Goal: Task Accomplishment & Management: Complete application form

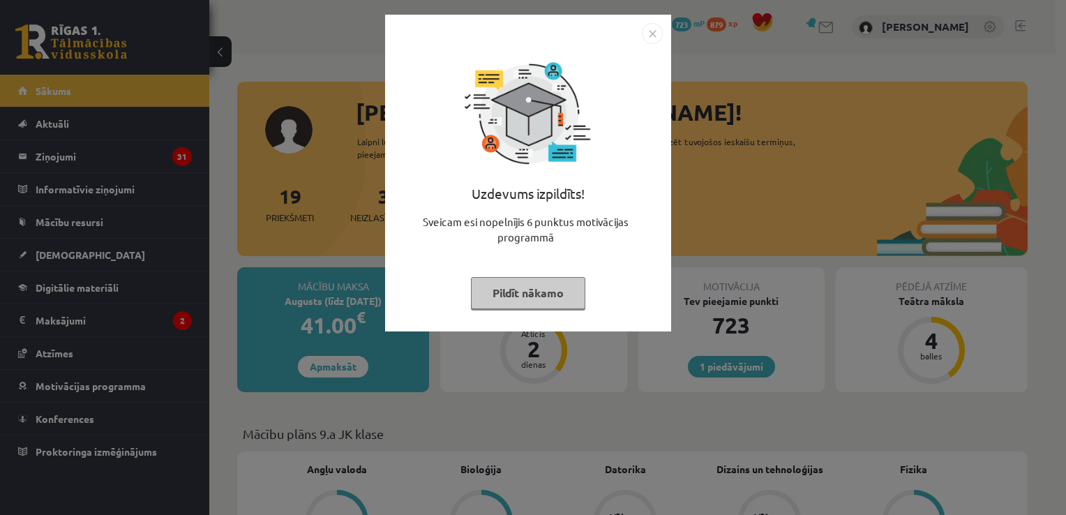
click at [544, 289] on button "Pildīt nākamo" at bounding box center [528, 293] width 114 height 32
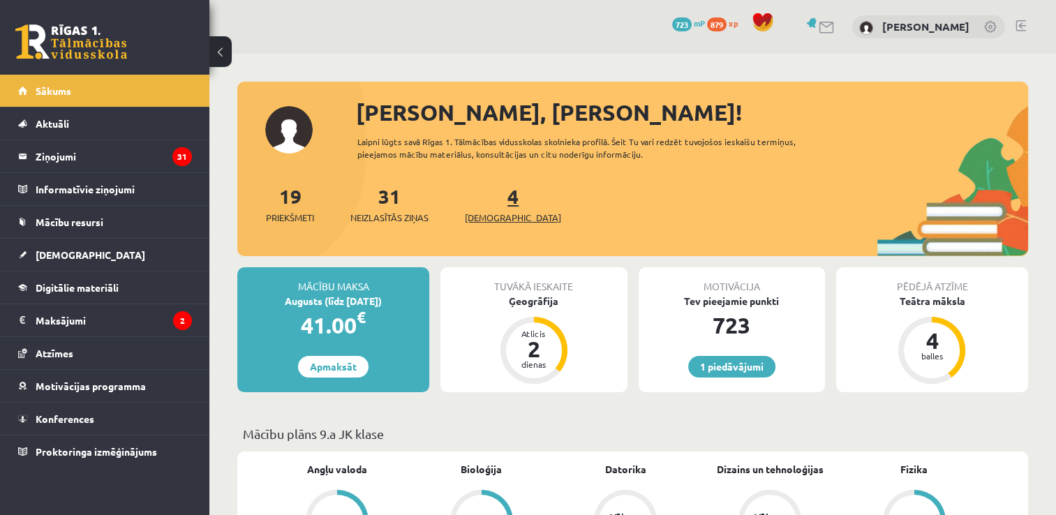
click at [491, 196] on link "4 Ieskaites" at bounding box center [513, 204] width 96 height 41
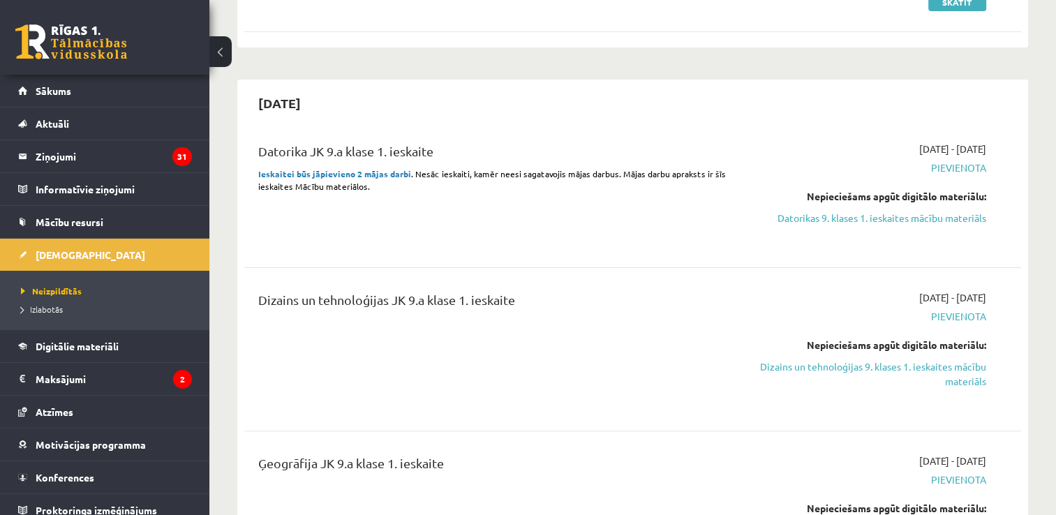
scroll to position [271, 0]
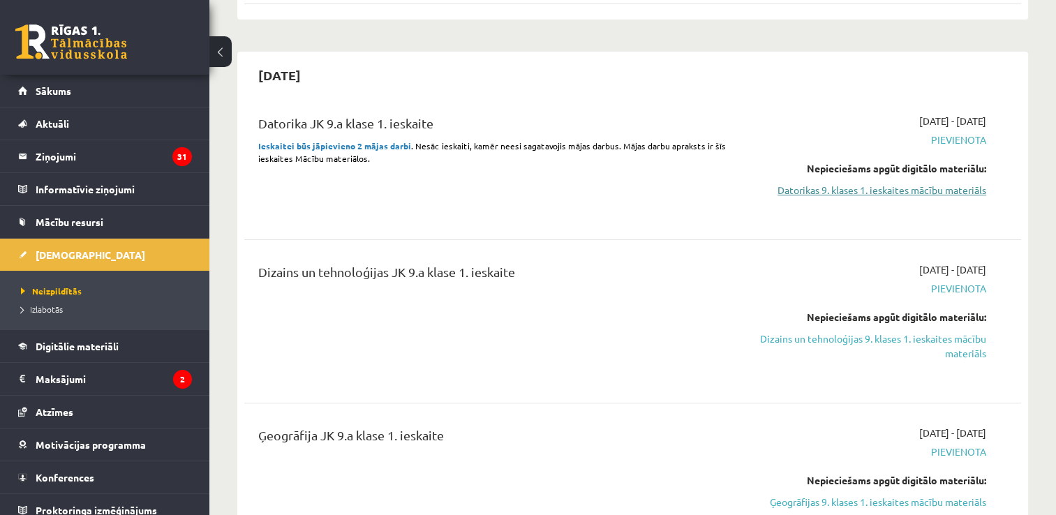
click at [908, 193] on link "Datorikas 9. klases 1. ieskaites mācību materiāls" at bounding box center [871, 190] width 229 height 15
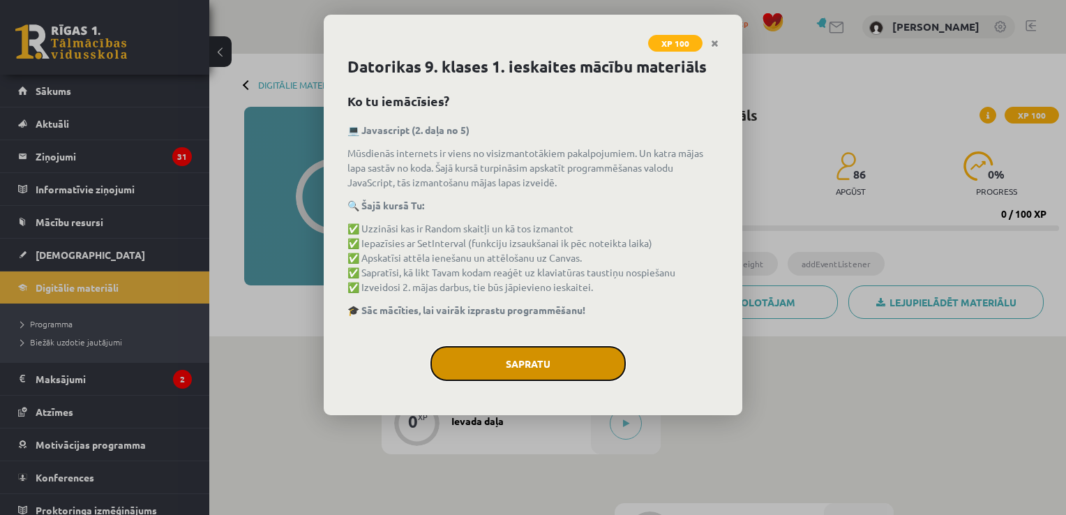
click at [502, 349] on button "Sapratu" at bounding box center [528, 363] width 195 height 35
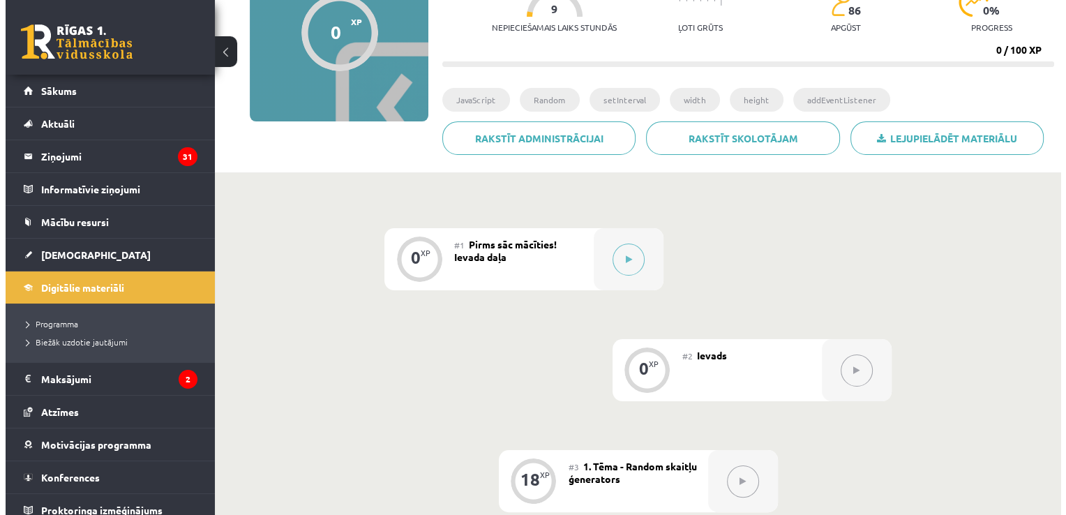
scroll to position [172, 0]
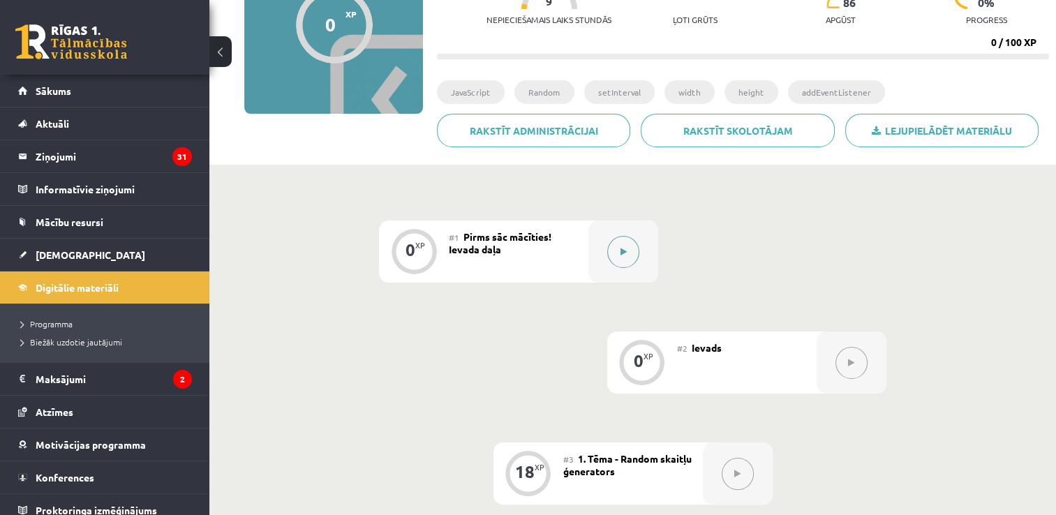
click at [629, 247] on button at bounding box center [623, 252] width 32 height 32
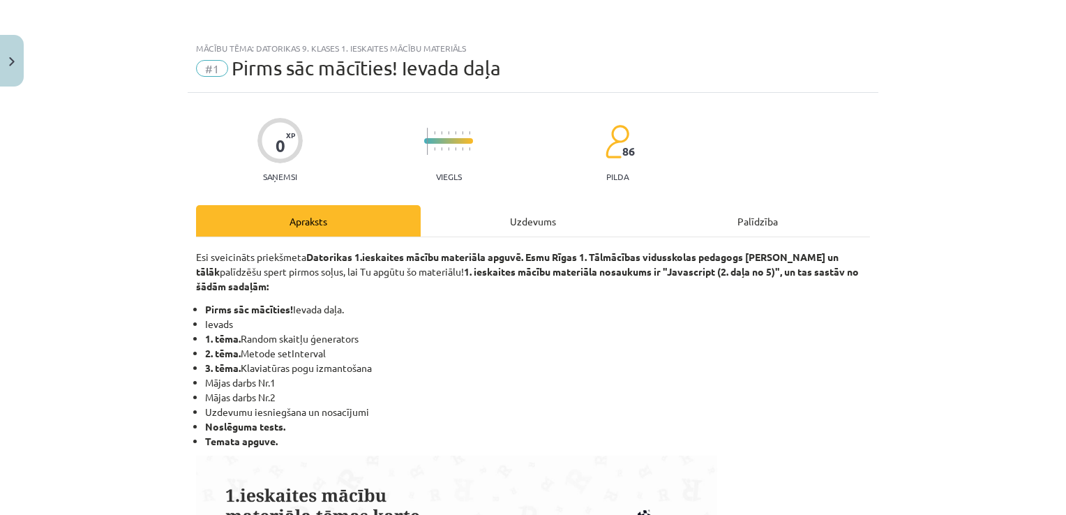
click at [546, 211] on div "Uzdevums" at bounding box center [533, 220] width 225 height 31
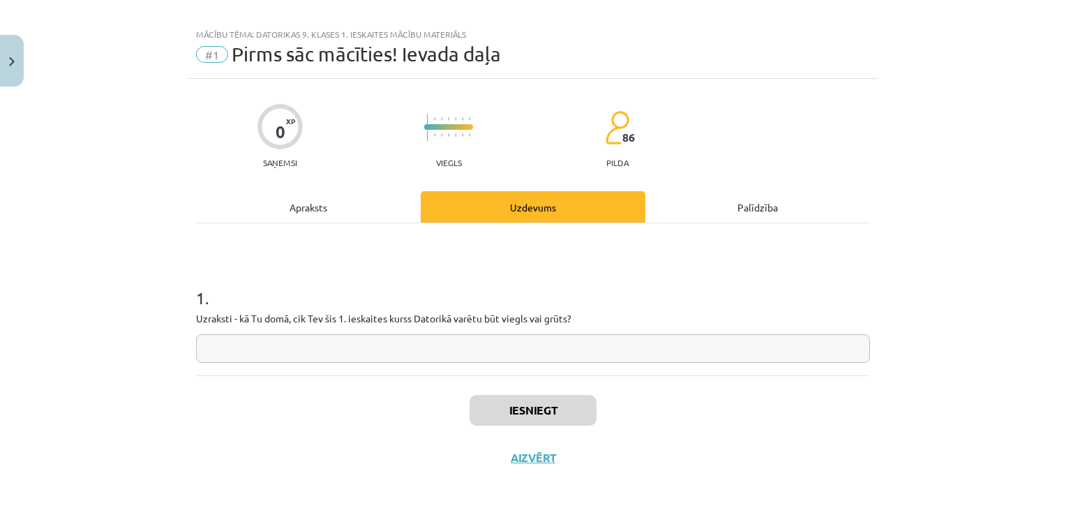
click at [401, 350] on input "text" at bounding box center [533, 348] width 674 height 29
type input "*"
click at [553, 406] on button "Iesniegt" at bounding box center [533, 410] width 127 height 31
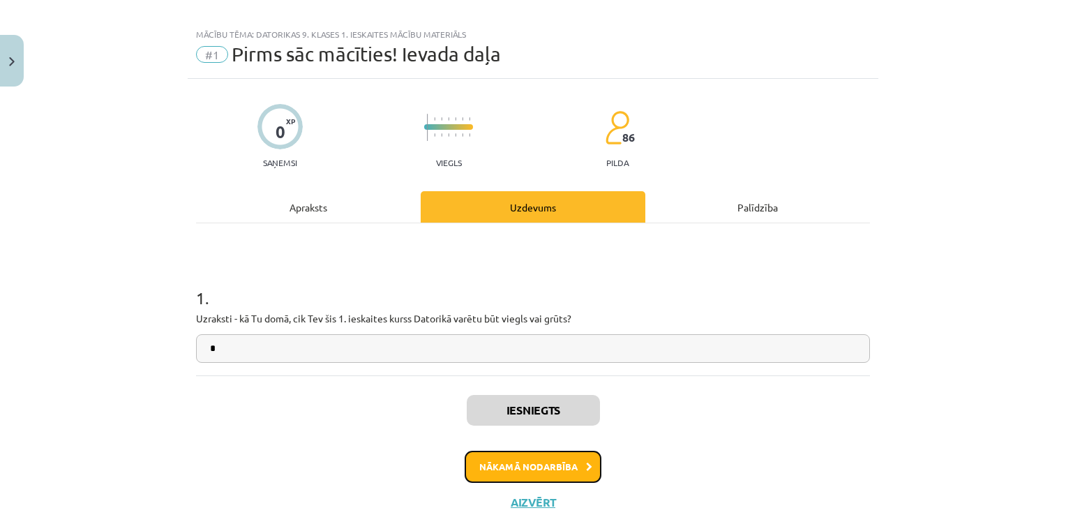
click at [537, 456] on button "Nākamā nodarbība" at bounding box center [533, 467] width 137 height 32
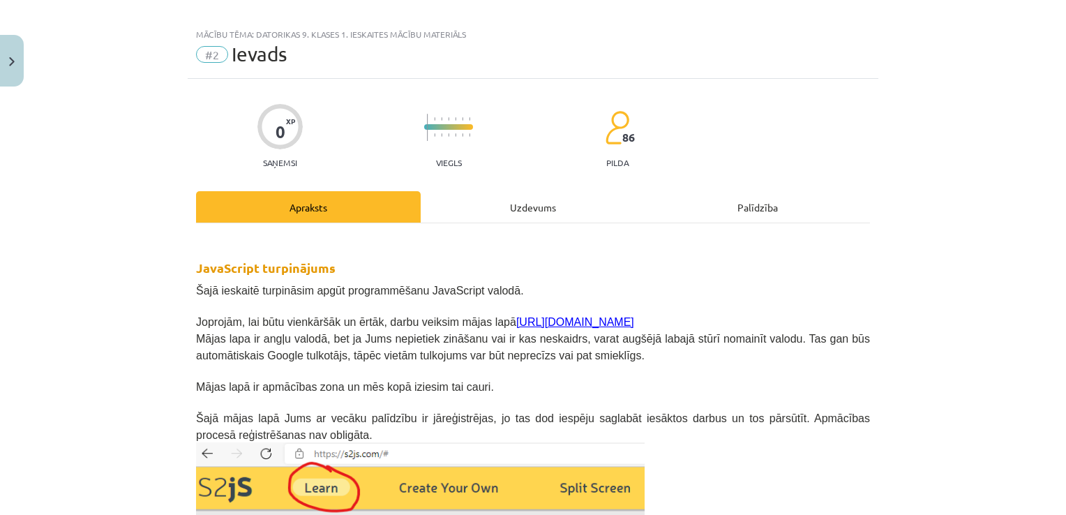
scroll to position [35, 0]
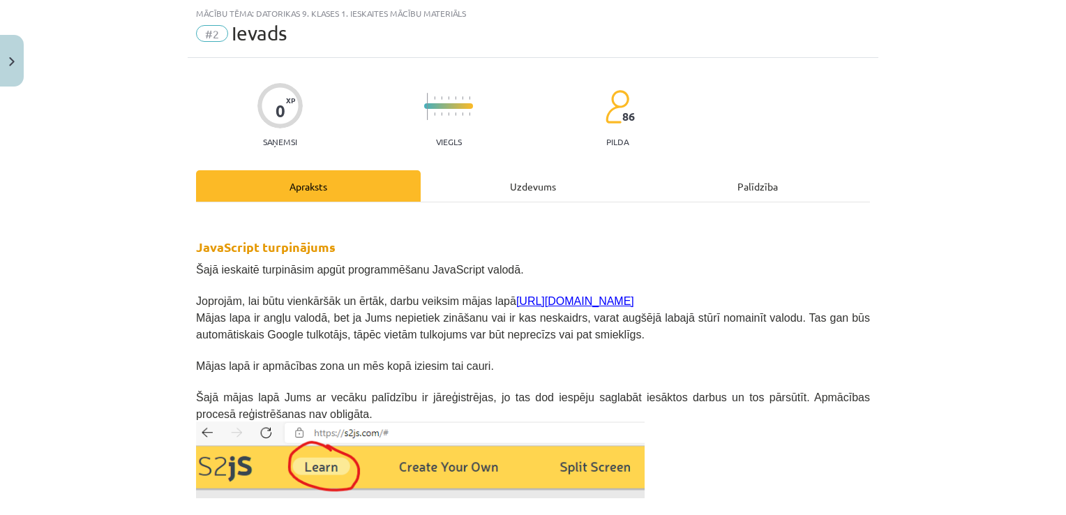
click at [492, 191] on div "Uzdevums" at bounding box center [533, 185] width 225 height 31
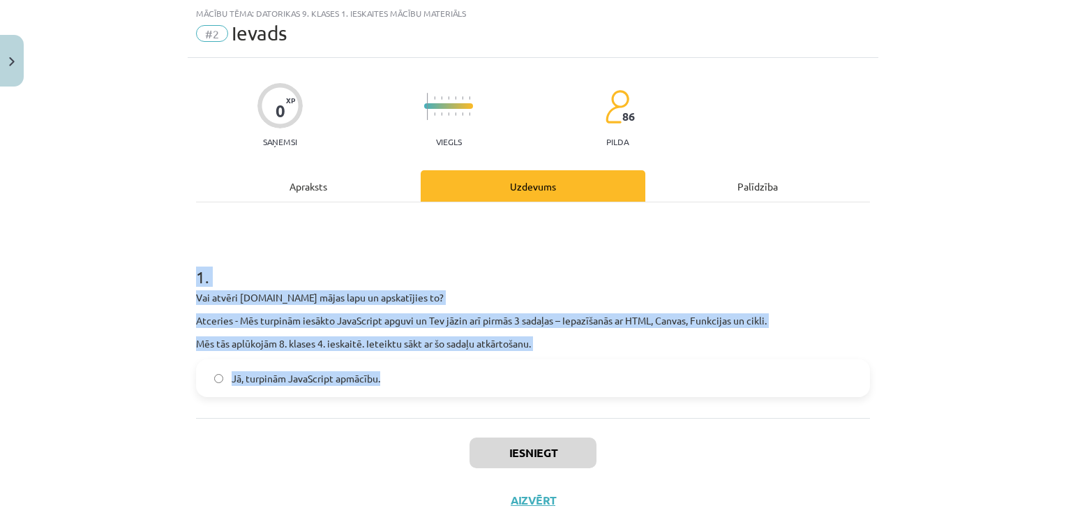
drag, startPoint x: 178, startPoint y: 262, endPoint x: 380, endPoint y: 387, distance: 237.5
click at [380, 387] on div "Mācību tēma: Datorikas 9. klases 1. ieskaites mācību materiāls #2 Ievads 0 XP S…" at bounding box center [533, 257] width 1066 height 515
click at [226, 401] on div "1 . Vai atvēri s2js.com mājas lapu un apskatījies to? Atceries - Mēs turpinām i…" at bounding box center [533, 310] width 674 height 216
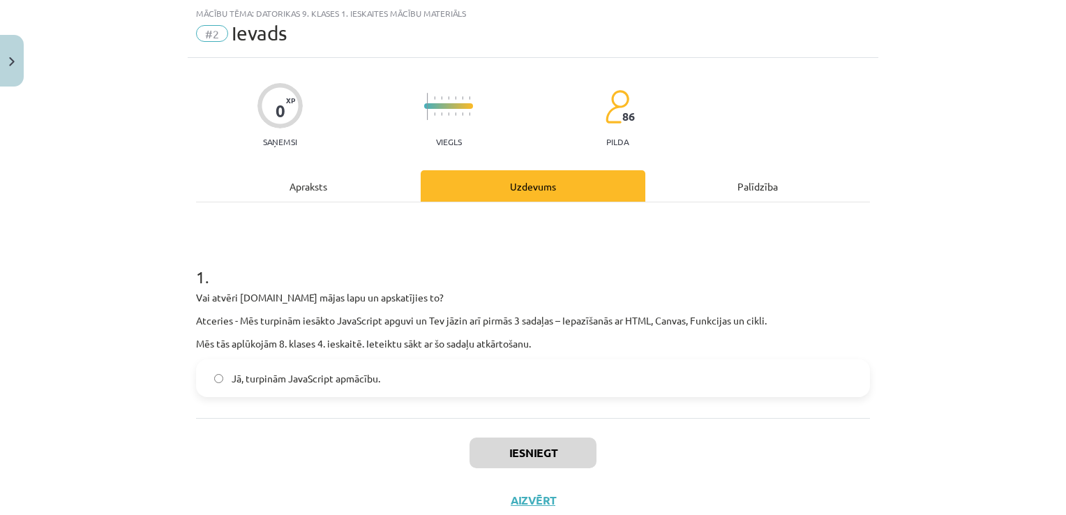
click at [215, 383] on label "Jā, turpinām JavaScript apmācību." at bounding box center [532, 378] width 671 height 35
click at [518, 476] on div "Iesniegt Aizvērt" at bounding box center [533, 467] width 674 height 98
click at [514, 464] on button "Iesniegt" at bounding box center [533, 453] width 127 height 31
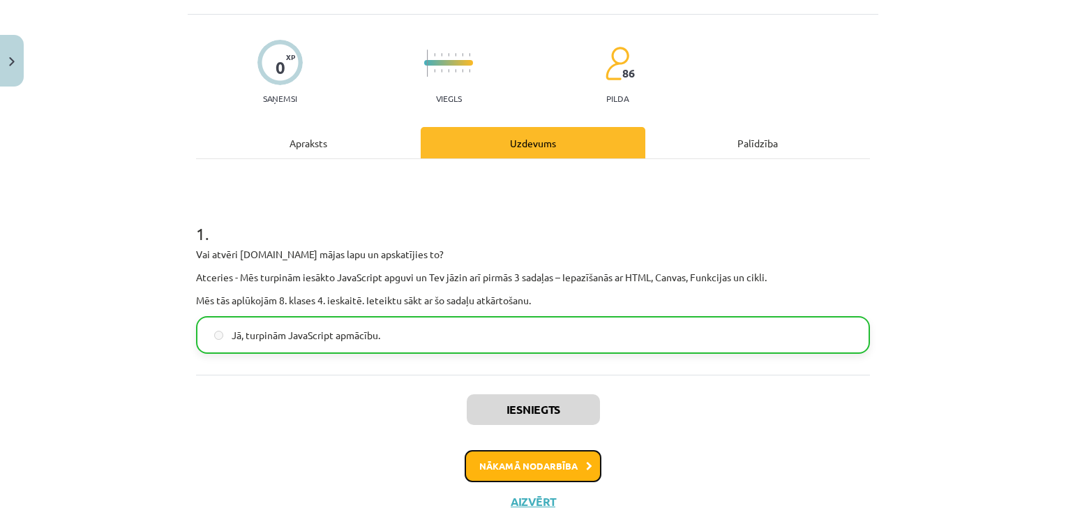
click at [560, 463] on button "Nākamā nodarbība" at bounding box center [533, 466] width 137 height 32
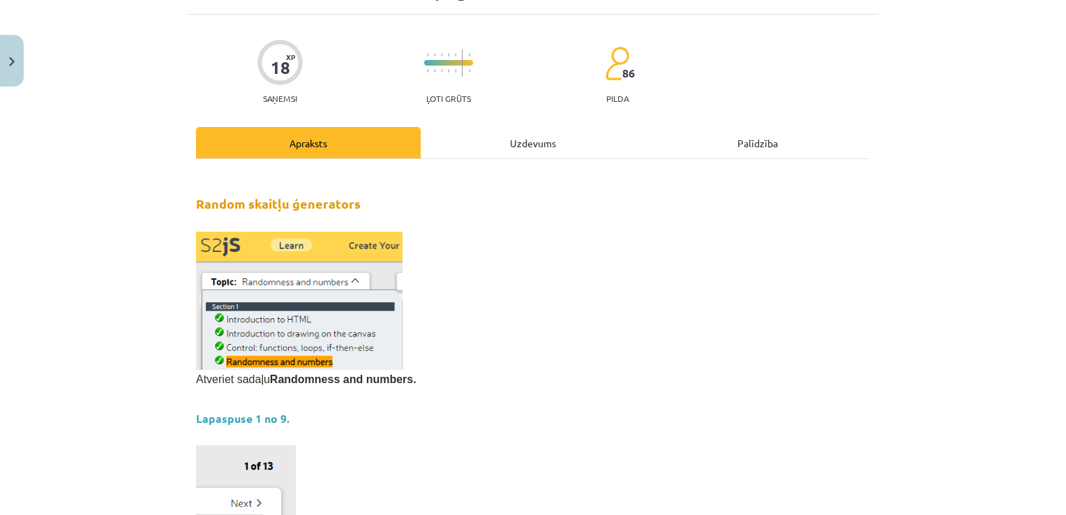
scroll to position [35, 0]
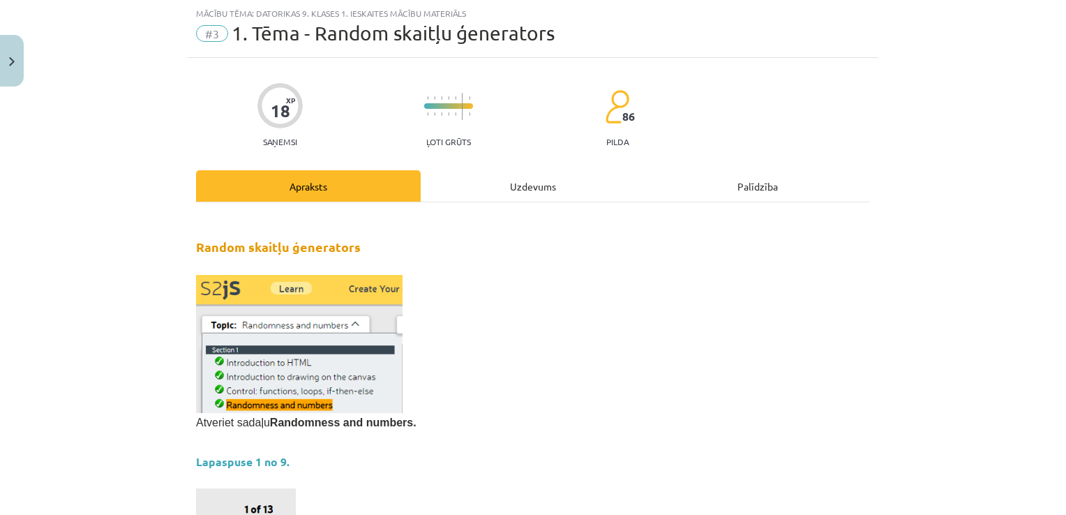
click at [524, 185] on div "Uzdevums" at bounding box center [533, 185] width 225 height 31
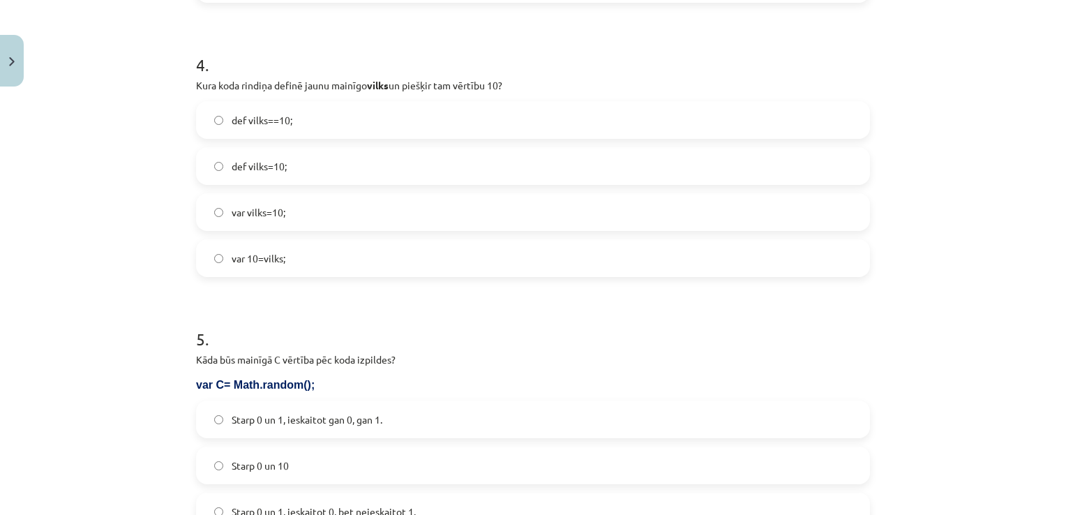
scroll to position [1468, 0]
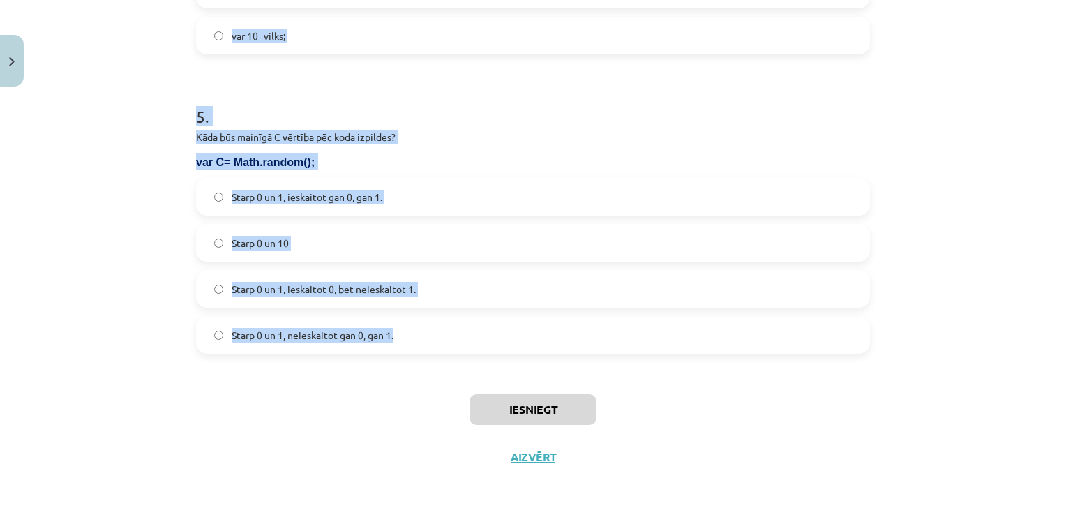
drag, startPoint x: 184, startPoint y: 255, endPoint x: 486, endPoint y: 331, distance: 310.7
copy form "1 . Kāda būs G vērtība pēc koda izpildes? function RandInt(up_to) { n = Math.fl…"
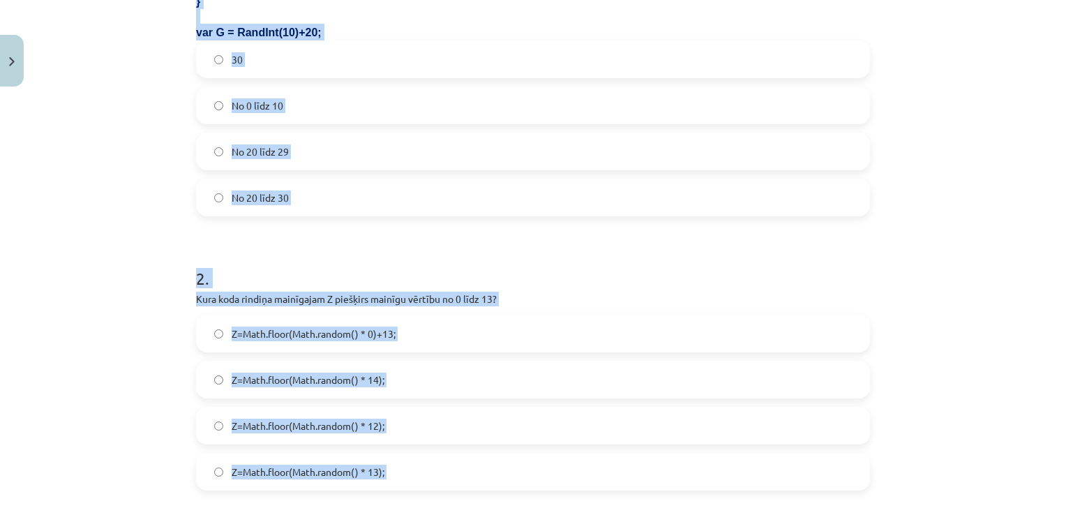
scroll to position [410, 0]
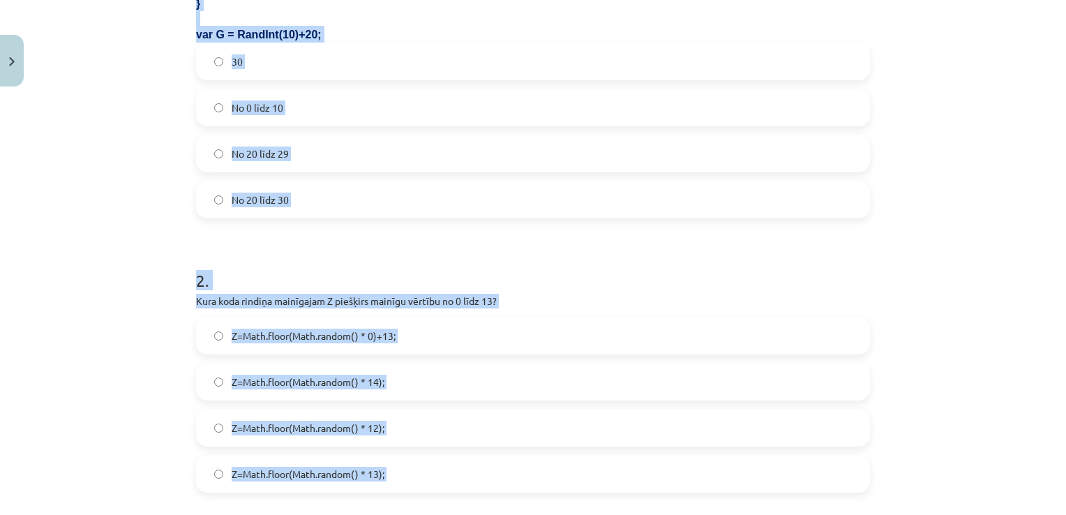
click at [979, 226] on div "Mācību tēma: Datorikas 9. klases 1. ieskaites mācību materiāls #3 1. Tēma - Ran…" at bounding box center [533, 257] width 1066 height 515
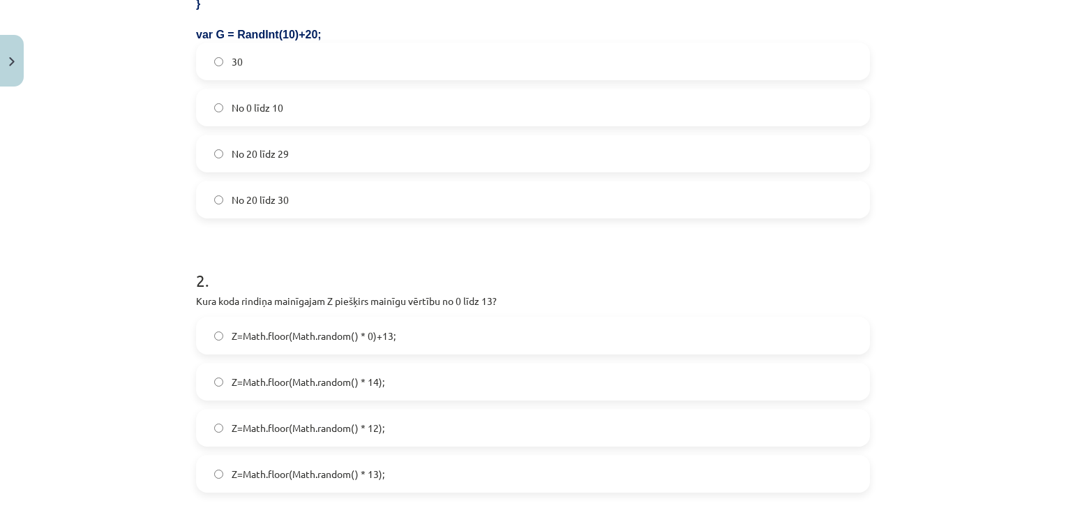
click at [293, 155] on label "No 20 līdz 29" at bounding box center [532, 153] width 671 height 35
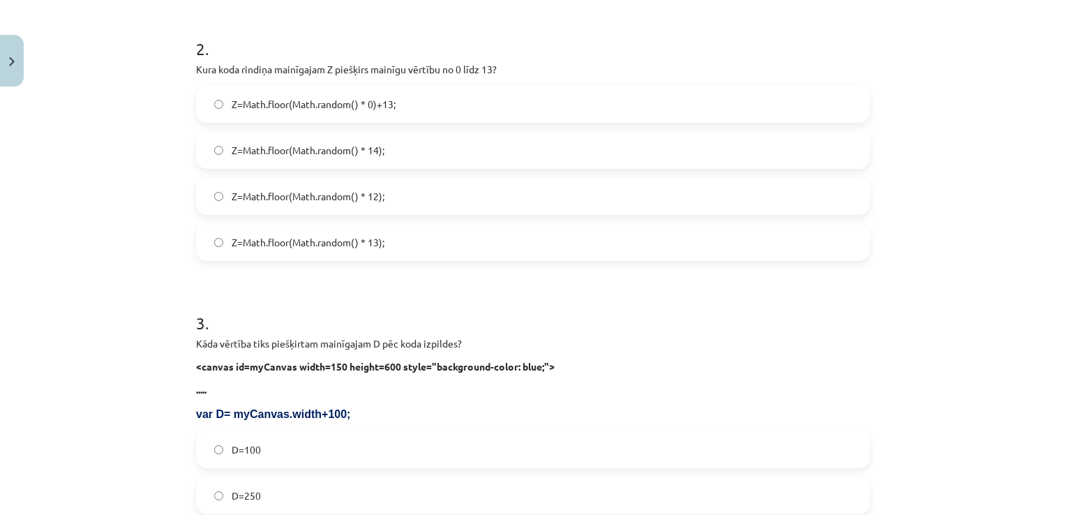
scroll to position [665, 0]
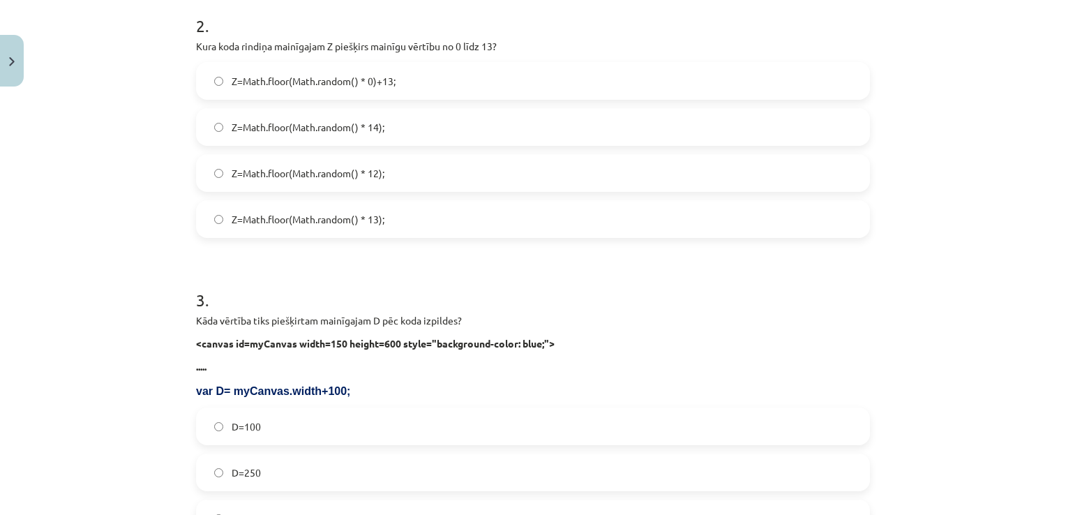
click at [402, 127] on label "Z=Math.floor(Math.random() * 14);" at bounding box center [532, 127] width 671 height 35
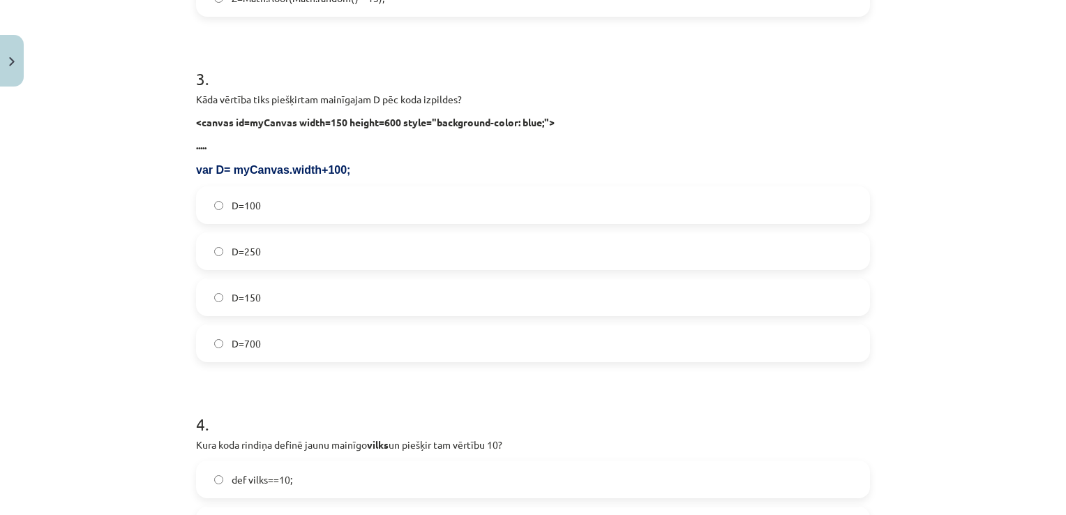
scroll to position [921, 0]
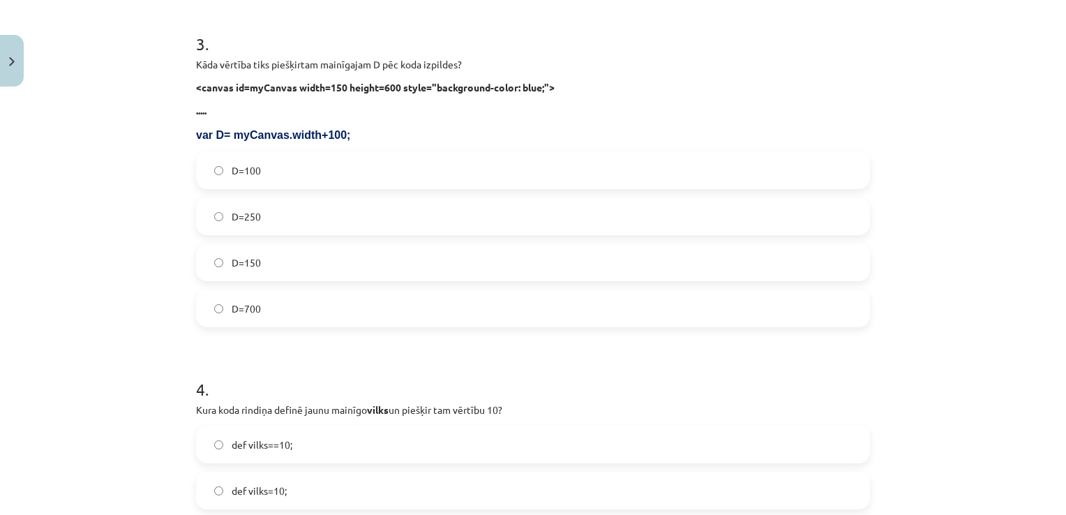
click at [285, 214] on label "D=250" at bounding box center [532, 216] width 671 height 35
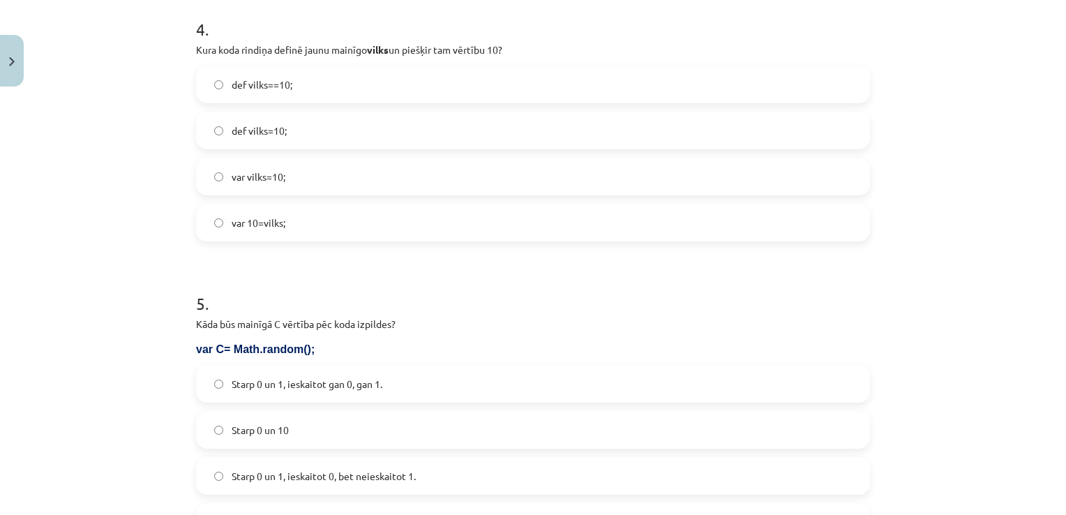
scroll to position [1271, 0]
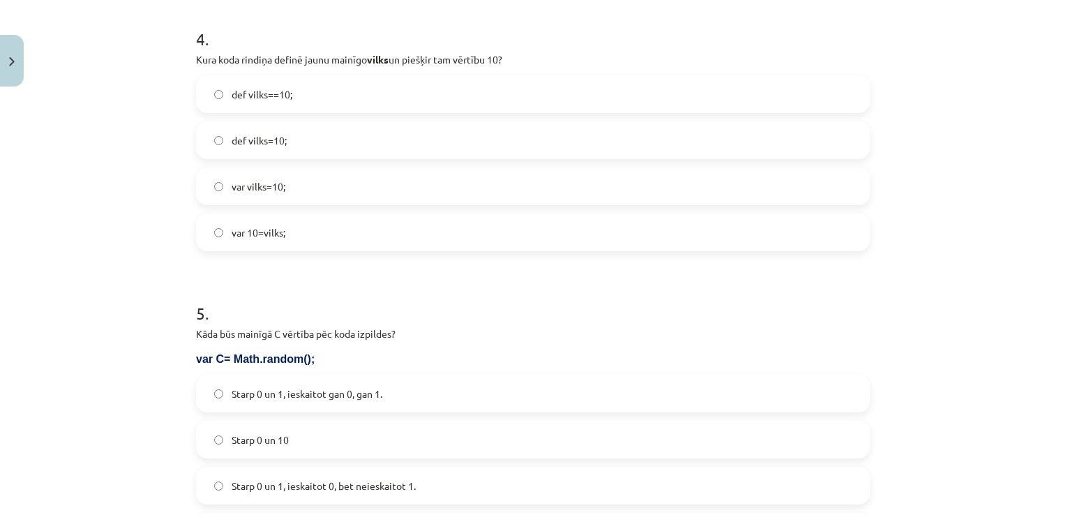
click at [300, 201] on label "var vilks=10;" at bounding box center [532, 186] width 671 height 35
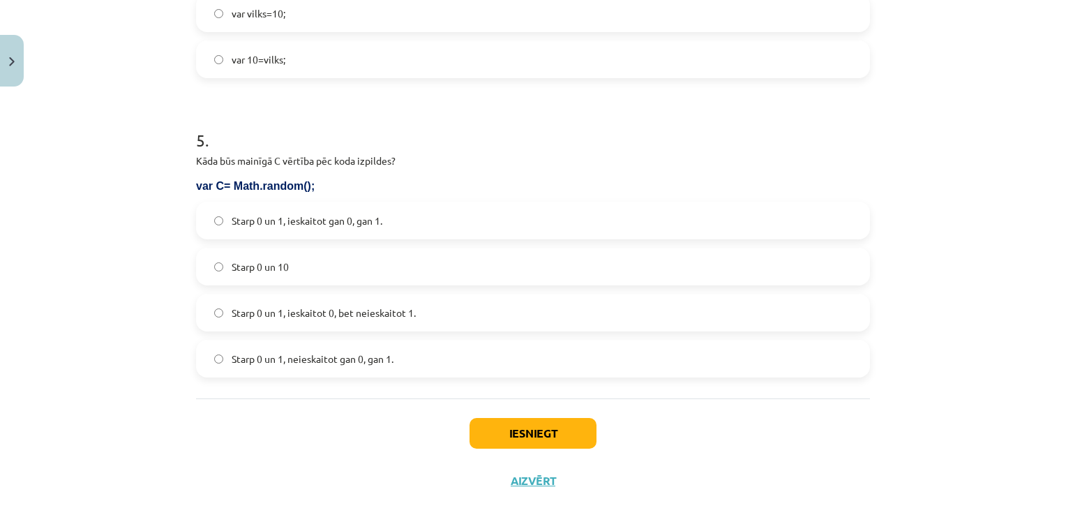
scroll to position [1468, 0]
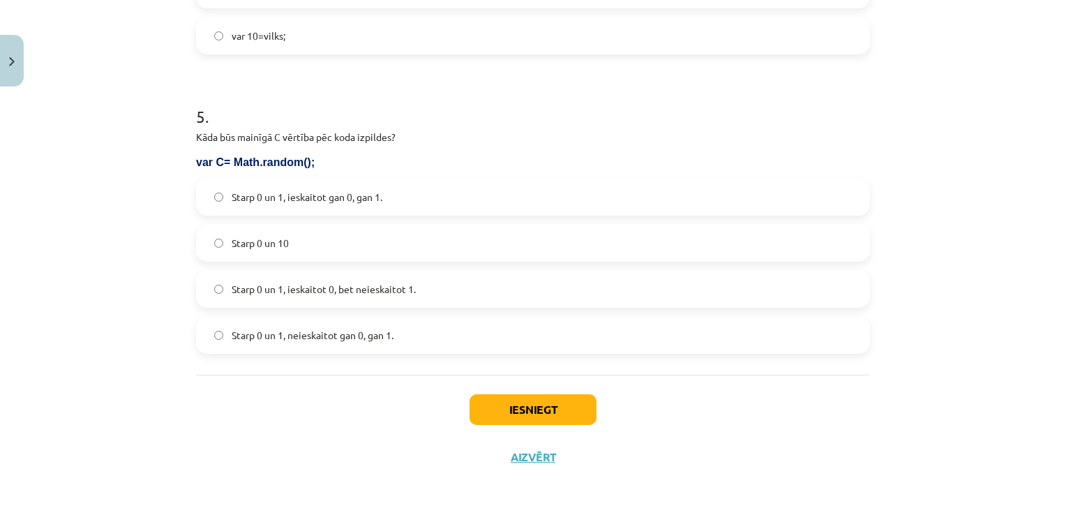
click at [399, 298] on label "Starp 0 un 1, ieskaitot 0, bet neieskaitot 1." at bounding box center [532, 288] width 671 height 35
click at [480, 403] on button "Iesniegt" at bounding box center [533, 409] width 127 height 31
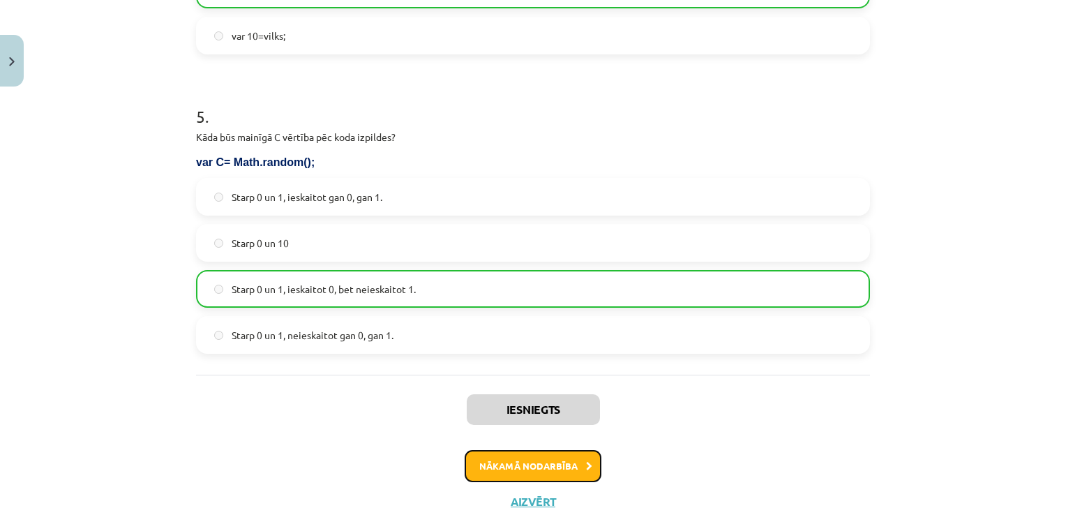
click at [528, 464] on button "Nākamā nodarbība" at bounding box center [533, 466] width 137 height 32
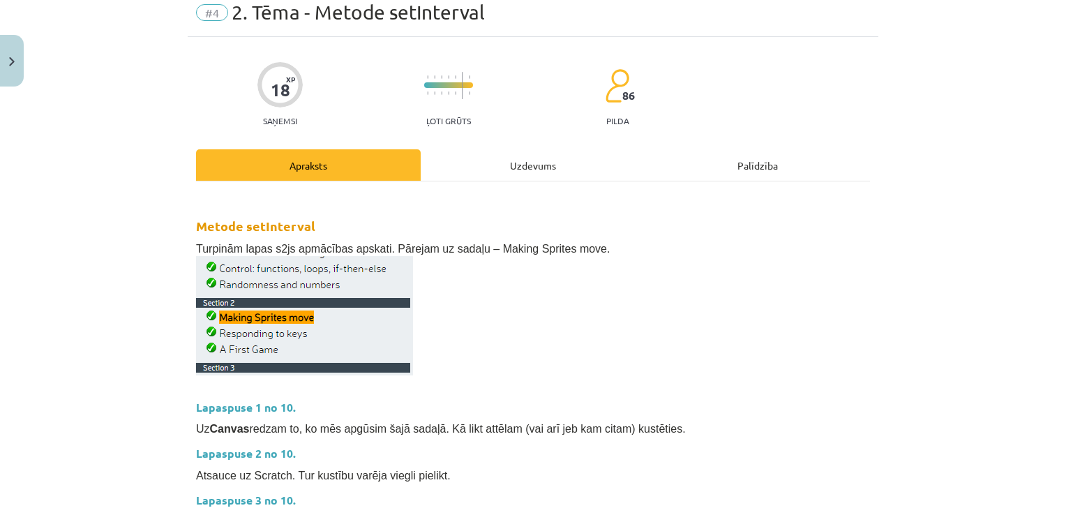
scroll to position [35, 0]
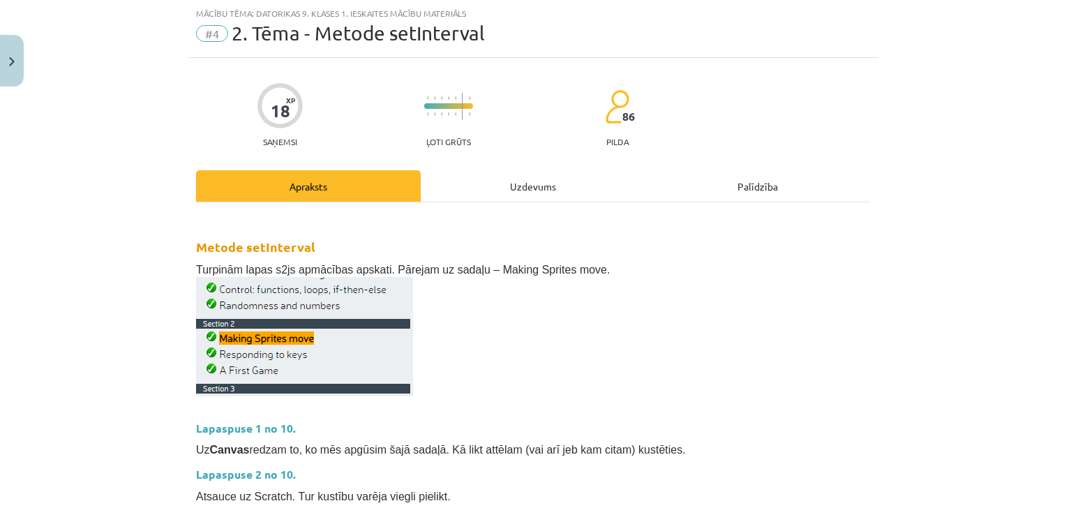
click at [491, 183] on div "Uzdevums" at bounding box center [533, 185] width 225 height 31
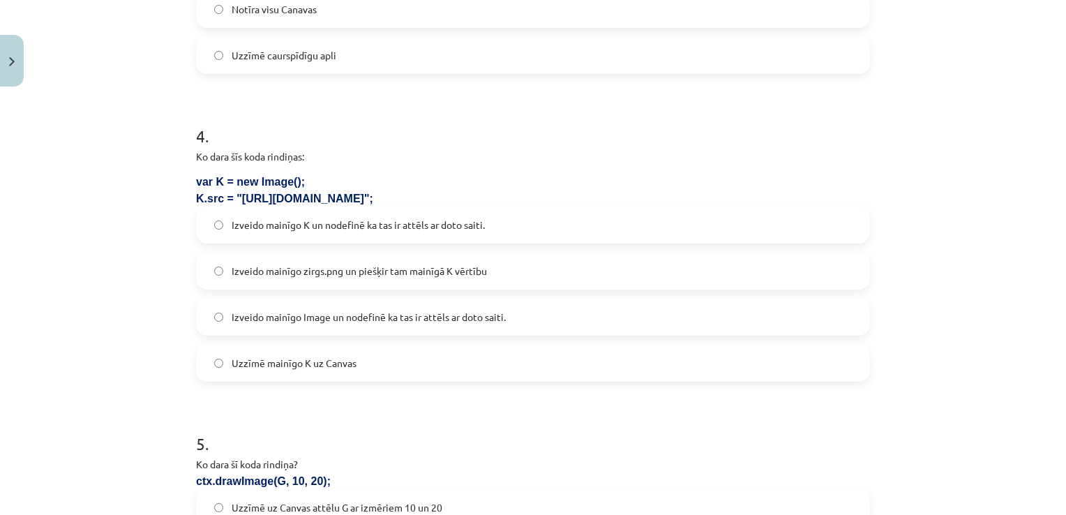
scroll to position [1340, 0]
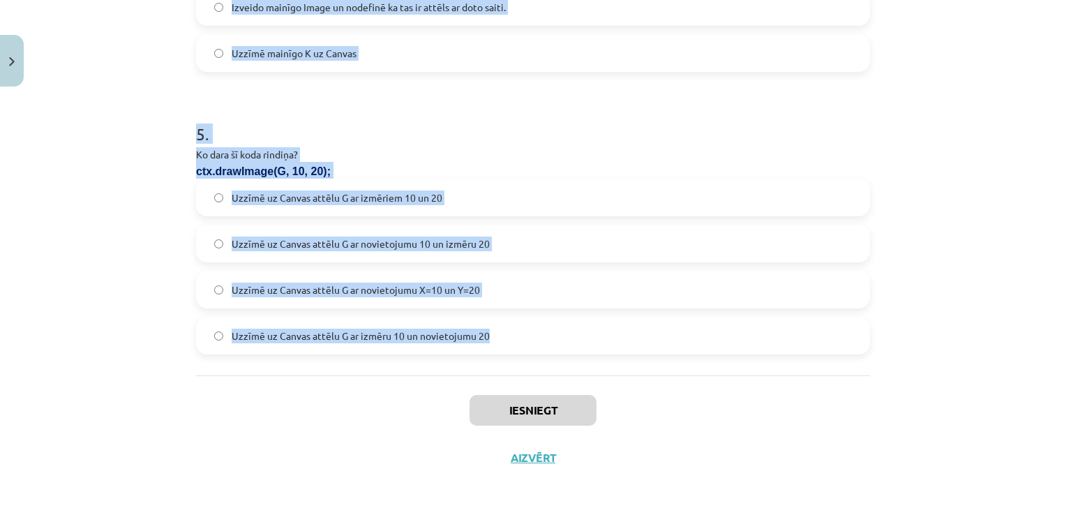
drag, startPoint x: 195, startPoint y: 255, endPoint x: 546, endPoint y: 338, distance: 360.0
copy form ". Kurš attēla stūris ir piesaistes punkts, kad norāda tā atrašānās vietu Canvas…"
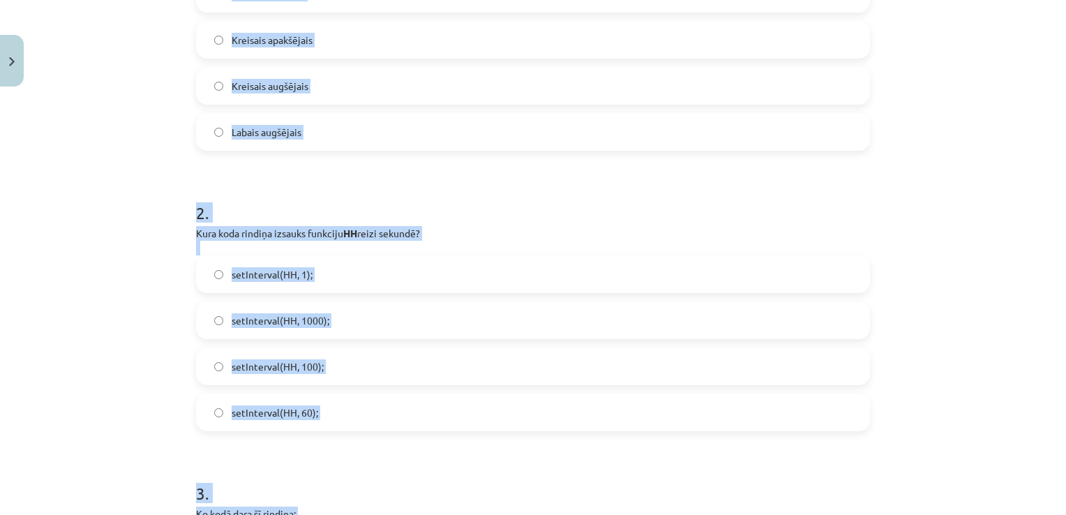
scroll to position [371, 0]
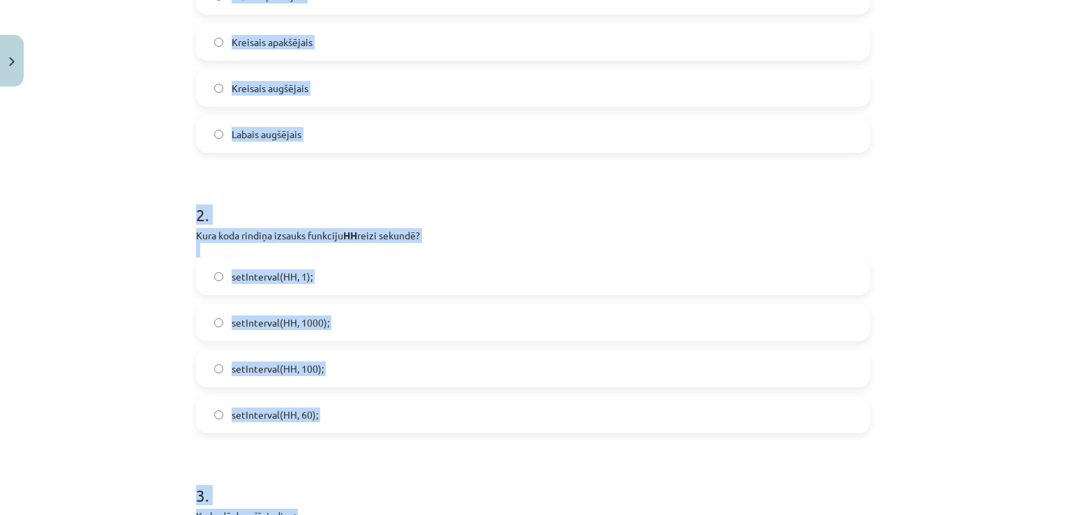
click at [1017, 200] on div "Mācību tēma: Datorikas 9. klases 1. ieskaites mācību materiāls #4 2. Tēma - Met…" at bounding box center [533, 257] width 1066 height 515
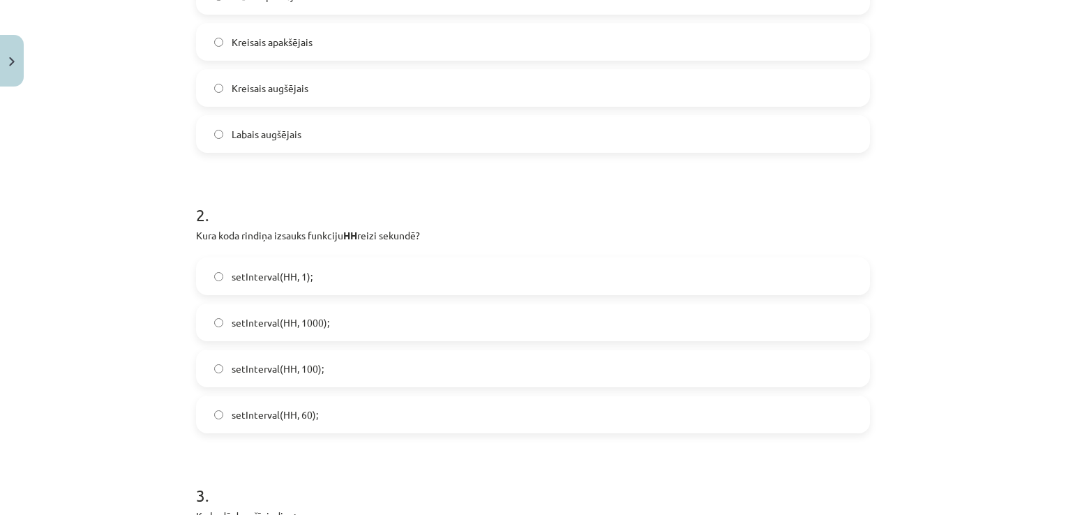
click at [428, 84] on label "Kreisais augšējais" at bounding box center [532, 87] width 671 height 35
click at [358, 324] on label "setInterval(HH, 1000);" at bounding box center [532, 322] width 671 height 35
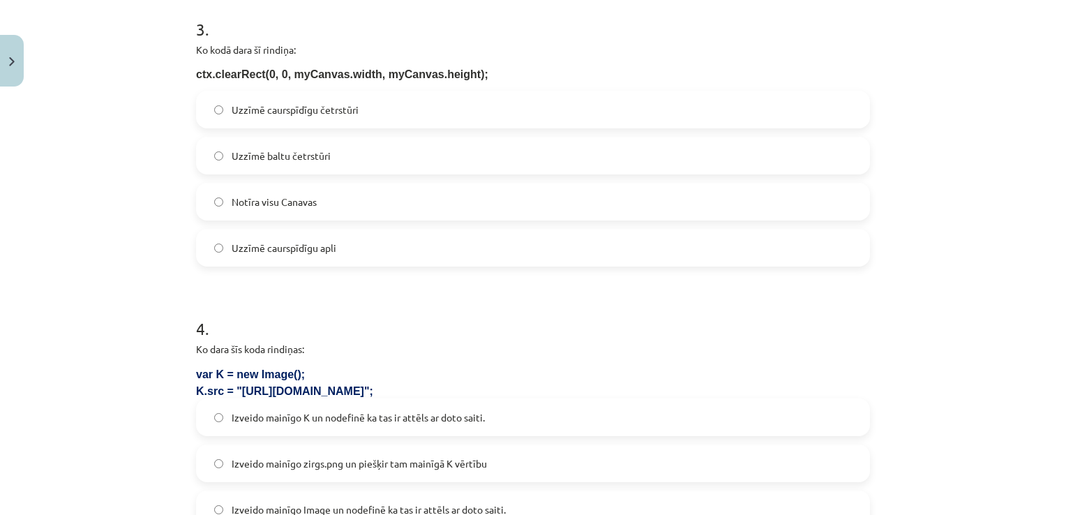
scroll to position [853, 0]
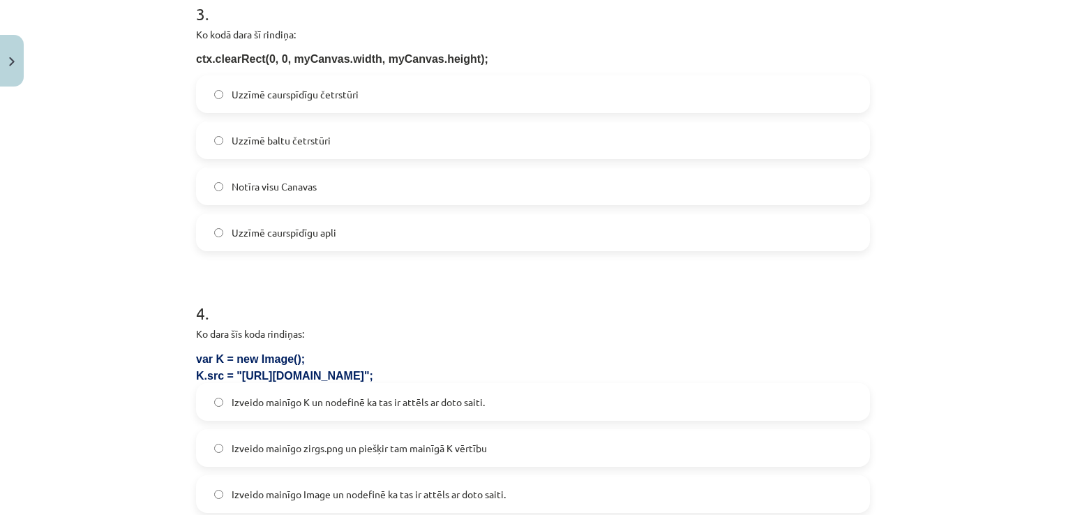
click at [456, 491] on span "Izveido mainīgo Image un nodefinē ka tas ir attēls ar doto saiti." at bounding box center [369, 494] width 274 height 15
click at [387, 190] on label "Notīra visu Canavas" at bounding box center [532, 186] width 671 height 35
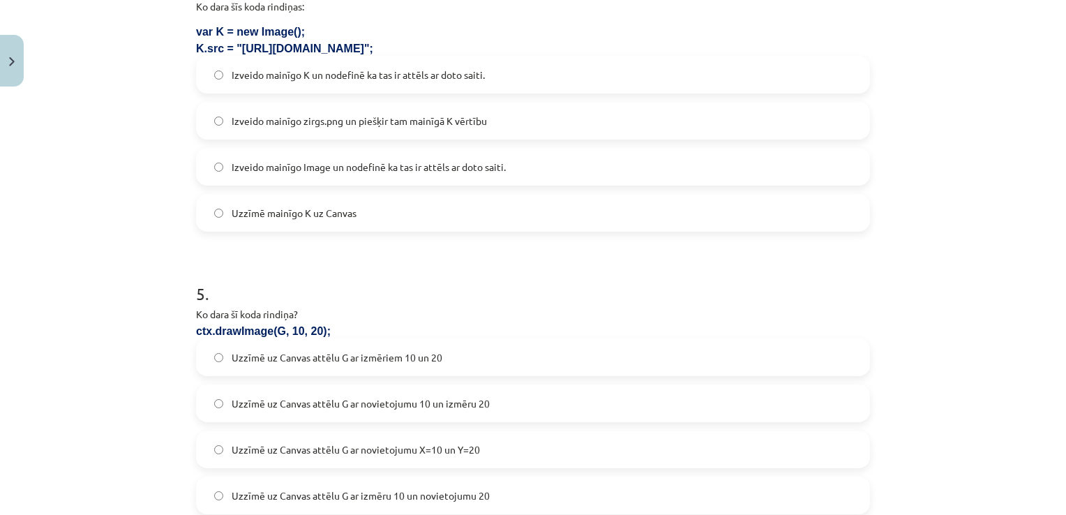
scroll to position [1158, 0]
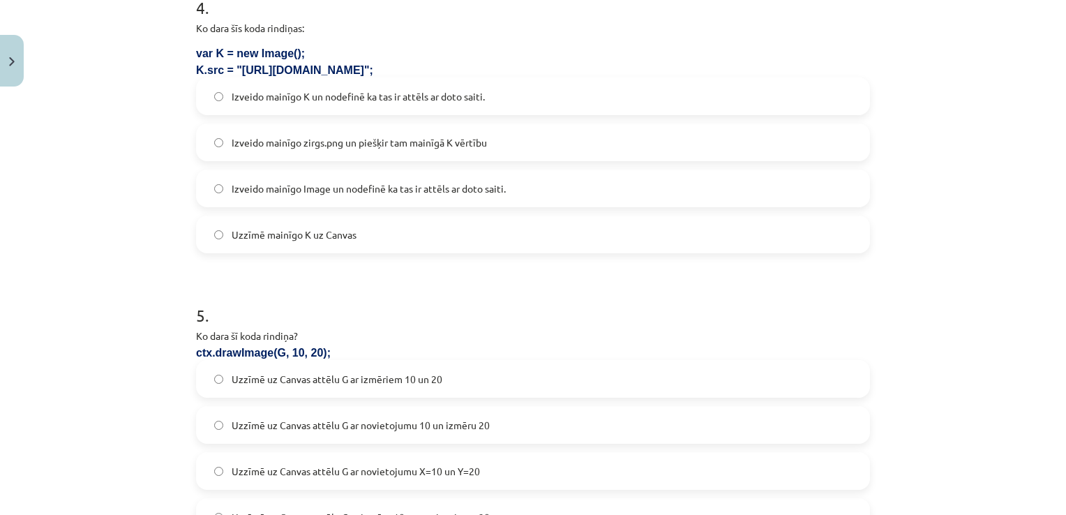
click at [401, 98] on span "Izveido mainīgo K un nodefinē ka tas ir attēls ar doto saiti." at bounding box center [358, 96] width 253 height 15
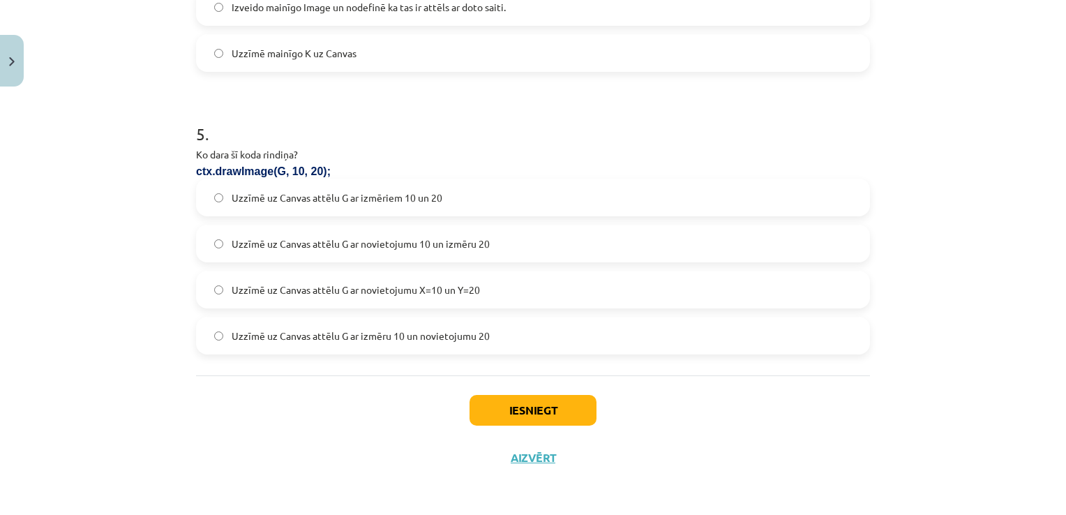
click at [482, 284] on label "Uzzīmē uz Canvas attēlu G ar novietojumu X=10 un Y=20" at bounding box center [532, 289] width 671 height 35
click at [533, 412] on button "Iesniegt" at bounding box center [533, 410] width 127 height 31
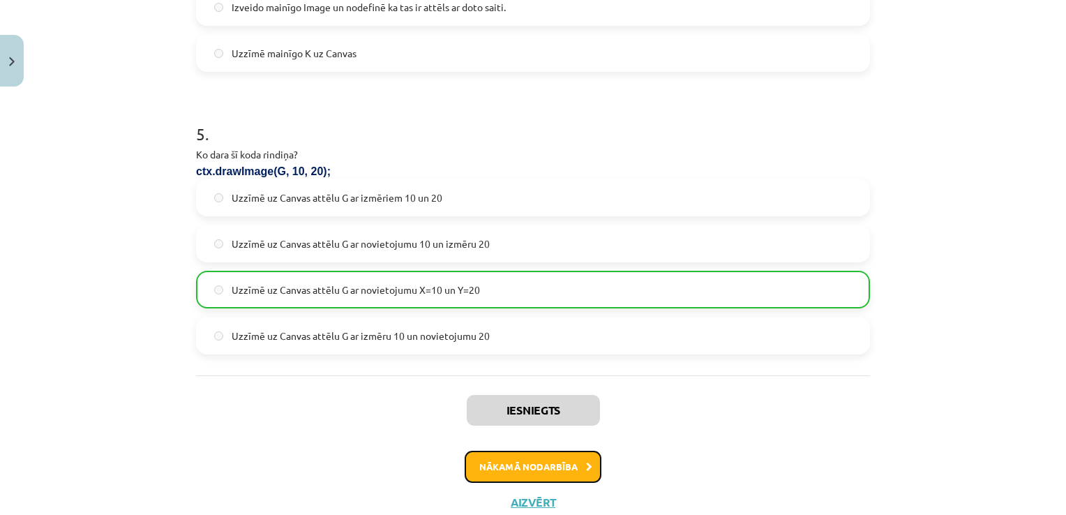
click at [539, 466] on button "Nākamā nodarbība" at bounding box center [533, 467] width 137 height 32
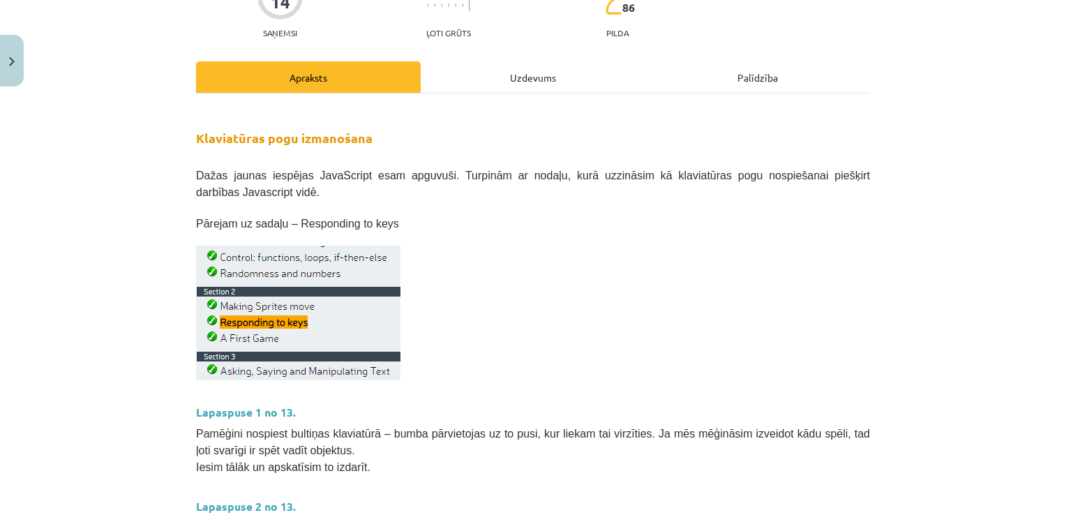
scroll to position [35, 0]
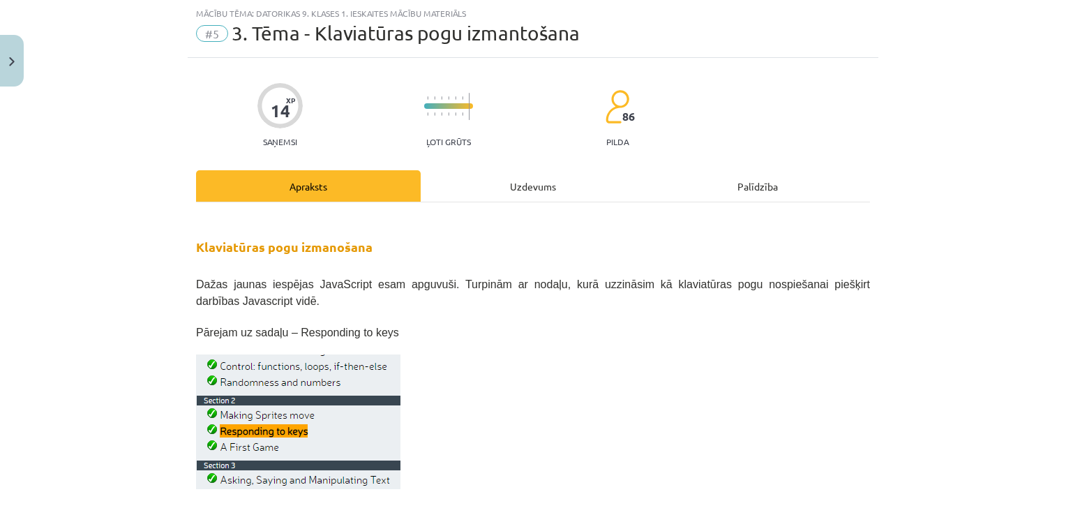
click at [539, 186] on div "Uzdevums" at bounding box center [533, 185] width 225 height 31
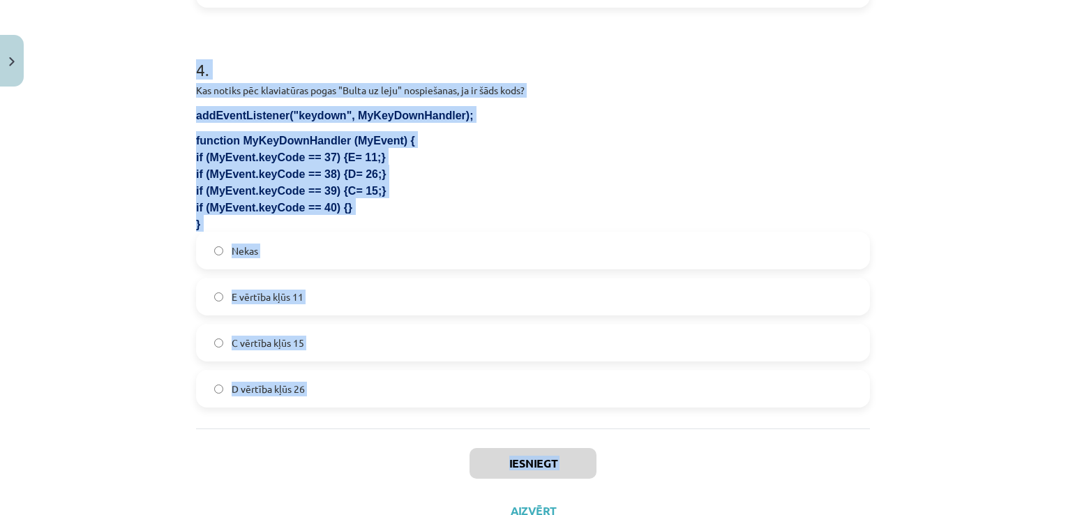
scroll to position [1146, 0]
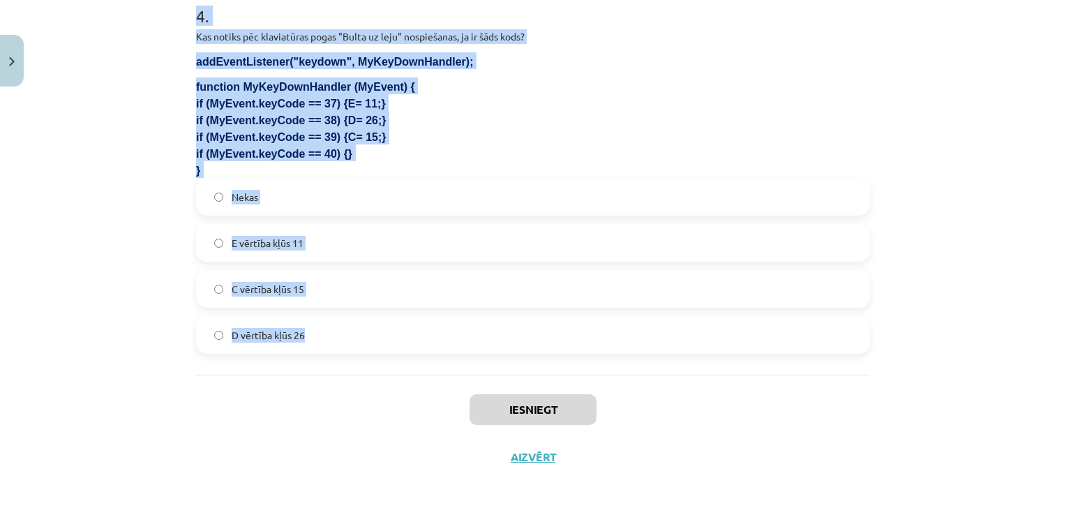
drag, startPoint x: 181, startPoint y: 260, endPoint x: 449, endPoint y: 336, distance: 278.6
click at [449, 336] on div "Mācību tēma: Datorikas 9. klases 1. ieskaites mācību materiāls #5 3. Tēma - Kla…" at bounding box center [533, 257] width 1066 height 515
copy form "1 . Kura koda rindiņa pēc klaviatūras pogas nospiešanas izsauks funkciju Poga ?…"
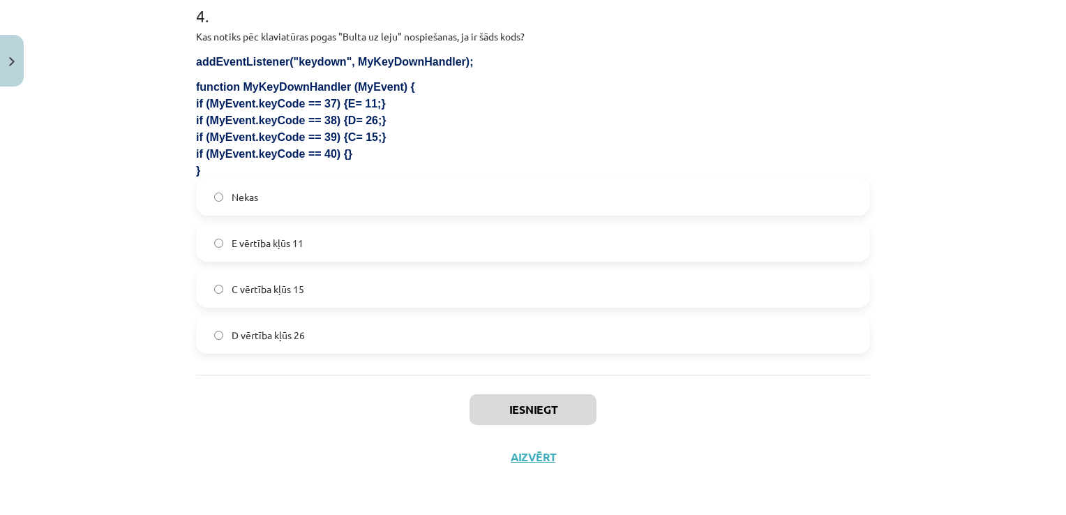
click at [825, 484] on div "Mācību tēma: Datorikas 9. klases 1. ieskaites mācību materiāls #5 3. Tēma - Kla…" at bounding box center [533, 257] width 1066 height 515
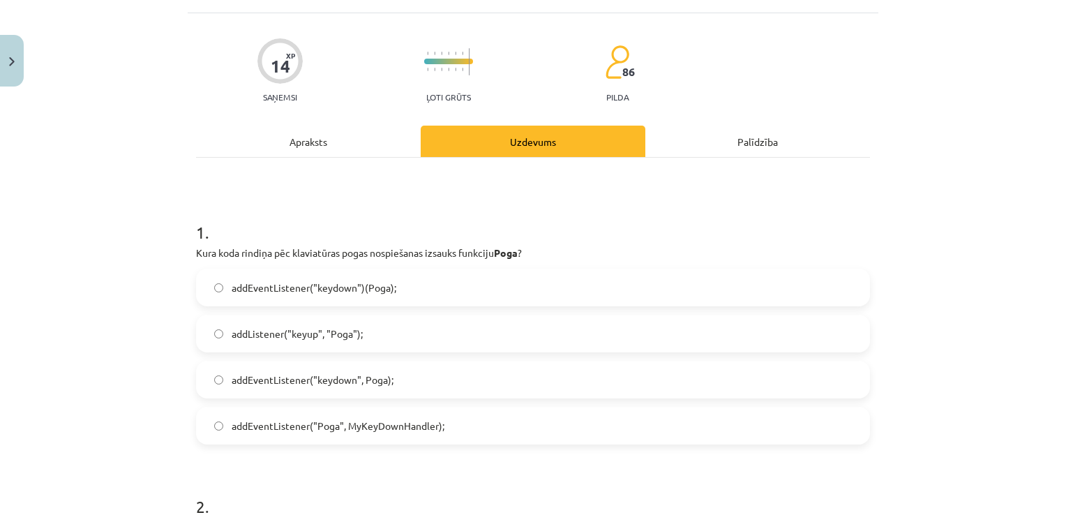
scroll to position [81, 0]
click at [391, 373] on label "addEventListener("keydown", Poga);" at bounding box center [532, 378] width 671 height 35
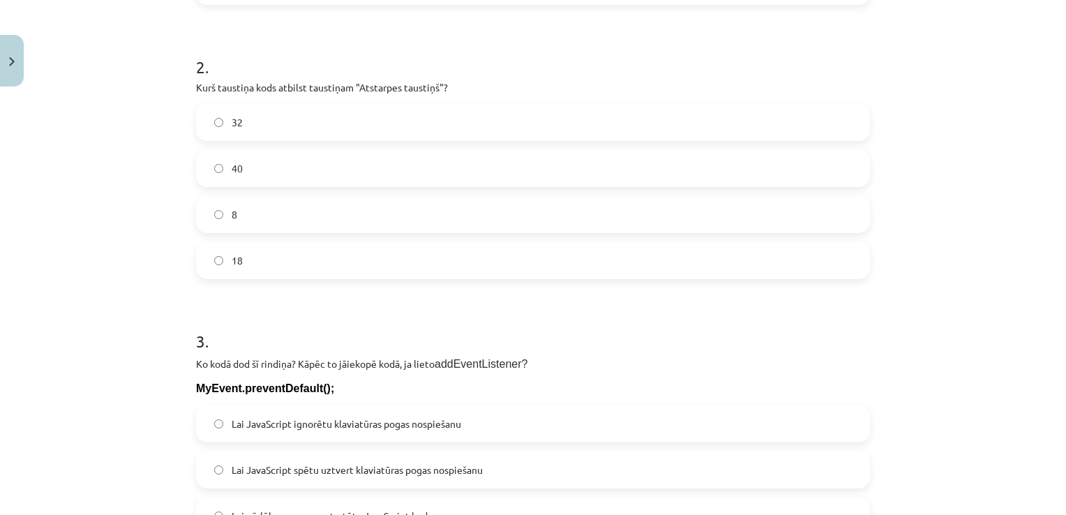
scroll to position [523, 0]
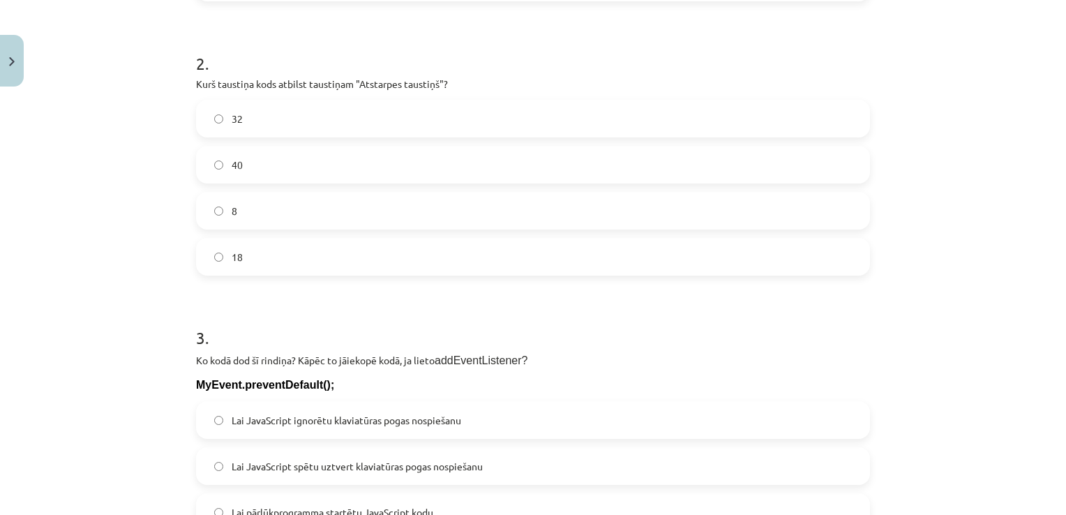
click at [264, 123] on label "32" at bounding box center [532, 118] width 671 height 35
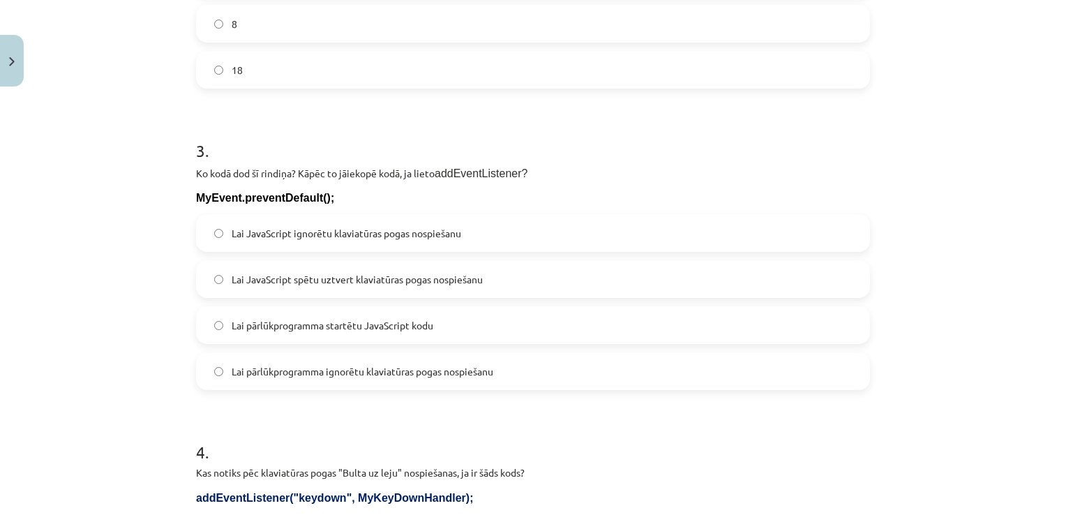
scroll to position [740, 0]
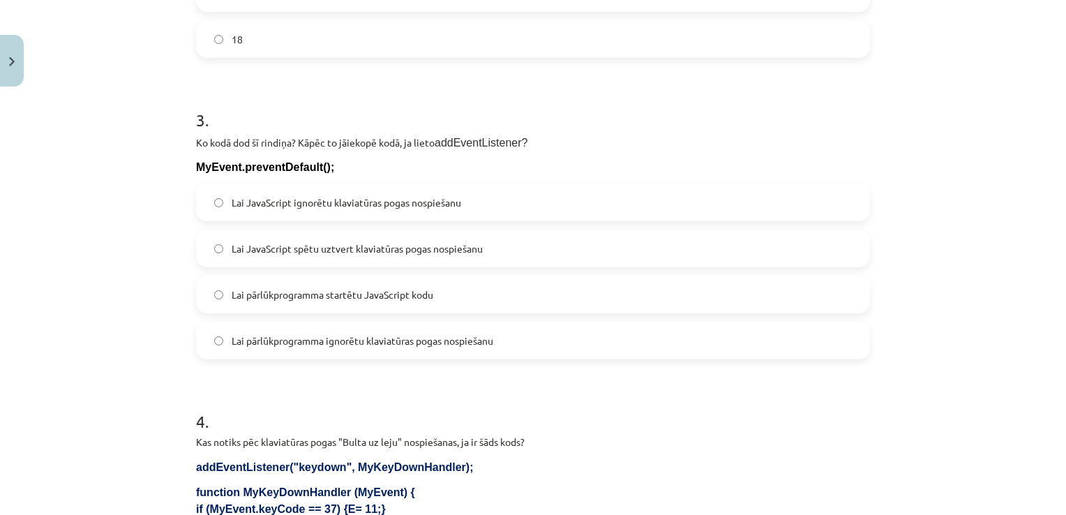
click at [347, 201] on span "Lai JavaScript ignorētu klaviatūras pogas nospiešanu" at bounding box center [347, 202] width 230 height 15
click at [379, 335] on span "Lai pārlūkprogramma ignorētu klaviatūras pogas nospiešanu" at bounding box center [363, 341] width 262 height 15
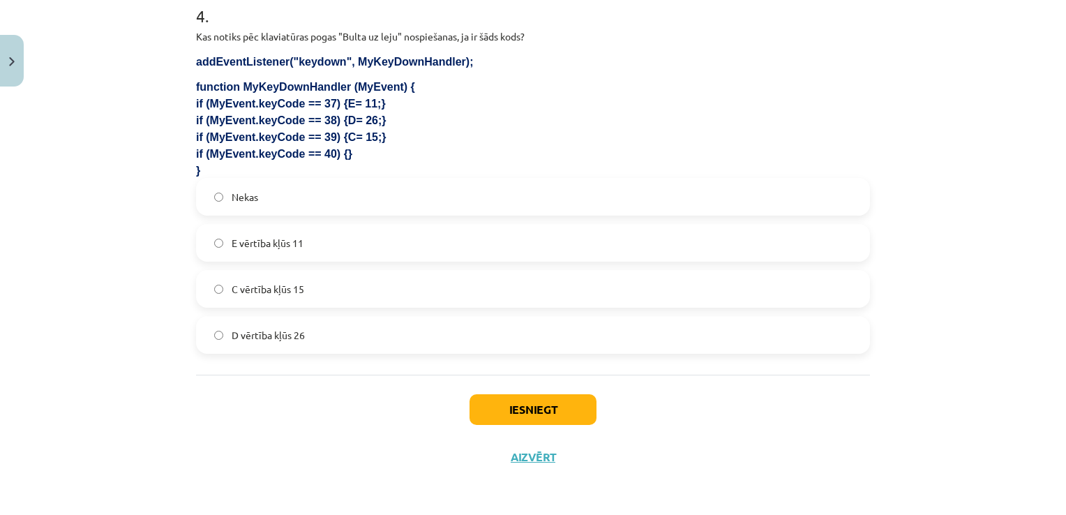
click at [313, 201] on label "Nekas" at bounding box center [532, 196] width 671 height 35
click at [574, 403] on button "Iesniegt" at bounding box center [533, 409] width 127 height 31
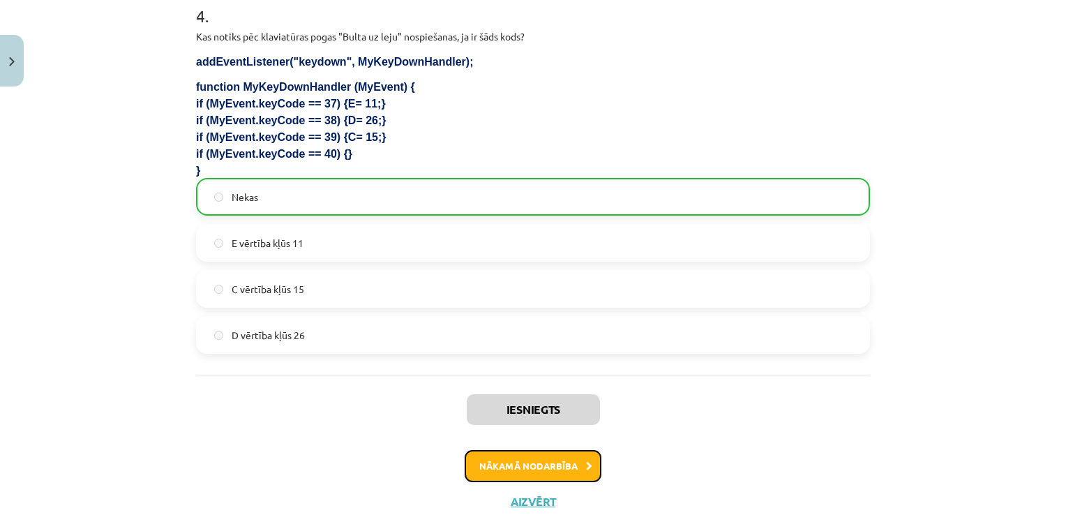
click at [567, 467] on button "Nākamā nodarbība" at bounding box center [533, 466] width 137 height 32
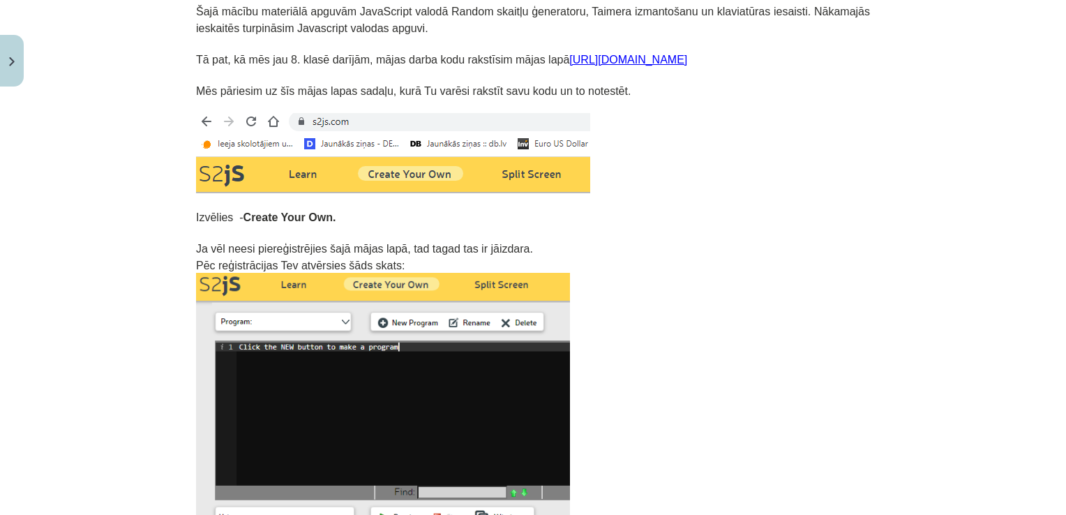
scroll to position [35, 0]
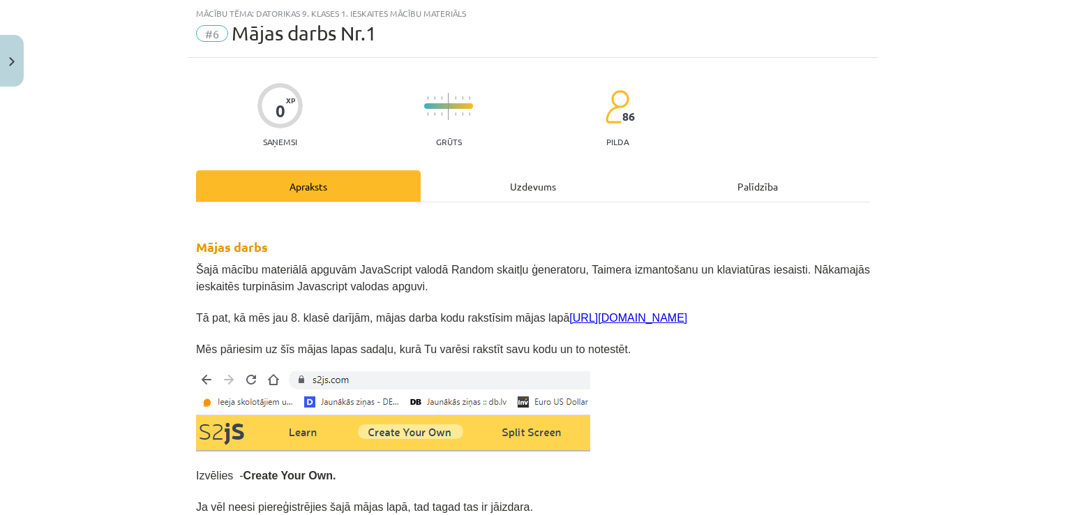
click at [532, 184] on div "Uzdevums" at bounding box center [533, 185] width 225 height 31
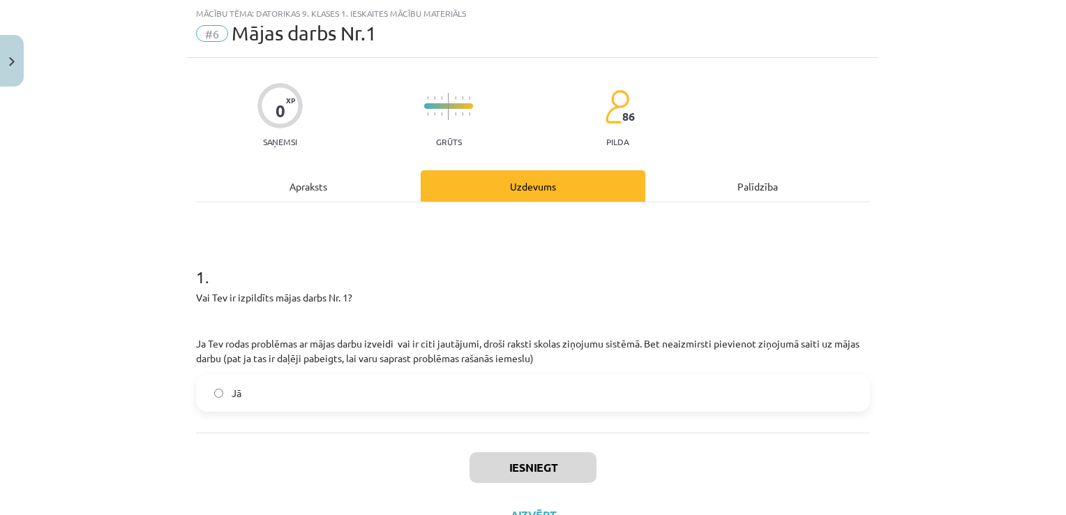
click at [316, 398] on label "Jā" at bounding box center [532, 392] width 671 height 35
click at [516, 473] on button "Iesniegt" at bounding box center [533, 467] width 127 height 31
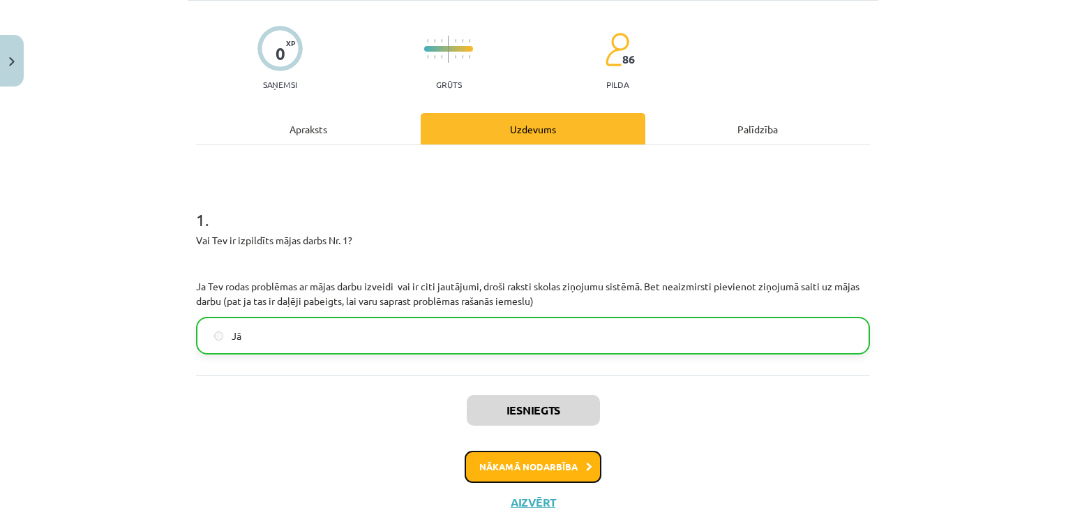
click at [554, 462] on button "Nākamā nodarbība" at bounding box center [533, 467] width 137 height 32
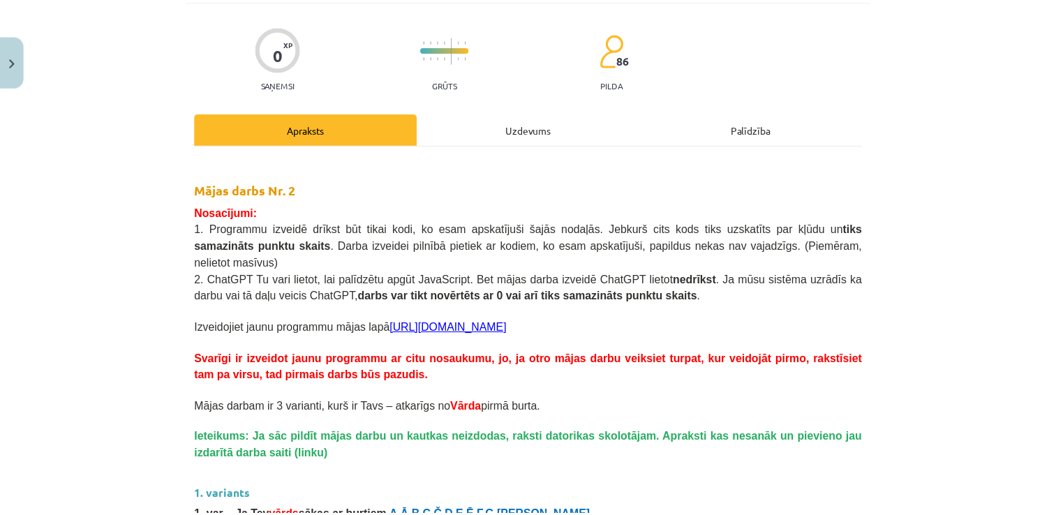
scroll to position [35, 0]
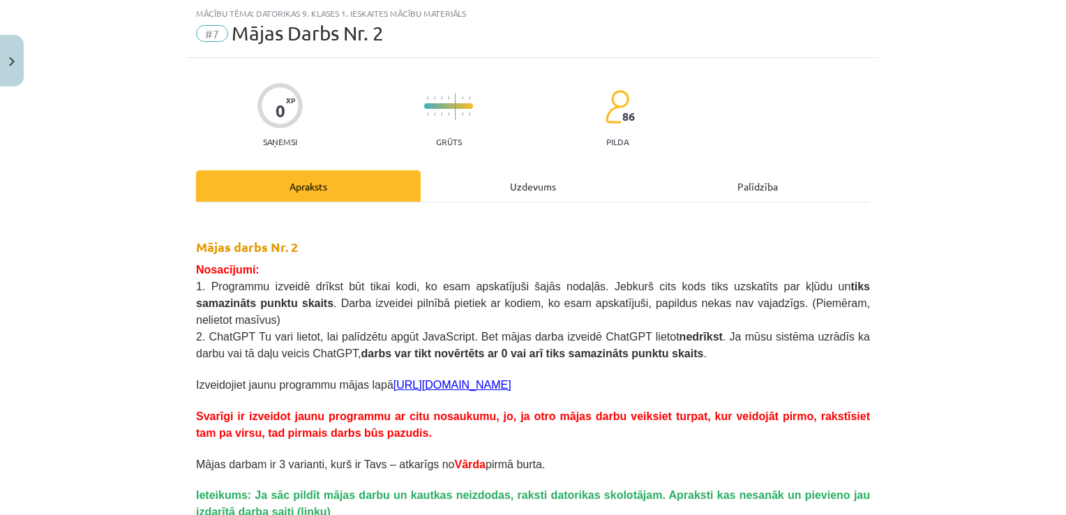
click at [521, 188] on div "Uzdevums" at bounding box center [533, 185] width 225 height 31
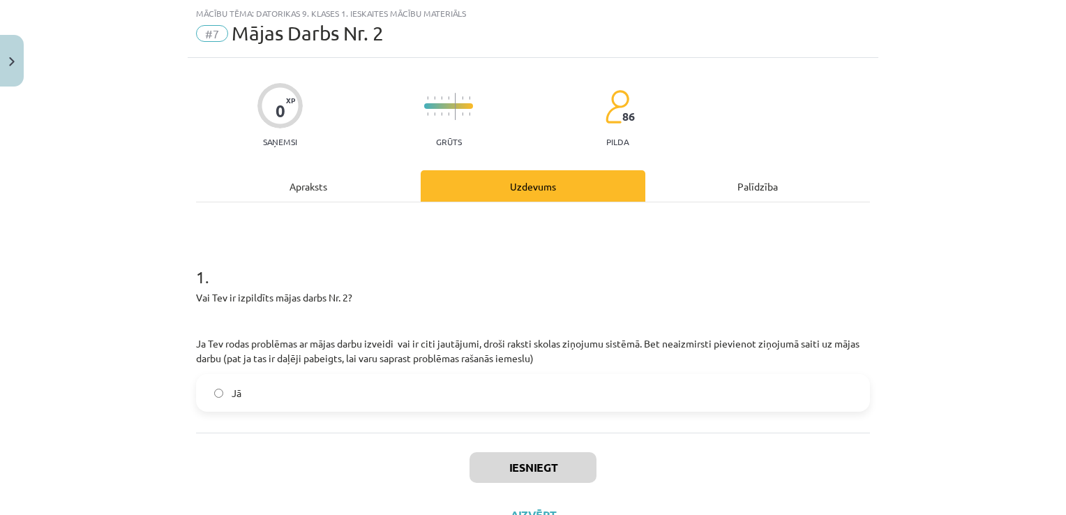
click at [252, 396] on label "Jā" at bounding box center [532, 392] width 671 height 35
click at [575, 475] on button "Iesniegt" at bounding box center [533, 467] width 127 height 31
click at [12, 64] on img "Close" at bounding box center [12, 61] width 6 height 9
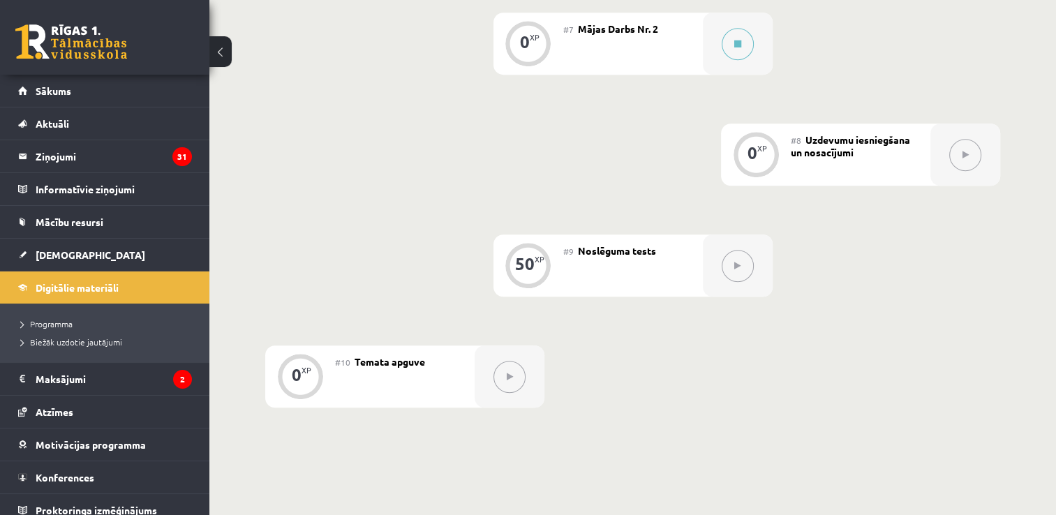
scroll to position [1081, 0]
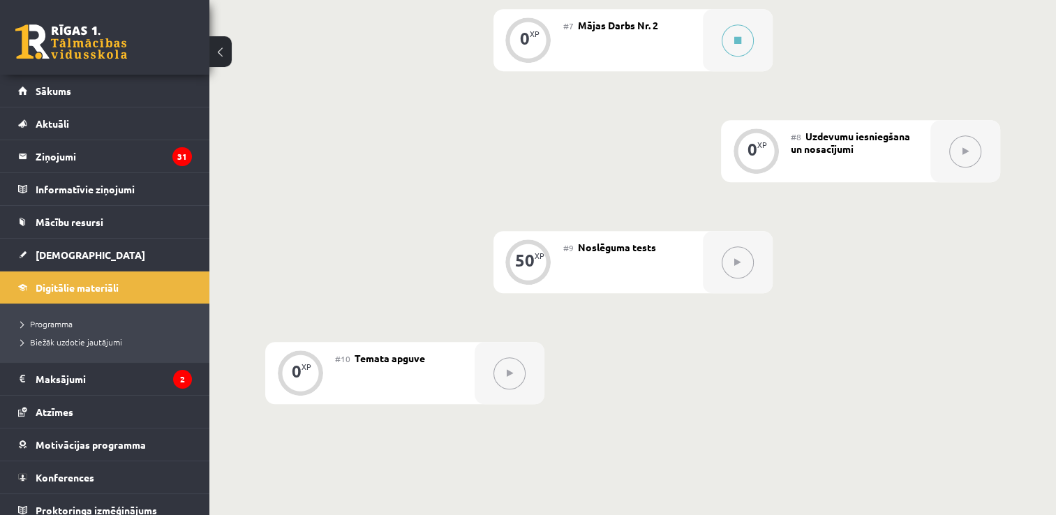
click at [595, 29] on div "#7 Mājas Darbs Nr. 2" at bounding box center [633, 40] width 140 height 62
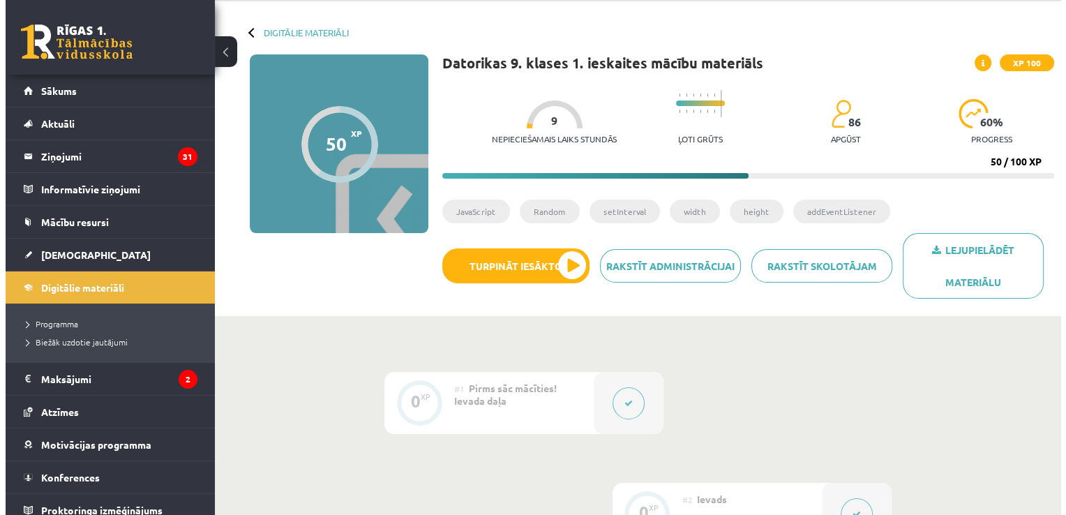
scroll to position [50, 0]
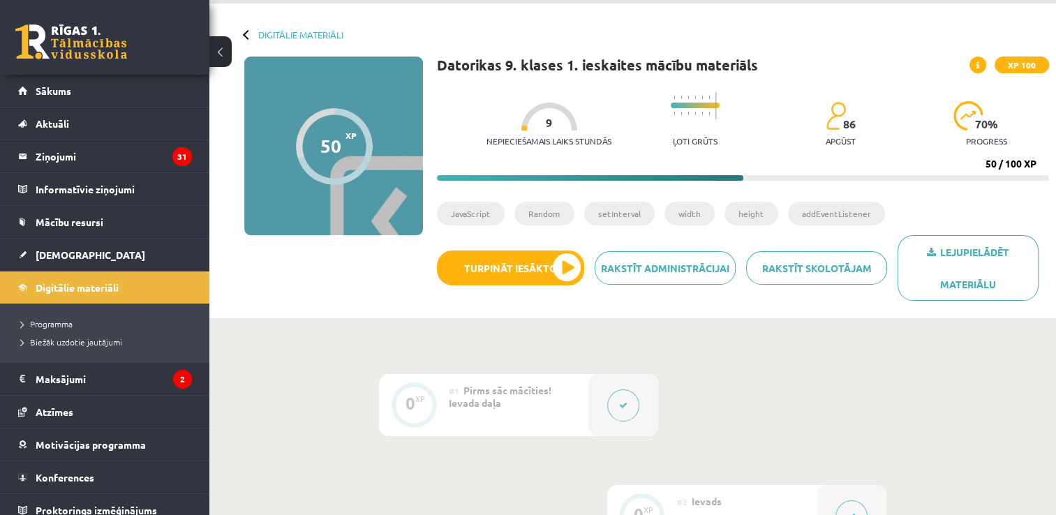
click at [568, 286] on div "Lejupielādēt materiālu Rakstīt skolotājam Rakstīt administrācijai Turpināt iesā…" at bounding box center [743, 273] width 612 height 76
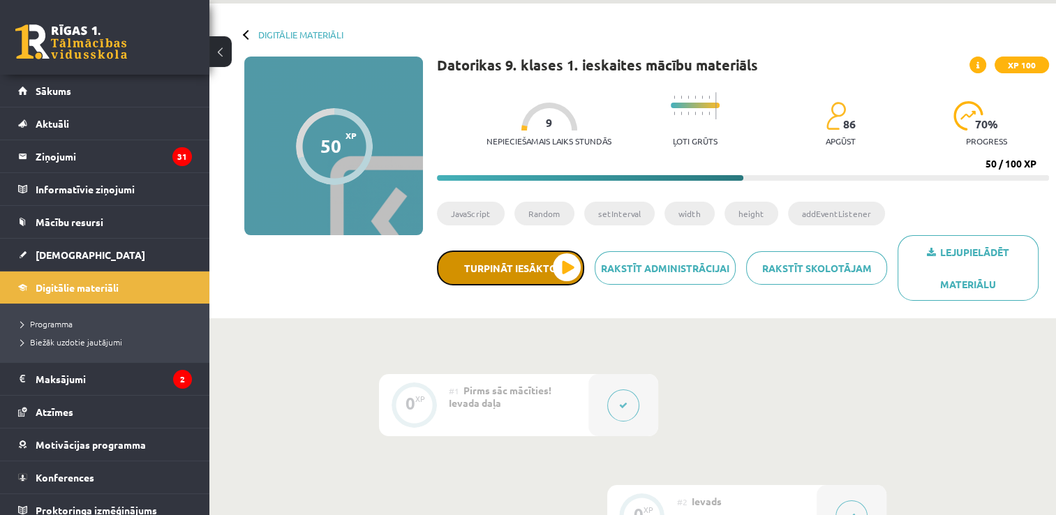
click at [562, 275] on button "Turpināt iesākto" at bounding box center [510, 268] width 147 height 35
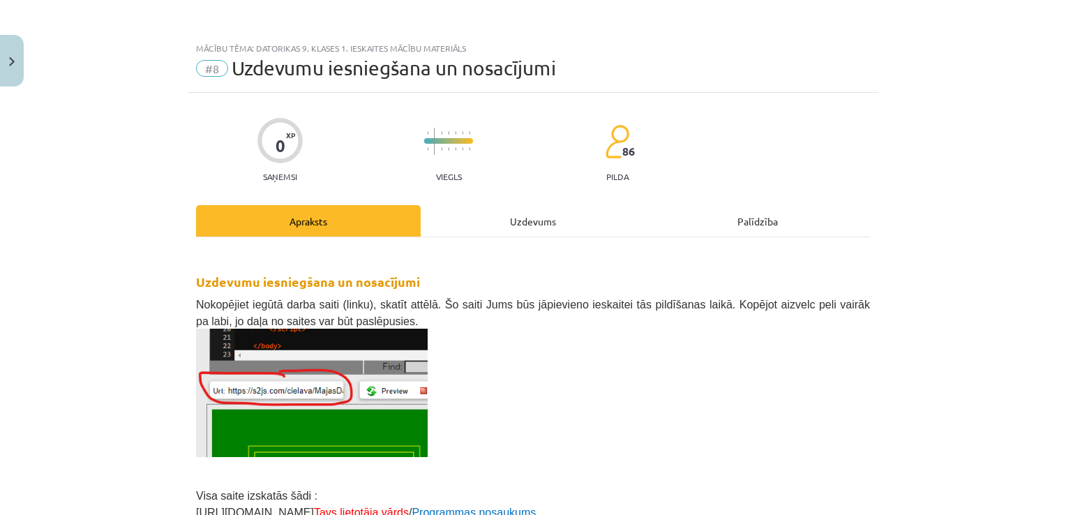
click at [554, 218] on div "Uzdevums" at bounding box center [533, 220] width 225 height 31
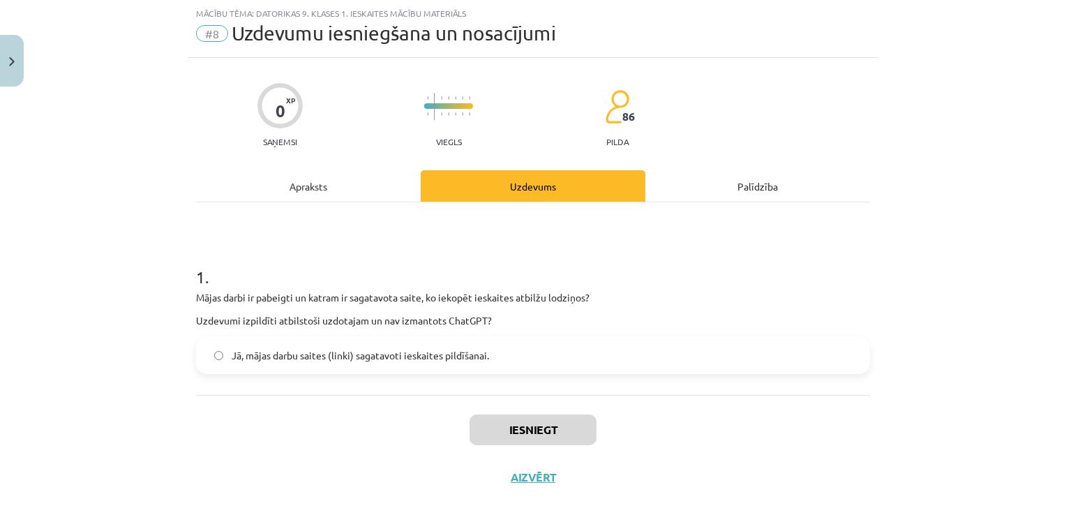
scroll to position [55, 0]
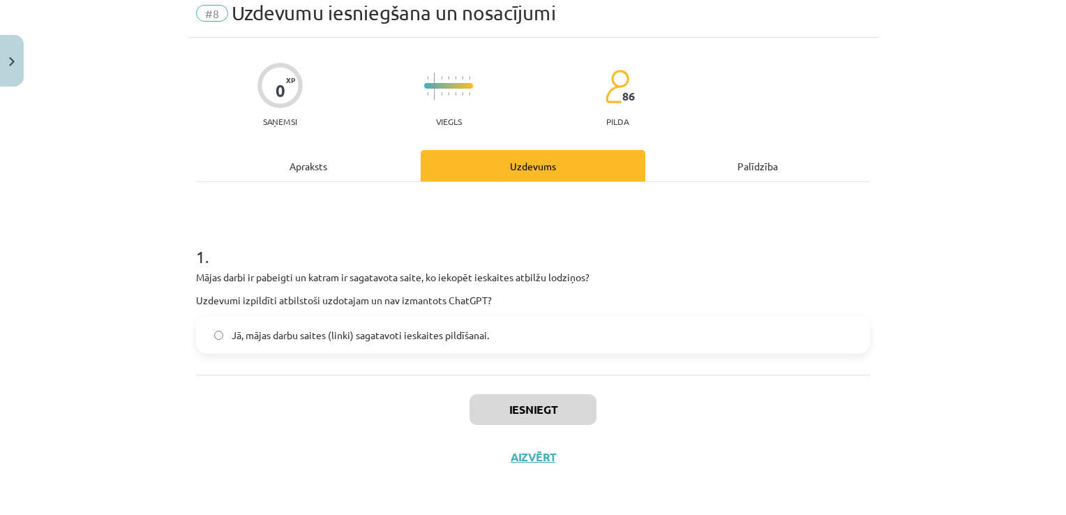
click at [374, 328] on span "Jā, mājas darbu saites (linki) sagatavoti ieskaites pildīšanai." at bounding box center [361, 335] width 258 height 15
click at [509, 402] on button "Iesniegt" at bounding box center [533, 409] width 127 height 31
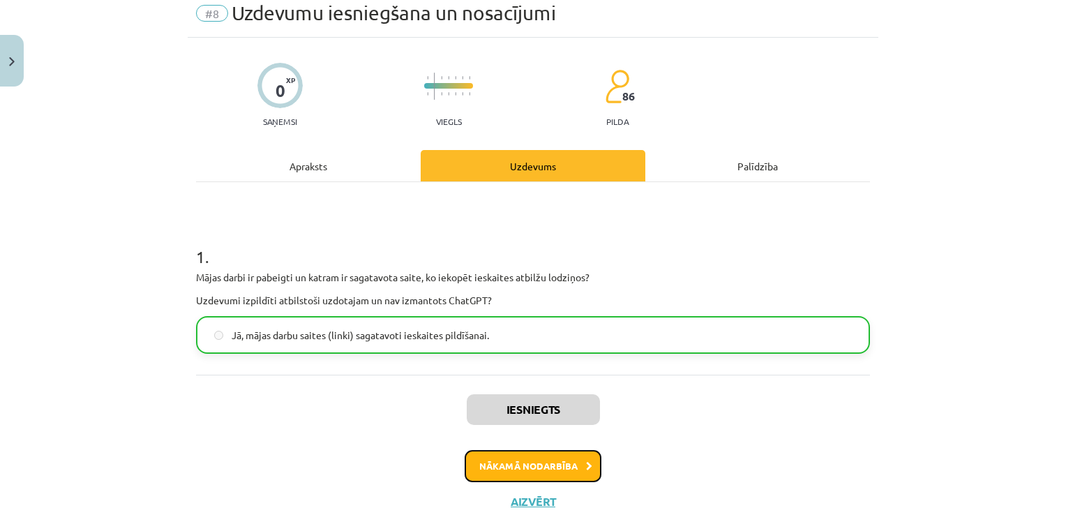
click at [509, 468] on button "Nākamā nodarbība" at bounding box center [533, 466] width 137 height 32
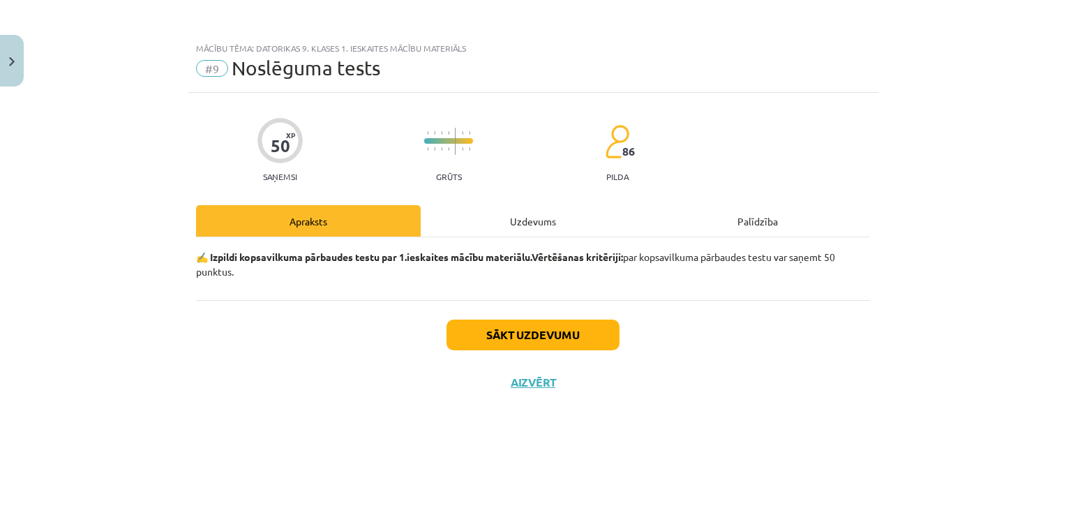
click at [491, 216] on div "Uzdevums" at bounding box center [533, 220] width 225 height 31
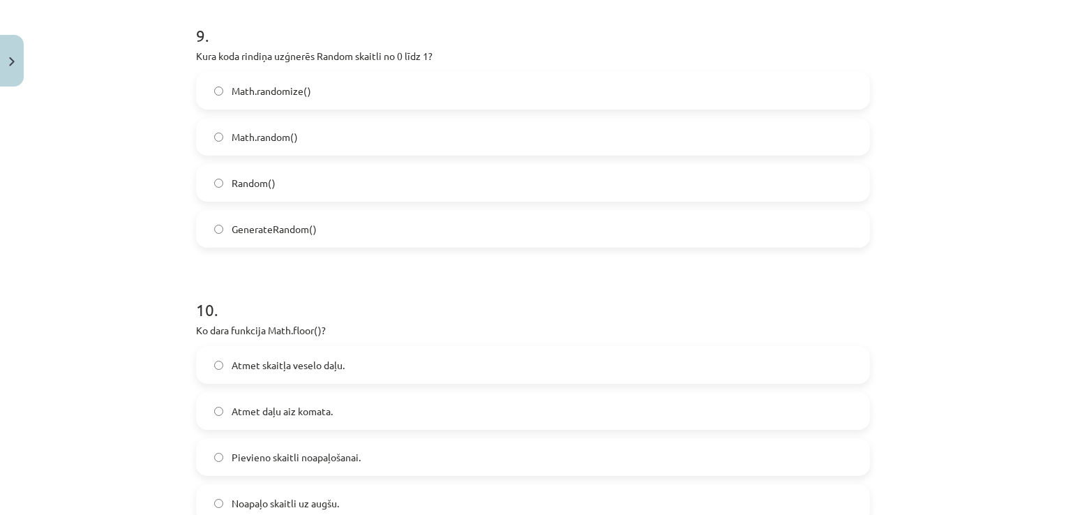
scroll to position [2699, 0]
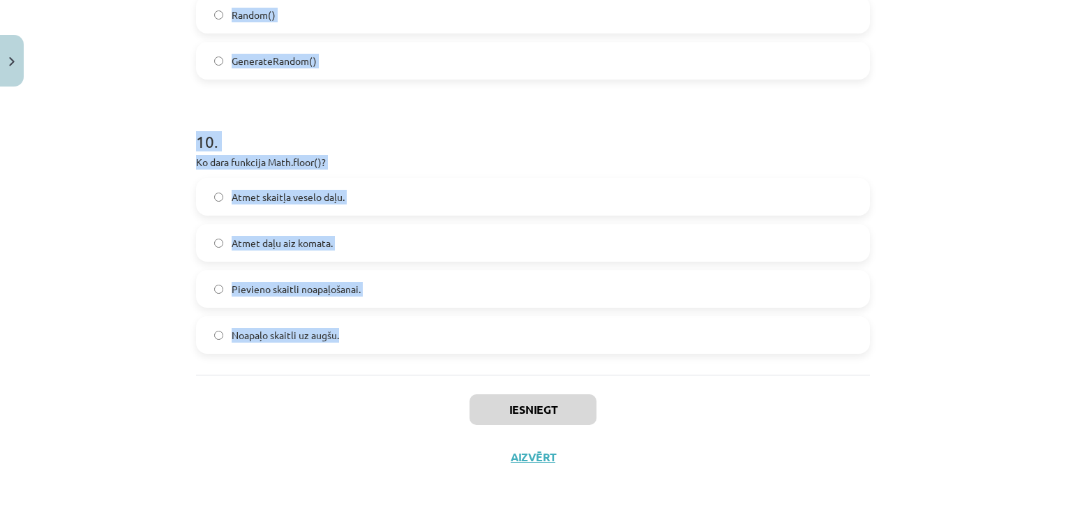
drag, startPoint x: 190, startPoint y: 297, endPoint x: 548, endPoint y: 327, distance: 359.3
copy form "1 . Kura no klaviatūras pogām JavaScript ir ar kodu 40? Atkāpšanās taustiņš Tab…"
click at [947, 373] on div "Mācību tēma: Datorikas 9. klases 1. ieskaites mācību materiāls #9 Noslēguma tes…" at bounding box center [533, 257] width 1066 height 515
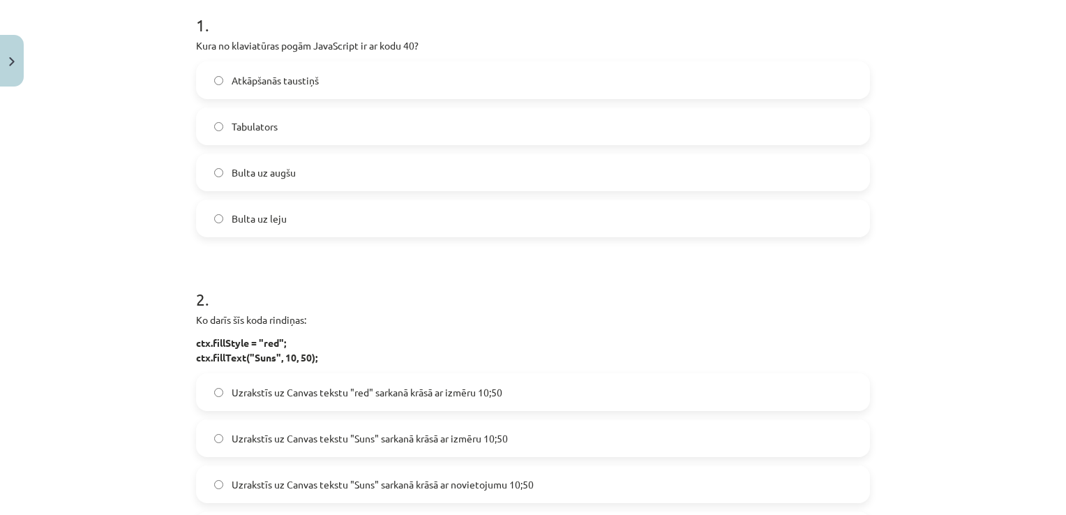
scroll to position [294, 0]
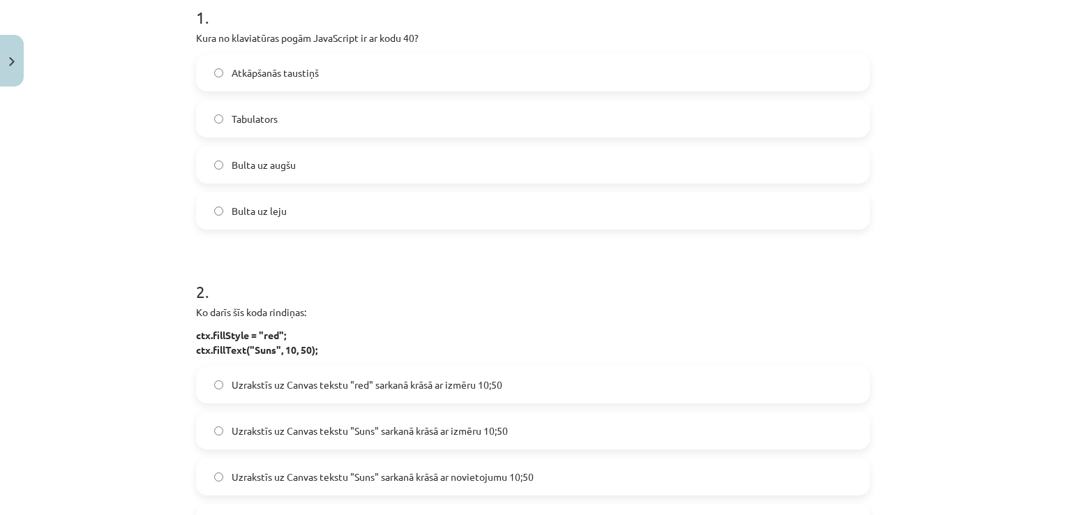
click at [387, 214] on label "Bulta uz leju" at bounding box center [532, 210] width 671 height 35
click at [488, 472] on span "Uzrakstīs uz Canvas tekstu "Suns" sarkanā krāsā ar novietojumu 10;50" at bounding box center [383, 477] width 302 height 15
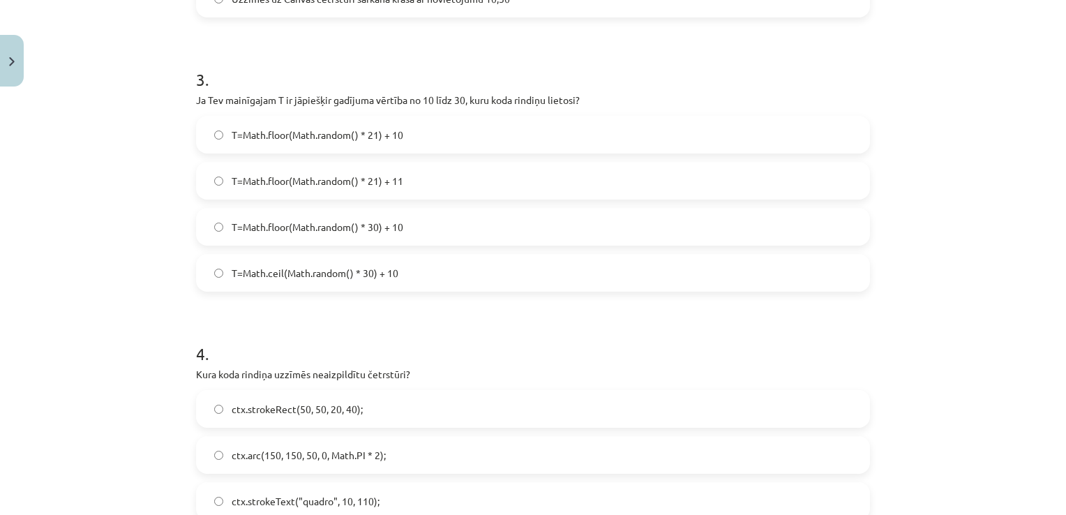
scroll to position [844, 0]
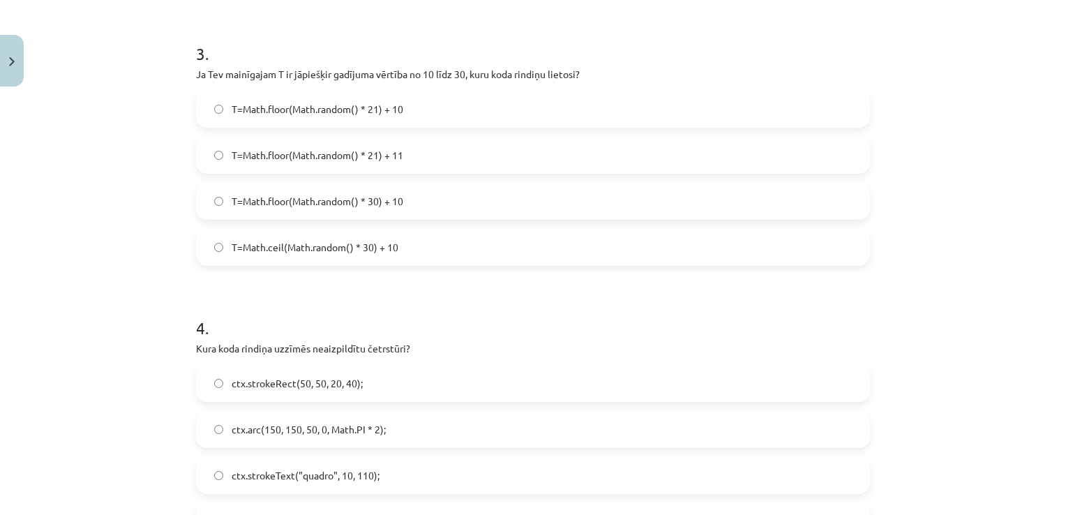
click at [430, 102] on label "T=Math.floor(Math.random() * 21) + 10" at bounding box center [532, 108] width 671 height 35
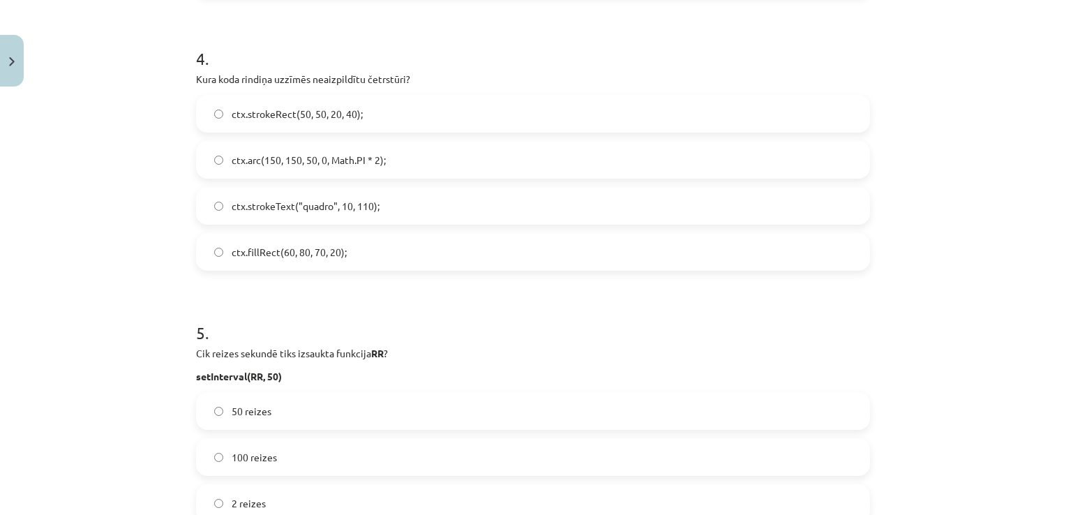
scroll to position [1129, 0]
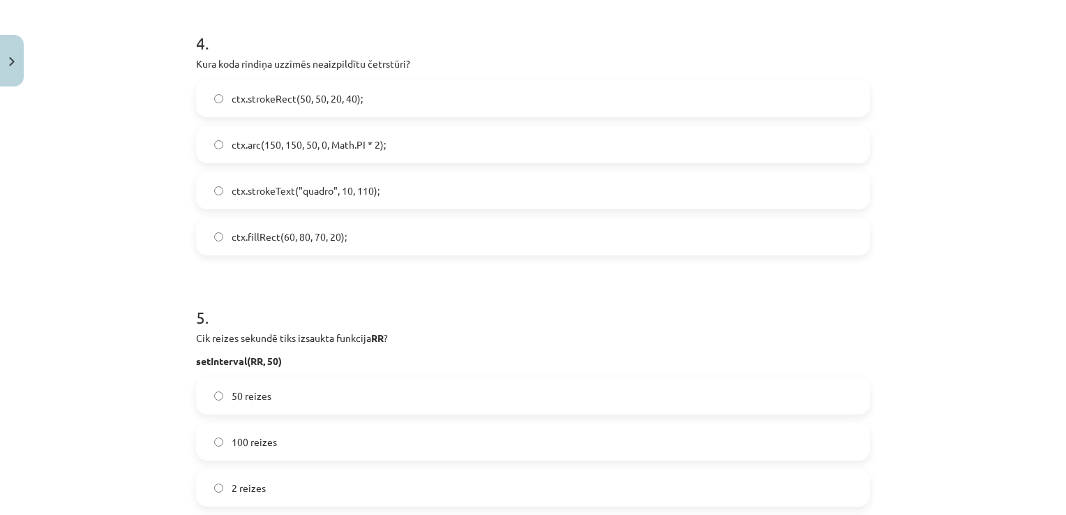
click at [400, 100] on label "ctx.strokeRect(50, 50, 20, 40);" at bounding box center [532, 98] width 671 height 35
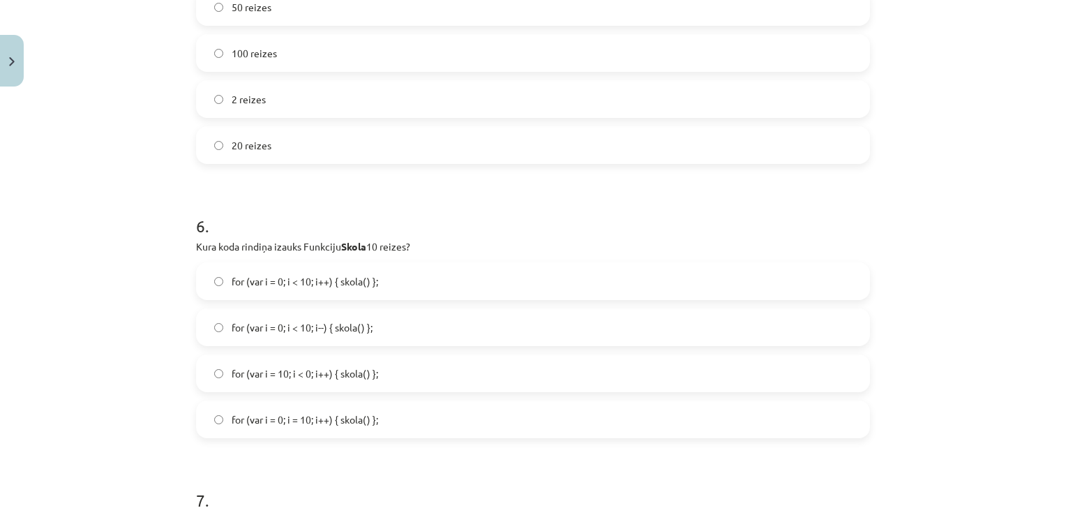
scroll to position [1525, 0]
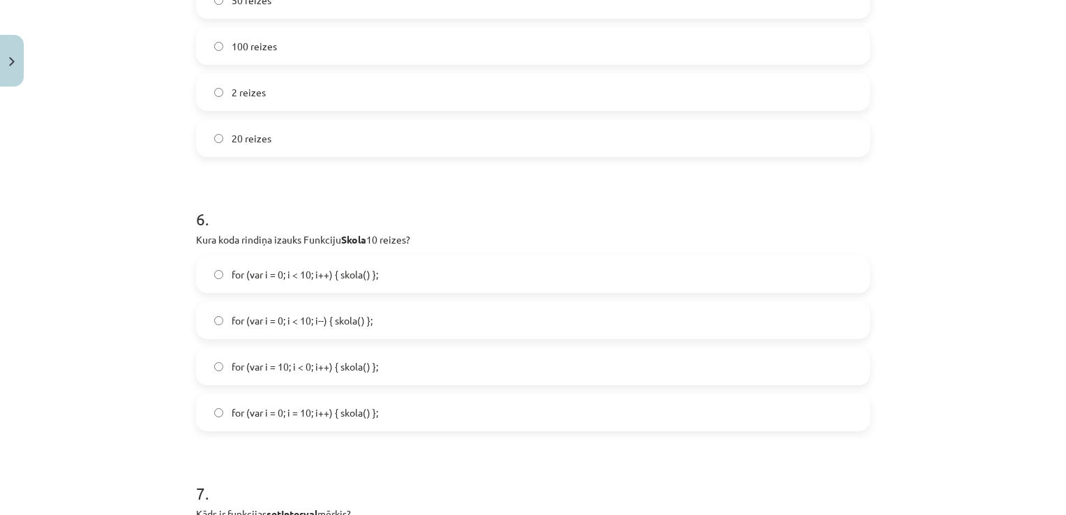
click at [259, 135] on span "20 reizes" at bounding box center [252, 138] width 40 height 15
click at [329, 367] on span "for (var i = 10; i < 0; i++) { skola() };" at bounding box center [305, 366] width 147 height 15
click at [425, 405] on label "for (var i = 0; i = 10; i++) { skola() };" at bounding box center [532, 412] width 671 height 35
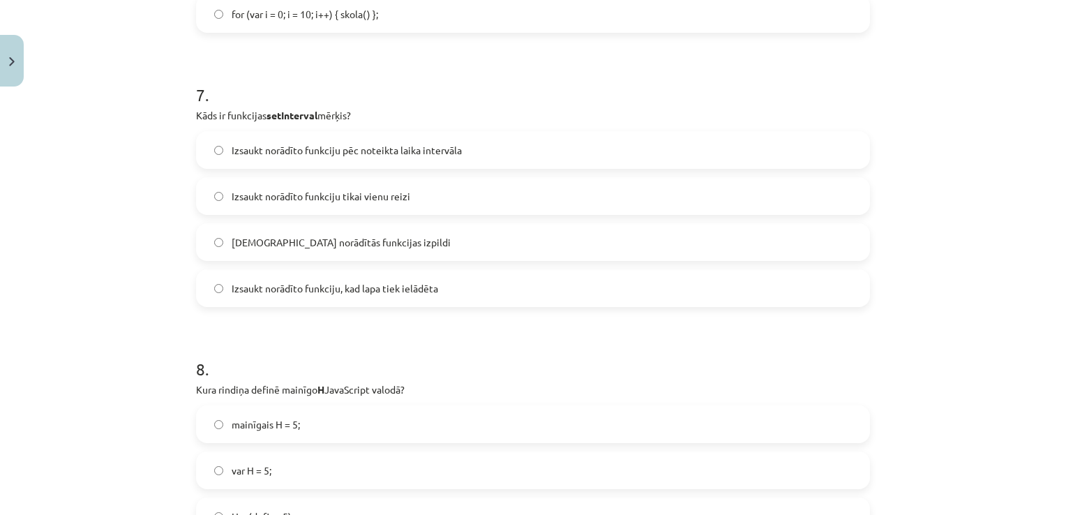
scroll to position [2024, 0]
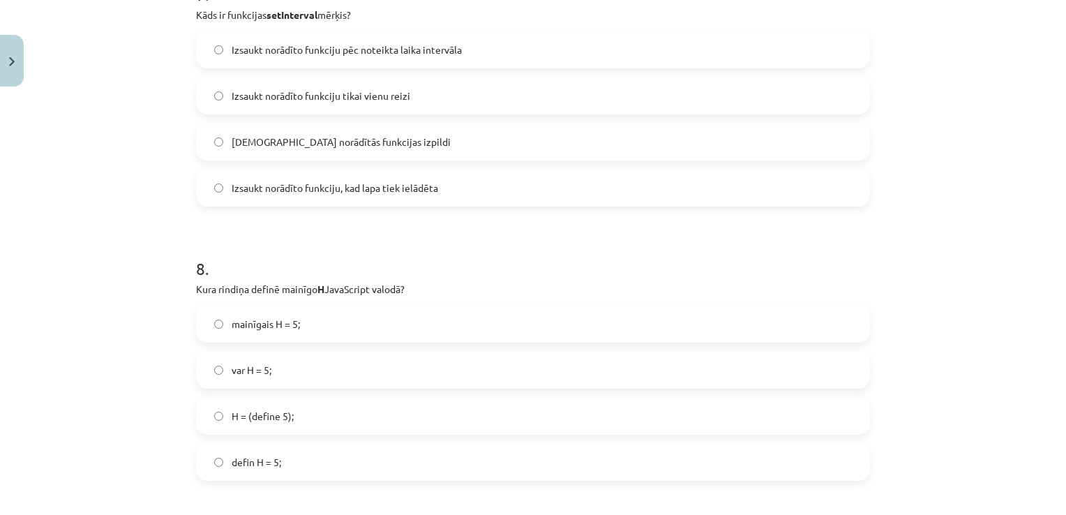
click at [463, 52] on label "Izsaukt norādīto funkciju pēc noteikta laika intervāla" at bounding box center [532, 49] width 671 height 35
click at [294, 366] on label "var H = 5;" at bounding box center [532, 369] width 671 height 35
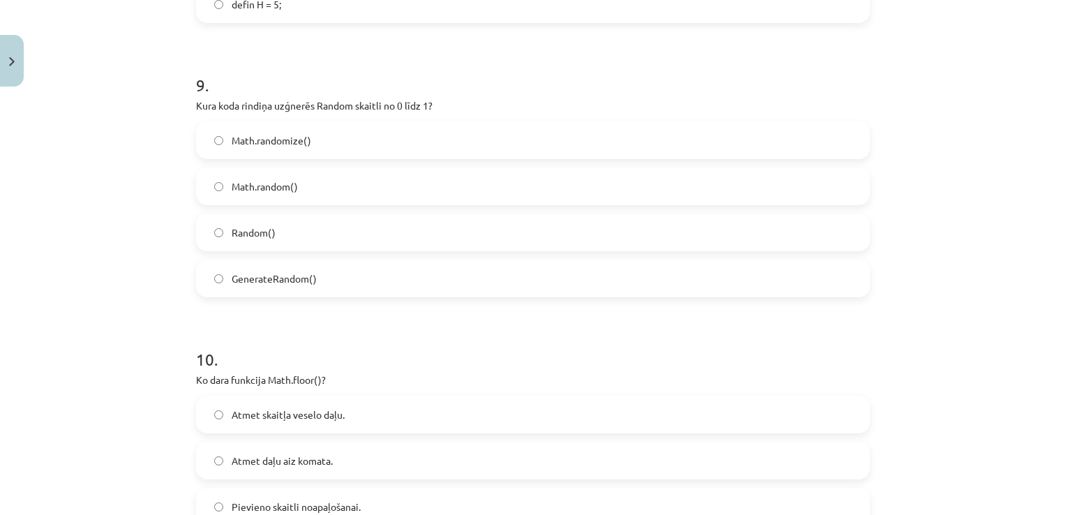
scroll to position [2489, 0]
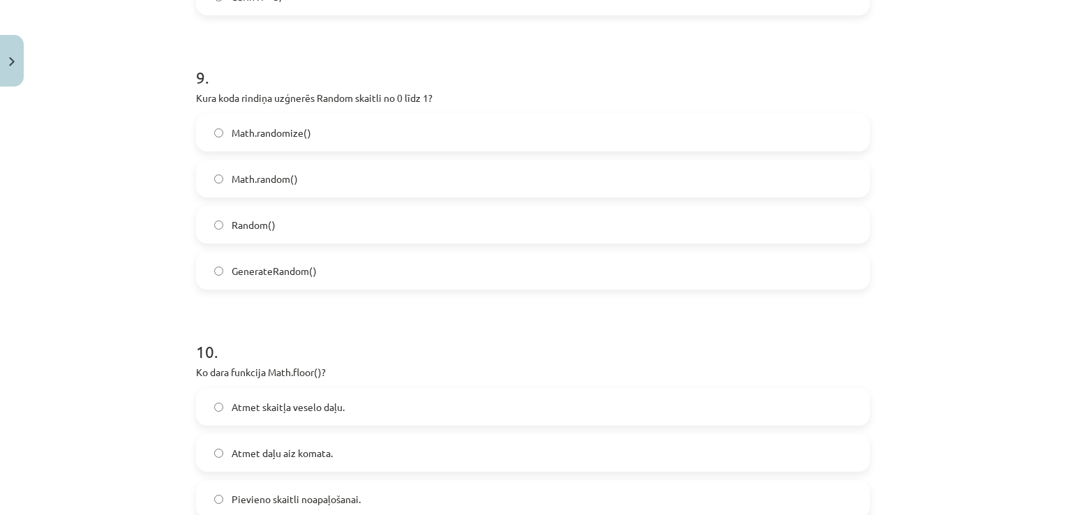
click at [349, 173] on label "Math.random()" at bounding box center [532, 178] width 671 height 35
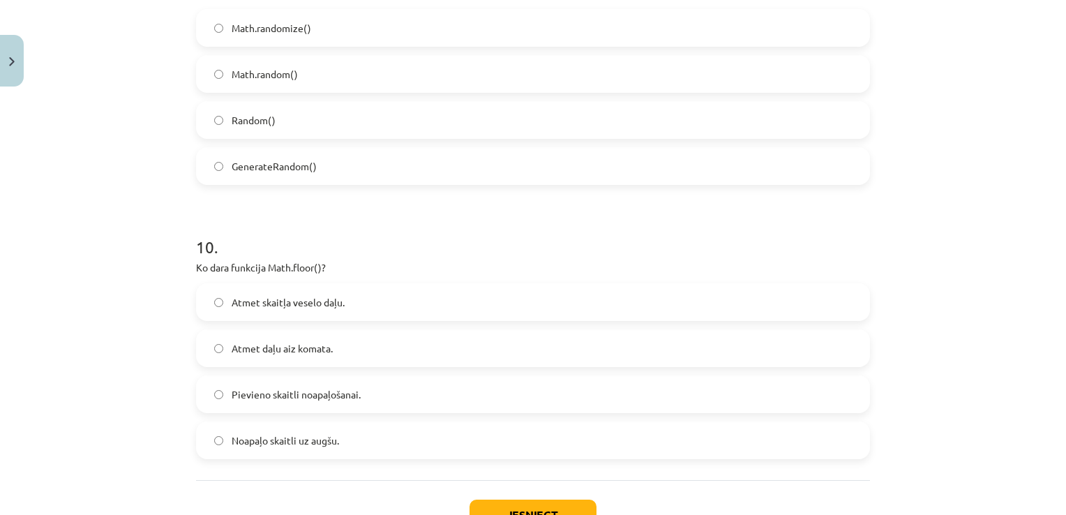
scroll to position [2699, 0]
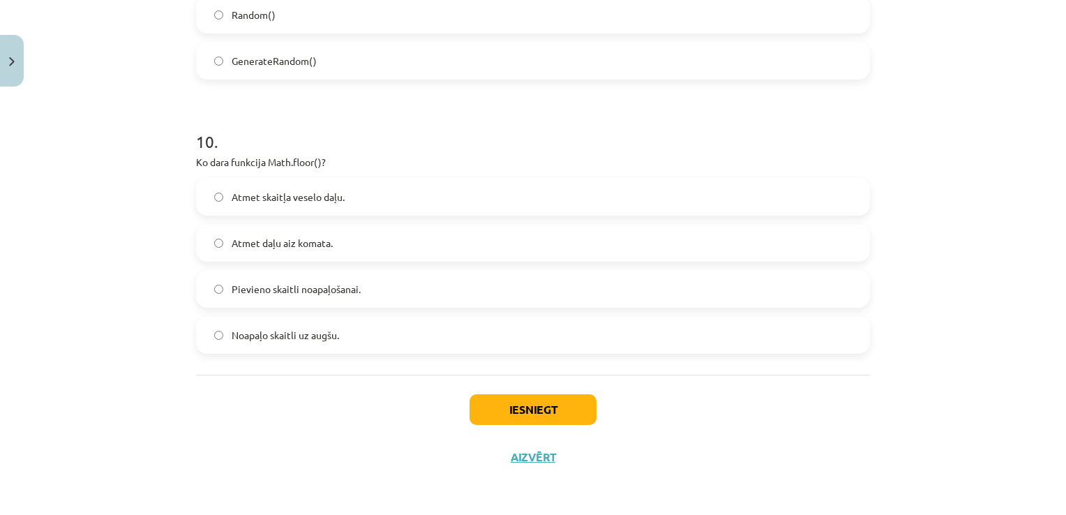
click at [293, 237] on span "Atmet daļu aiz komata." at bounding box center [282, 243] width 101 height 15
click at [569, 413] on button "Iesniegt" at bounding box center [533, 409] width 127 height 31
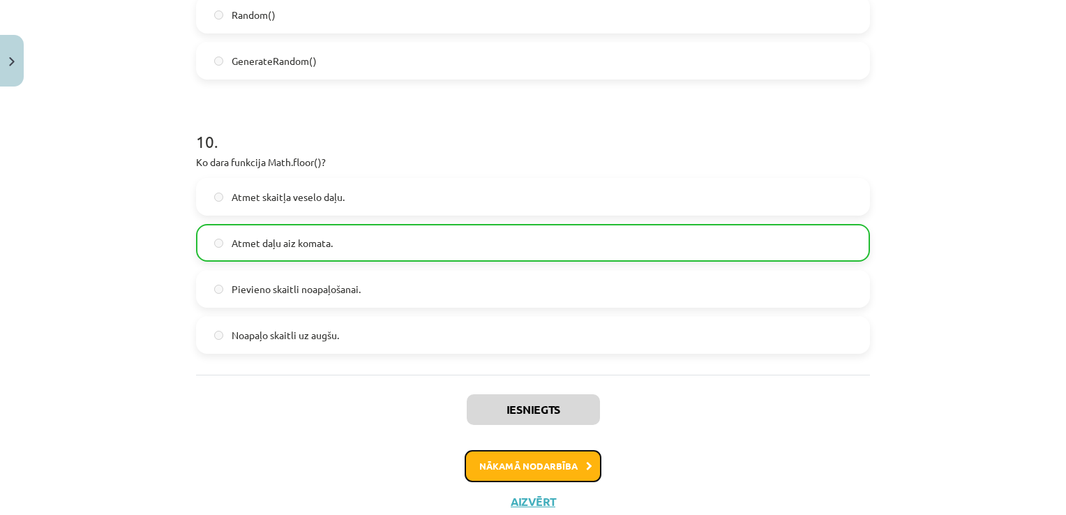
click at [569, 463] on button "Nākamā nodarbība" at bounding box center [533, 466] width 137 height 32
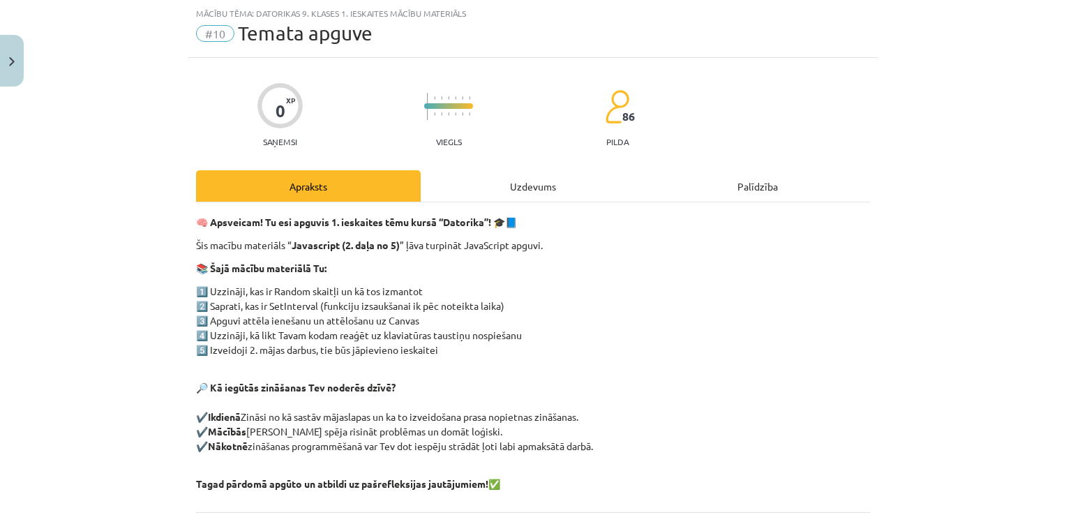
scroll to position [44, 0]
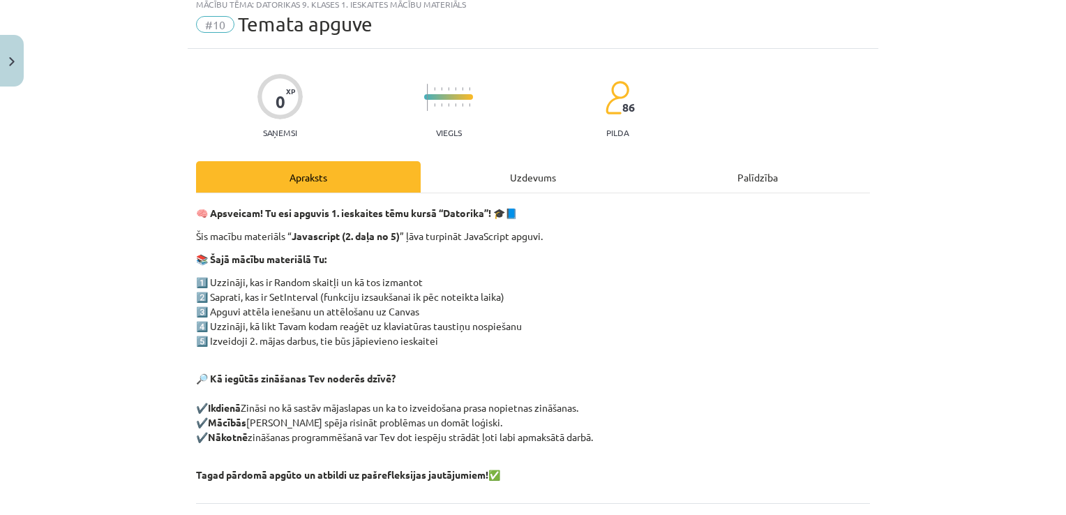
click at [536, 172] on div "Uzdevums" at bounding box center [533, 176] width 225 height 31
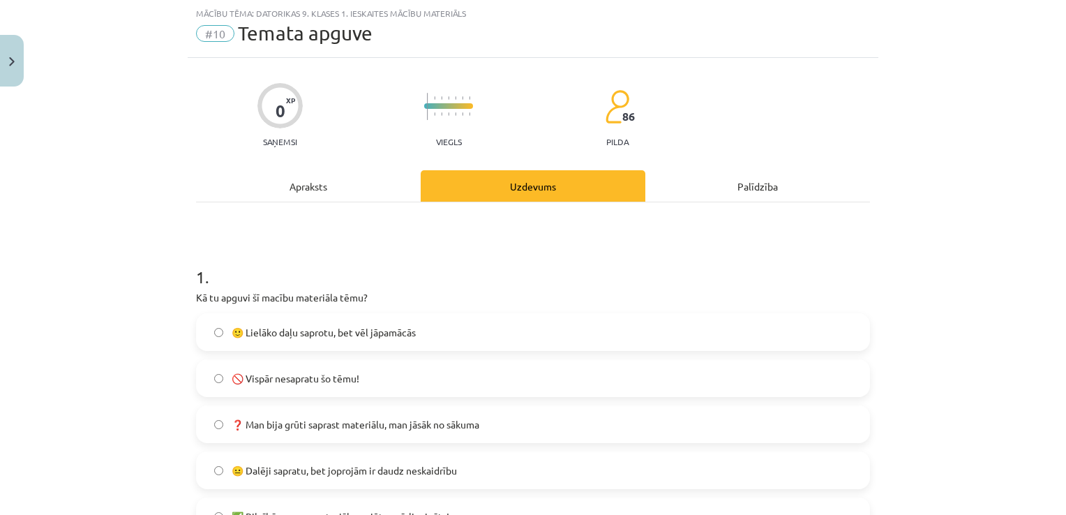
click at [363, 331] on span "🙂 Lielāko daļu saprotu, bet vēl jāpamācās" at bounding box center [324, 332] width 184 height 15
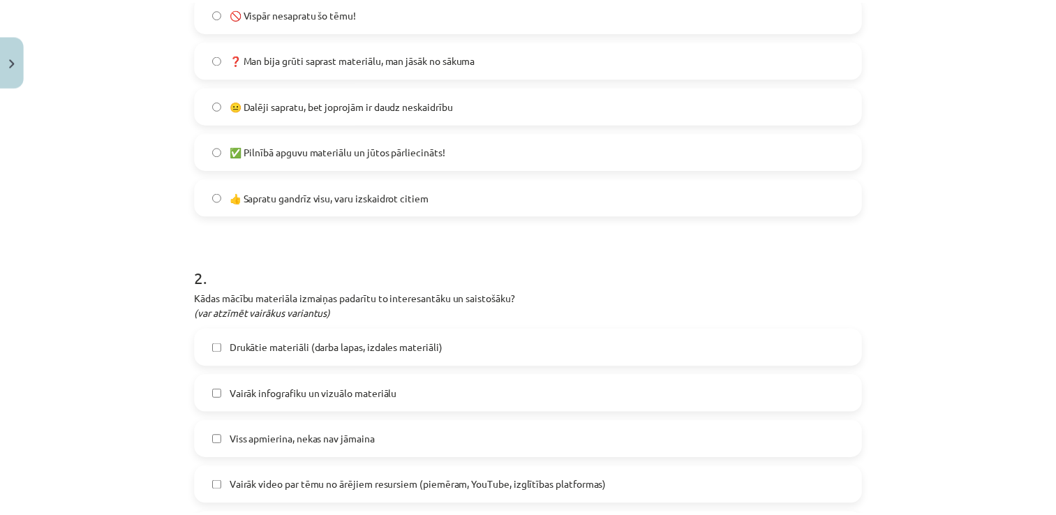
scroll to position [992, 0]
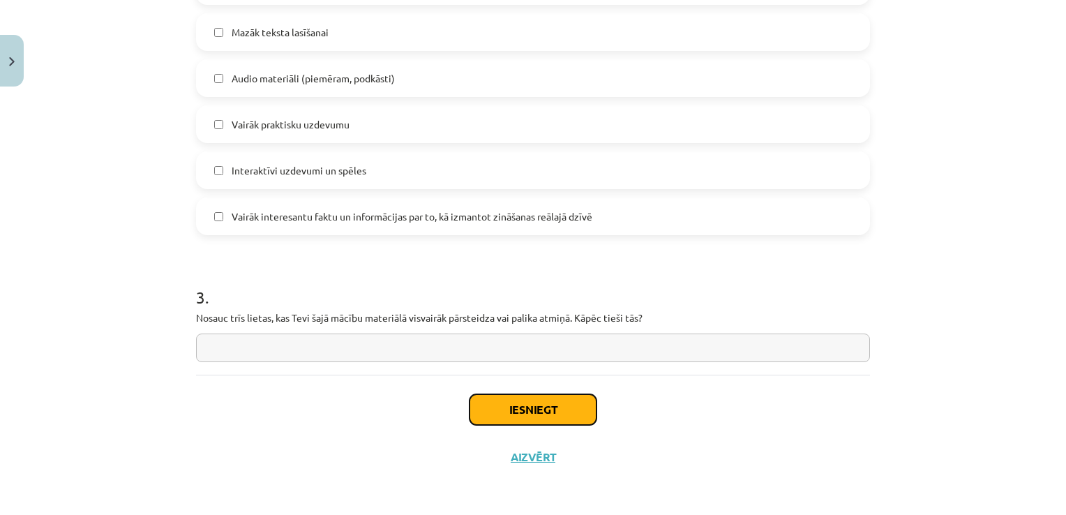
click at [528, 394] on button "Iesniegt" at bounding box center [533, 409] width 127 height 31
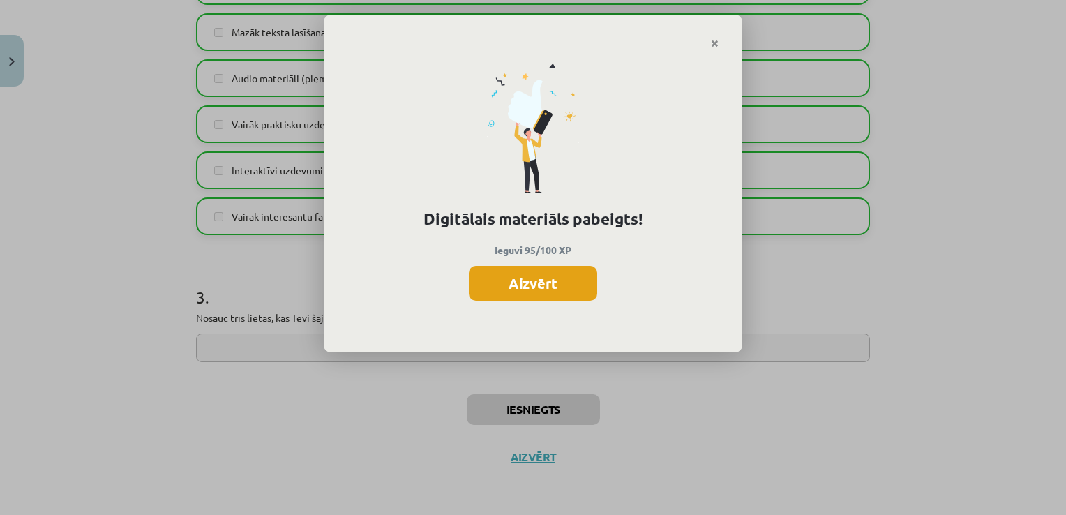
click at [546, 281] on button "Aizvērt" at bounding box center [533, 283] width 128 height 35
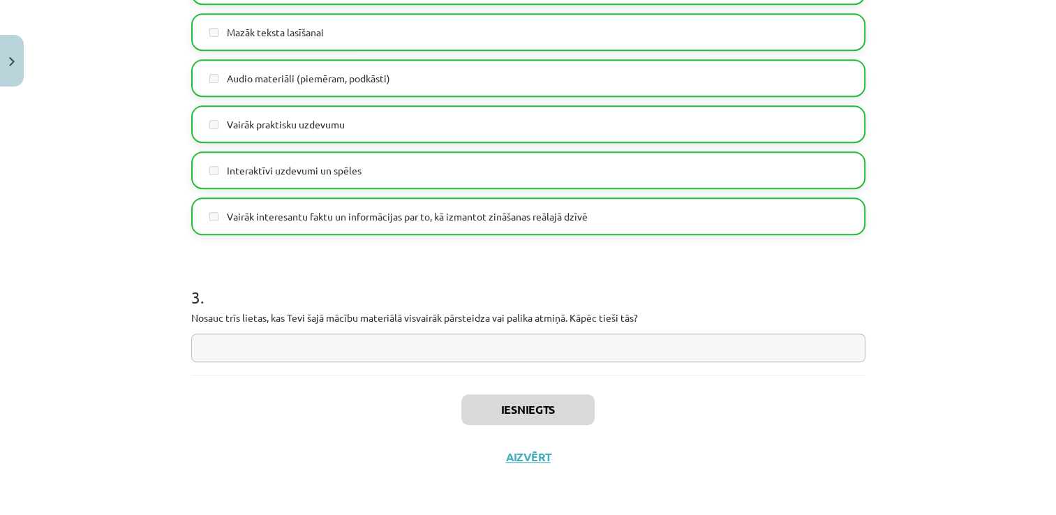
click at [519, 463] on div "Iesniegts Aizvērt" at bounding box center [528, 424] width 674 height 98
click at [516, 452] on button "Aizvērt" at bounding box center [528, 457] width 53 height 14
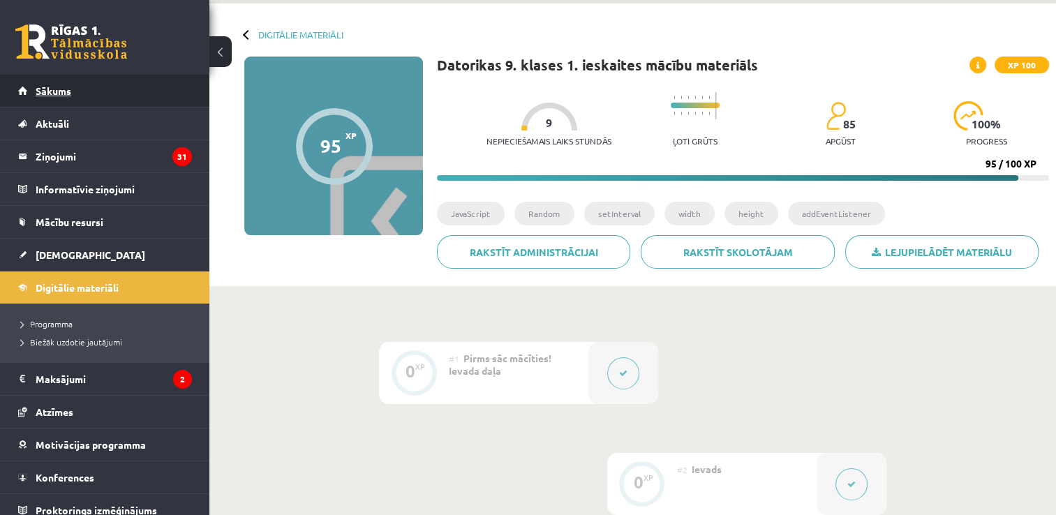
click at [68, 100] on link "Sākums" at bounding box center [105, 91] width 174 height 32
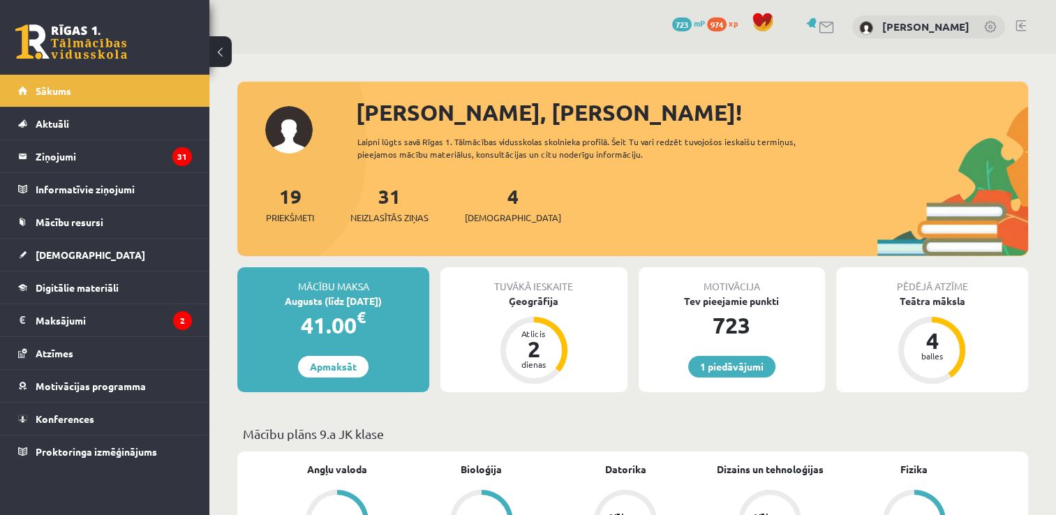
click at [144, 151] on legend "Ziņojumi 31" at bounding box center [114, 156] width 156 height 32
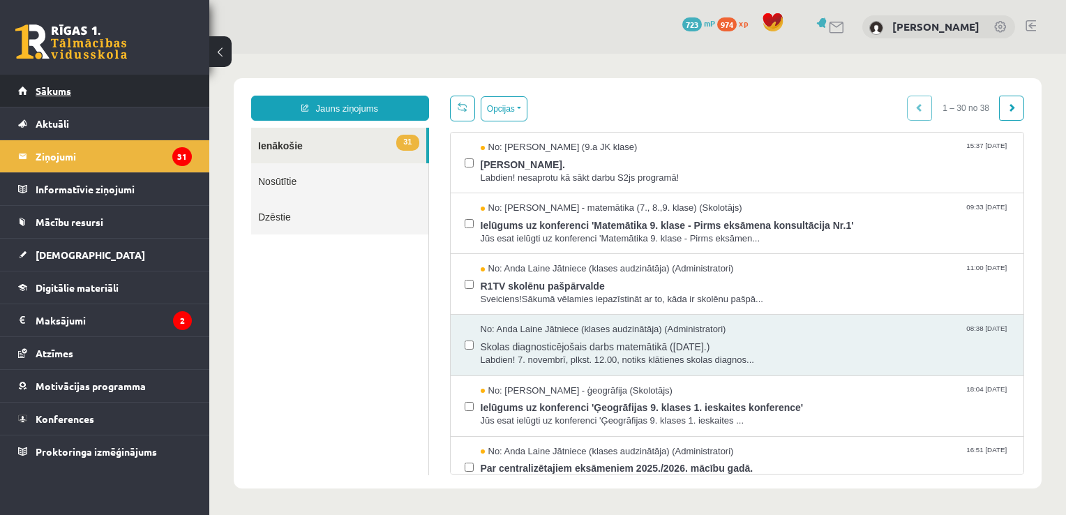
click at [128, 80] on link "Sākums" at bounding box center [105, 91] width 174 height 32
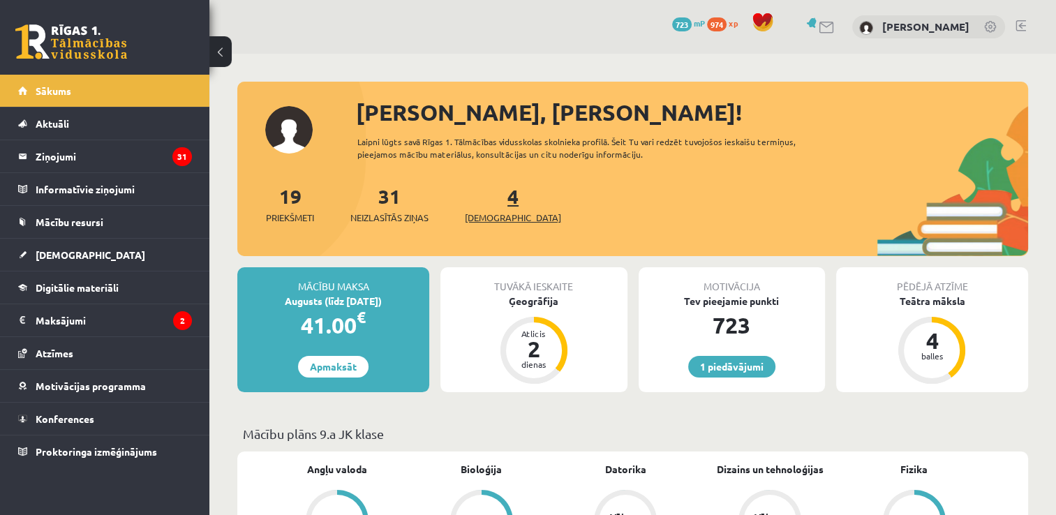
click at [493, 194] on link "4 Ieskaites" at bounding box center [513, 204] width 96 height 41
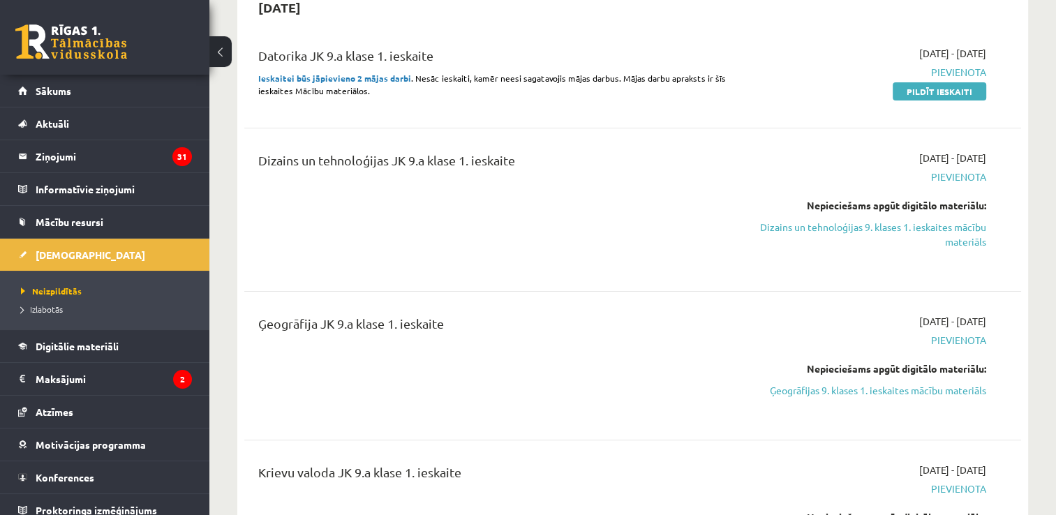
scroll to position [311, 0]
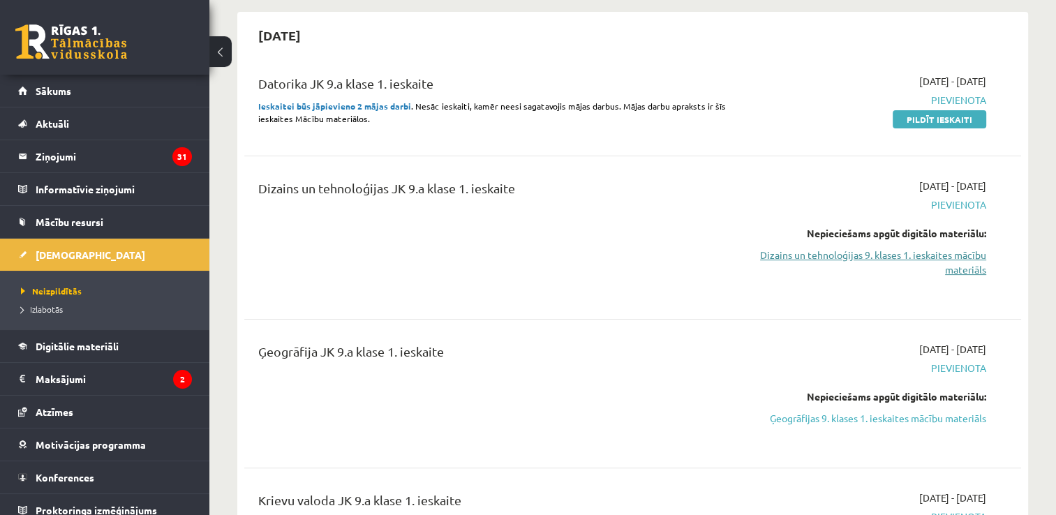
click at [888, 255] on link "Dizains un tehnoloģijas 9. klases 1. ieskaites mācību materiāls" at bounding box center [871, 262] width 229 height 29
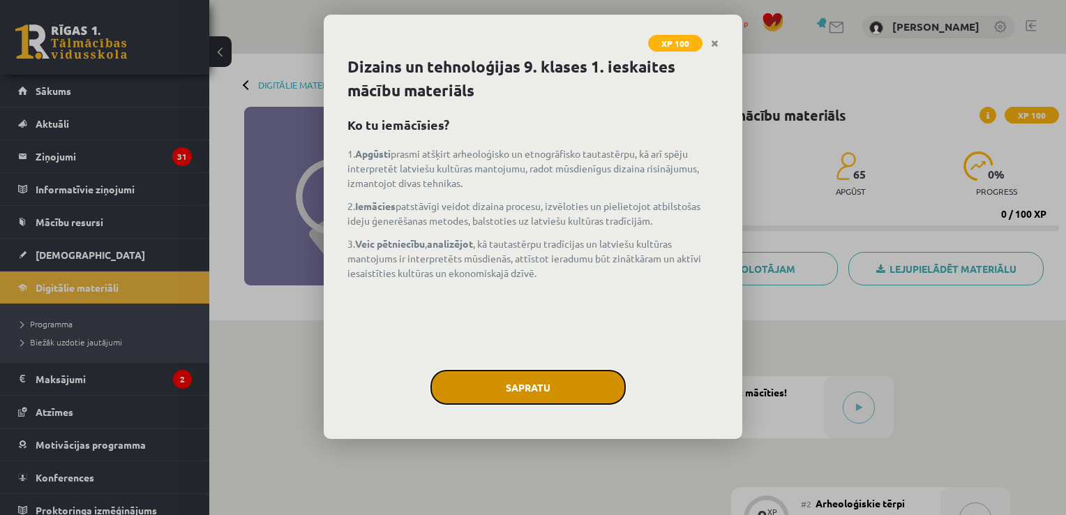
click at [555, 378] on button "Sapratu" at bounding box center [528, 387] width 195 height 35
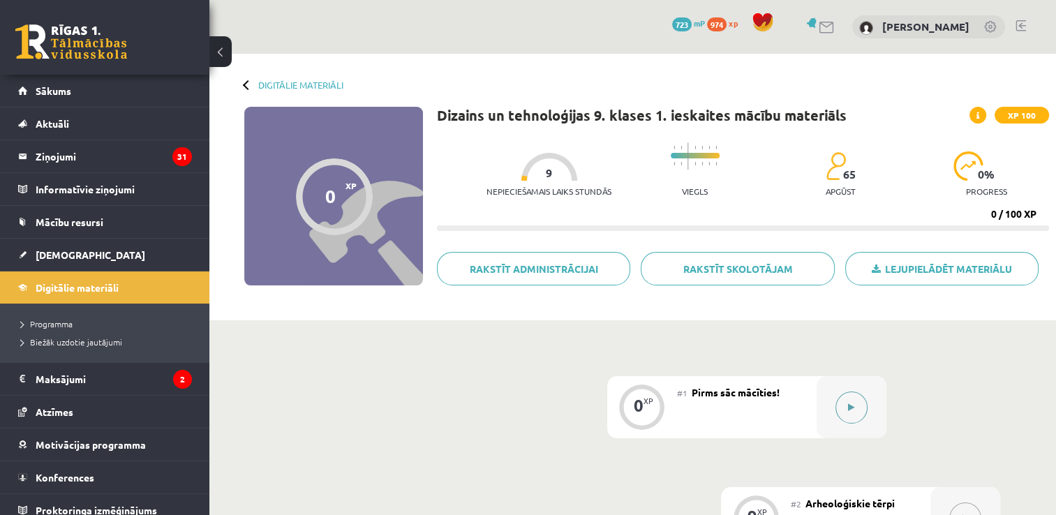
click at [863, 400] on button at bounding box center [851, 407] width 32 height 32
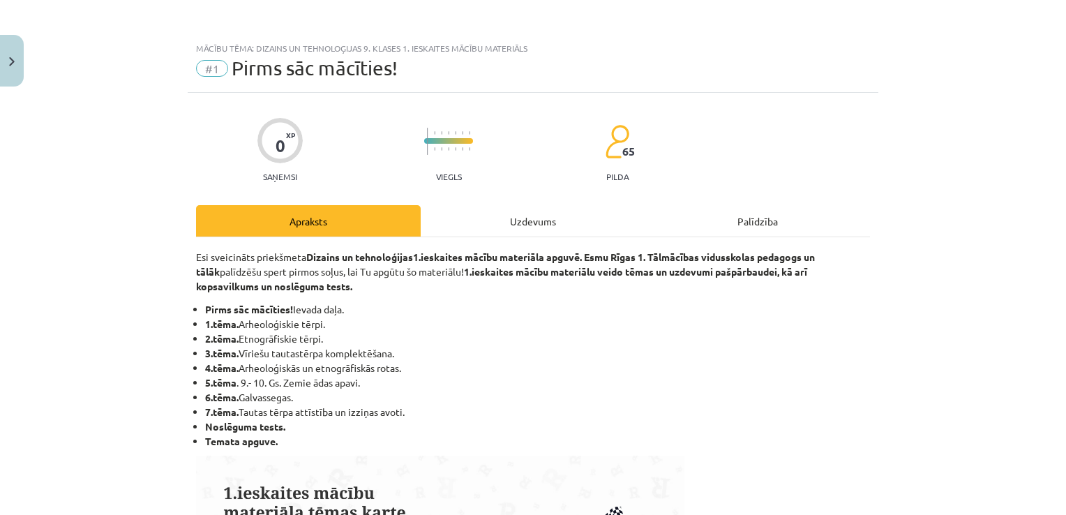
click at [517, 219] on div "Uzdevums" at bounding box center [533, 220] width 225 height 31
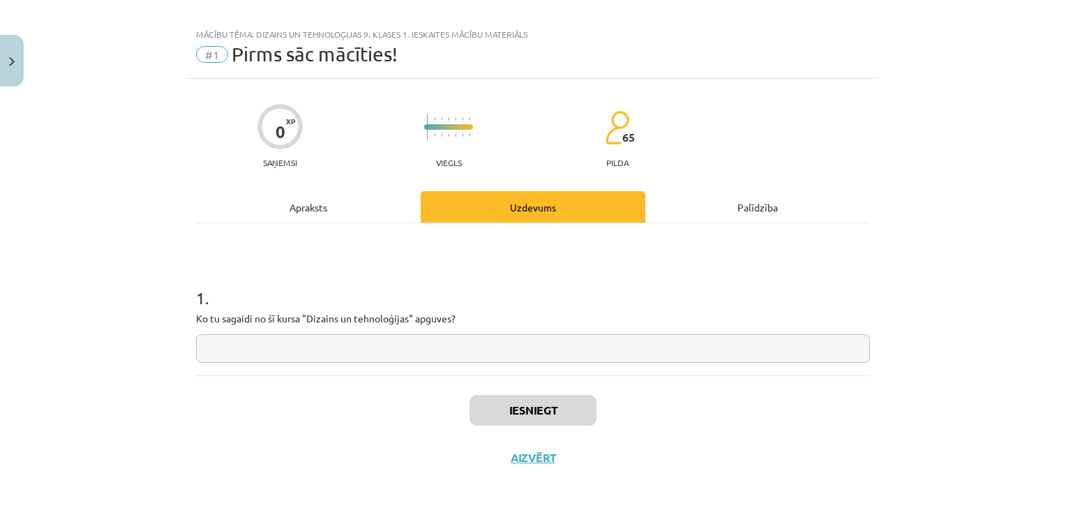
click at [290, 347] on input "text" at bounding box center [533, 348] width 674 height 29
type input "*"
click at [575, 413] on button "Iesniegt" at bounding box center [533, 410] width 127 height 31
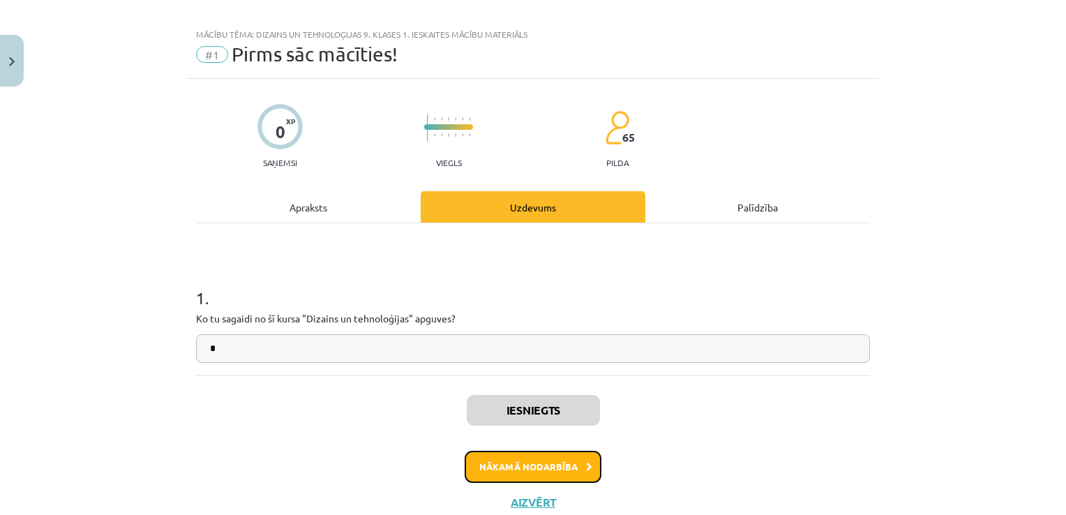
click at [576, 465] on button "Nākamā nodarbība" at bounding box center [533, 467] width 137 height 32
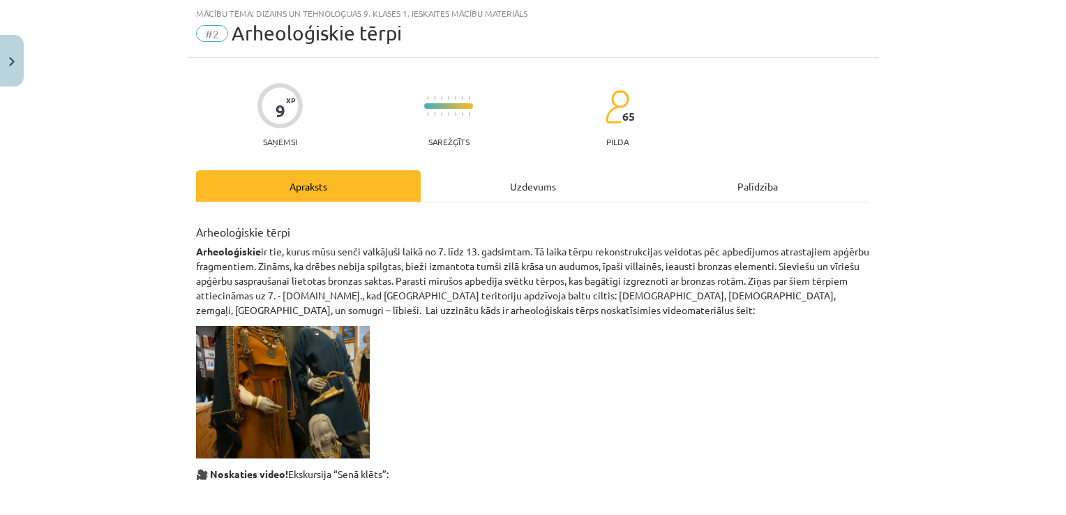
click at [508, 183] on div "Uzdevums" at bounding box center [533, 185] width 225 height 31
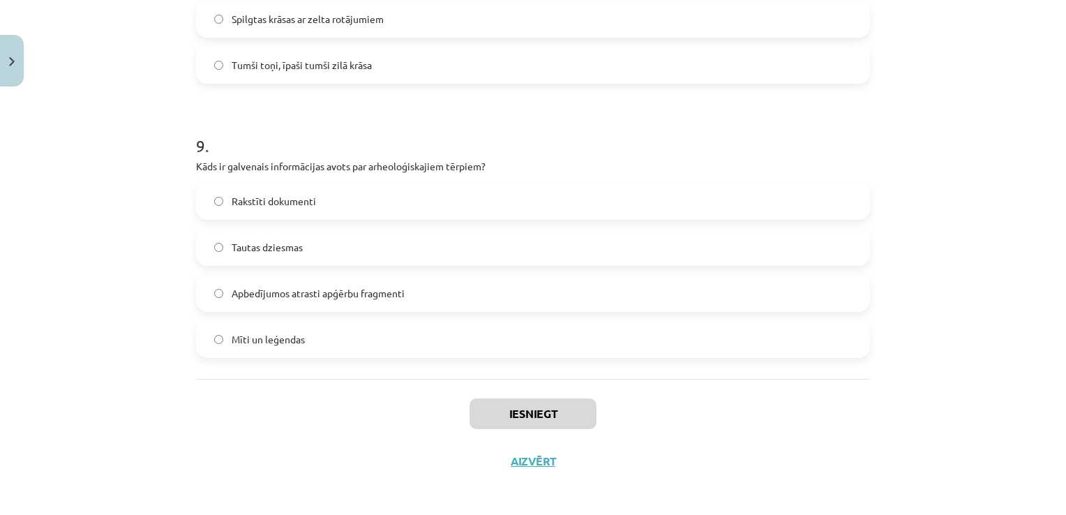
scroll to position [2364, 0]
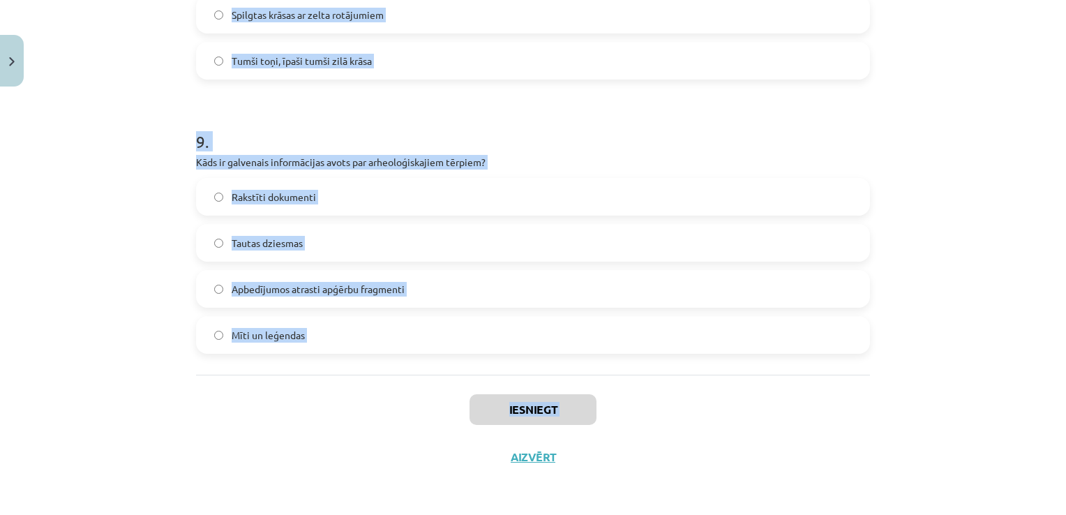
drag, startPoint x: 184, startPoint y: 267, endPoint x: 184, endPoint y: 511, distance: 244.2
click at [184, 511] on div "Mācību tēma: Dizains un tehnoloģijas 9. klases 1. ieskaites mācību materiāls #2…" at bounding box center [533, 257] width 1066 height 515
drag, startPoint x: 184, startPoint y: 511, endPoint x: 112, endPoint y: 352, distance: 174.2
click at [112, 352] on div "Mācību tēma: Dizains un tehnoloģijas 9. klases 1. ieskaites mācību materiāls #2…" at bounding box center [533, 257] width 1066 height 515
click at [360, 304] on label "Apbedījumos atrasti apģērbu fragmenti" at bounding box center [532, 288] width 671 height 35
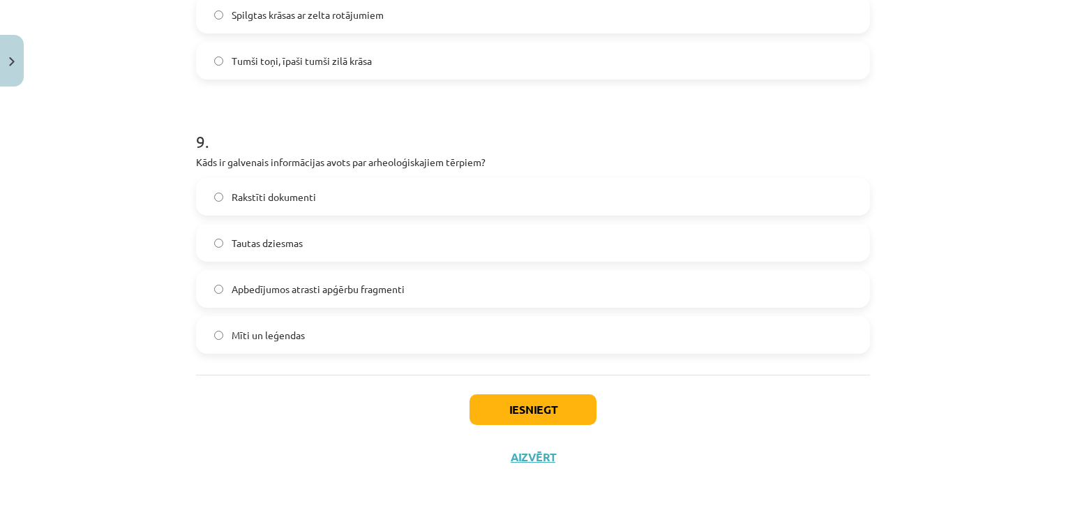
scroll to position [1913, 0]
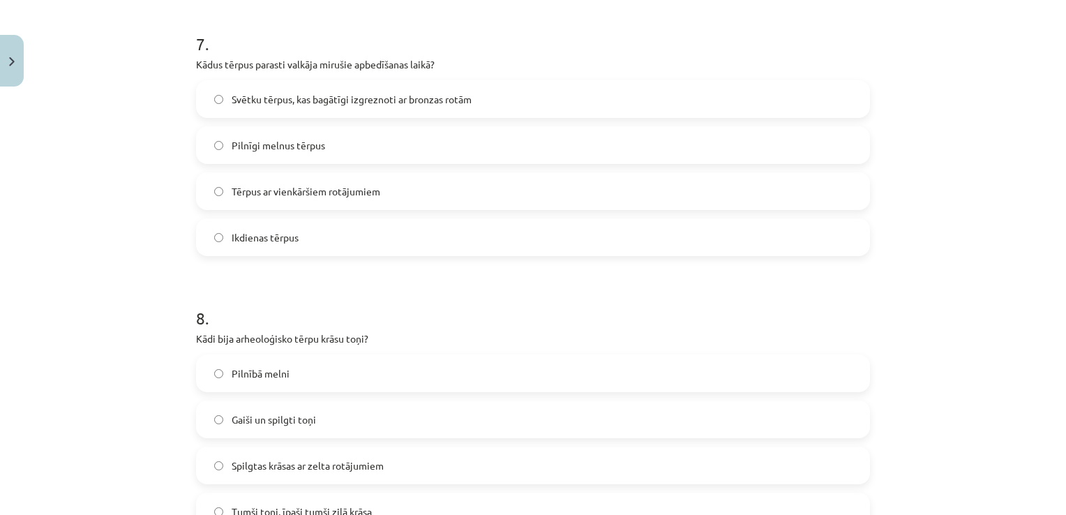
click at [477, 471] on label "Spilgtas krāsas ar zelta rotājumiem" at bounding box center [532, 465] width 671 height 35
click at [411, 100] on span "Svētku tērpus, kas bagātīgi izgreznoti ar bronzas rotām" at bounding box center [352, 99] width 240 height 15
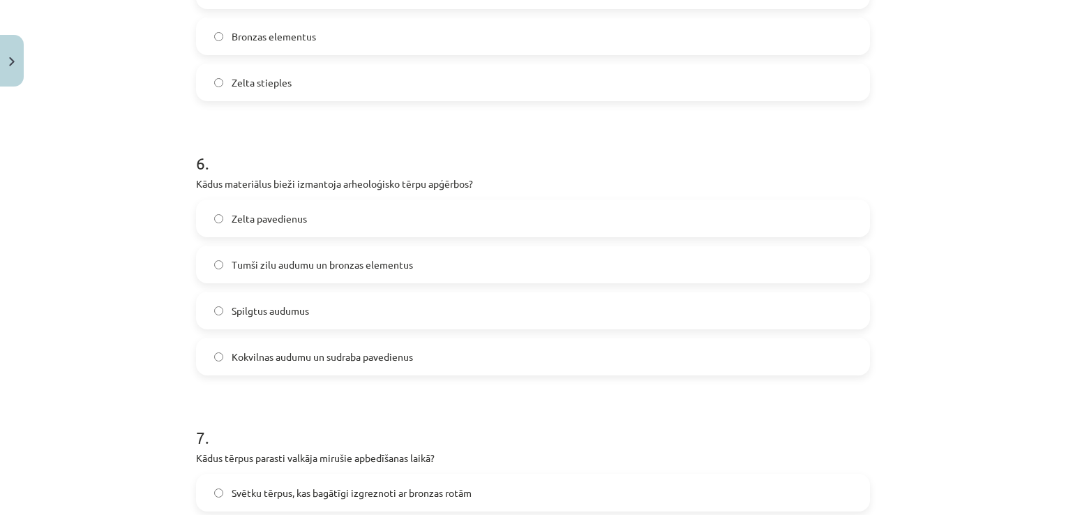
scroll to position [1507, 0]
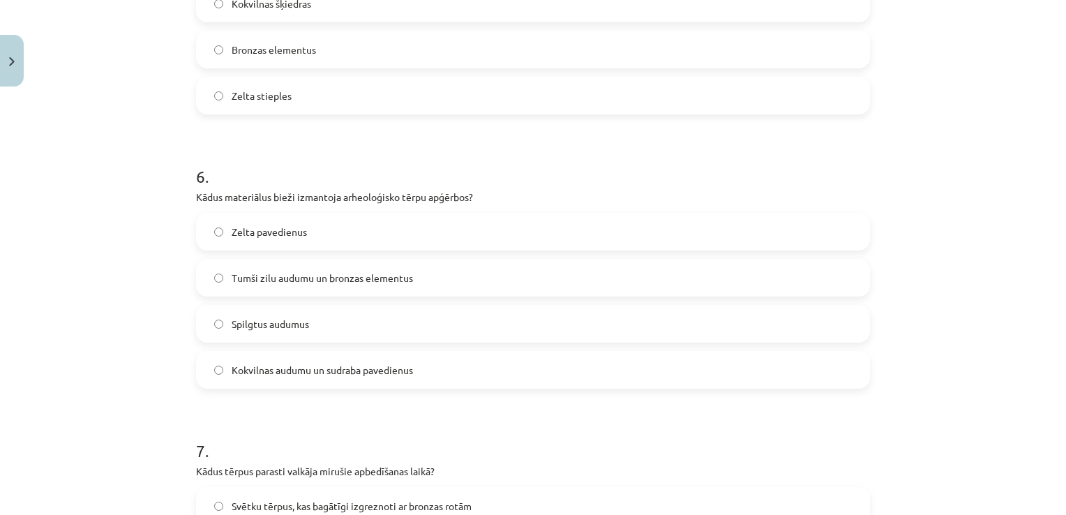
click at [659, 286] on label "Tumši zilu audumu un bronzas elementus" at bounding box center [532, 277] width 671 height 35
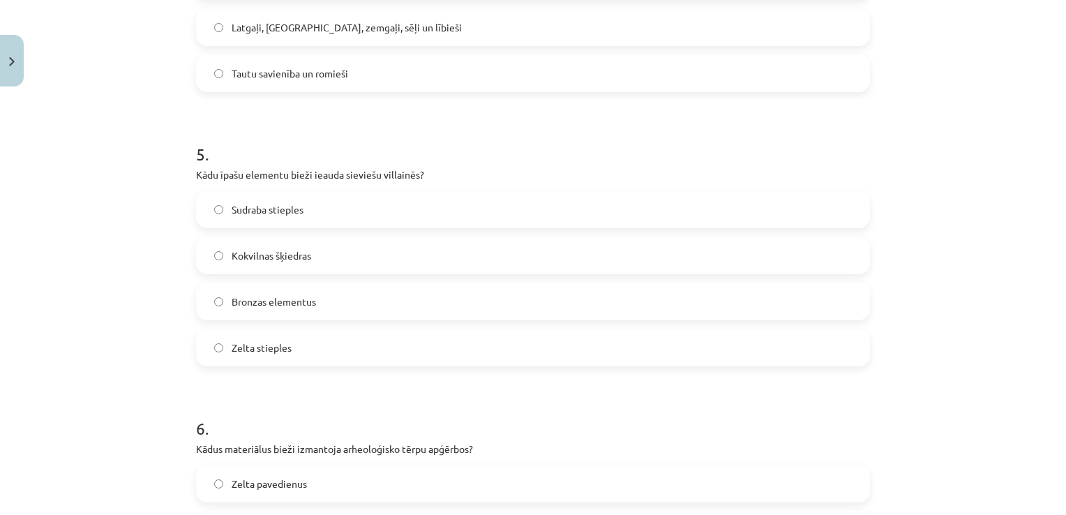
scroll to position [1251, 0]
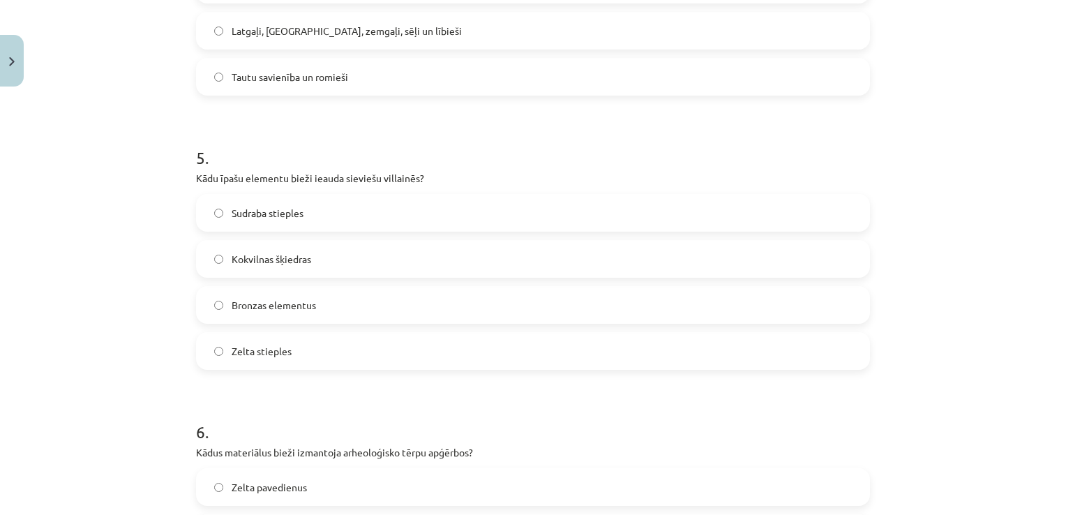
click at [660, 268] on label "Kokvilnas šķiedras" at bounding box center [532, 258] width 671 height 35
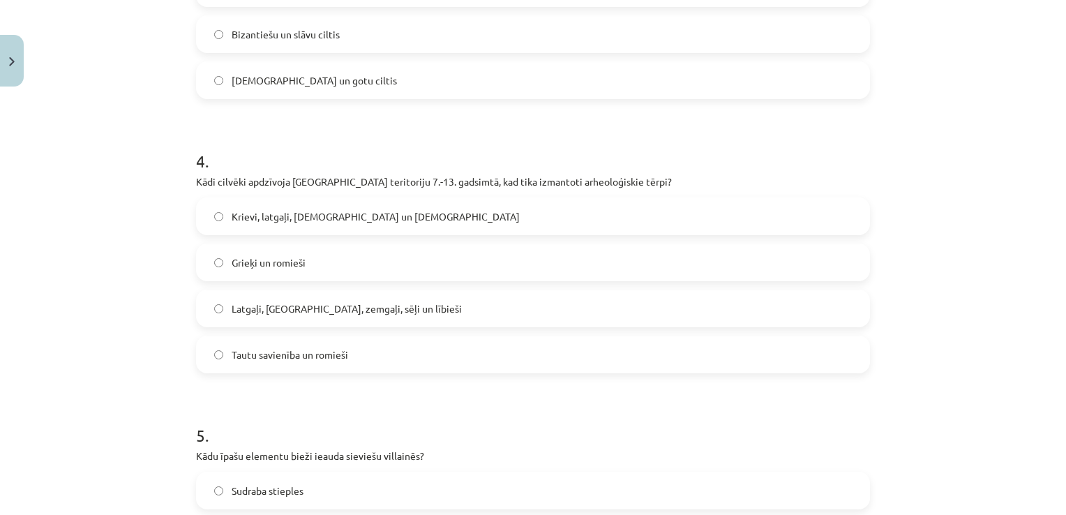
scroll to position [890, 0]
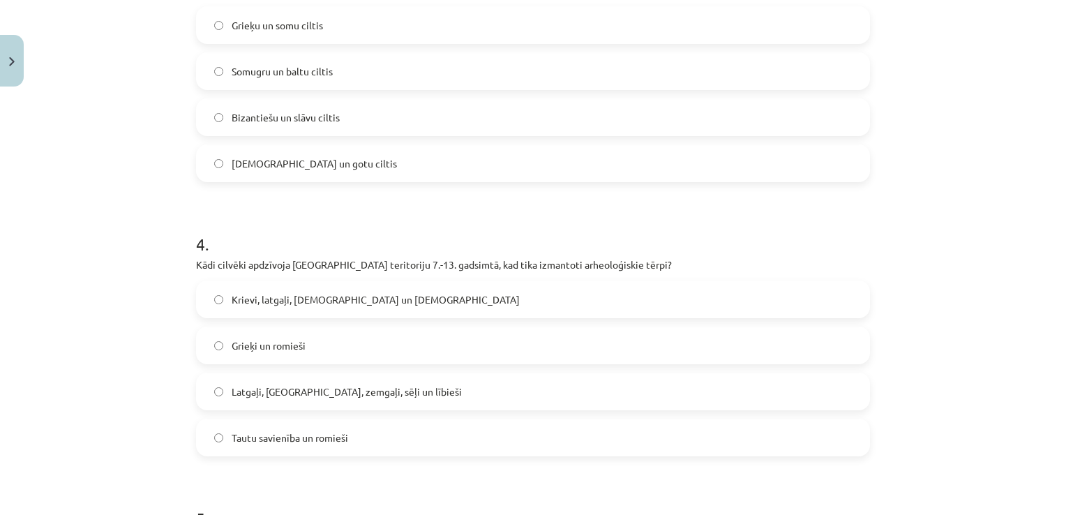
click at [484, 400] on label "Latgaļi, kurši, zemgaļi, sēļi un lībieši" at bounding box center [532, 391] width 671 height 35
click at [433, 110] on label "Bizantiešu un slāvu ciltis" at bounding box center [532, 117] width 671 height 35
click at [449, 85] on label "Somugru un baltu ciltis" at bounding box center [532, 71] width 671 height 35
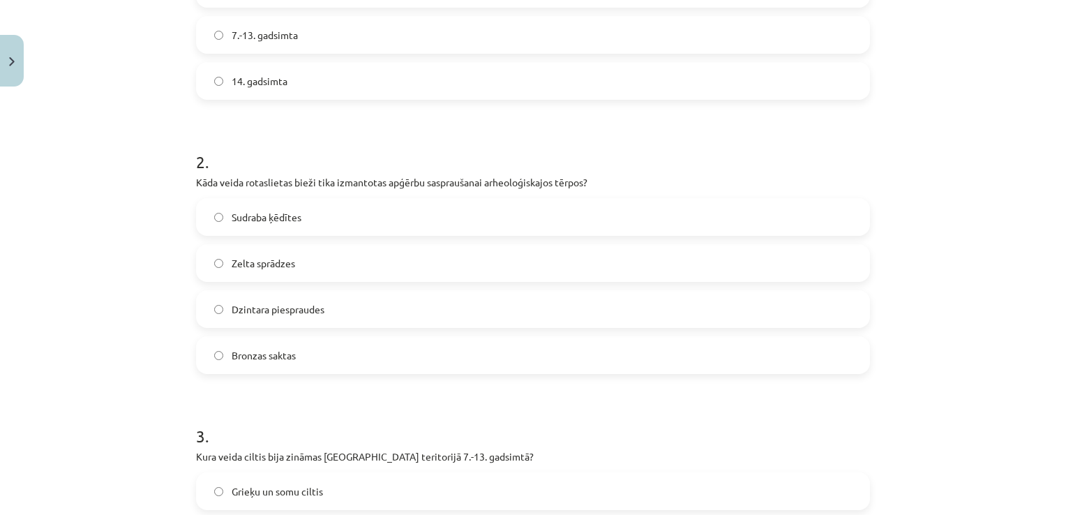
scroll to position [421, 0]
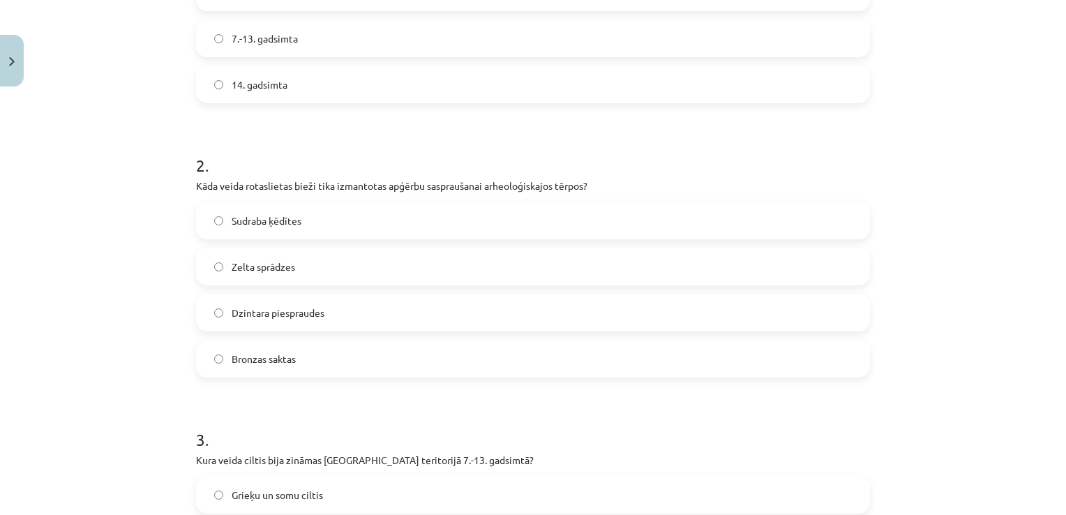
click at [399, 319] on label "Dzintara piespraudes" at bounding box center [532, 312] width 671 height 35
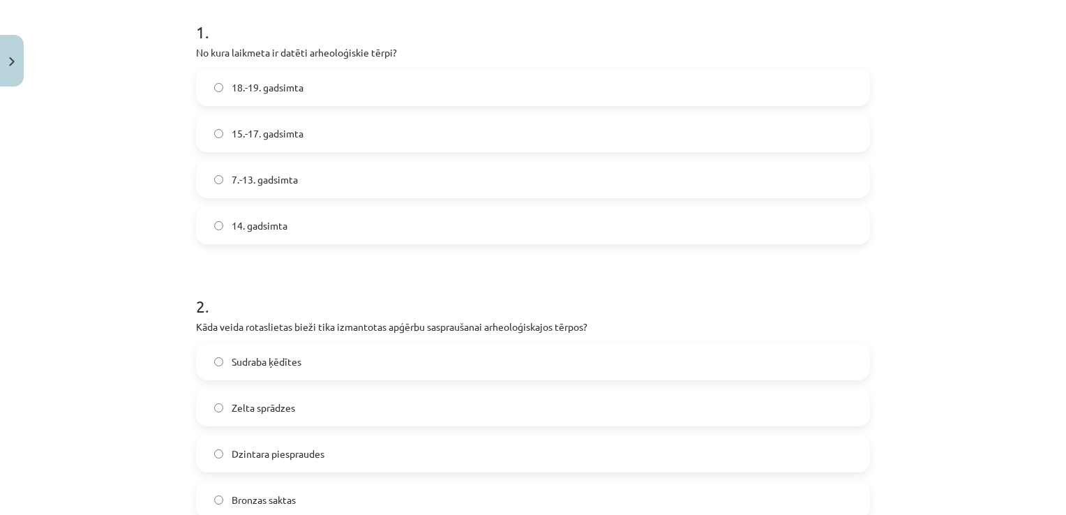
scroll to position [244, 0]
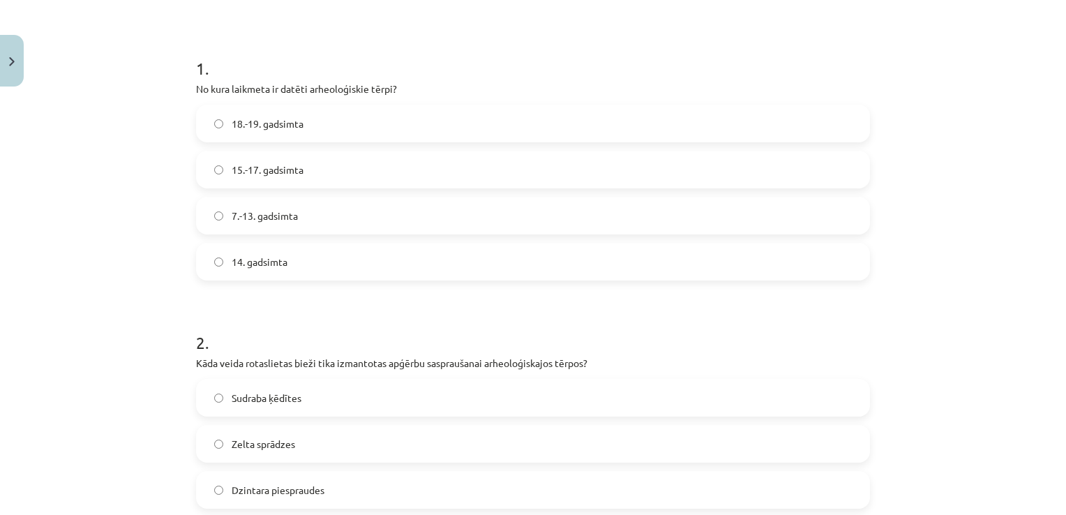
click at [357, 209] on label "7.-13. gadsimta" at bounding box center [532, 215] width 671 height 35
click at [349, 174] on label "15.-17. gadsimta" at bounding box center [532, 169] width 671 height 35
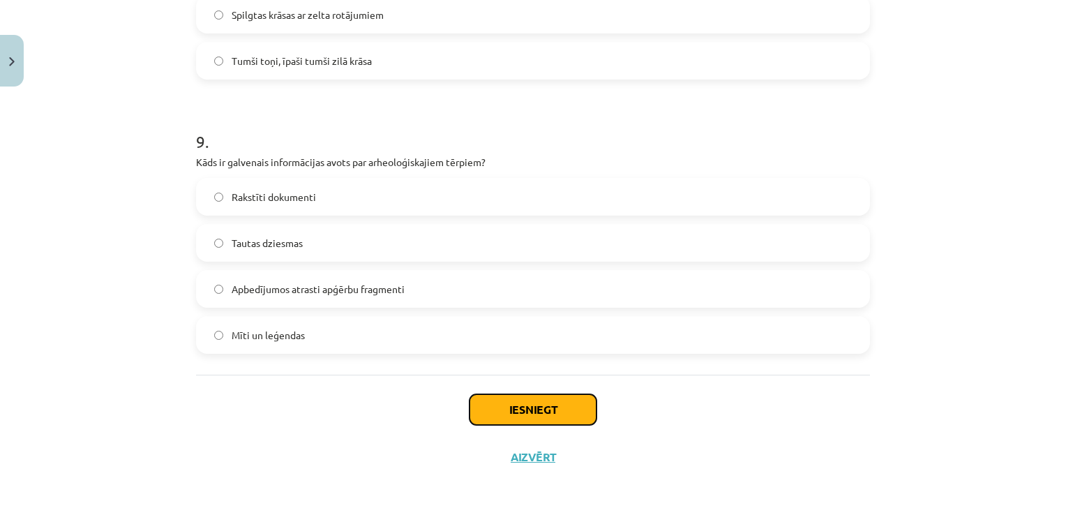
click at [539, 410] on button "Iesniegt" at bounding box center [533, 409] width 127 height 31
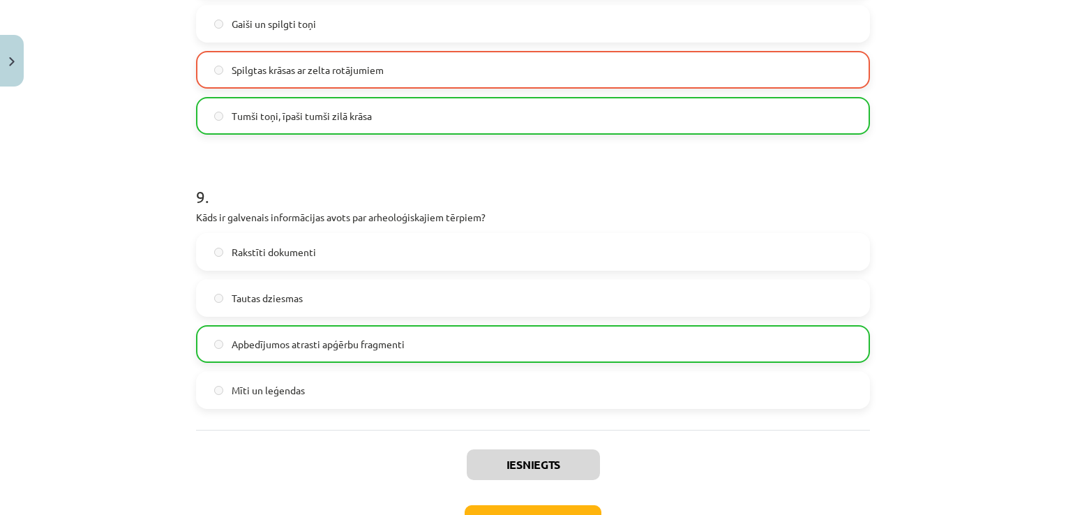
scroll to position [2408, 0]
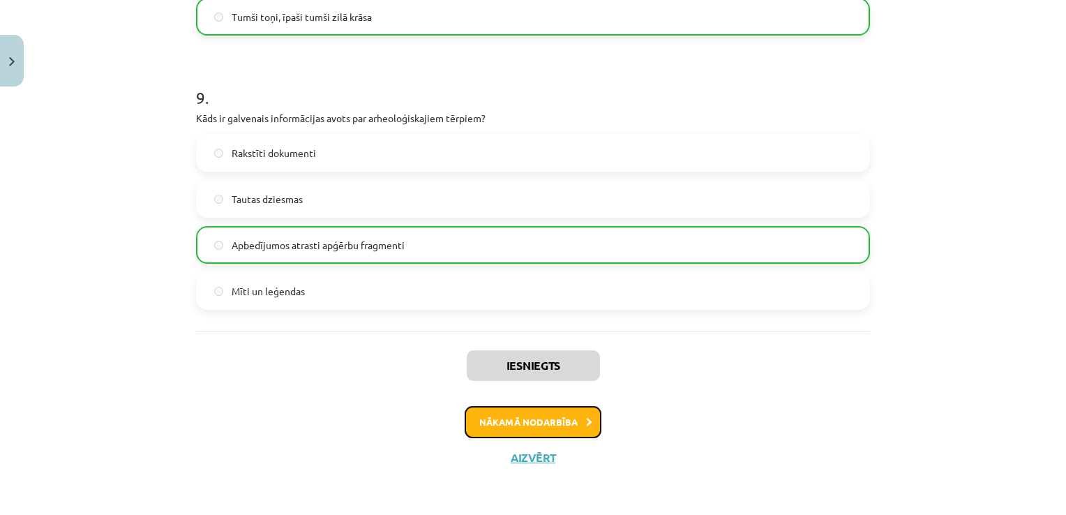
click at [555, 424] on button "Nākamā nodarbība" at bounding box center [533, 422] width 137 height 32
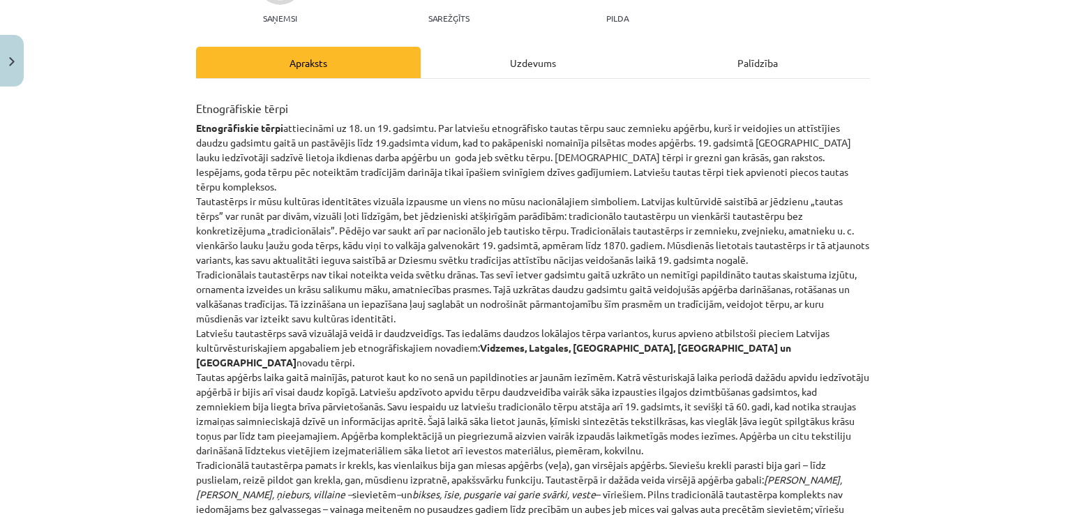
scroll to position [35, 0]
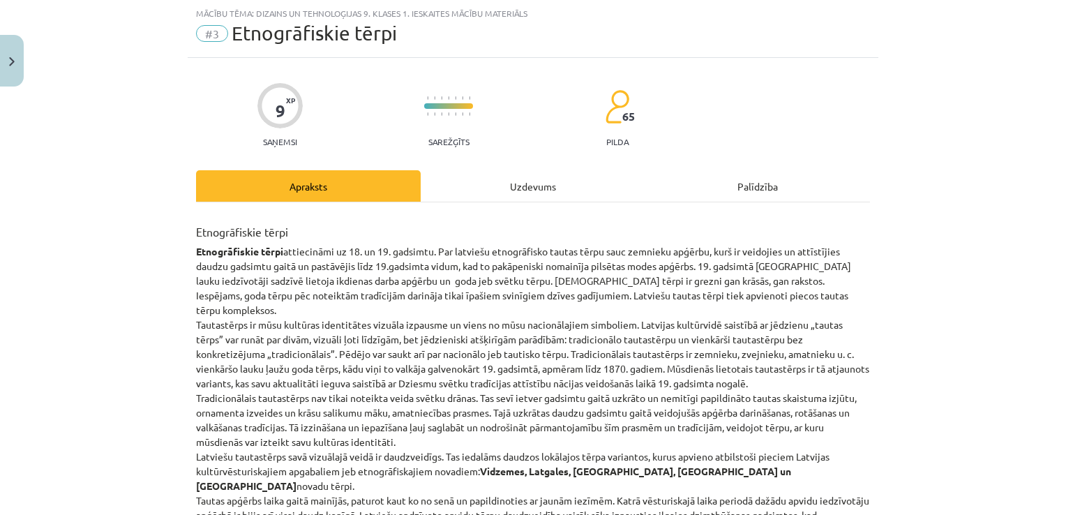
click at [523, 176] on div "Uzdevums" at bounding box center [533, 185] width 225 height 31
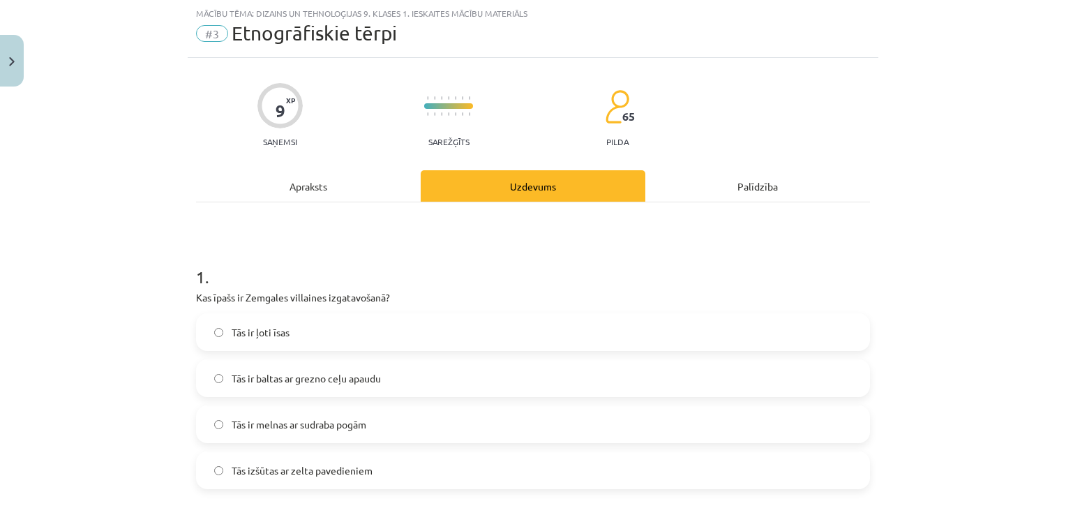
click at [314, 376] on span "Tās ir baltas ar grezno ceļu apaudu" at bounding box center [306, 378] width 149 height 15
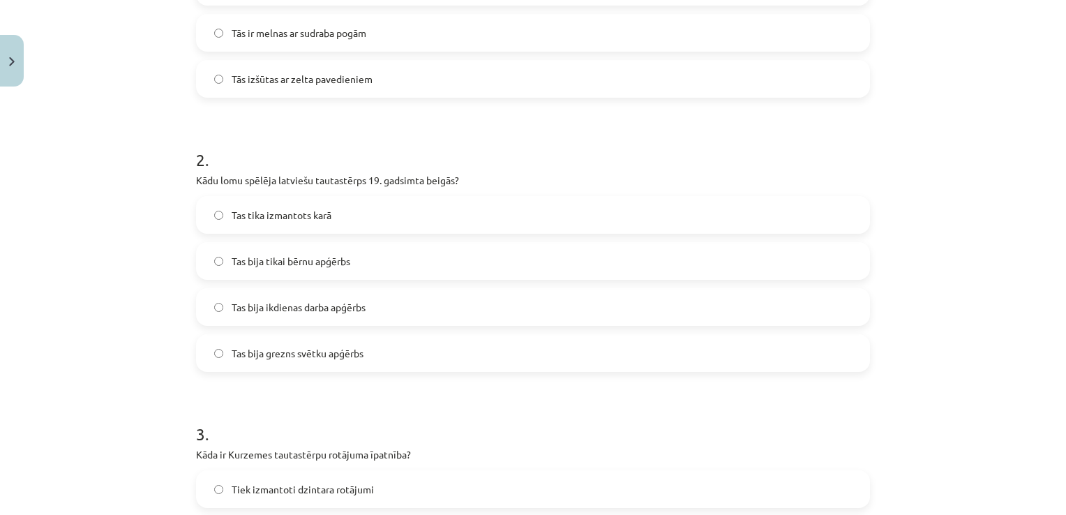
scroll to position [456, 0]
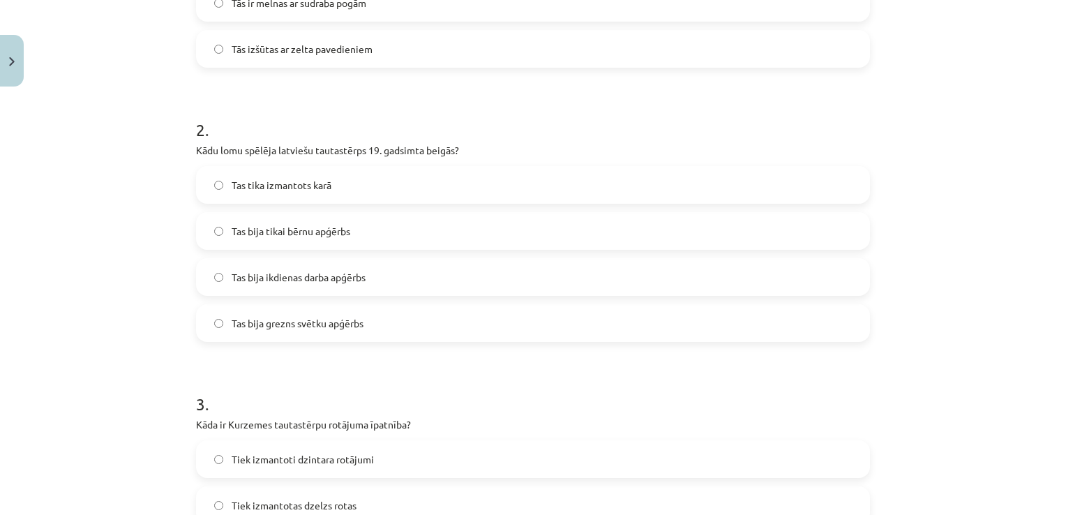
click at [517, 285] on label "Tas bija ikdienas darba apģērbs" at bounding box center [532, 277] width 671 height 35
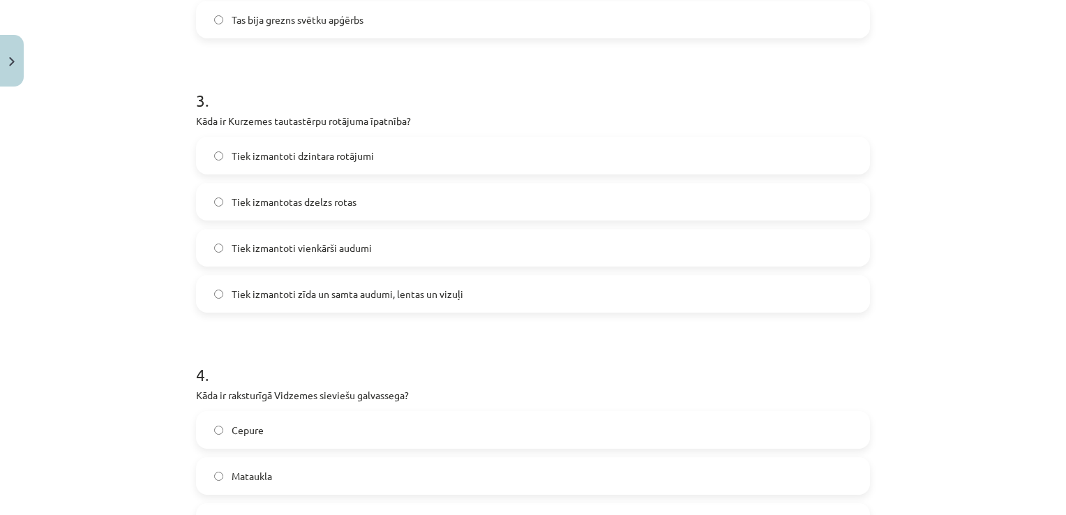
scroll to position [796, 0]
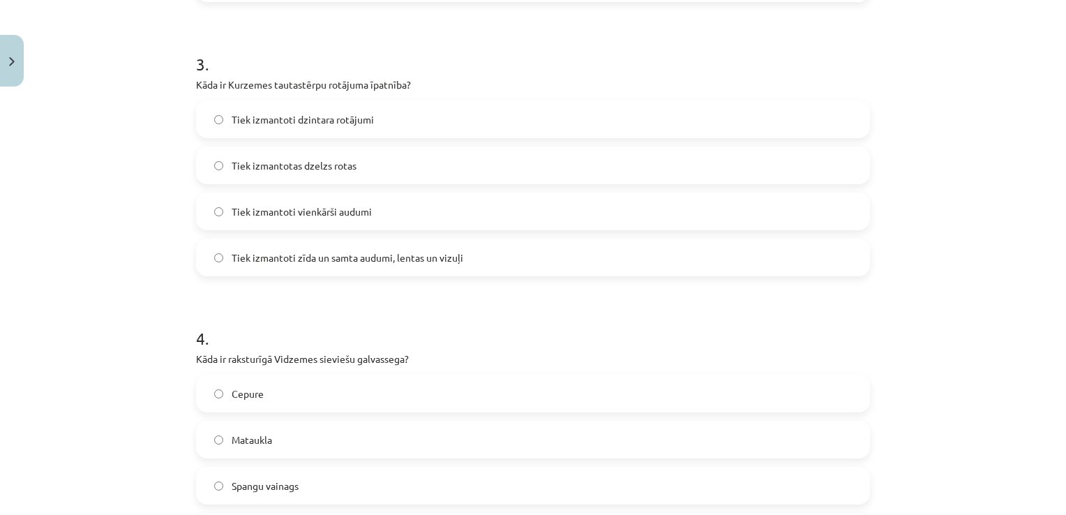
click at [652, 244] on label "Tiek izmantoti zīda un samta audumi, lentas un vizuļi" at bounding box center [532, 257] width 671 height 35
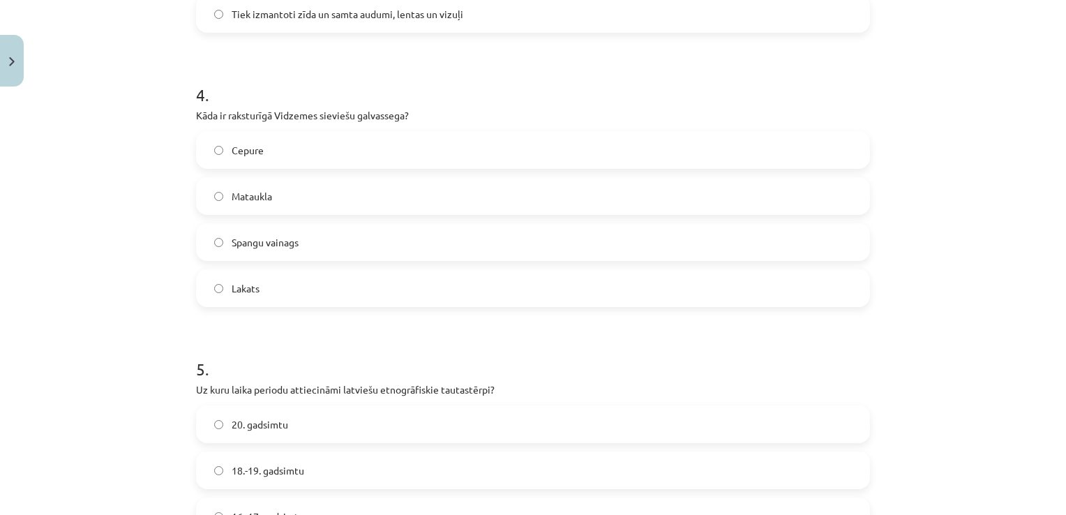
scroll to position [1103, 0]
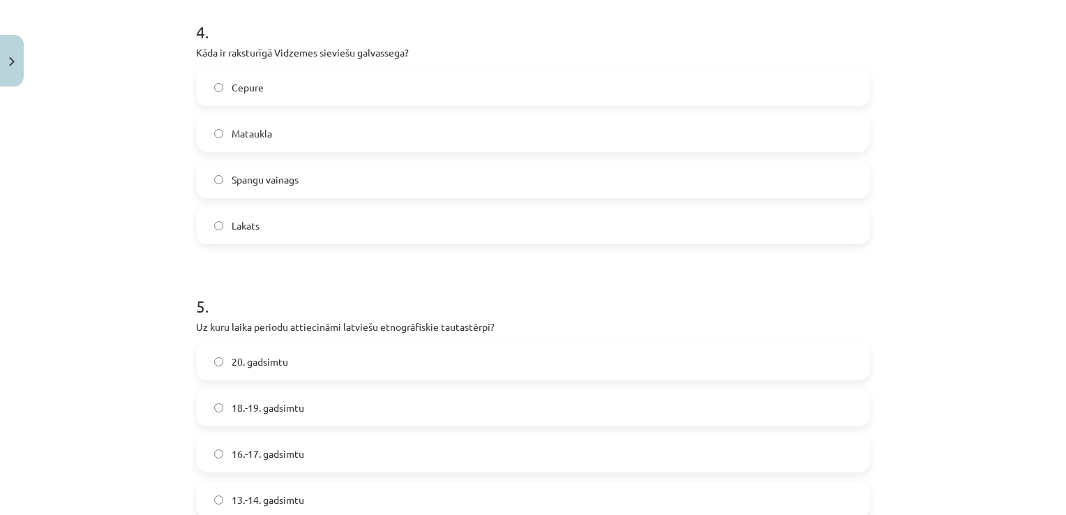
click at [576, 177] on label "Spangu vainags" at bounding box center [532, 179] width 671 height 35
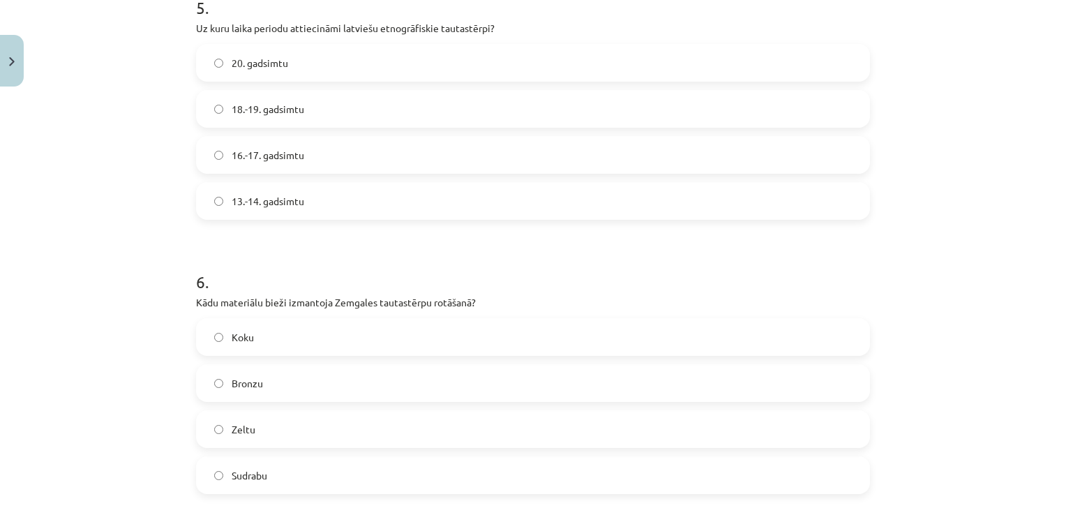
scroll to position [1441, 0]
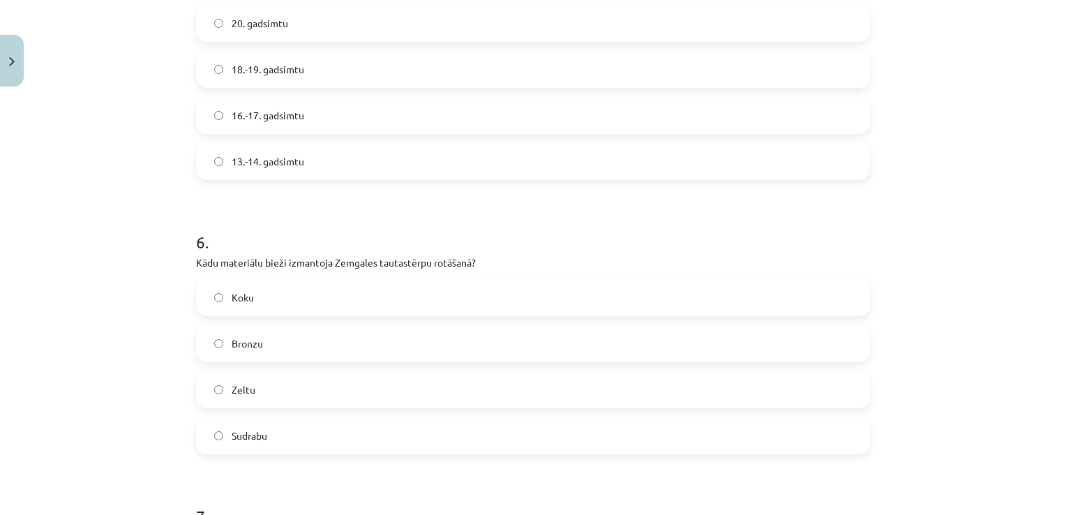
click at [616, 162] on label "13.-14. gadsimtu" at bounding box center [532, 161] width 671 height 35
click at [598, 108] on label "16.-17. gadsimtu" at bounding box center [532, 115] width 671 height 35
click at [647, 326] on label "Bronzu" at bounding box center [532, 343] width 671 height 35
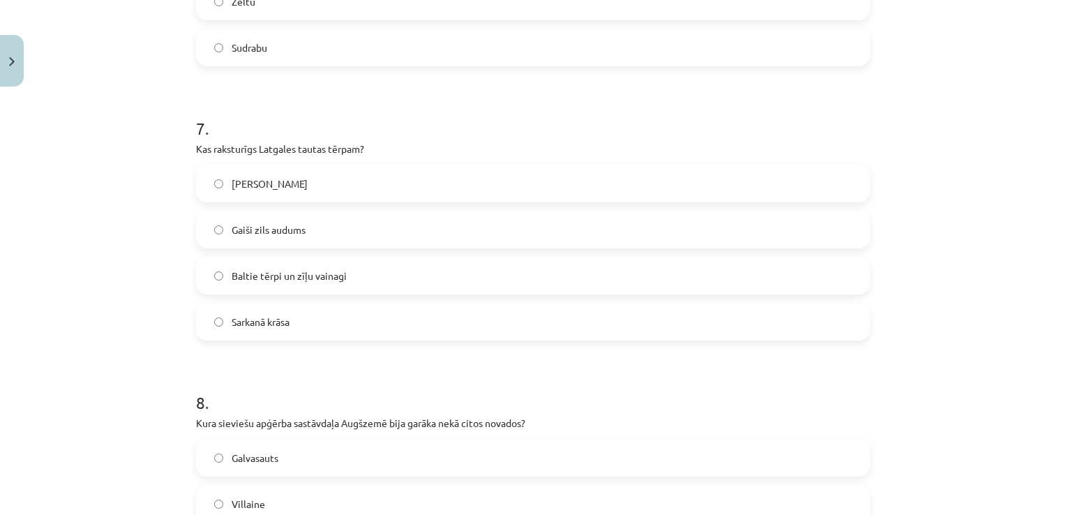
scroll to position [1835, 0]
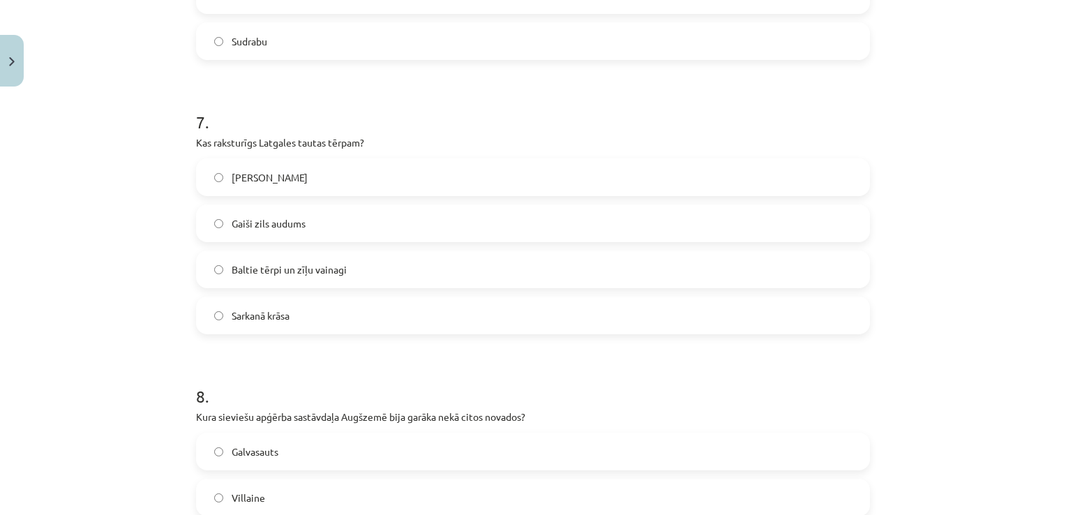
click at [595, 284] on label "Baltie tērpi un zīļu vainagi" at bounding box center [532, 269] width 671 height 35
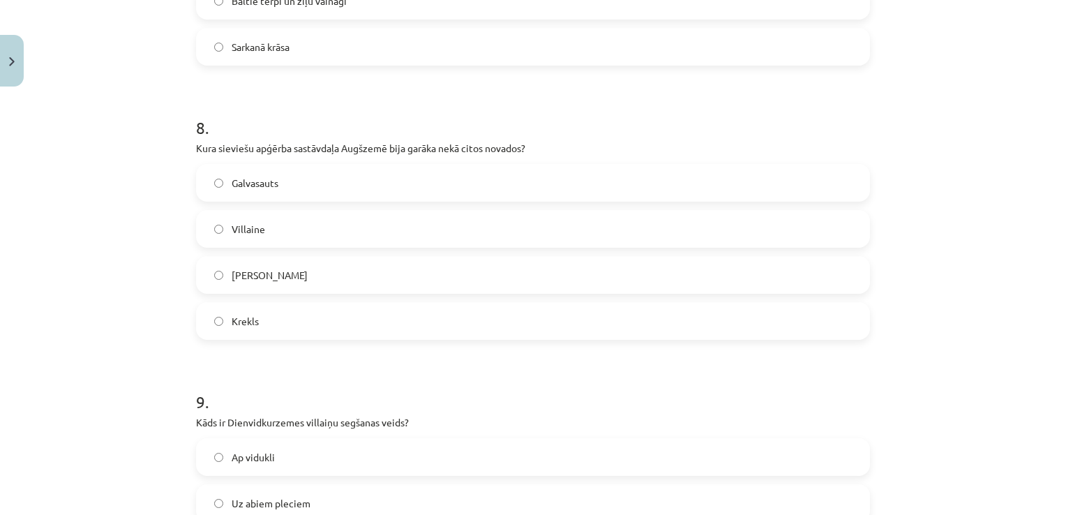
scroll to position [2184, 0]
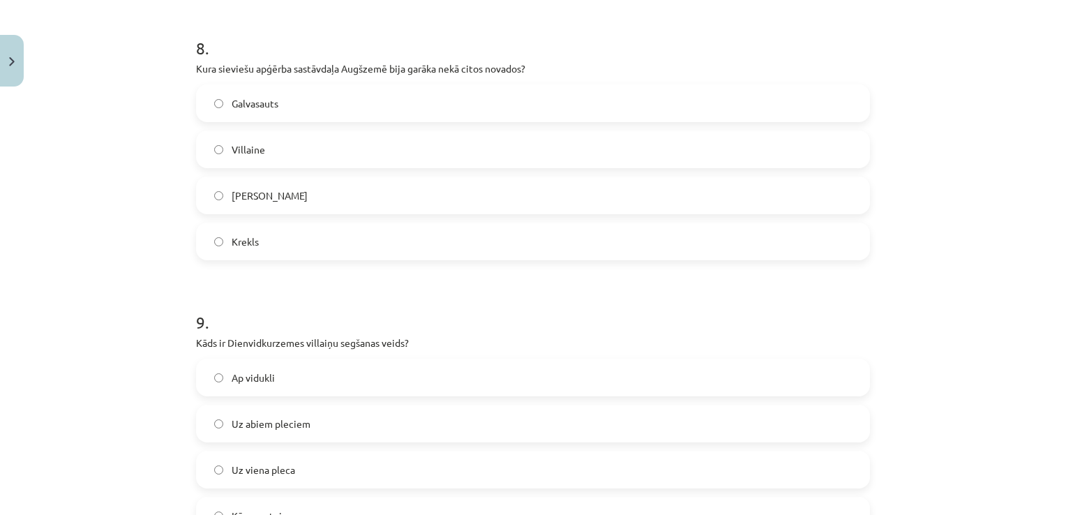
click at [574, 288] on h1 "9 ." at bounding box center [533, 309] width 674 height 43
click at [500, 171] on div "Galvasauts Villaine Josta Krekls" at bounding box center [533, 172] width 674 height 176
click at [461, 371] on label "Ap vidukli" at bounding box center [532, 377] width 671 height 35
click at [514, 465] on label "Uz viena pleca" at bounding box center [532, 469] width 671 height 35
click at [606, 169] on div "Galvasauts Villaine Josta Krekls" at bounding box center [533, 172] width 674 height 176
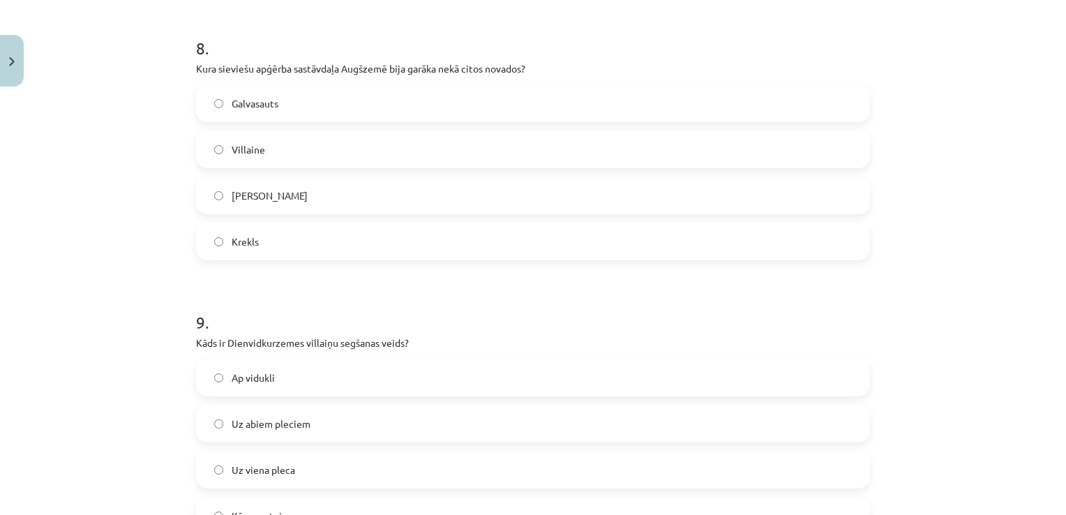
click at [611, 156] on label "Villaine" at bounding box center [532, 149] width 671 height 35
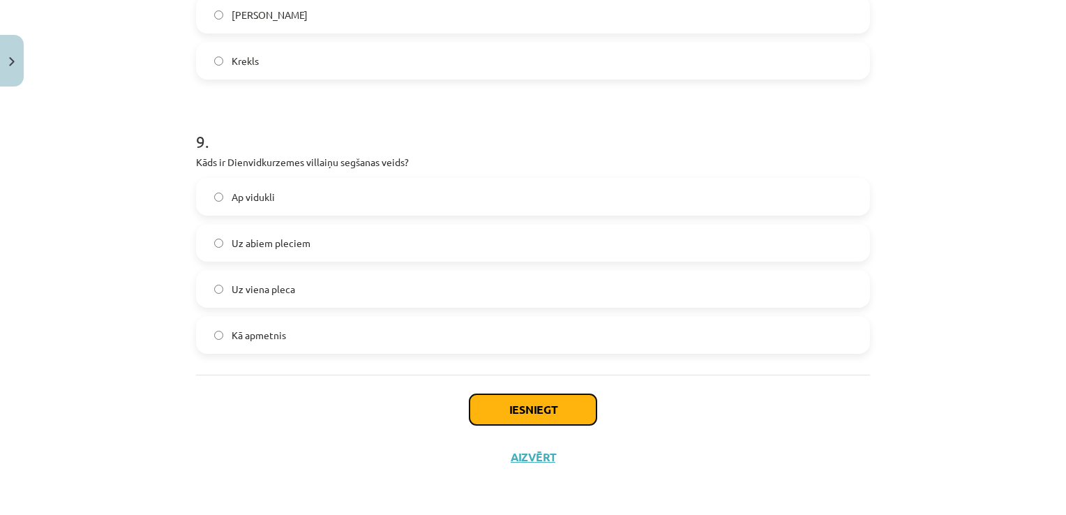
click at [526, 403] on button "Iesniegt" at bounding box center [533, 409] width 127 height 31
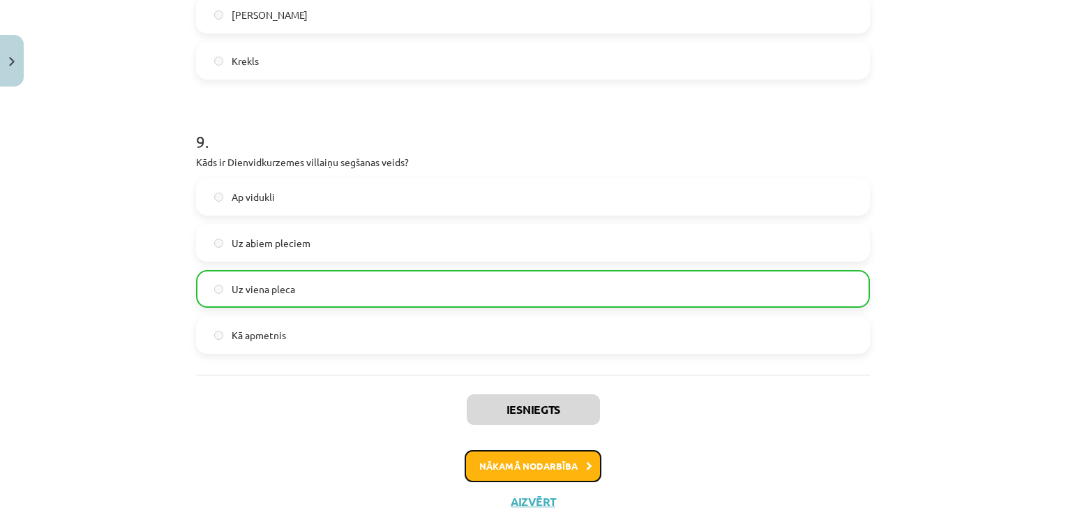
click at [551, 454] on button "Nākamā nodarbība" at bounding box center [533, 466] width 137 height 32
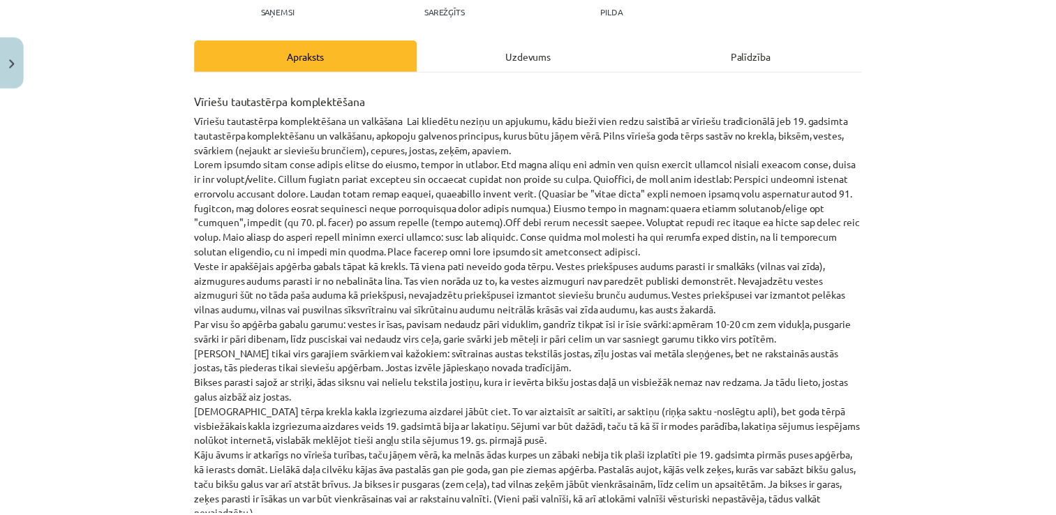
scroll to position [35, 0]
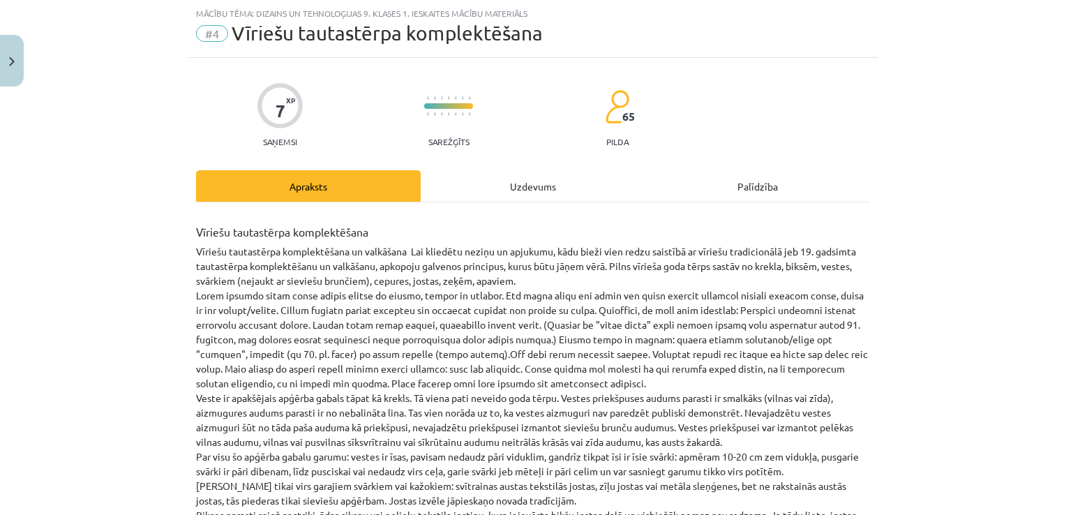
click at [547, 193] on div "Uzdevums" at bounding box center [533, 185] width 225 height 31
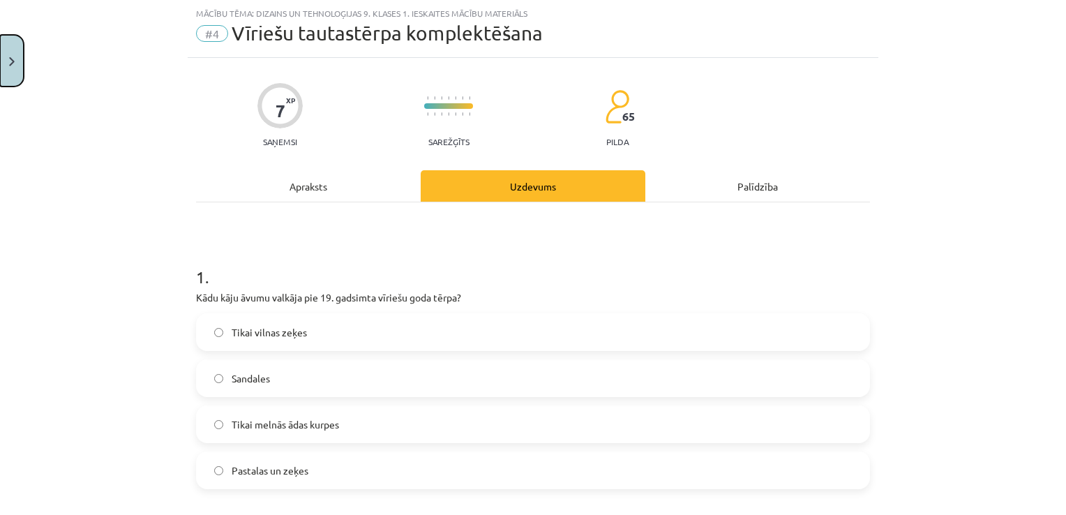
click at [9, 75] on button "Close" at bounding box center [12, 61] width 24 height 52
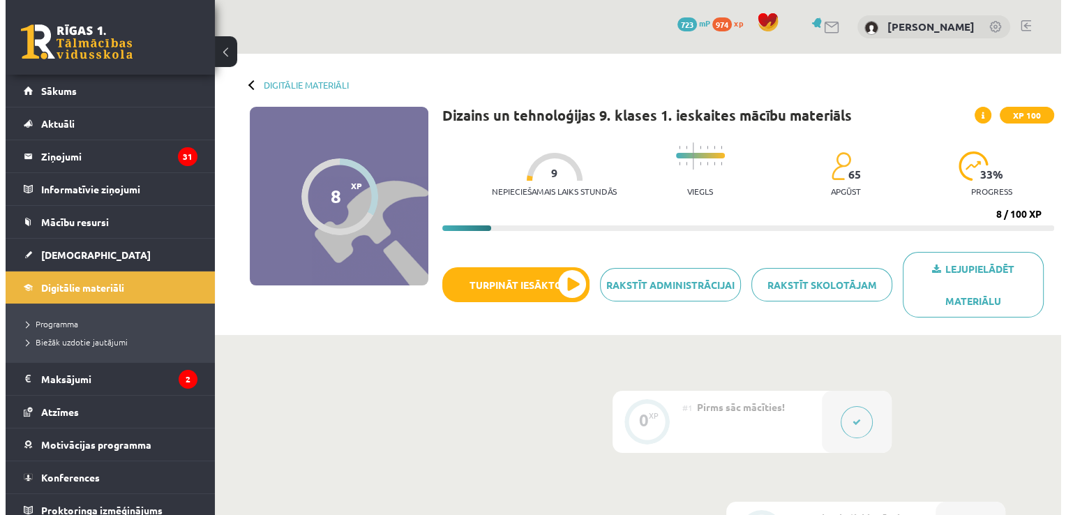
scroll to position [59, 0]
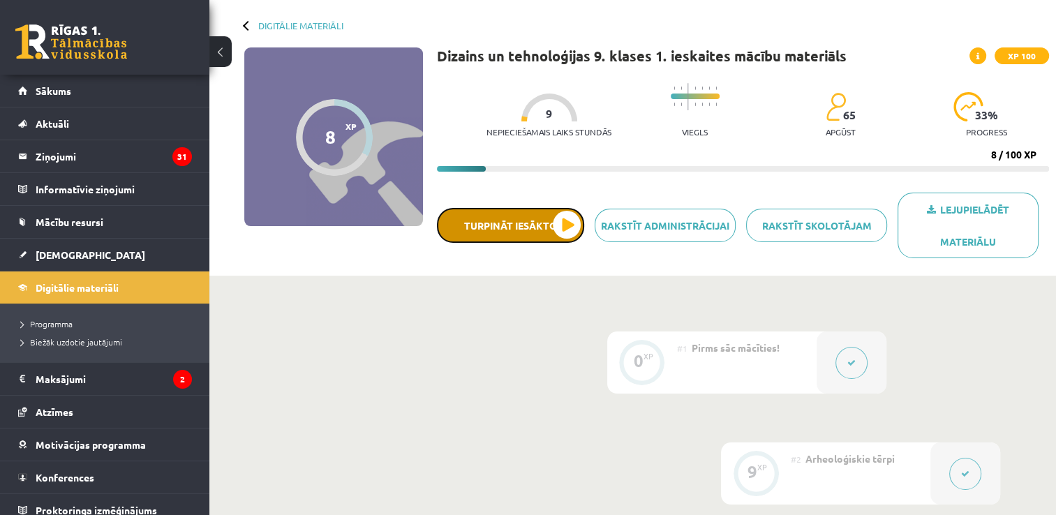
click at [570, 222] on button "Turpināt iesākto" at bounding box center [510, 225] width 147 height 35
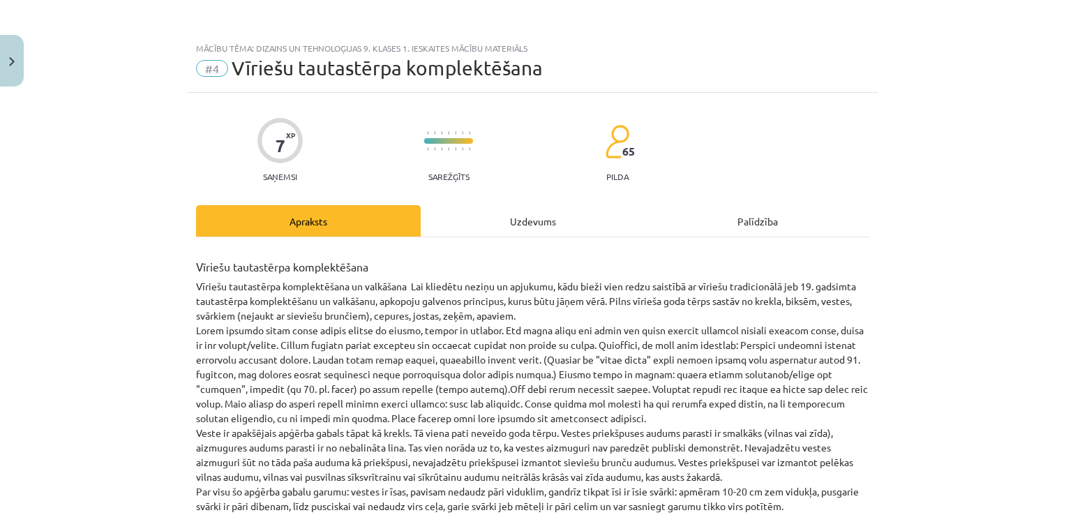
click at [511, 214] on div "Uzdevums" at bounding box center [533, 220] width 225 height 31
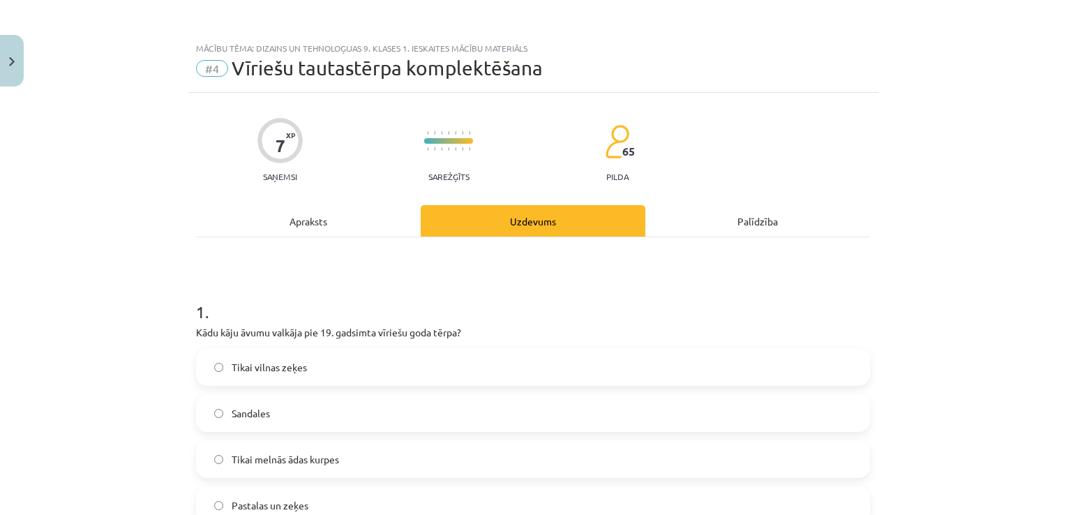
scroll to position [35, 0]
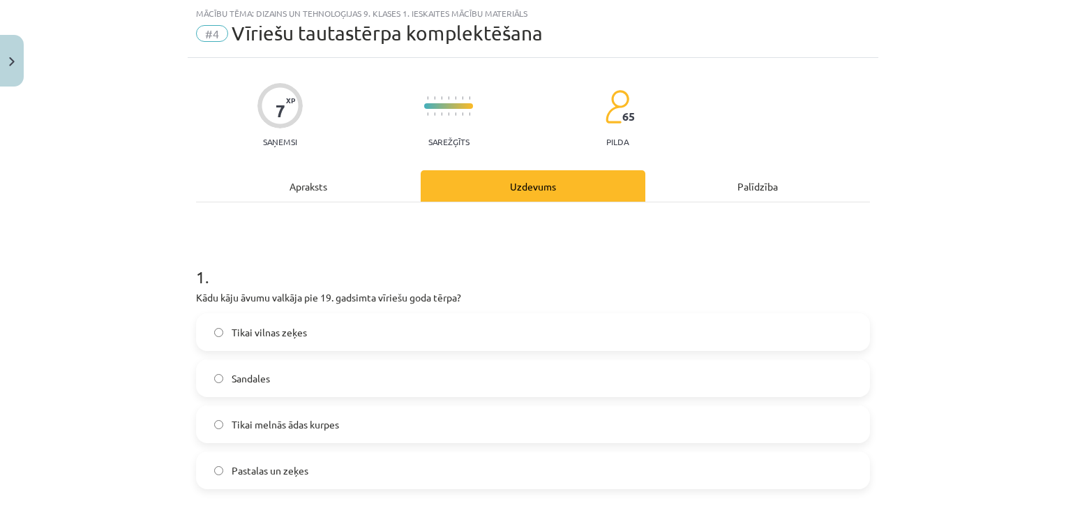
click at [334, 428] on span "Tikai melnās ādas kurpes" at bounding box center [285, 424] width 107 height 15
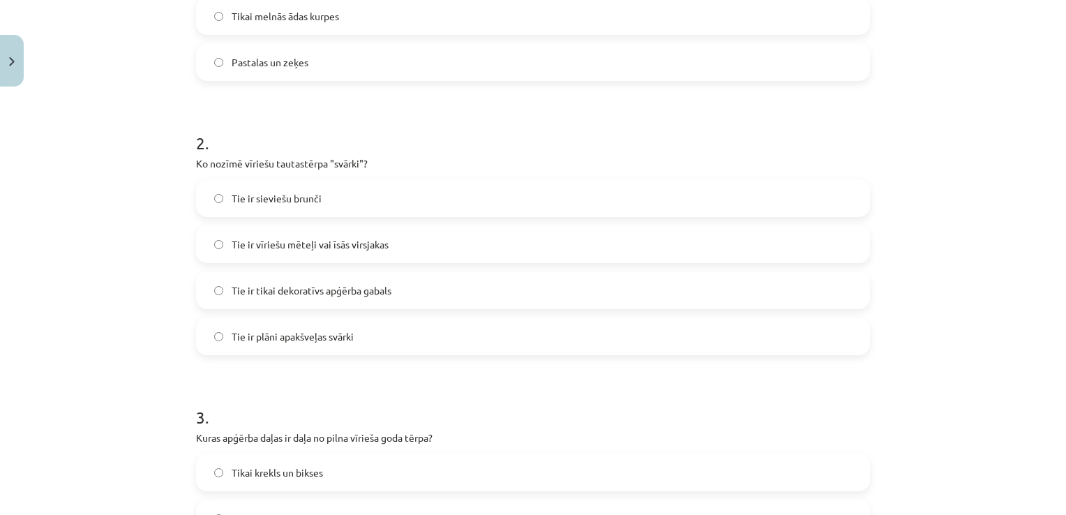
scroll to position [502, 0]
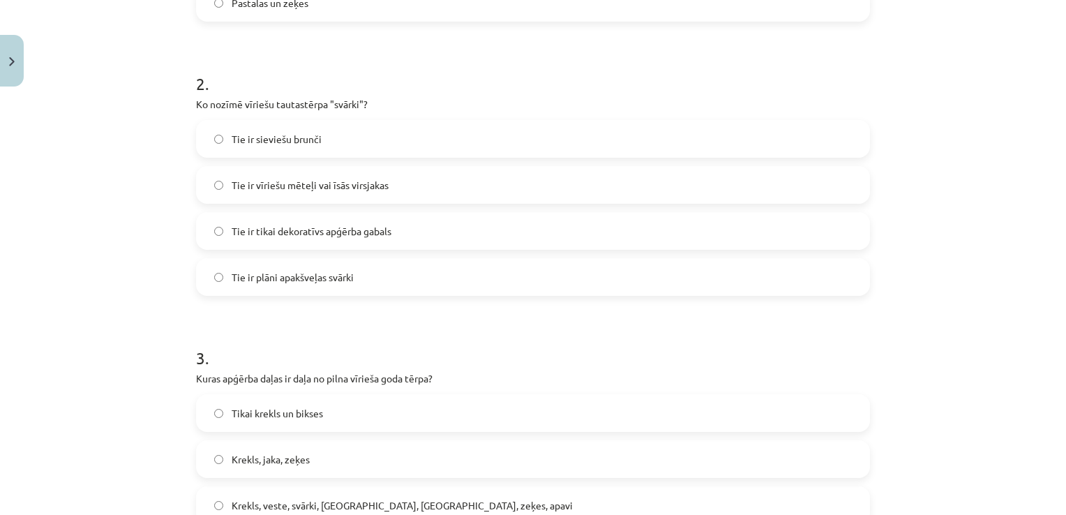
click at [627, 169] on label "Tie ir vīriešu mēteļi vai īsās virsjakas" at bounding box center [532, 184] width 671 height 35
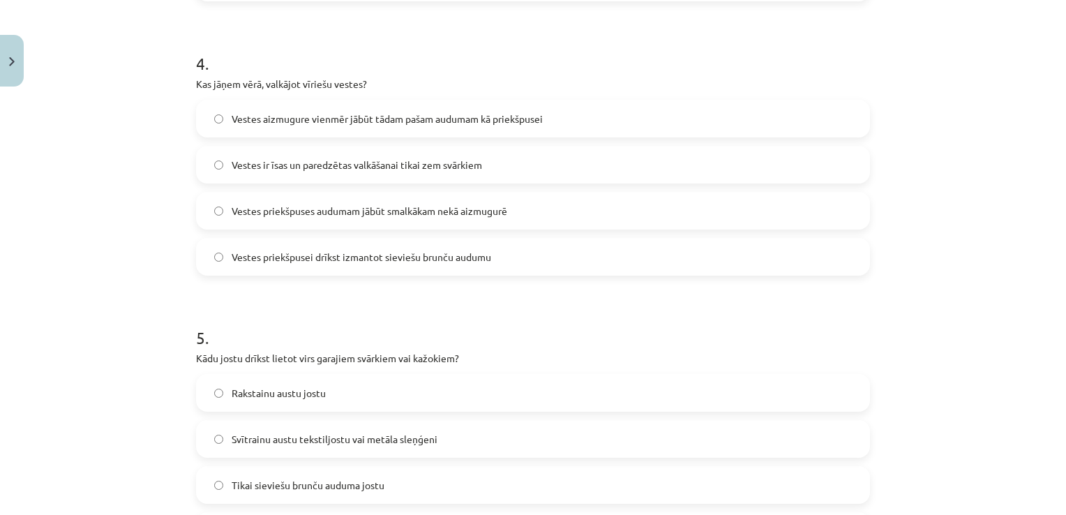
click at [562, 130] on label "Vestes aizmugure vienmēr jābūt tādam pašam audumam kā priekšpusei" at bounding box center [532, 118] width 671 height 35
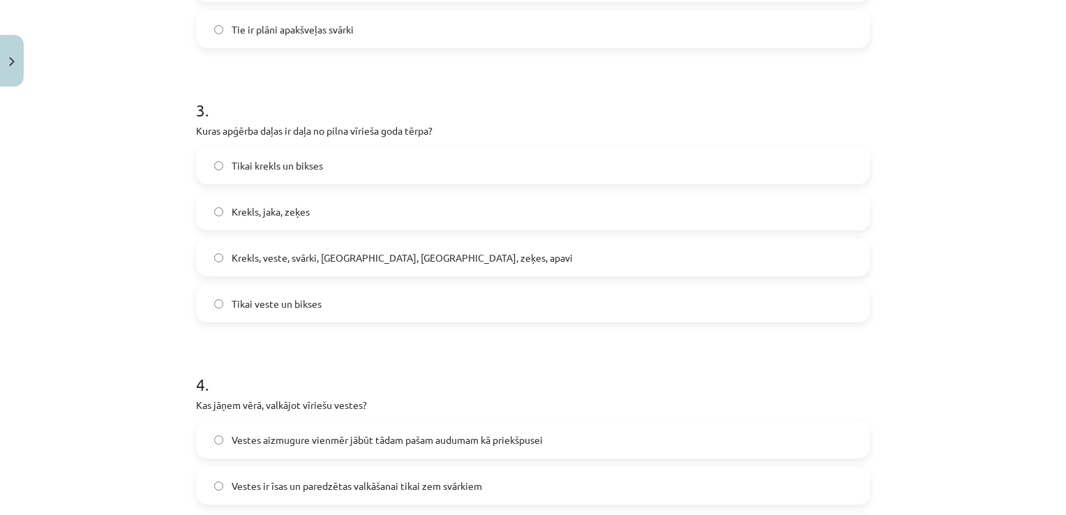
scroll to position [734, 0]
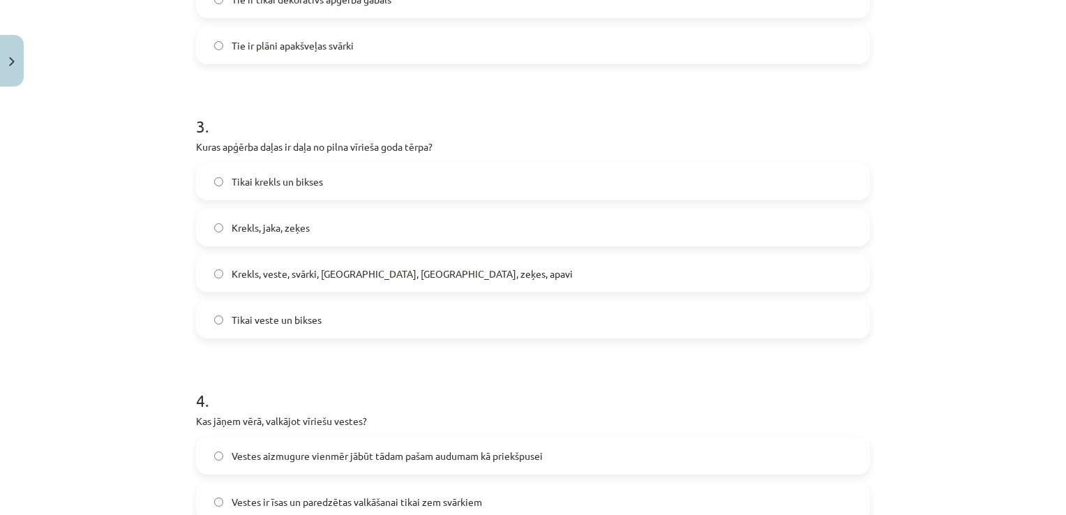
click at [667, 255] on div "Krekls, veste, svārki, cepure, josta, zeķes, apavi" at bounding box center [533, 274] width 674 height 38
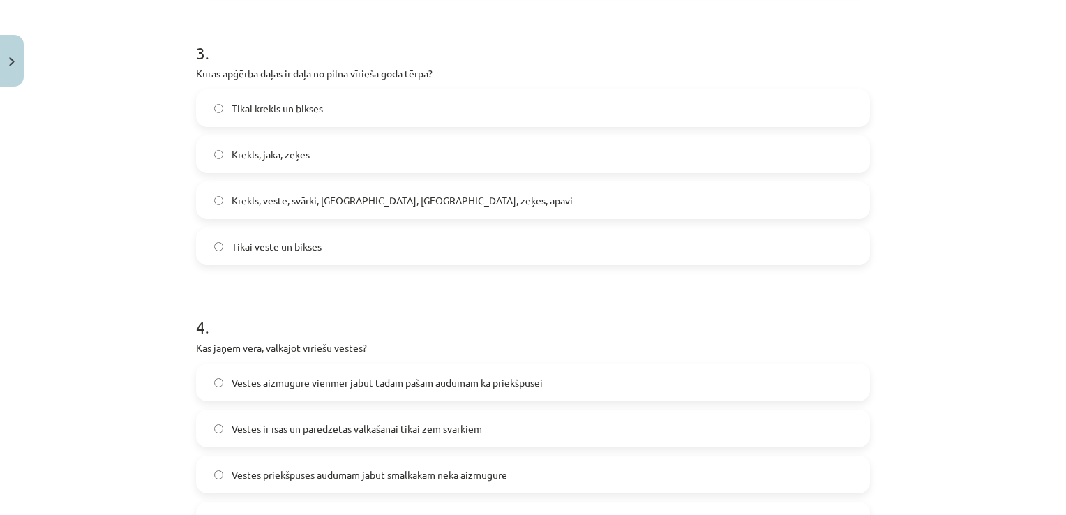
scroll to position [832, 0]
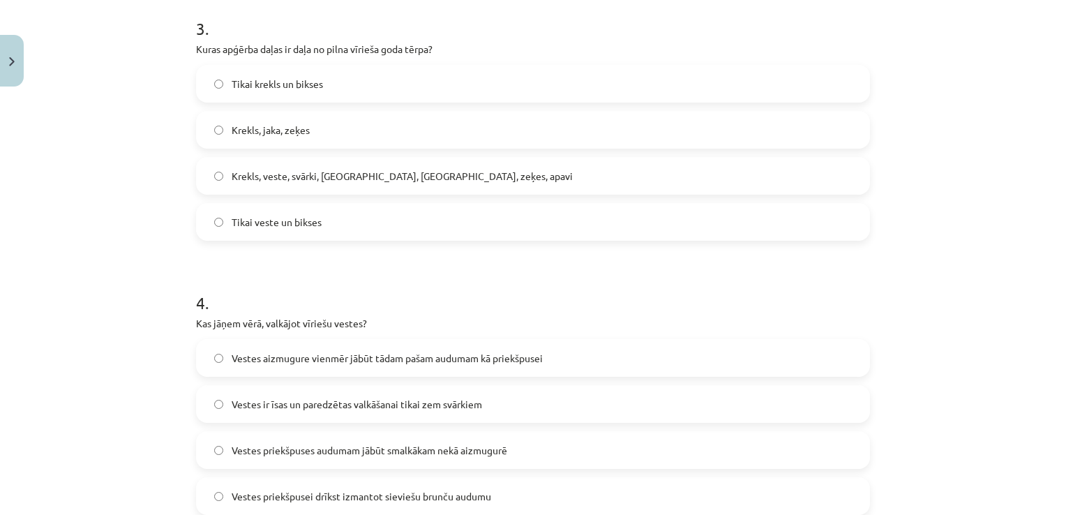
click at [613, 188] on label "Krekls, veste, svārki, cepure, josta, zeķes, apavi" at bounding box center [532, 175] width 671 height 35
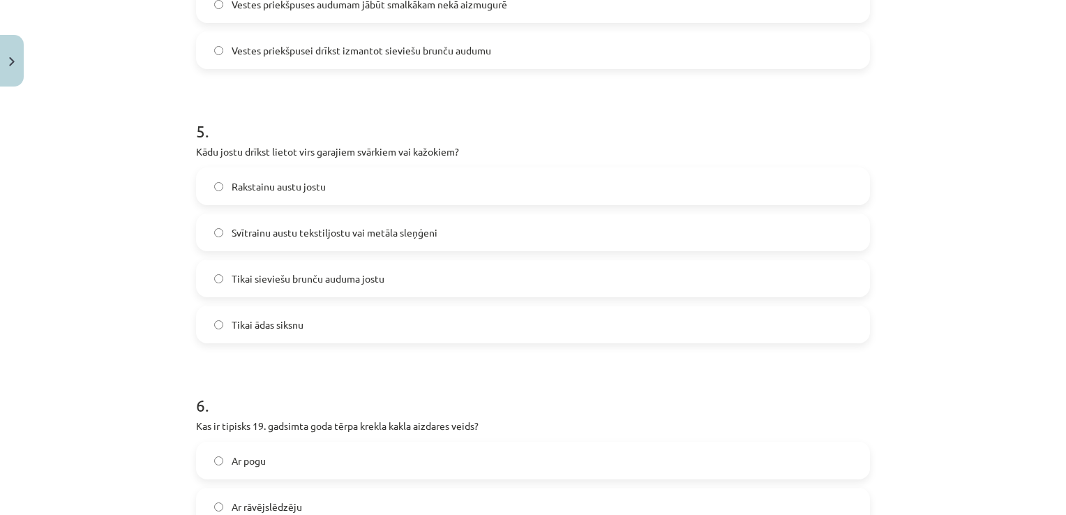
scroll to position [1281, 0]
click at [463, 212] on label "Svītrainu austu tekstiljostu vai metāla sleņģeni" at bounding box center [532, 229] width 671 height 35
click at [475, 229] on label "Svītrainu austu tekstiljostu vai metāla sleņģeni" at bounding box center [532, 229] width 671 height 35
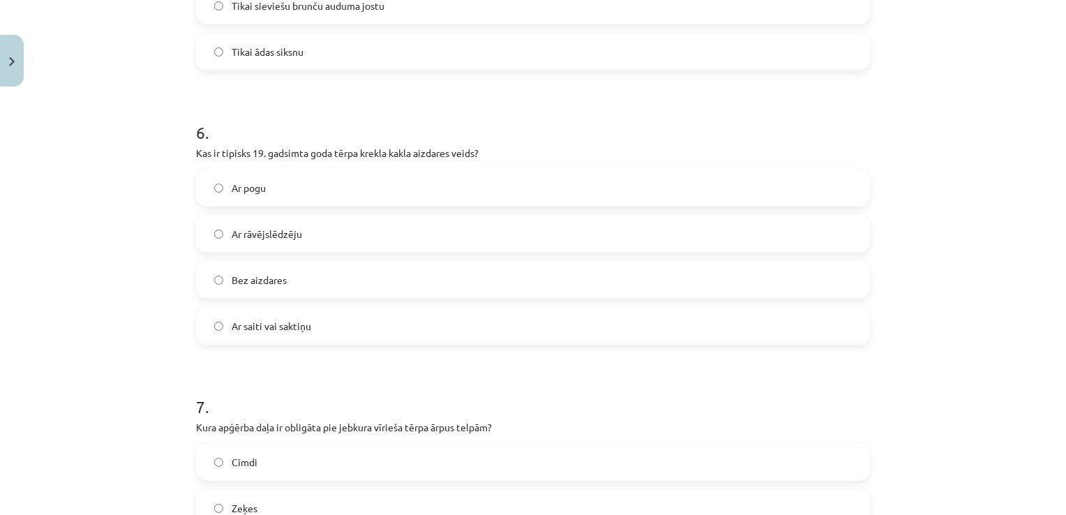
scroll to position [1610, 0]
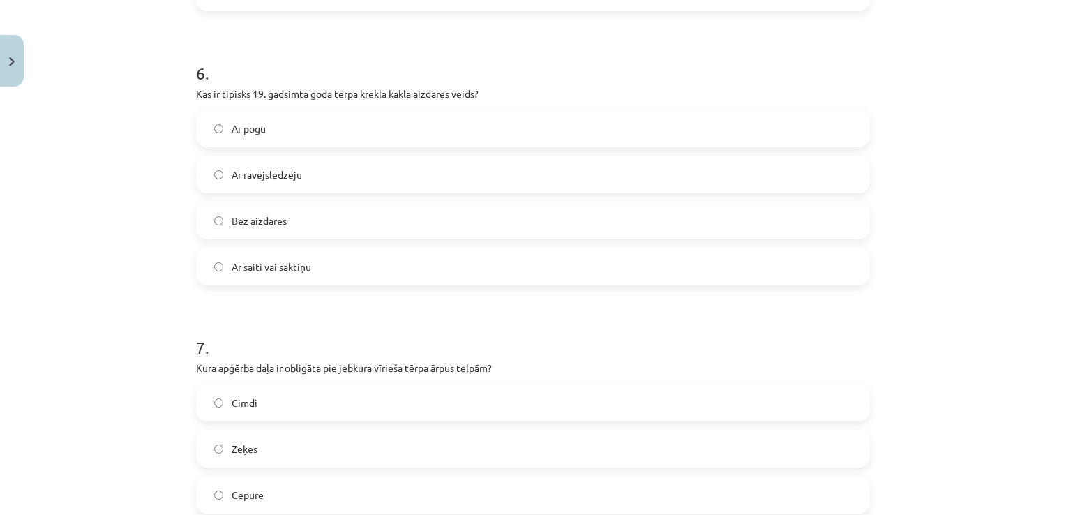
click at [331, 167] on label "Ar rāvējslēdzēju" at bounding box center [532, 174] width 671 height 35
click at [293, 135] on label "Ar pogu" at bounding box center [532, 128] width 671 height 35
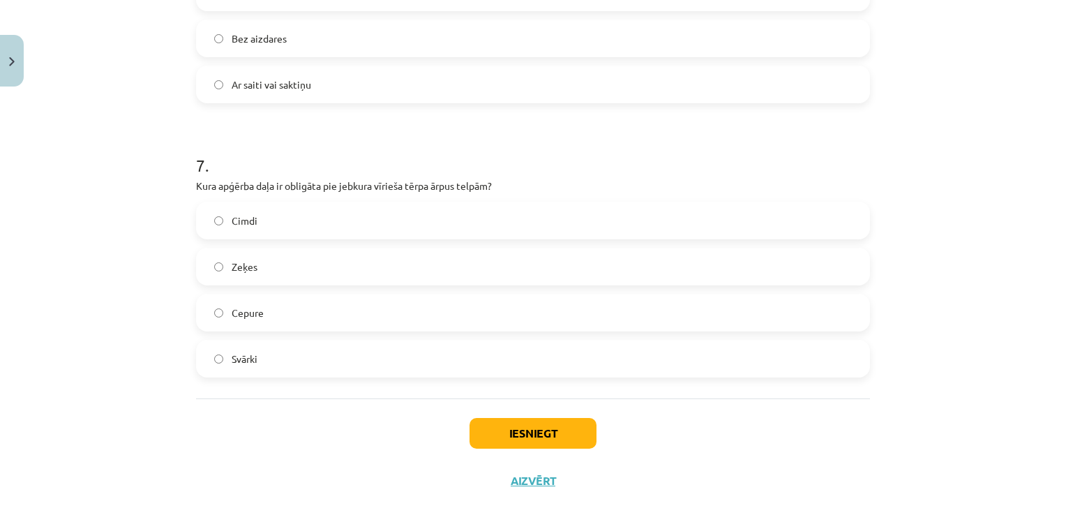
scroll to position [1816, 0]
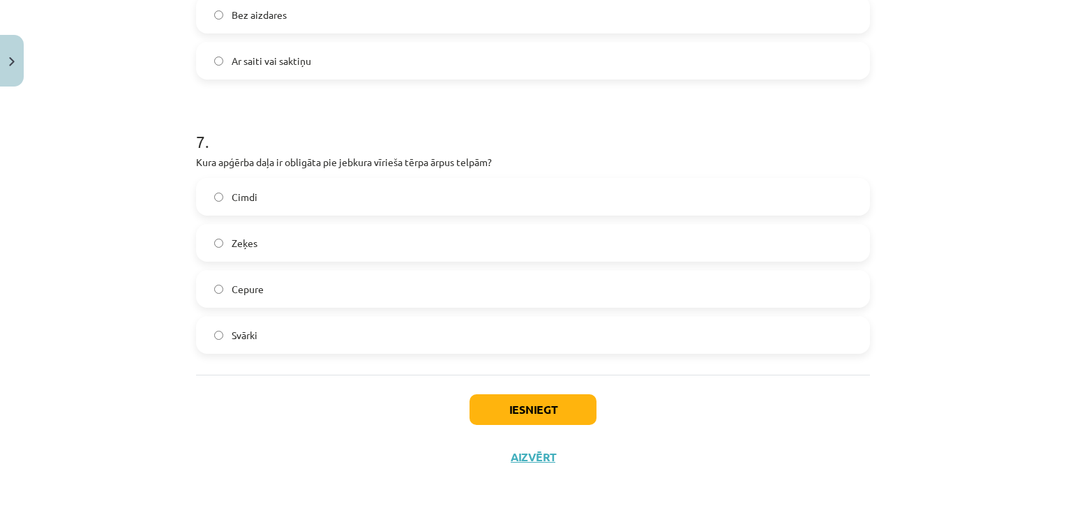
click at [364, 296] on label "Cepure" at bounding box center [532, 288] width 671 height 35
click at [344, 237] on label "Zeķes" at bounding box center [532, 242] width 671 height 35
click at [535, 414] on button "Iesniegt" at bounding box center [533, 409] width 127 height 31
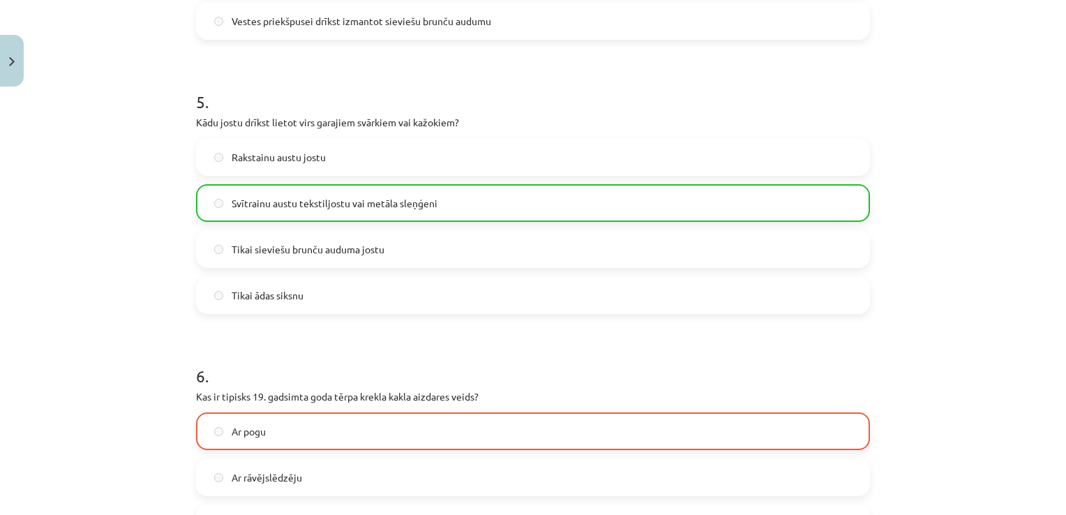
scroll to position [1859, 0]
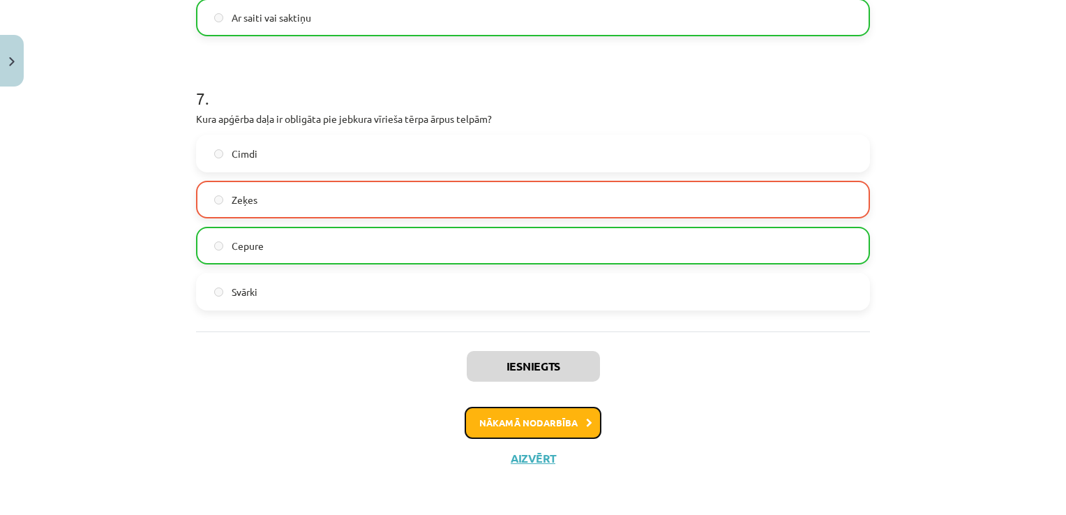
click at [550, 415] on button "Nākamā nodarbība" at bounding box center [533, 423] width 137 height 32
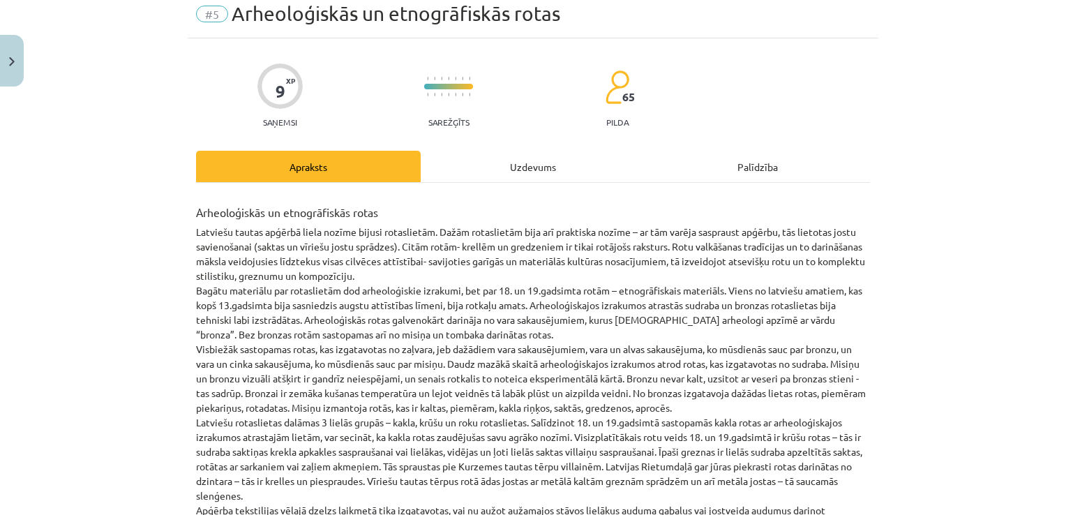
scroll to position [35, 0]
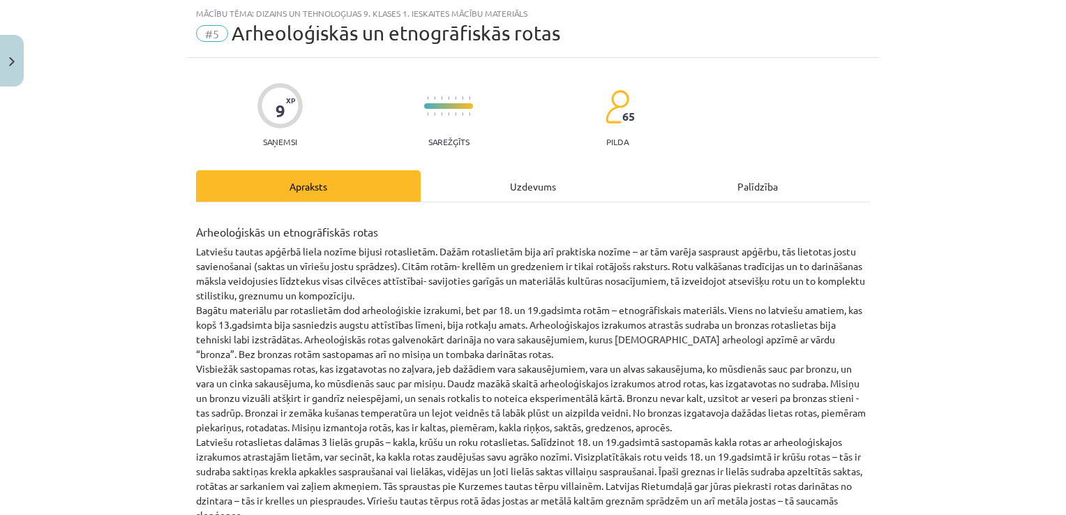
click at [483, 186] on div "Uzdevums" at bounding box center [533, 185] width 225 height 31
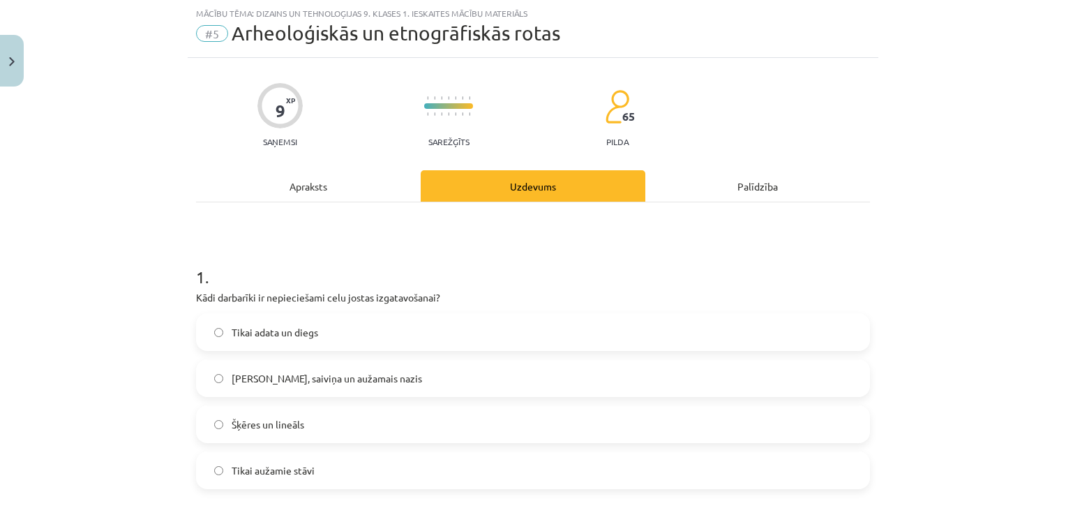
click at [334, 380] on span "Celu galdiņi, saiviņa un aužamais nazis" at bounding box center [327, 378] width 191 height 15
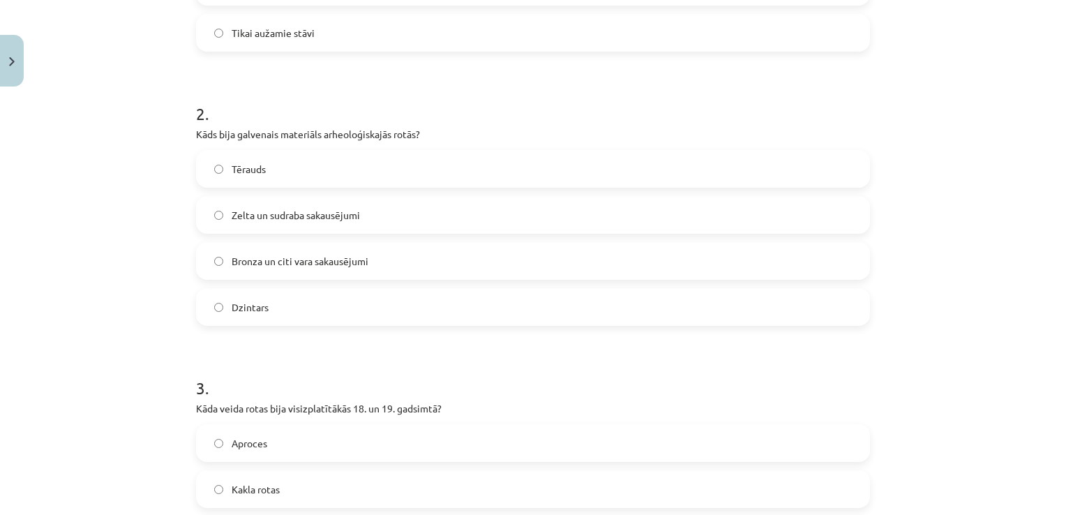
scroll to position [493, 0]
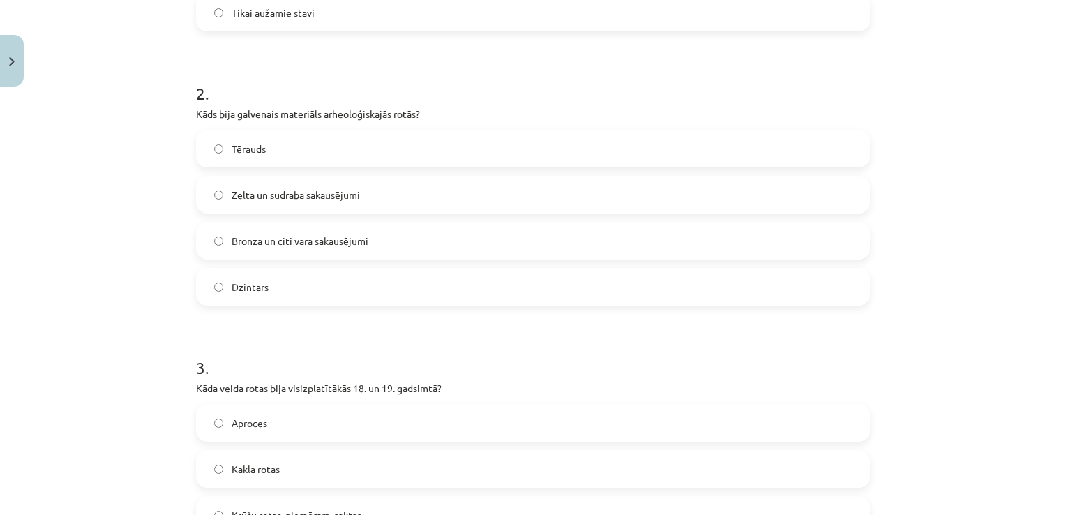
click at [597, 230] on label "Bronza un citi vara sakausējumi" at bounding box center [532, 240] width 671 height 35
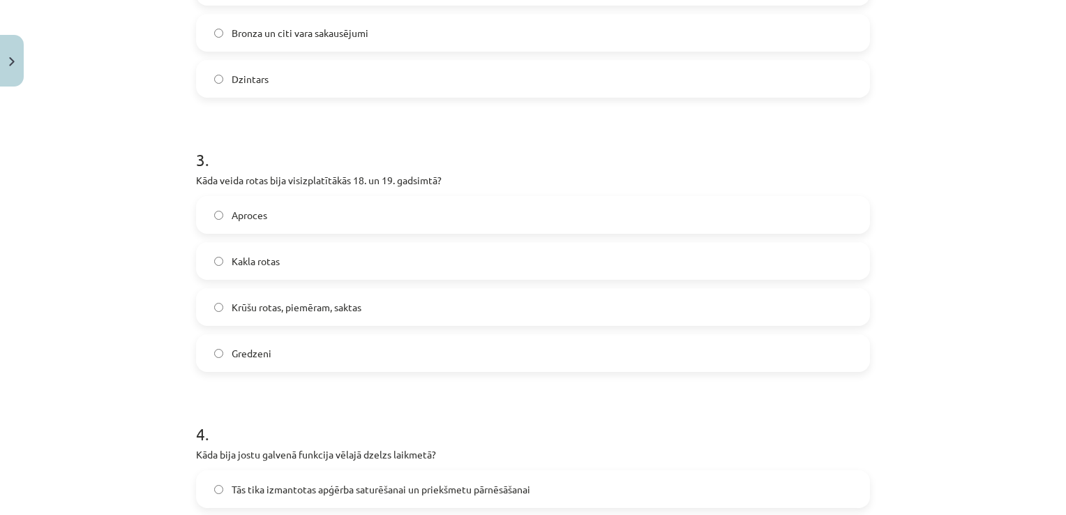
scroll to position [784, 0]
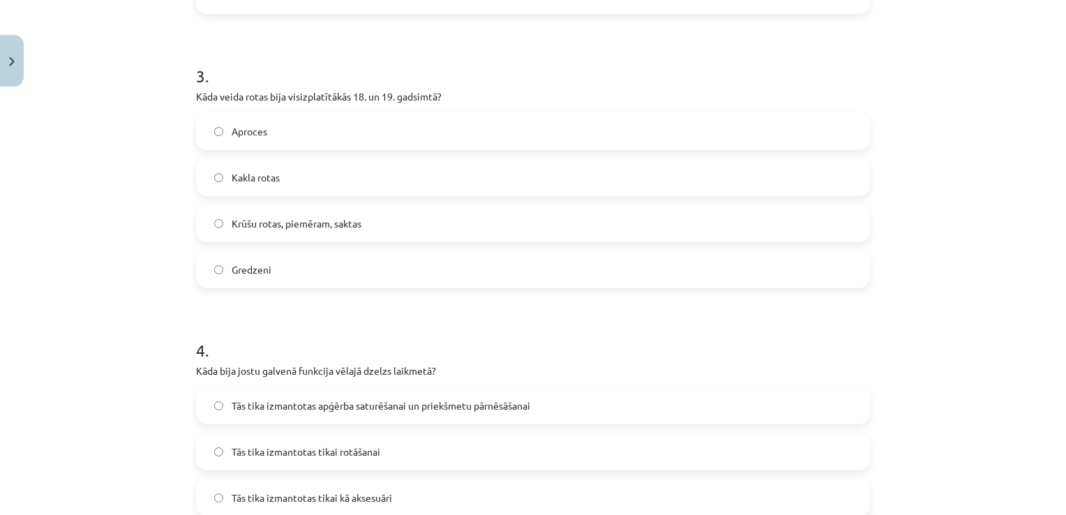
click at [587, 230] on label "Krūšu rotas, piemēram, saktas" at bounding box center [532, 223] width 671 height 35
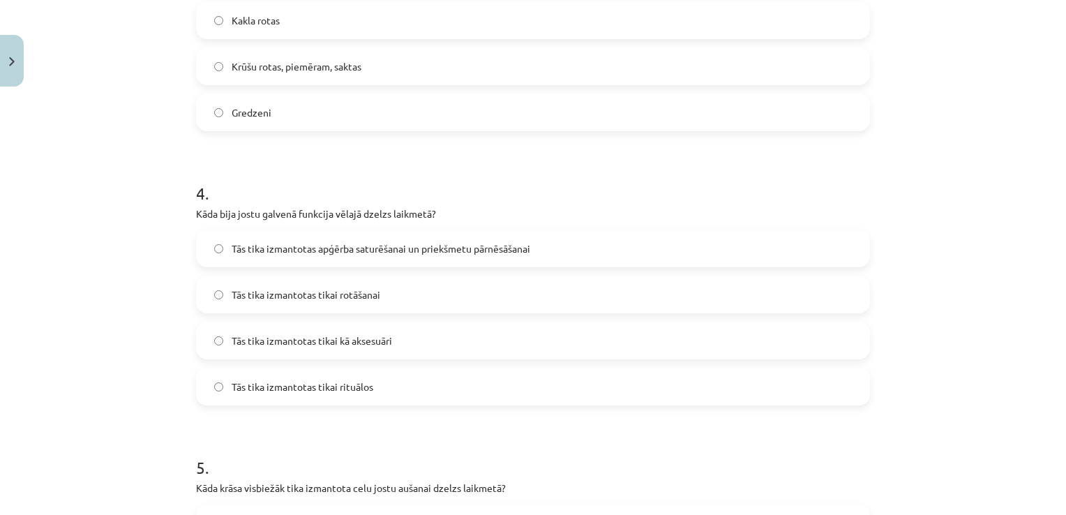
click at [669, 251] on label "Tās tika izmantotas apģērba saturēšanai un priekšmetu pārnēsāšanai" at bounding box center [532, 248] width 671 height 35
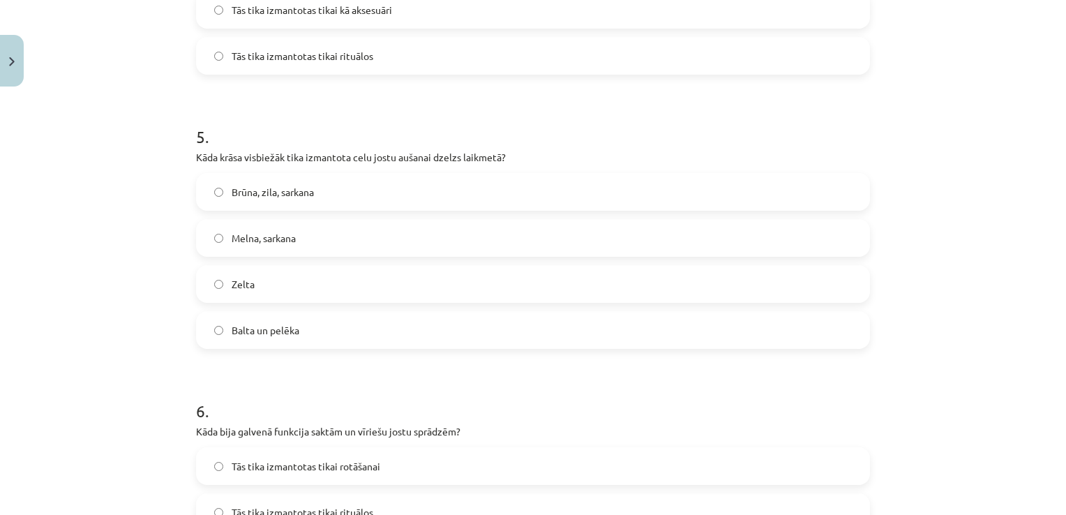
scroll to position [1299, 0]
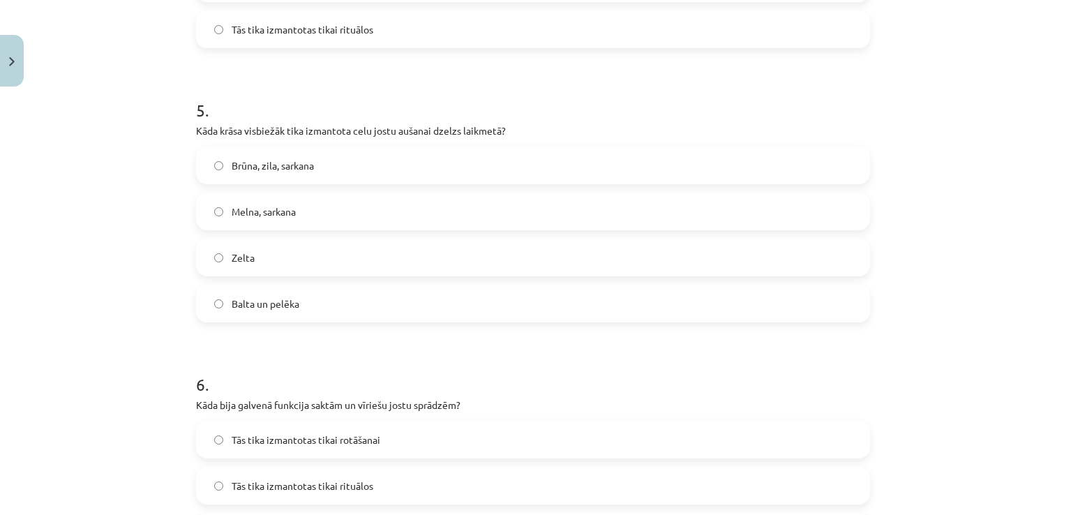
click at [602, 211] on label "Melna, sarkana" at bounding box center [532, 211] width 671 height 35
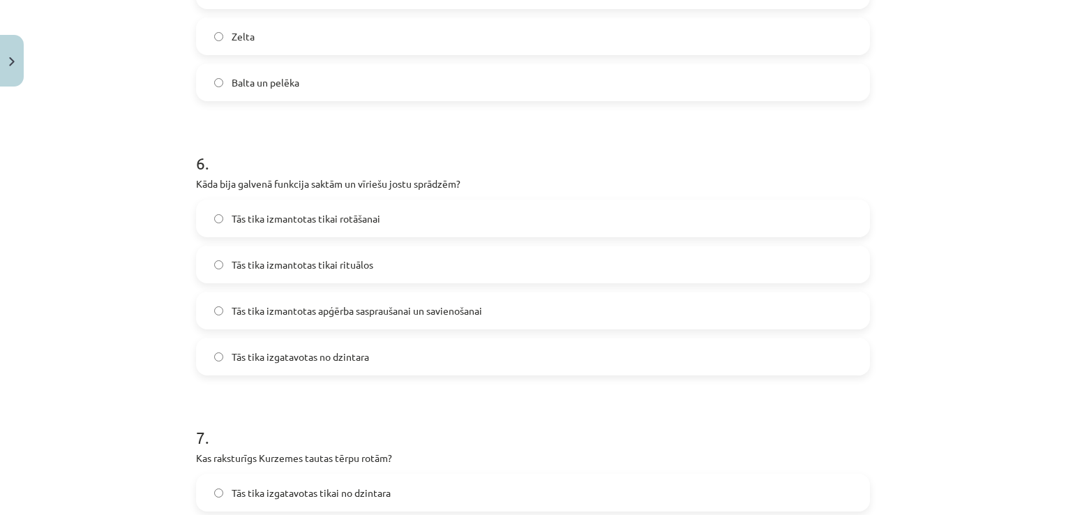
scroll to position [1613, 0]
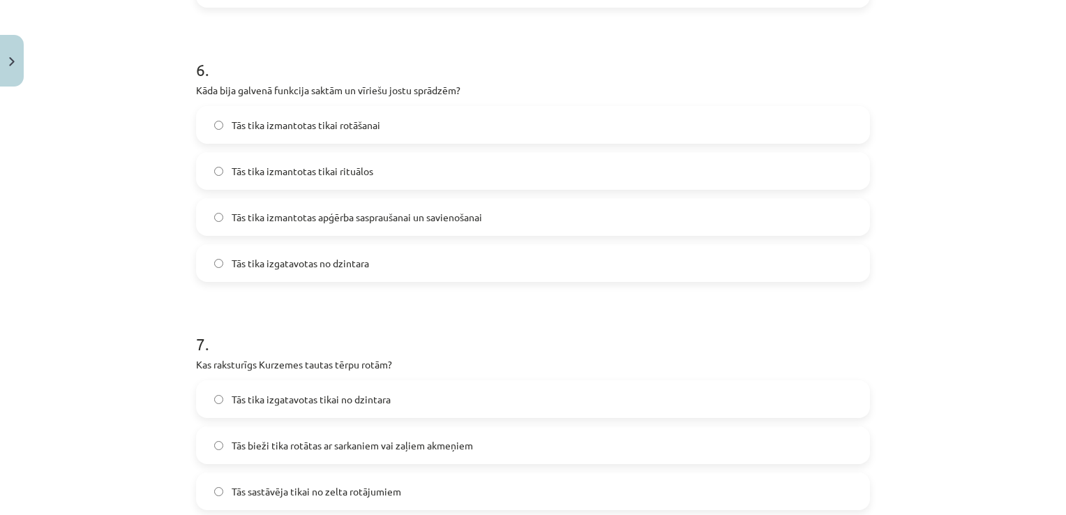
click at [618, 224] on label "Tās tika izmantotas apģērba saspraušanai un savienošanai" at bounding box center [532, 217] width 671 height 35
click at [496, 440] on label "Tās bieži tika rotātas ar sarkaniem vai zaļiem akmeņiem" at bounding box center [532, 445] width 671 height 35
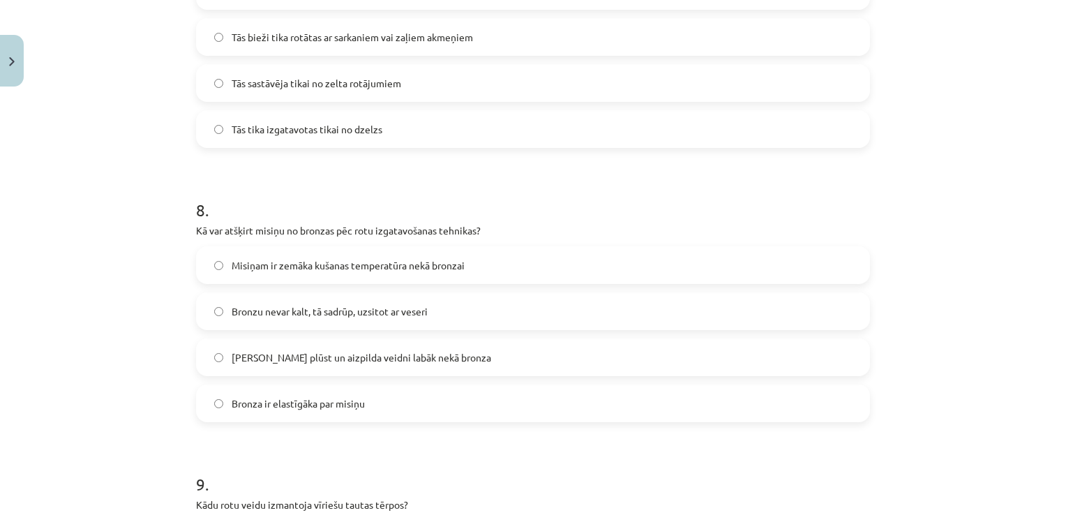
scroll to position [2062, 0]
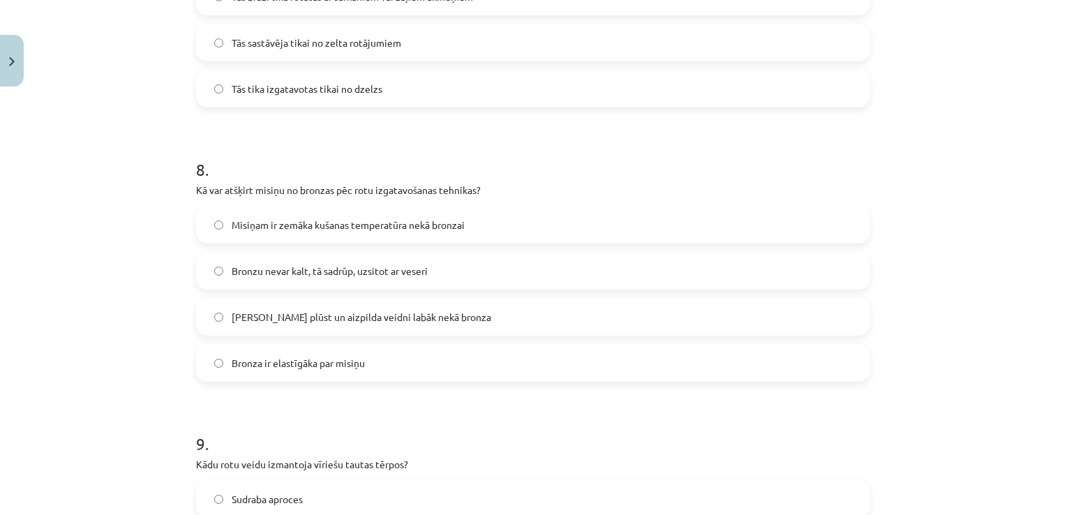
click at [558, 232] on label "Misiņam ir zemāka kušanas temperatūra nekā bronzai" at bounding box center [532, 224] width 671 height 35
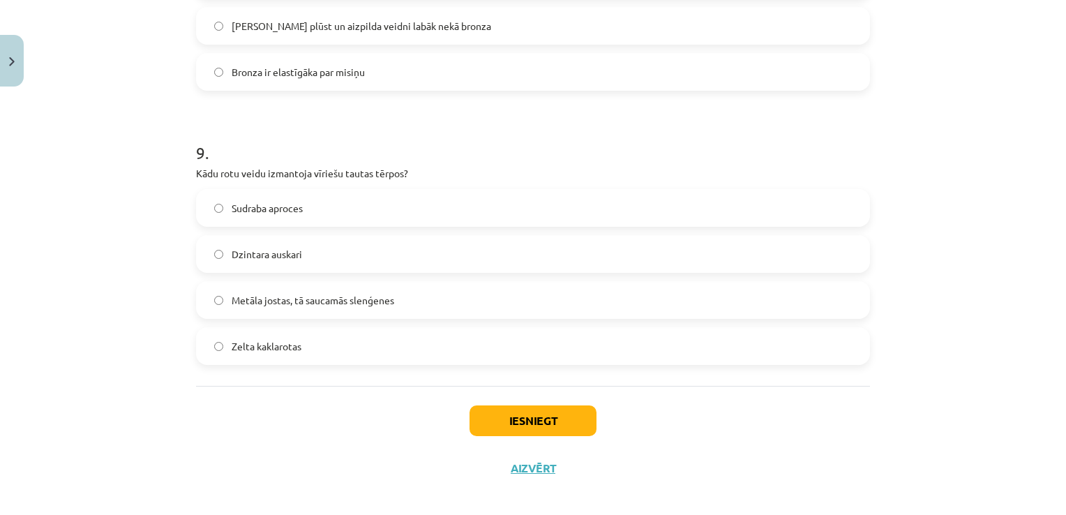
scroll to position [2364, 0]
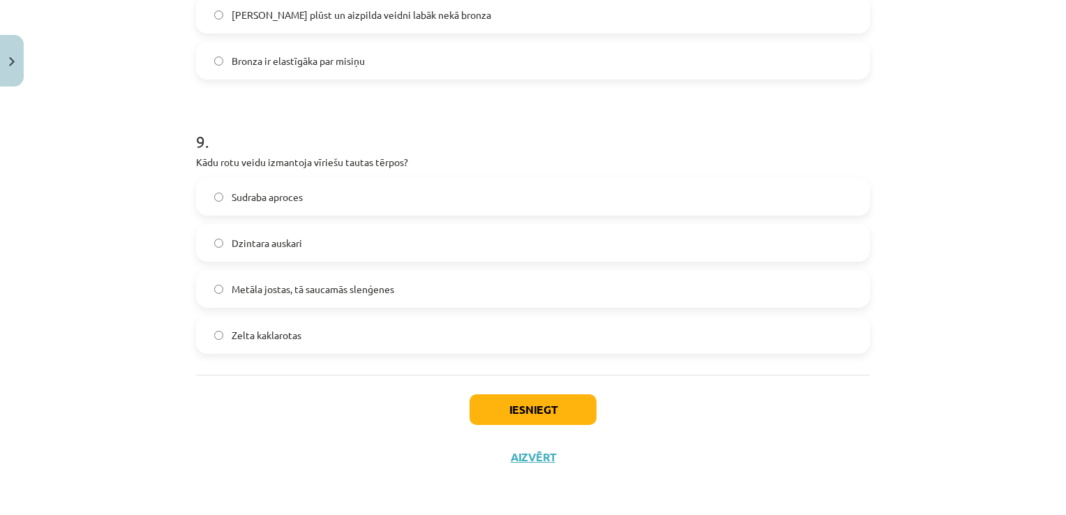
click at [465, 299] on label "Metāla jostas, tā saucamās slenģenes" at bounding box center [532, 288] width 671 height 35
click at [514, 413] on button "Iesniegt" at bounding box center [533, 409] width 127 height 31
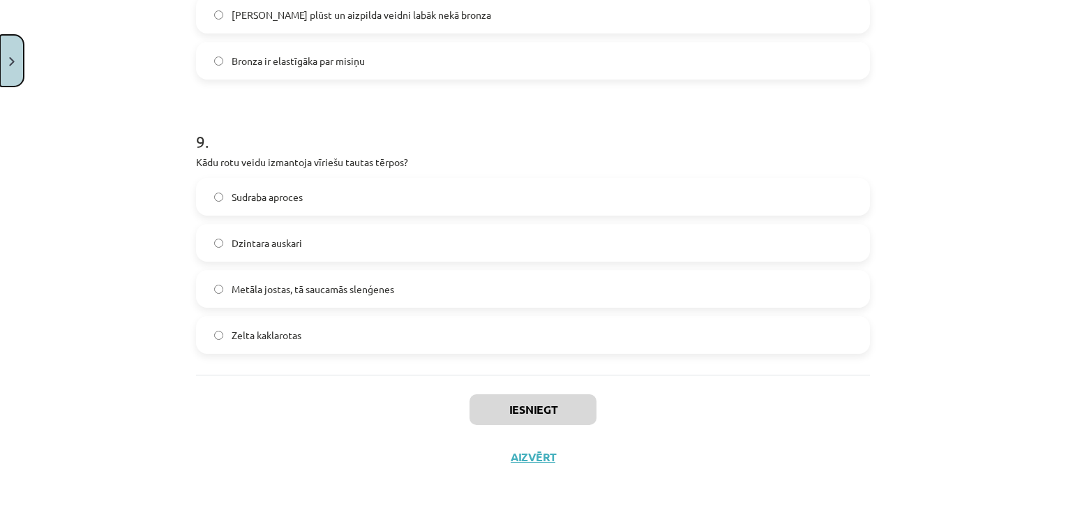
click at [1, 60] on button "Close" at bounding box center [12, 61] width 24 height 52
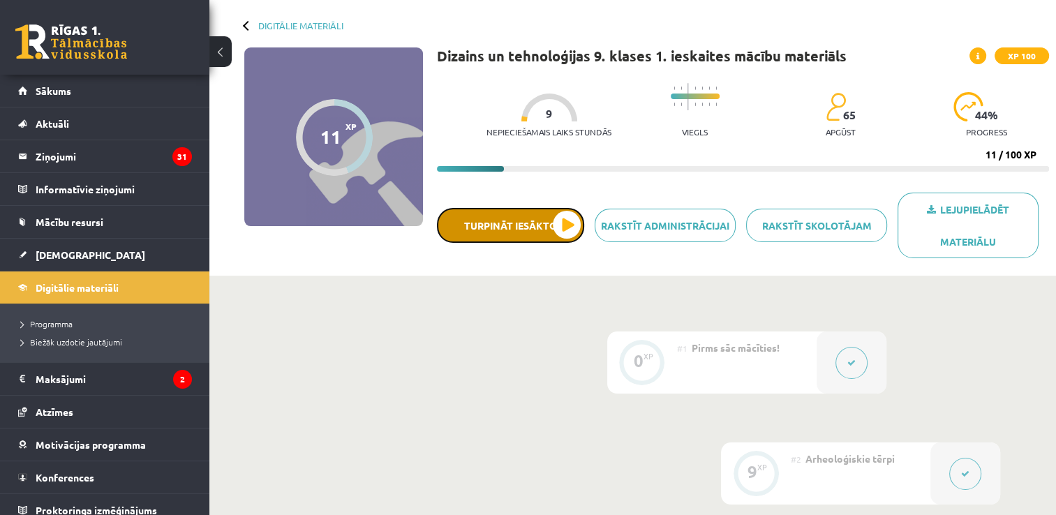
click at [572, 213] on button "Turpināt iesākto" at bounding box center [510, 225] width 147 height 35
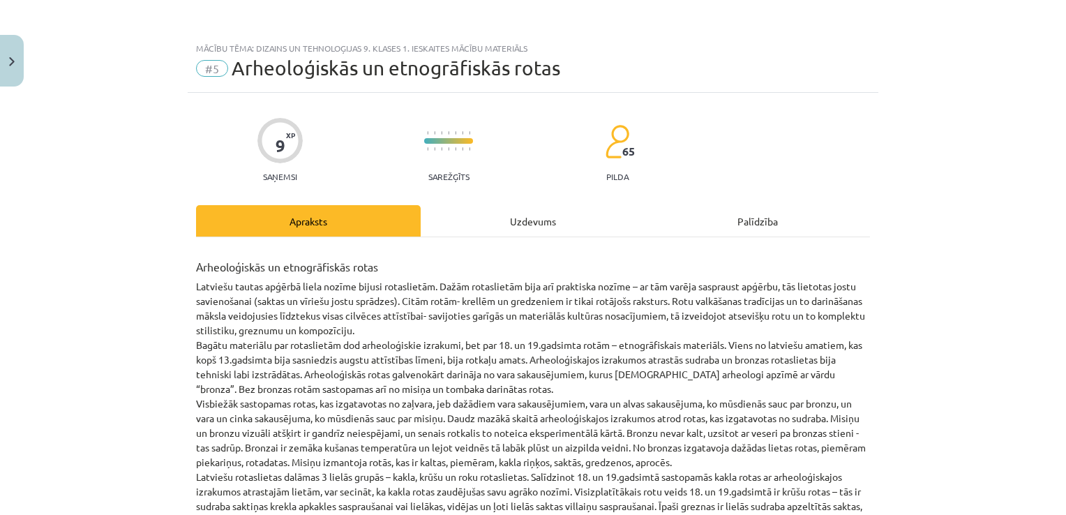
click at [559, 216] on div "Uzdevums" at bounding box center [533, 220] width 225 height 31
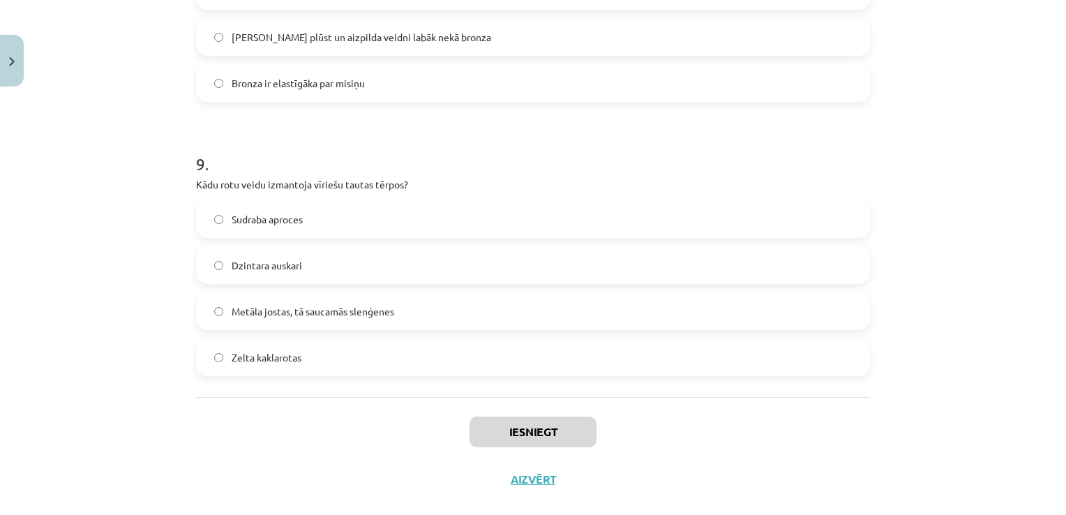
scroll to position [2348, 0]
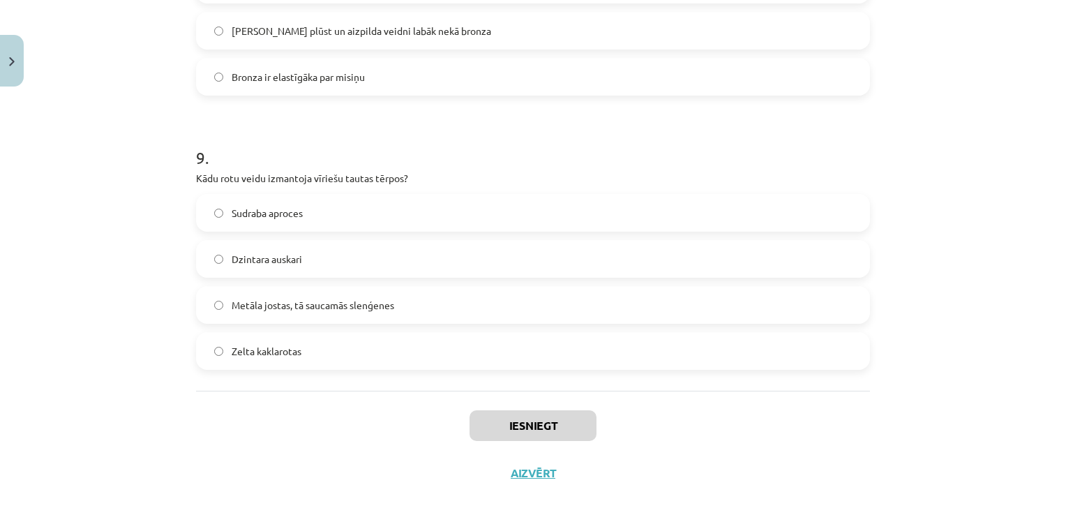
click at [578, 300] on label "Metāla jostas, tā saucamās slenģenes" at bounding box center [532, 305] width 671 height 35
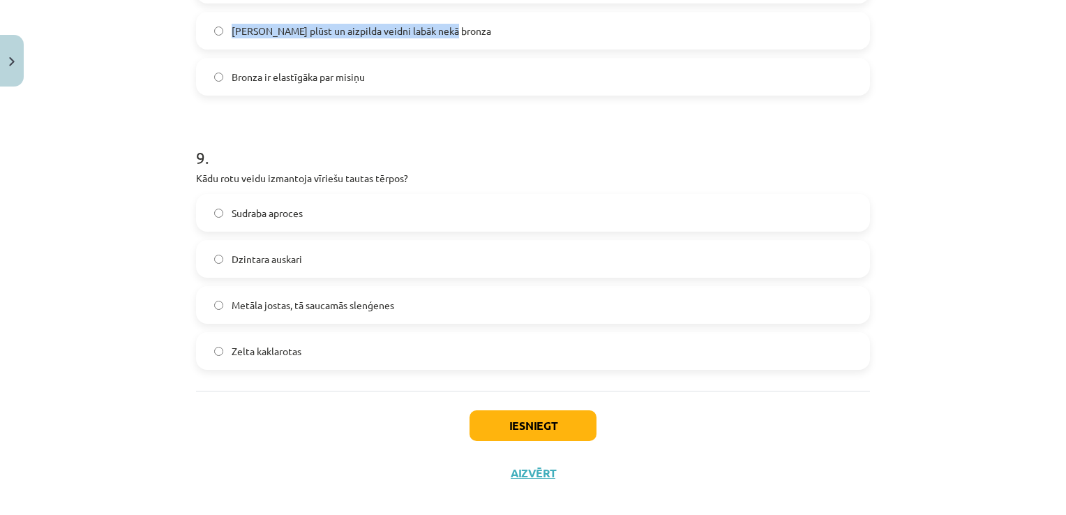
drag, startPoint x: 556, startPoint y: 32, endPoint x: 1068, endPoint y: 447, distance: 659.4
click at [1066, 447] on html "0 Dāvanas 723 mP 974 xp Ivanda Kokina Sākums Aktuāli Kā mācīties eSKOLĀ Kontakt…" at bounding box center [533, 198] width 1066 height 515
drag, startPoint x: 1068, startPoint y: 447, endPoint x: 894, endPoint y: 426, distance: 175.8
click at [894, 426] on div "Mācību tēma: Dizains un tehnoloģijas 9. klases 1. ieskaites mācību materiāls #5…" at bounding box center [533, 257] width 1066 height 515
click at [518, 23] on label "Misiņš plūst un aizpilda veidni labāk nekā bronza" at bounding box center [532, 30] width 671 height 35
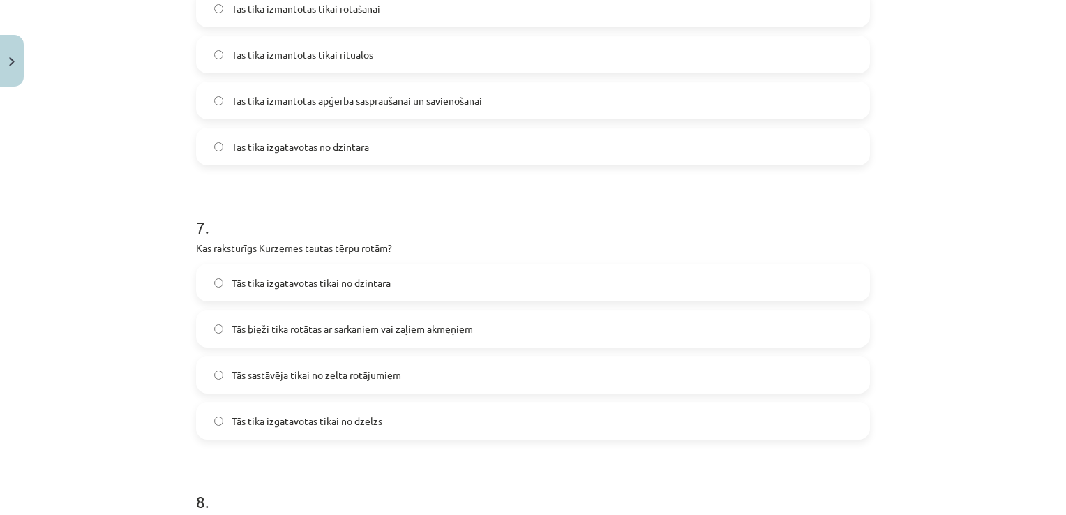
scroll to position [1710, 0]
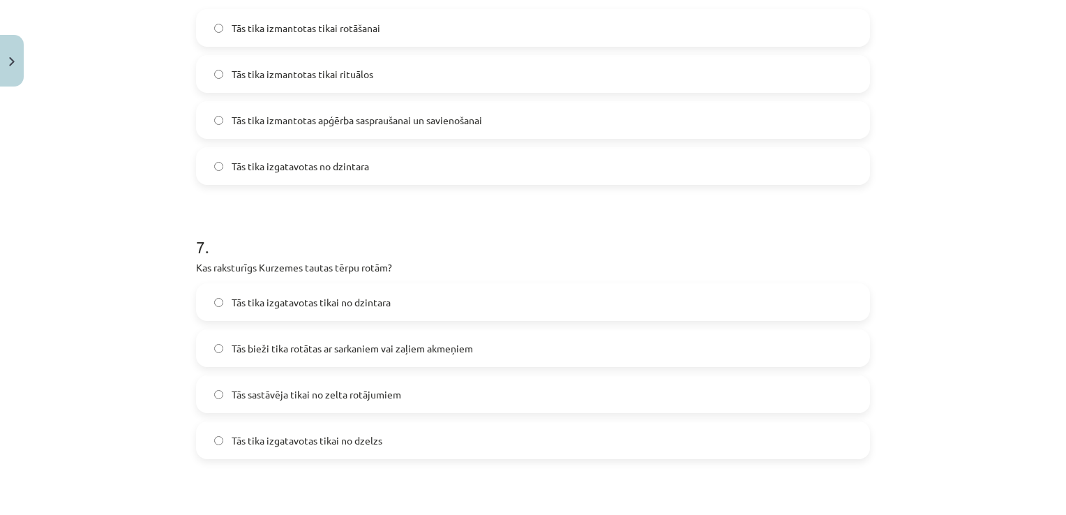
click at [555, 345] on label "Tās bieži tika rotātas ar sarkaniem vai zaļiem akmeņiem" at bounding box center [532, 348] width 671 height 35
click at [458, 103] on label "Tās tika izmantotas apģērba saspraušanai un savienošanai" at bounding box center [532, 120] width 671 height 35
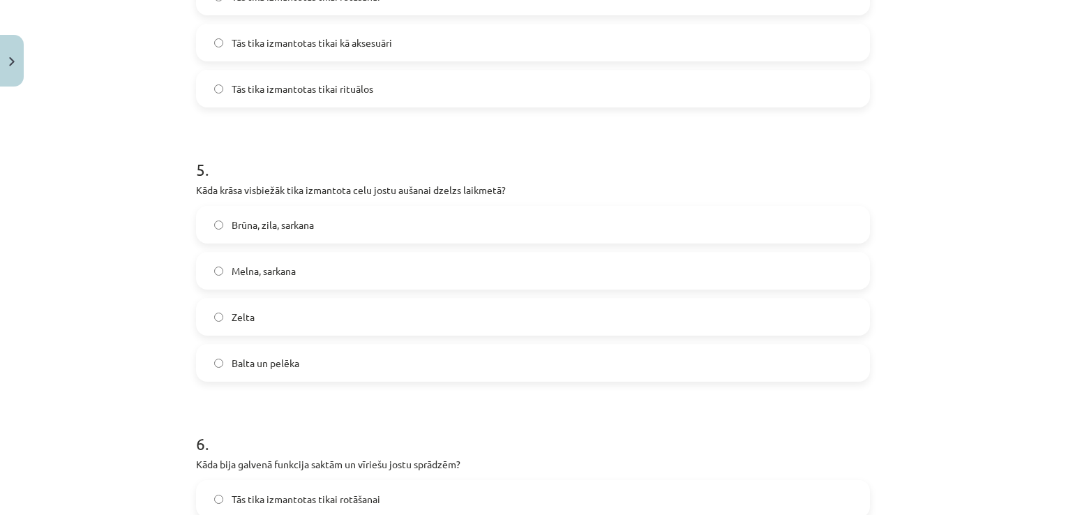
scroll to position [1223, 0]
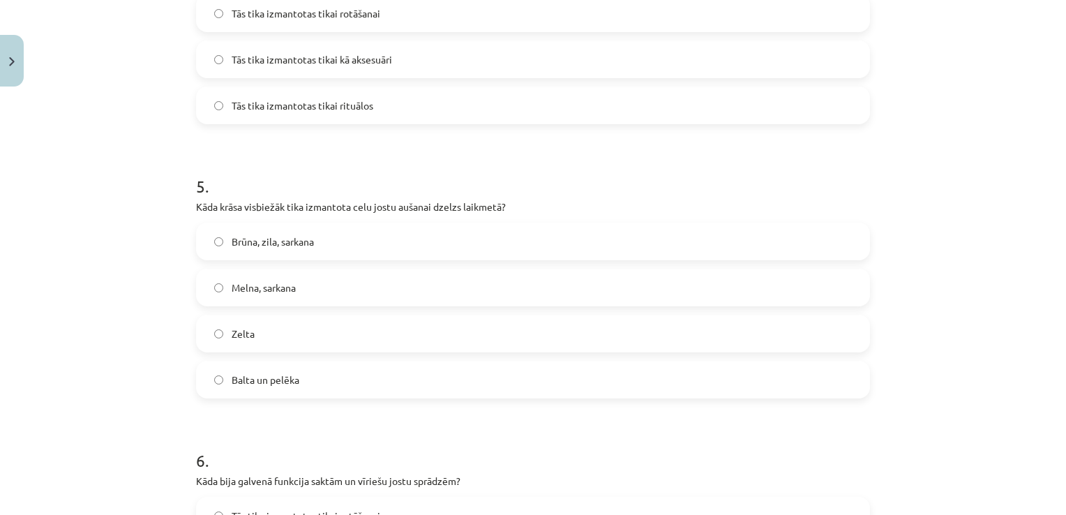
click at [532, 345] on label "Zelta" at bounding box center [532, 333] width 671 height 35
click at [401, 249] on label "Brūna, zila, sarkana" at bounding box center [532, 241] width 671 height 35
click at [363, 248] on label "Brūna, zila, sarkana" at bounding box center [532, 241] width 671 height 35
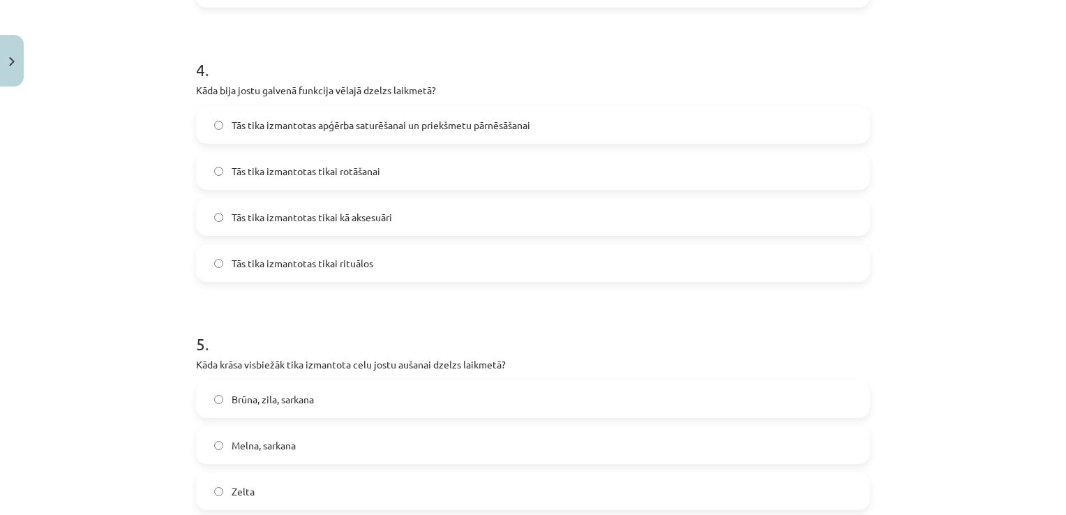
scroll to position [1035, 0]
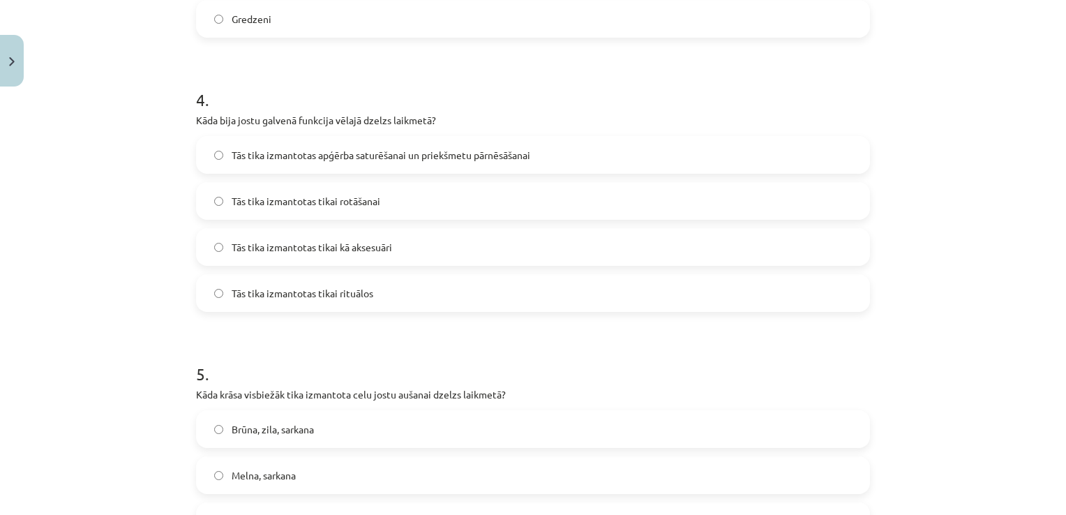
click at [535, 154] on label "Tās tika izmantotas apģērba saturēšanai un priekšmetu pārnēsāšanai" at bounding box center [532, 154] width 671 height 35
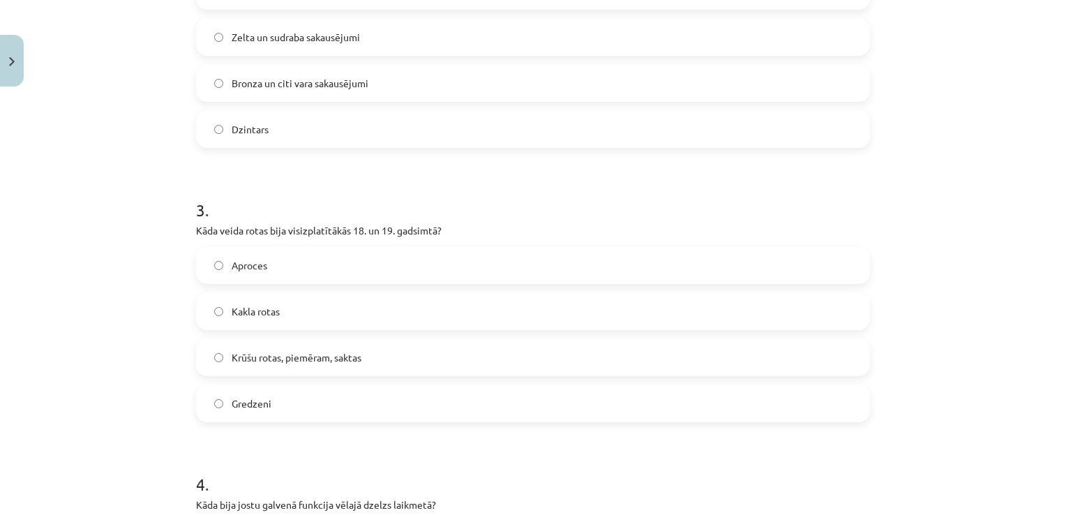
scroll to position [630, 0]
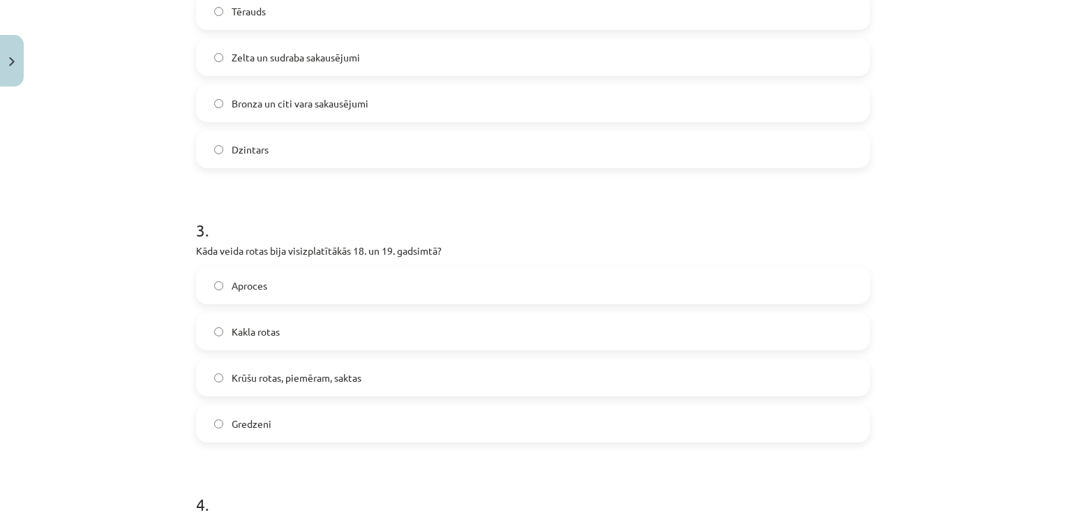
click at [488, 379] on label "Krūšu rotas, piemēram, saktas" at bounding box center [532, 377] width 671 height 35
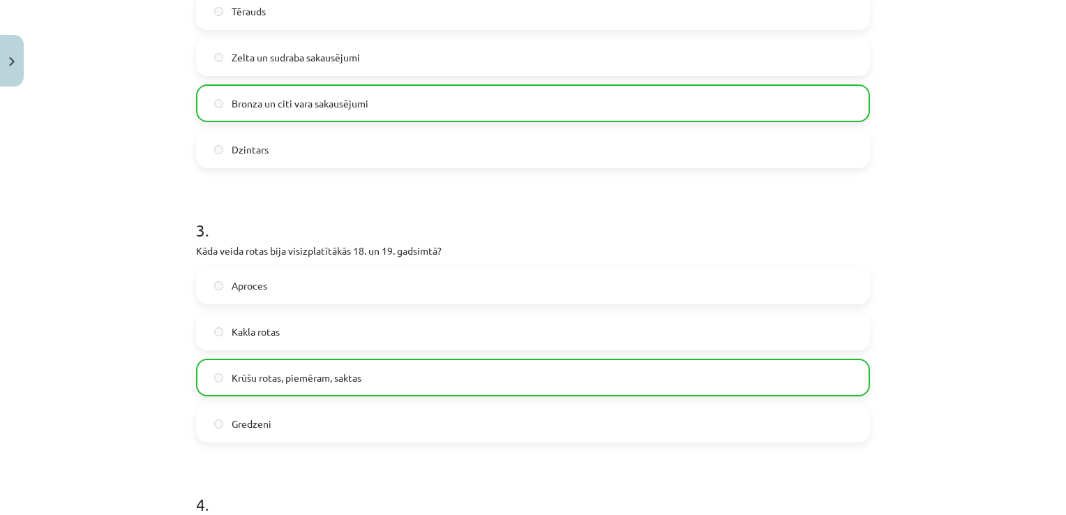
click at [547, 87] on label "Bronza un citi vara sakausējumi" at bounding box center [532, 103] width 671 height 35
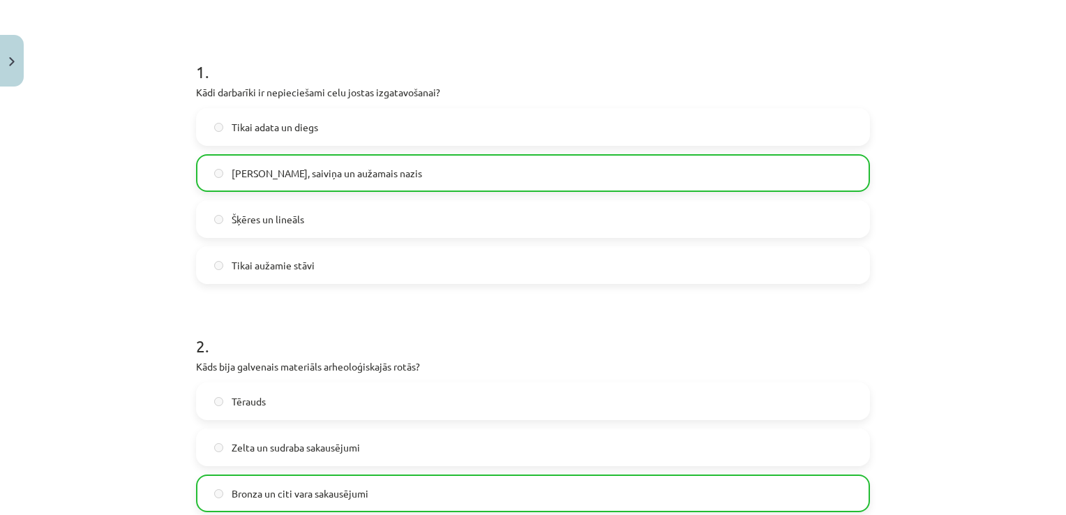
scroll to position [254, 0]
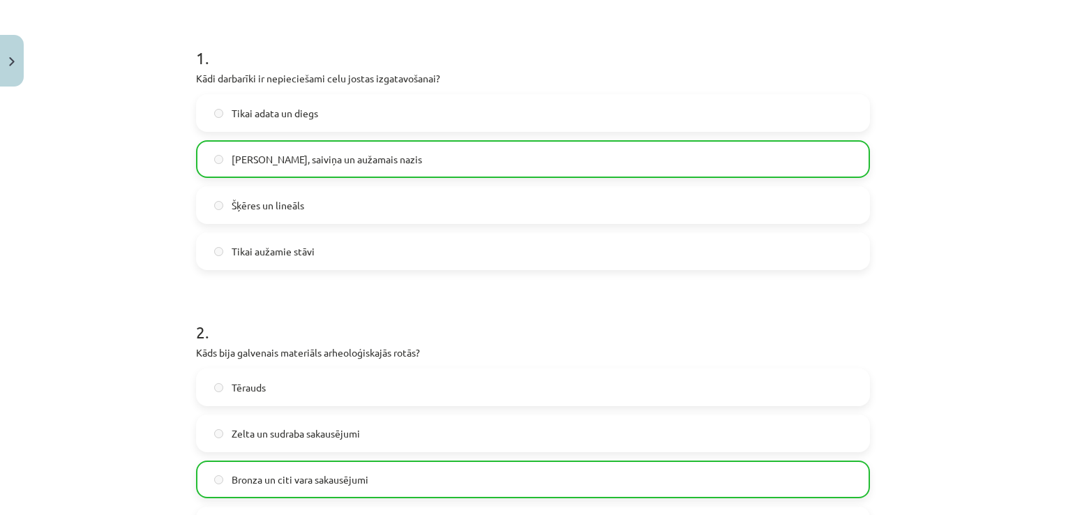
click at [531, 174] on label "Celu galdiņi, saiviņa un aužamais nazis" at bounding box center [532, 159] width 671 height 35
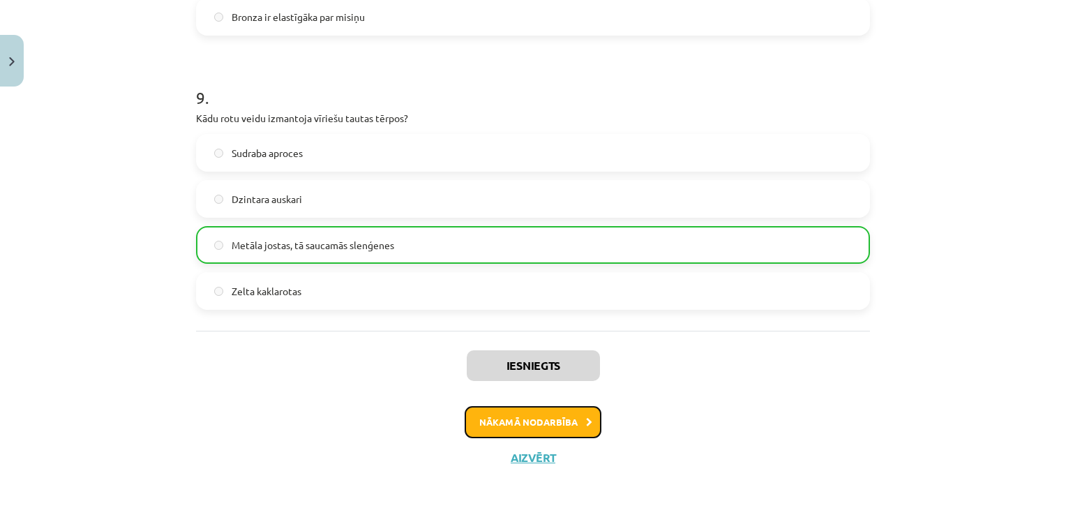
click at [539, 426] on button "Nākamā nodarbība" at bounding box center [533, 422] width 137 height 32
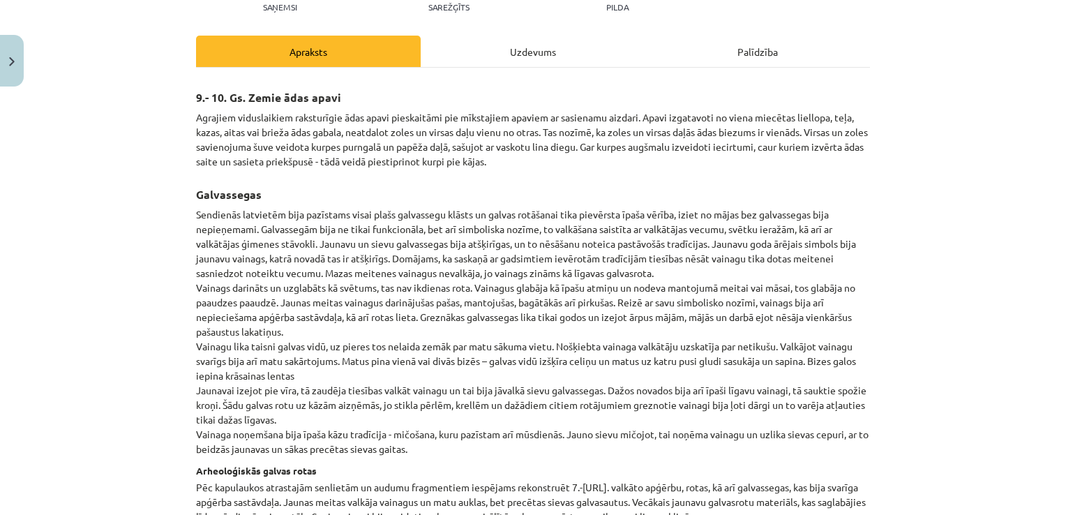
scroll to position [35, 0]
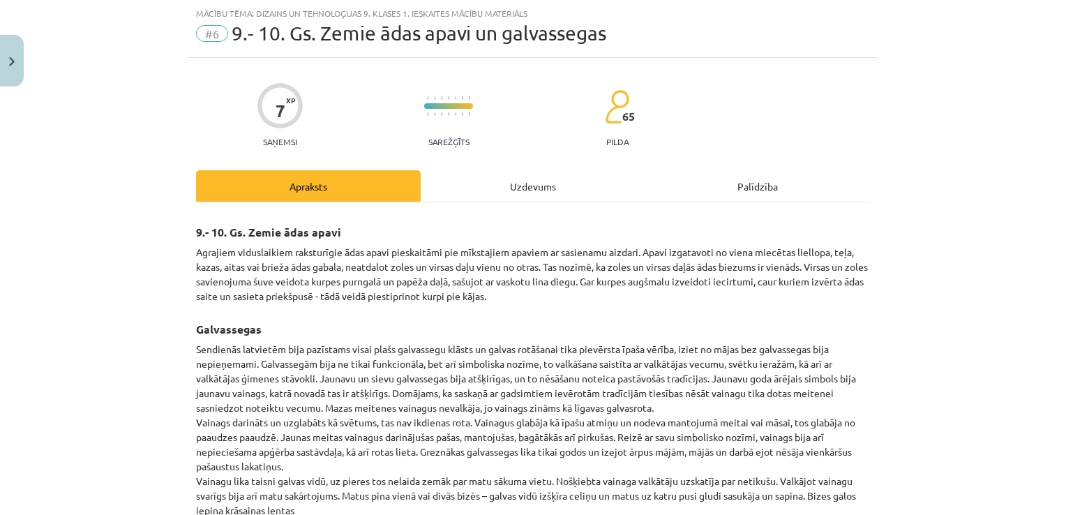
click at [519, 183] on div "Uzdevums" at bounding box center [533, 185] width 225 height 31
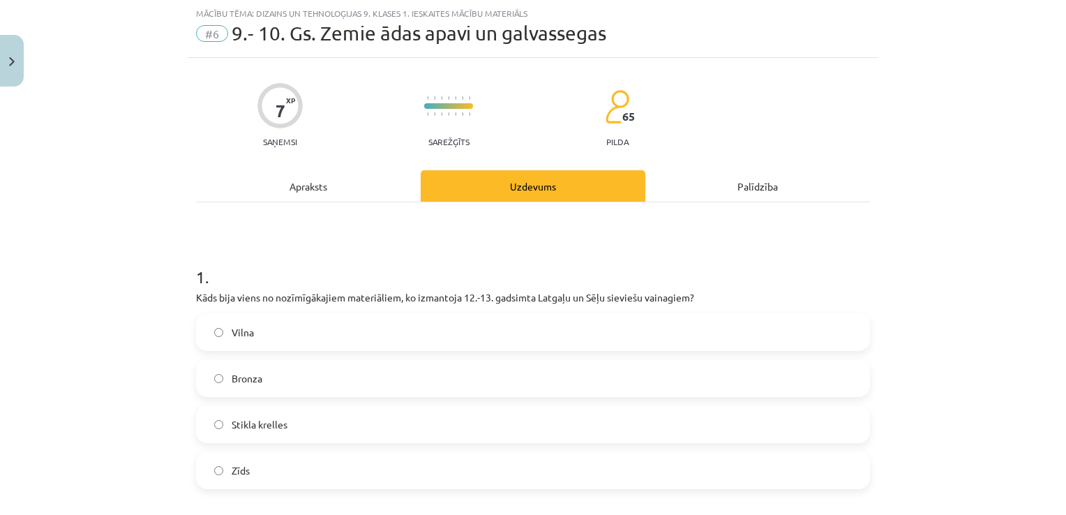
click at [338, 440] on label "Stikla krelles" at bounding box center [532, 424] width 671 height 35
click at [8, 68] on button "Close" at bounding box center [12, 61] width 24 height 52
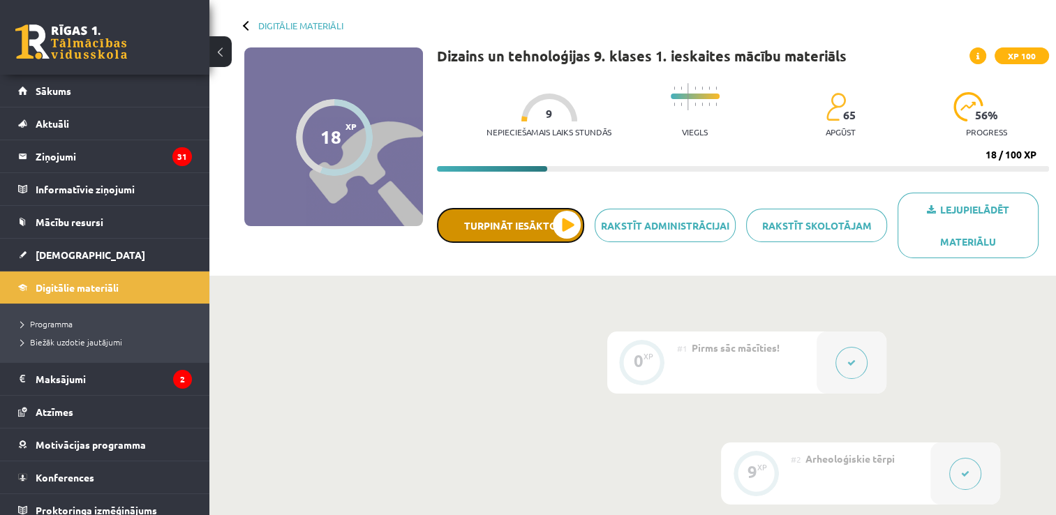
click at [567, 220] on button "Turpināt iesākto" at bounding box center [510, 225] width 147 height 35
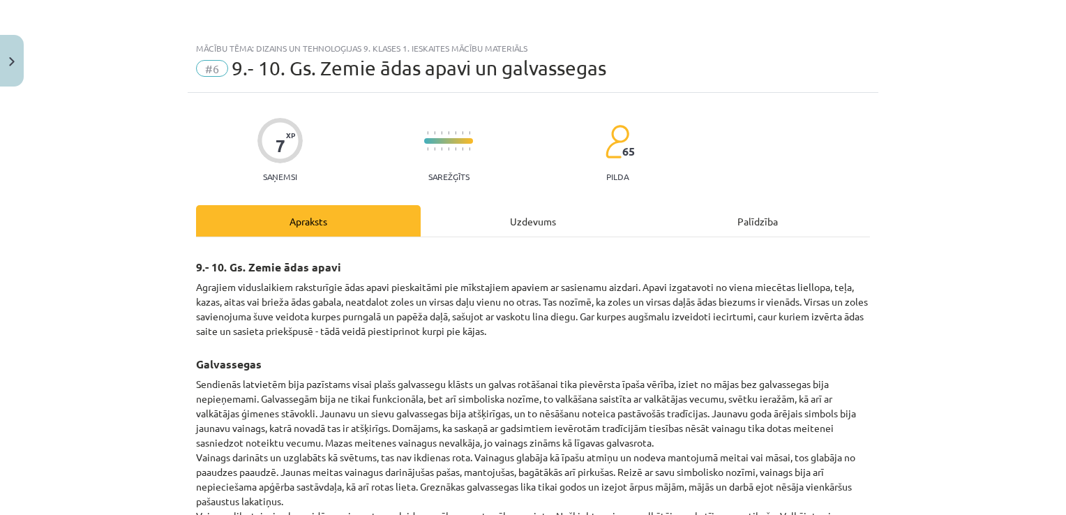
click at [455, 220] on div "Uzdevums" at bounding box center [533, 220] width 225 height 31
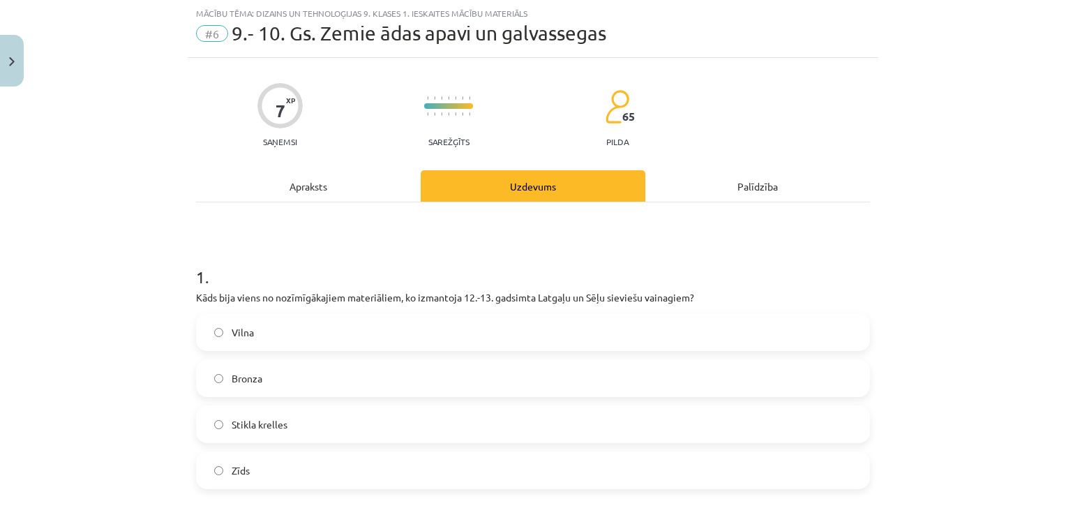
click at [269, 334] on label "Vilna" at bounding box center [532, 332] width 671 height 35
click at [279, 358] on div "Vilna Bronza Stikla krelles Zīds" at bounding box center [533, 401] width 674 height 176
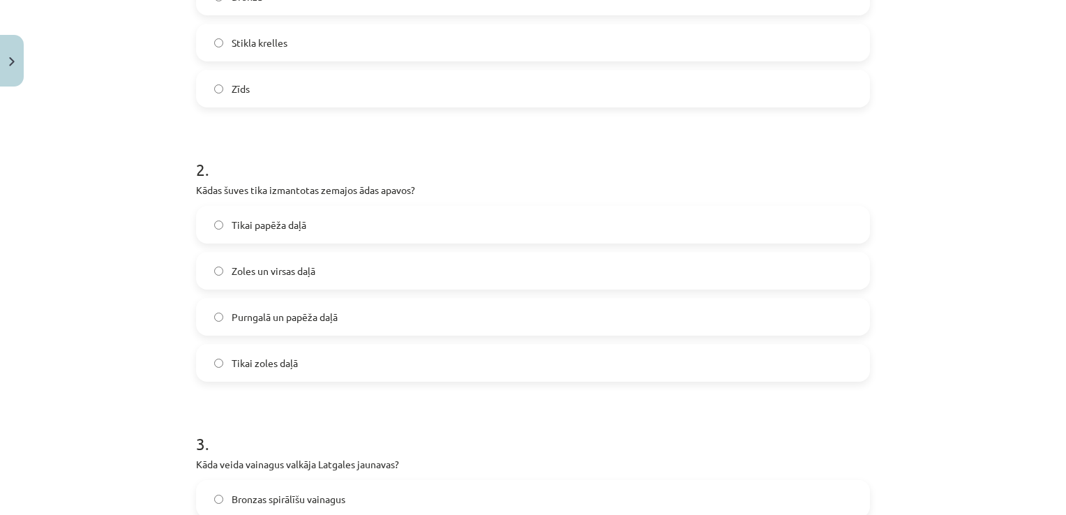
scroll to position [463, 0]
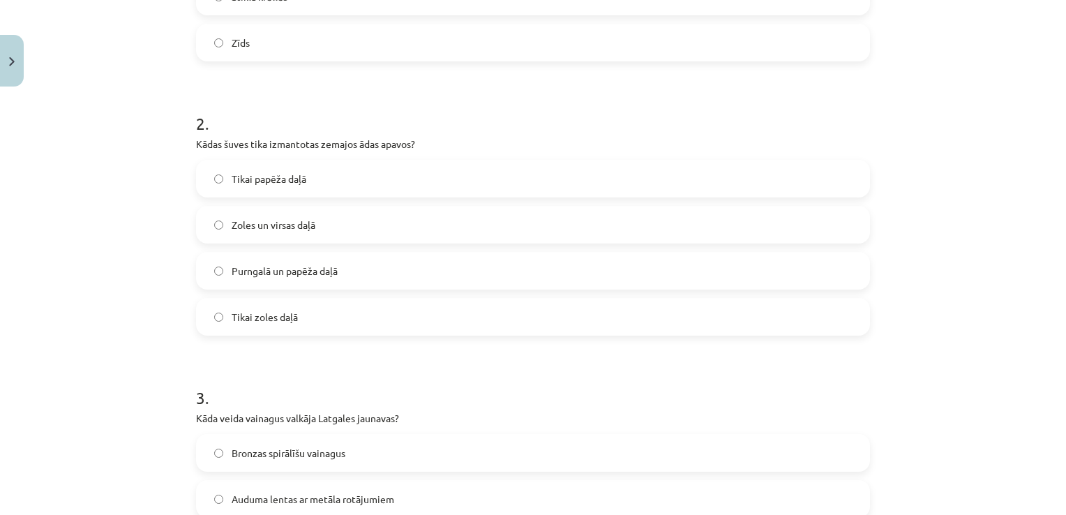
click at [350, 227] on label "Zoles un virsas daļā" at bounding box center [532, 224] width 671 height 35
click at [435, 262] on label "Purngalā un papēža daļā" at bounding box center [532, 270] width 671 height 35
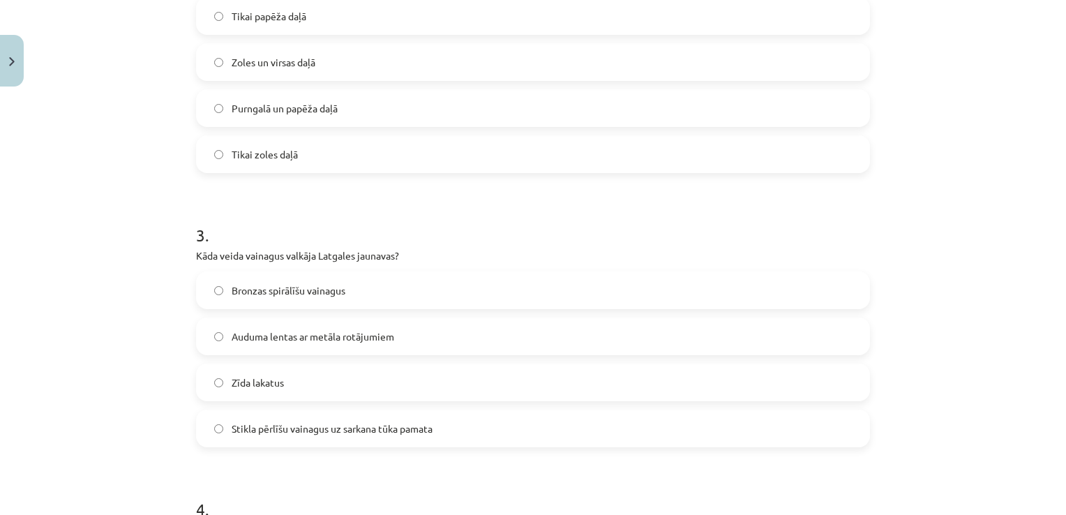
scroll to position [661, 0]
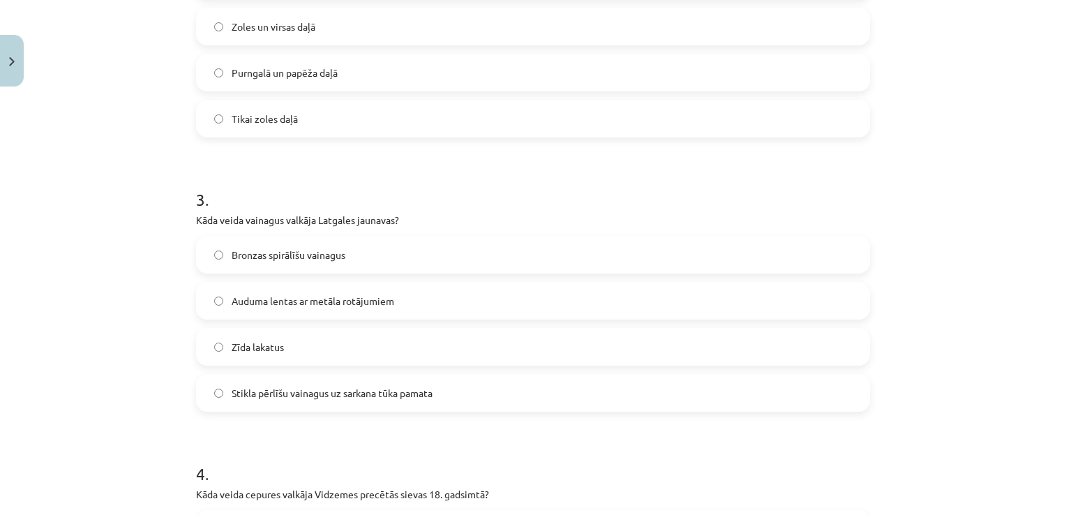
click at [520, 306] on label "Auduma lentas ar metāla rotājumiem" at bounding box center [532, 300] width 671 height 35
click at [483, 398] on label "Stikla pērlīšu vainagus uz sarkana tūka pamata" at bounding box center [532, 392] width 671 height 35
click at [390, 302] on label "Auduma lentas ar metāla rotājumiem" at bounding box center [532, 300] width 671 height 35
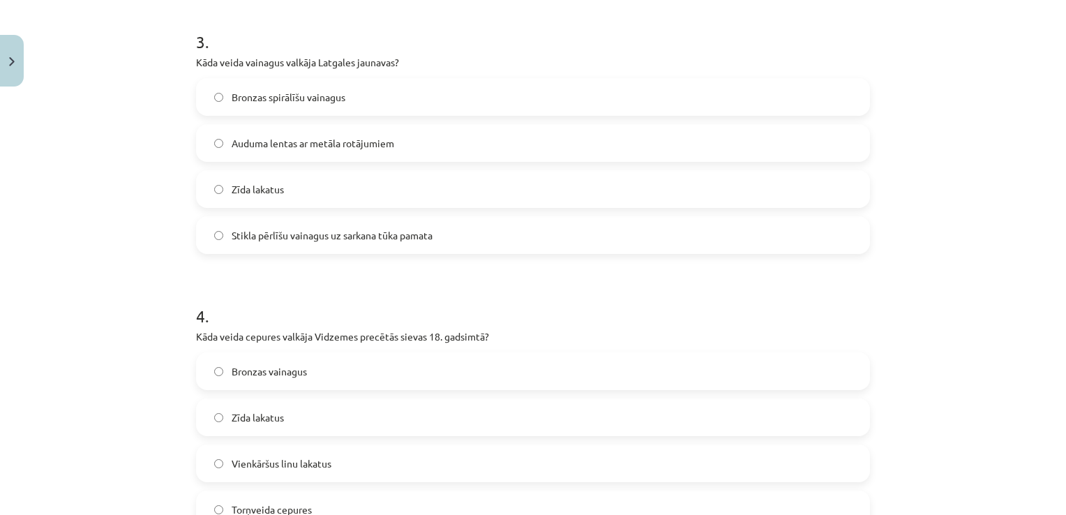
scroll to position [935, 0]
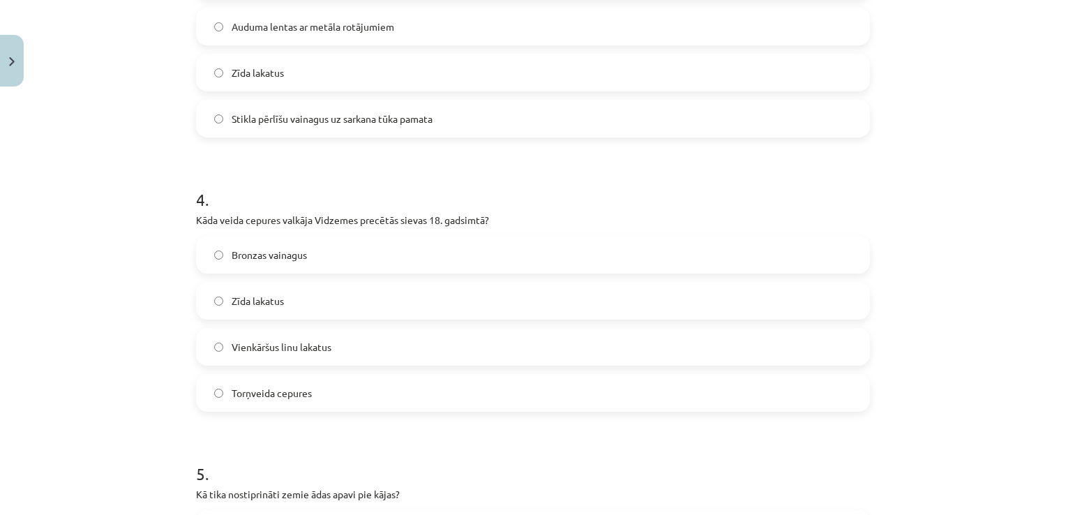
click at [410, 339] on label "Vienkāršus linu lakatus" at bounding box center [532, 346] width 671 height 35
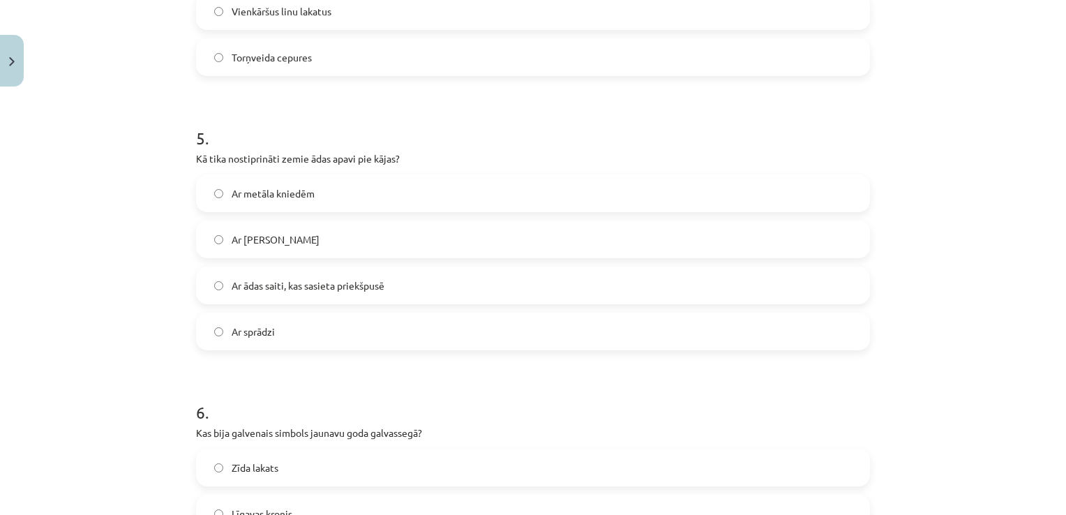
scroll to position [1274, 0]
click at [438, 271] on label "Ar ādas saiti, kas sasieta priekšpusē" at bounding box center [532, 282] width 671 height 35
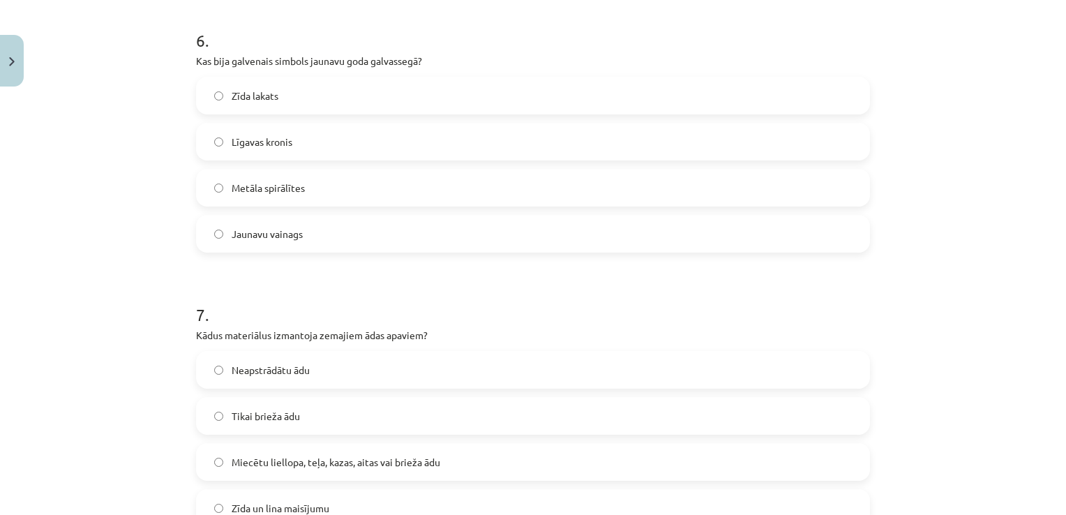
scroll to position [1659, 0]
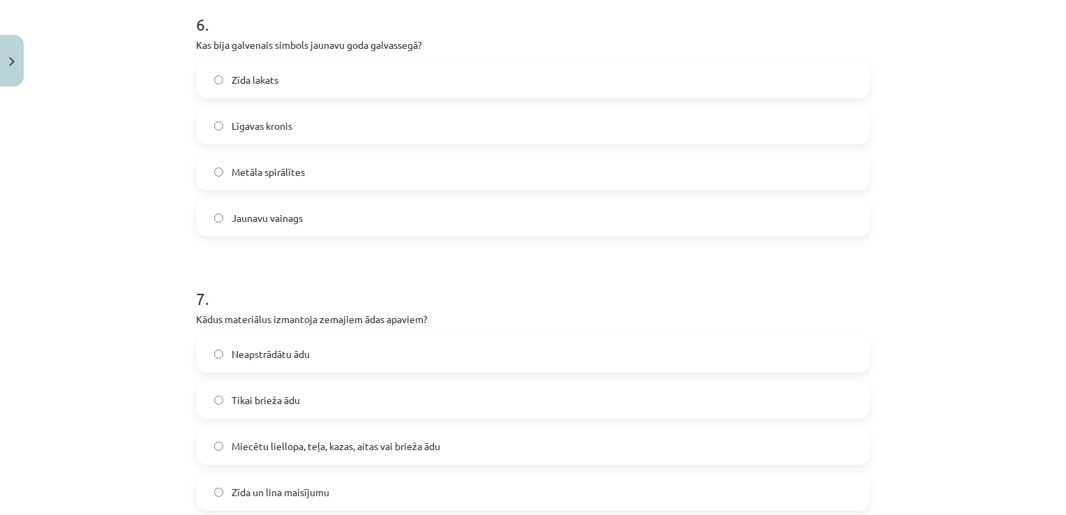
click at [500, 100] on div "Zīda lakats Līgavas kronis Metāla spirālītes Jaunavu vainags" at bounding box center [533, 149] width 674 height 176
click at [479, 121] on label "Līgavas kronis" at bounding box center [532, 125] width 671 height 35
click at [429, 213] on label "Jaunavu vainags" at bounding box center [532, 217] width 671 height 35
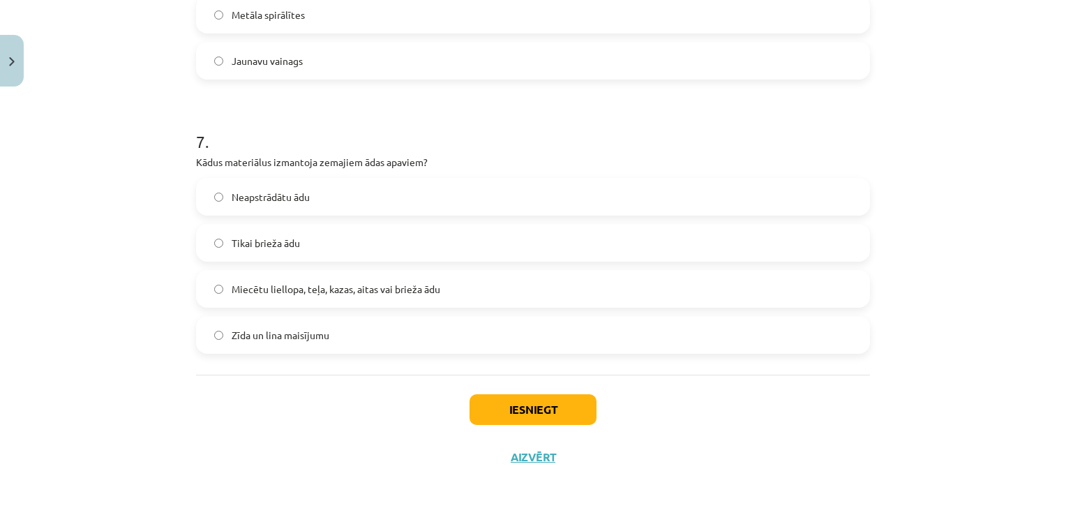
click at [415, 299] on label "Miecētu liellopa, teļa, kazas, aitas vai brieža ādu" at bounding box center [532, 288] width 671 height 35
click at [509, 419] on button "Iesniegt" at bounding box center [533, 409] width 127 height 31
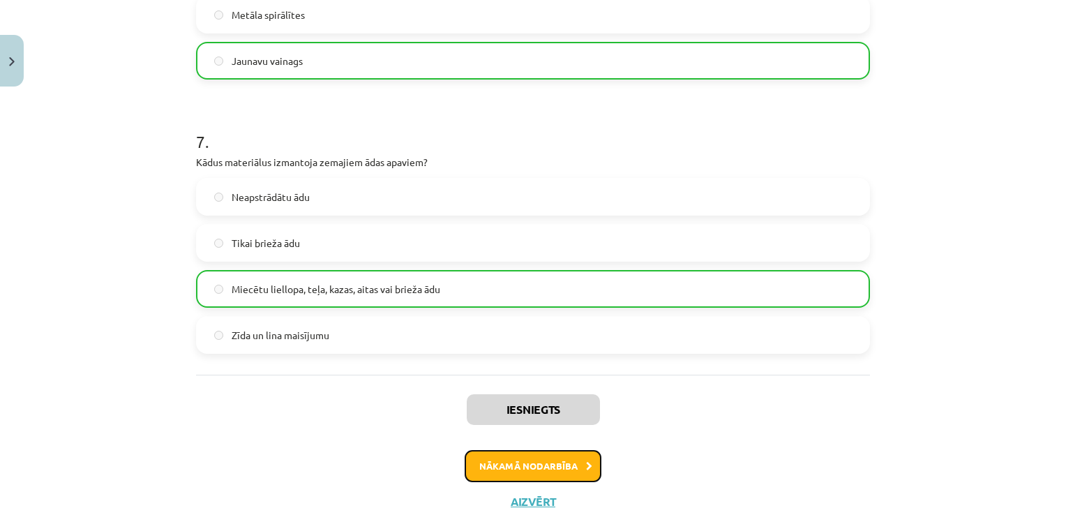
click at [518, 468] on button "Nākamā nodarbība" at bounding box center [533, 466] width 137 height 32
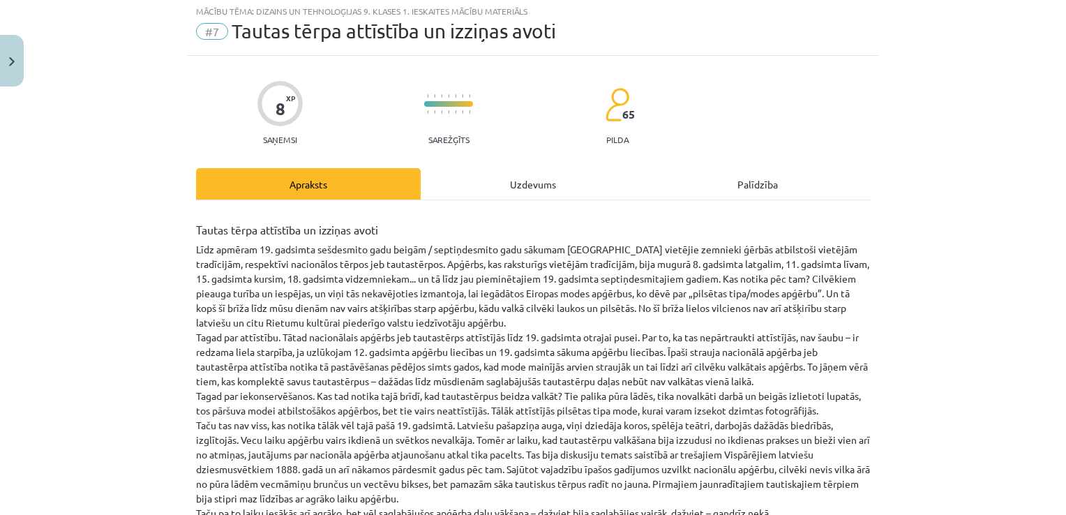
scroll to position [35, 0]
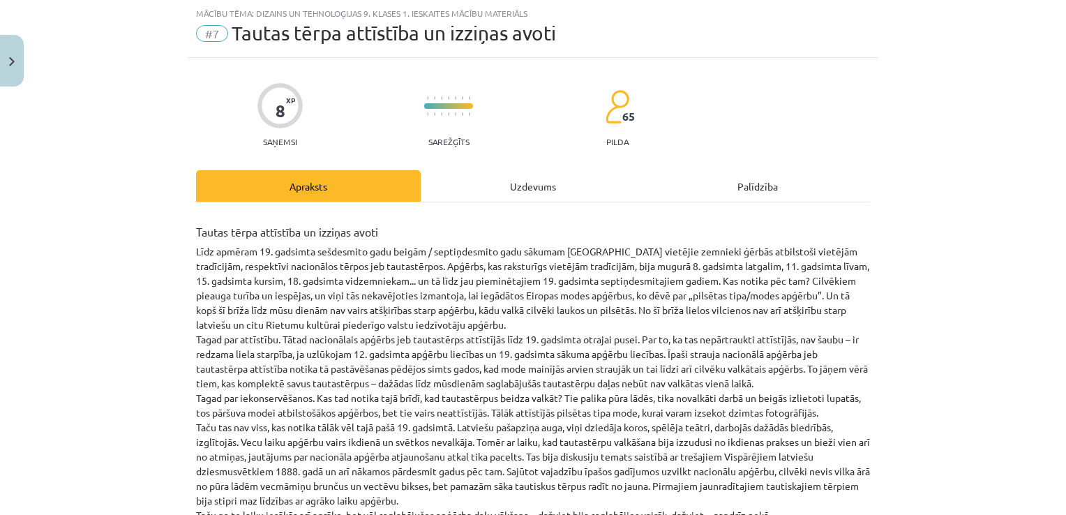
click at [520, 179] on div "Uzdevums" at bounding box center [533, 185] width 225 height 31
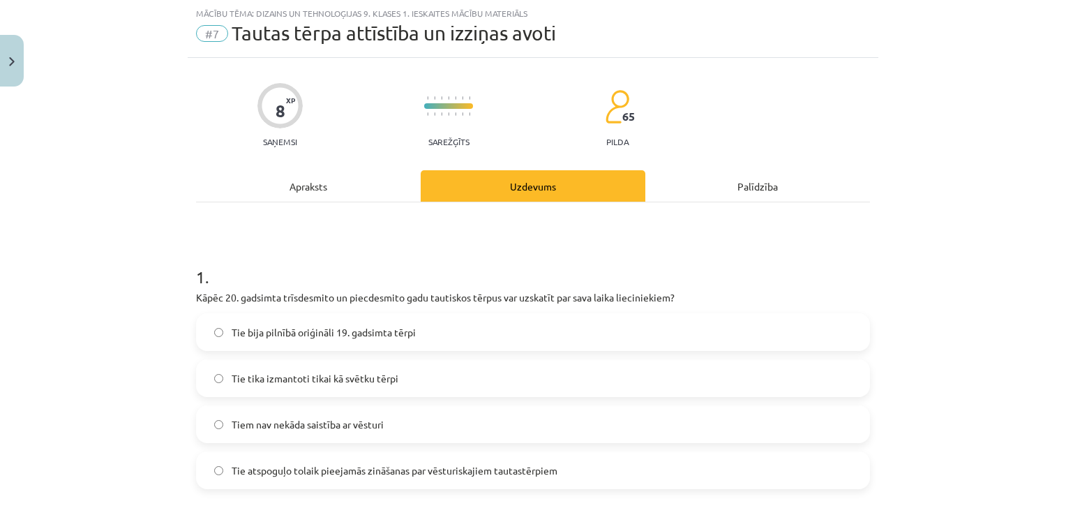
click at [399, 461] on label "Tie atspoguļo tolaik pieejamās zināšanas par vēsturiskajiem tautastērpiem" at bounding box center [532, 470] width 671 height 35
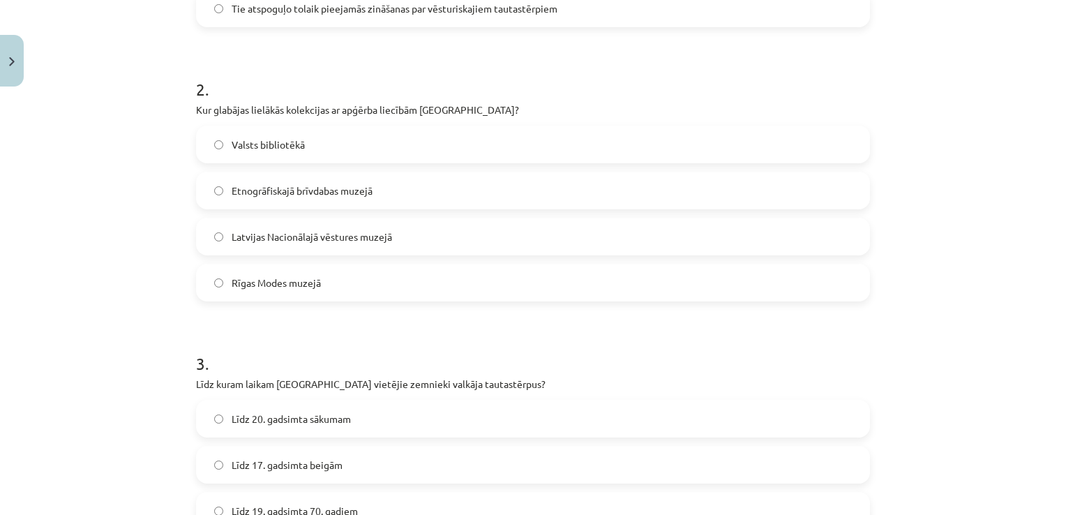
scroll to position [505, 0]
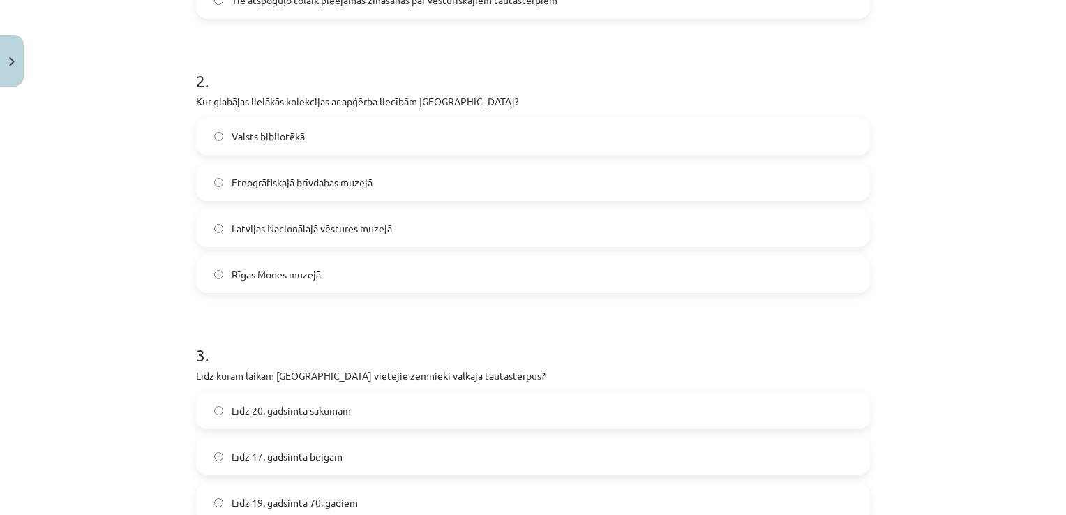
click at [491, 247] on div "Valsts bibliotēkā Etnogrāfiskajā brīvdabas muzejā Latvijas Nacionālajā vēstures…" at bounding box center [533, 205] width 674 height 176
click at [488, 237] on label "Latvijas Nacionālajā vēstures muzejā" at bounding box center [532, 228] width 671 height 35
click at [406, 472] on label "Līdz 17. gadsimta beigām" at bounding box center [532, 456] width 671 height 35
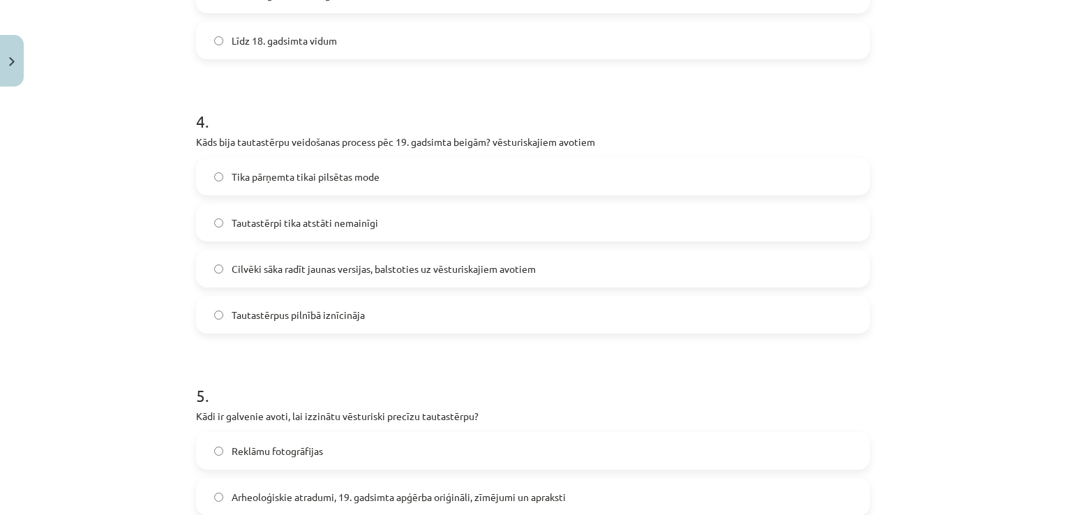
scroll to position [1017, 0]
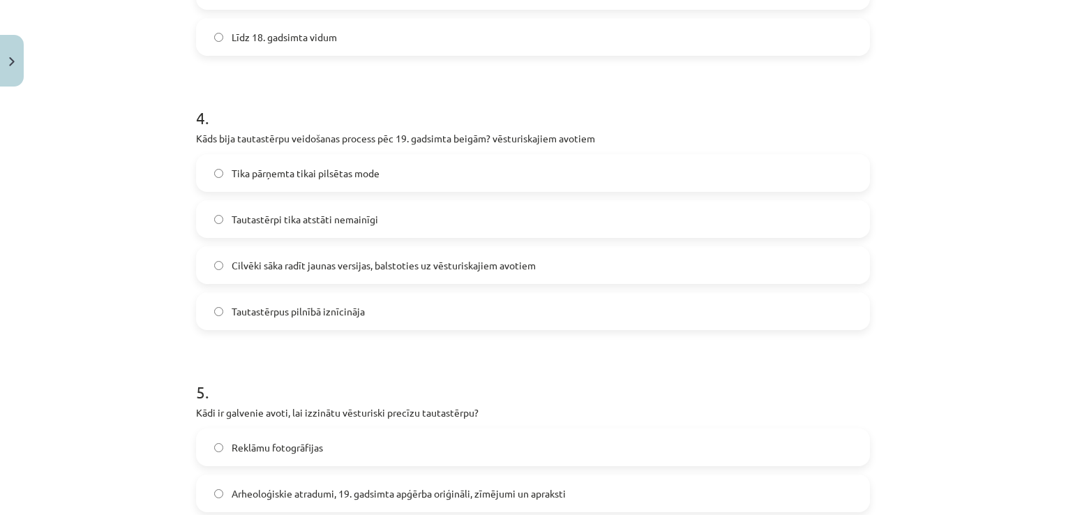
click at [569, 250] on label "Cilvēki sāka radīt jaunas versijas, balstoties uz vēsturiskajiem avotiem" at bounding box center [532, 265] width 671 height 35
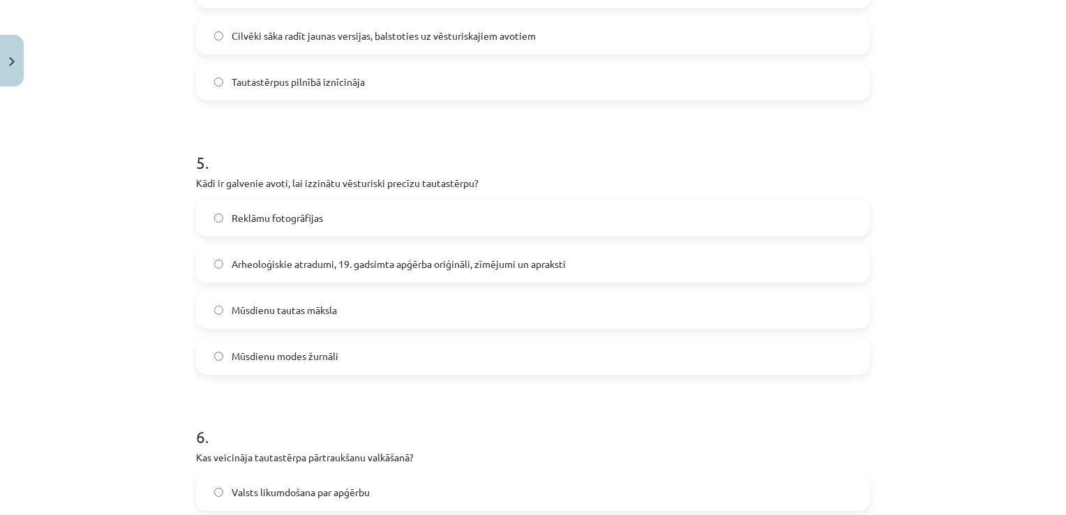
scroll to position [1358, 0]
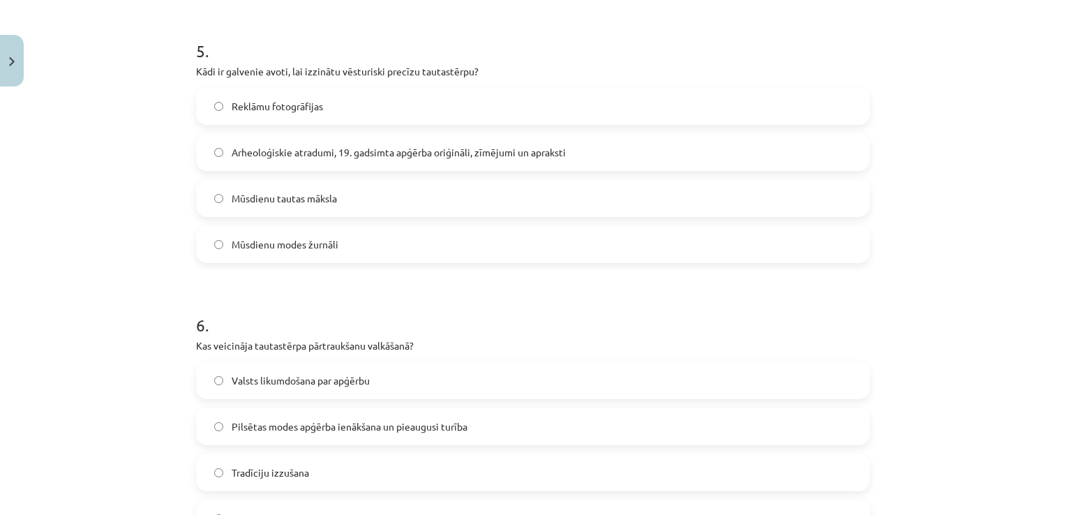
click at [646, 152] on label "Arheoloģiskie atradumi, 19. gadsimta apģērba oriģināli, zīmējumi un apraksti" at bounding box center [532, 152] width 671 height 35
click at [437, 424] on span "Pilsētas modes apģērba ienākšana un pieaugusi turība" at bounding box center [350, 426] width 236 height 15
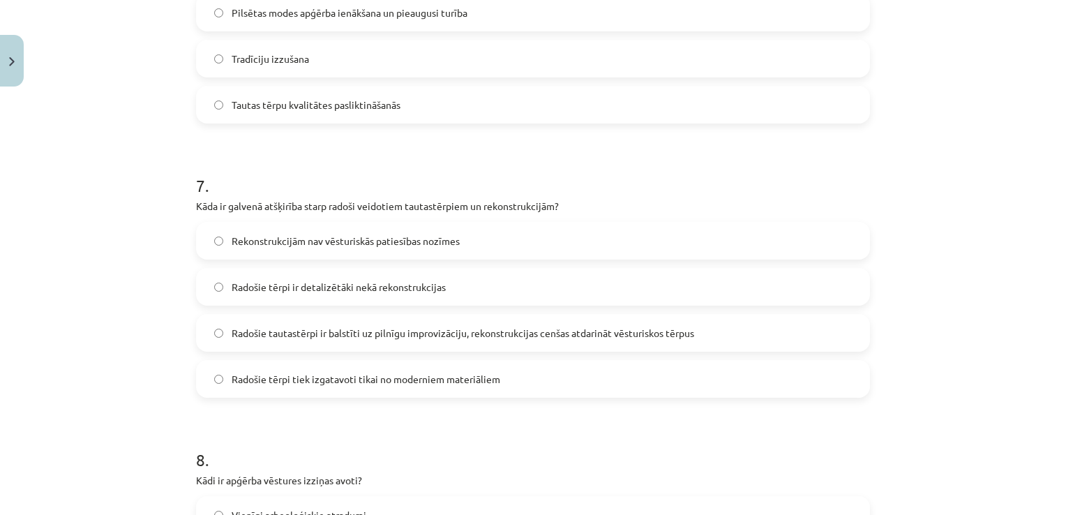
scroll to position [1781, 0]
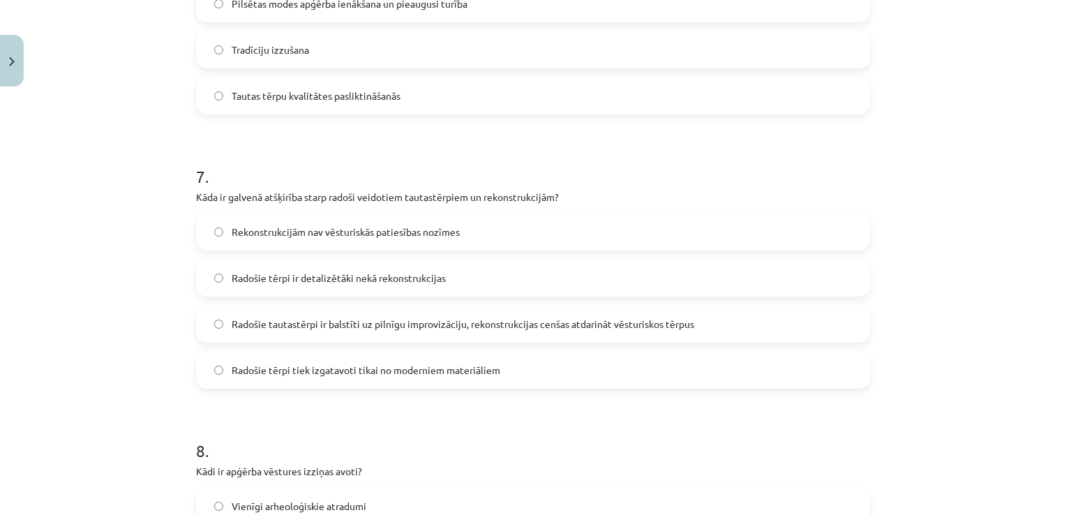
click at [663, 313] on label "Radošie tautastērpi ir balstīti uz pilnīgu improvizāciju, rekonstrukcijas cenša…" at bounding box center [532, 323] width 671 height 35
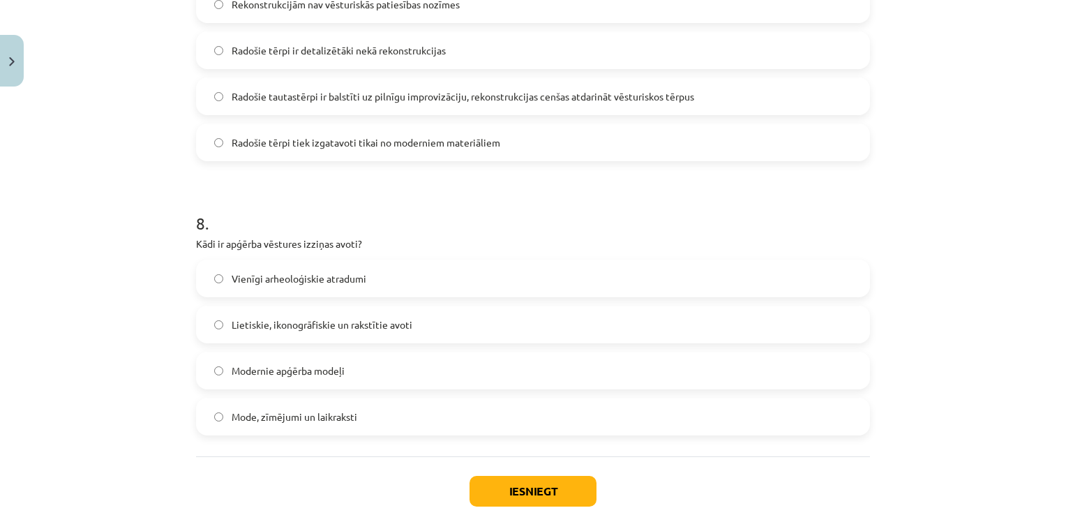
scroll to position [2090, 0]
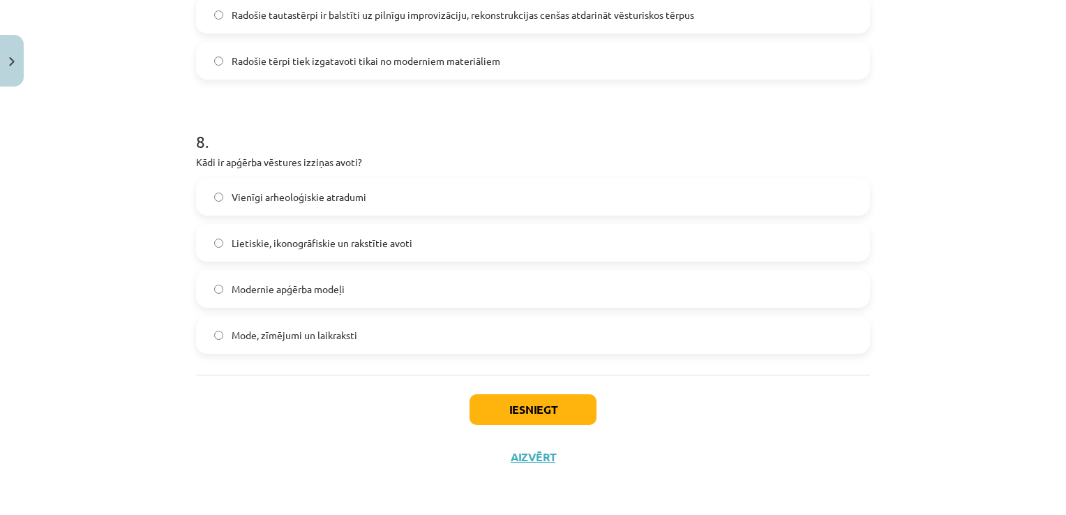
click at [597, 239] on label "Lietiskie, ikonogrāfiskie un rakstītie avoti" at bounding box center [532, 242] width 671 height 35
click at [520, 415] on button "Iesniegt" at bounding box center [533, 409] width 127 height 31
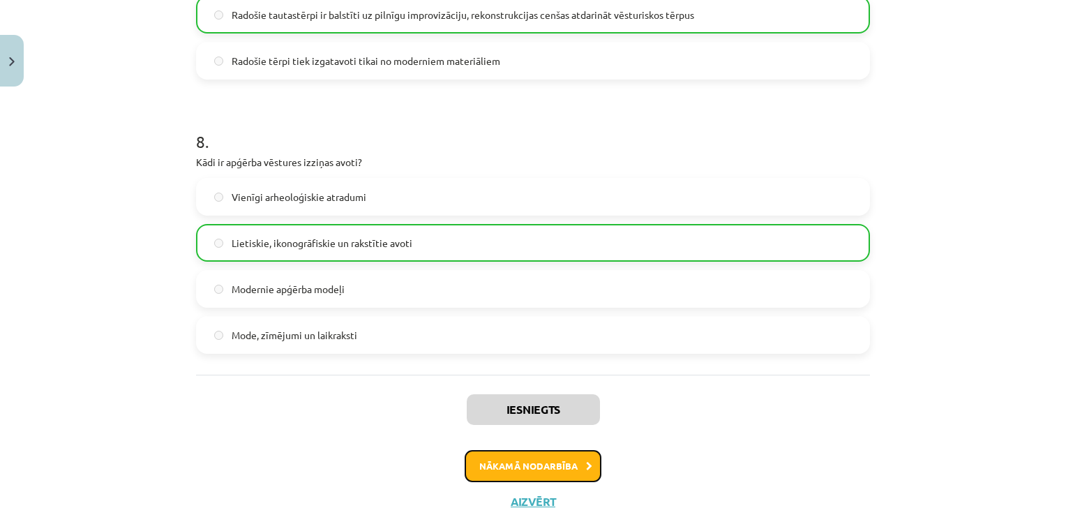
click at [550, 467] on button "Nākamā nodarbība" at bounding box center [533, 466] width 137 height 32
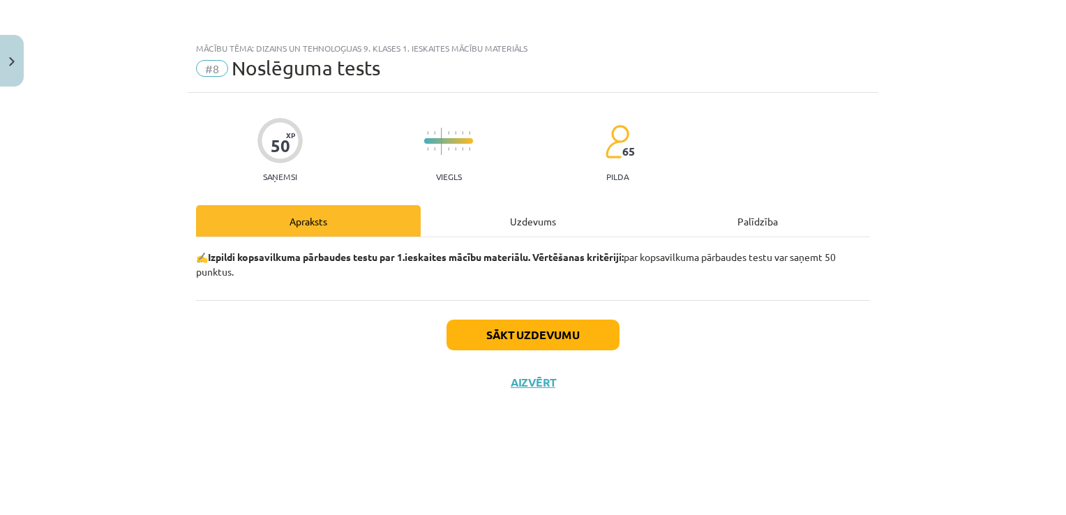
scroll to position [0, 0]
click at [515, 216] on div "Uzdevums" at bounding box center [533, 220] width 225 height 31
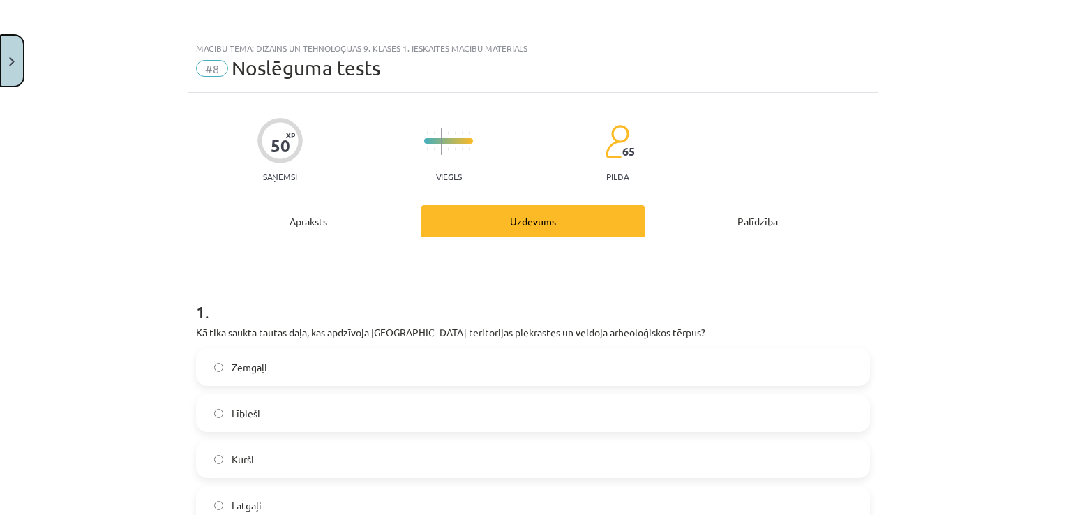
click at [20, 64] on button "Close" at bounding box center [12, 61] width 24 height 52
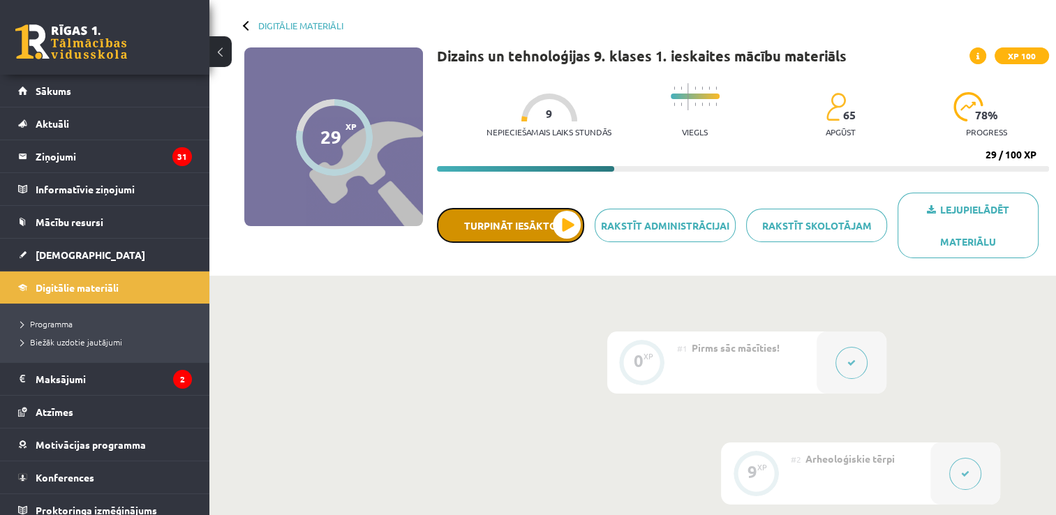
click at [568, 214] on button "Turpināt iesākto" at bounding box center [510, 225] width 147 height 35
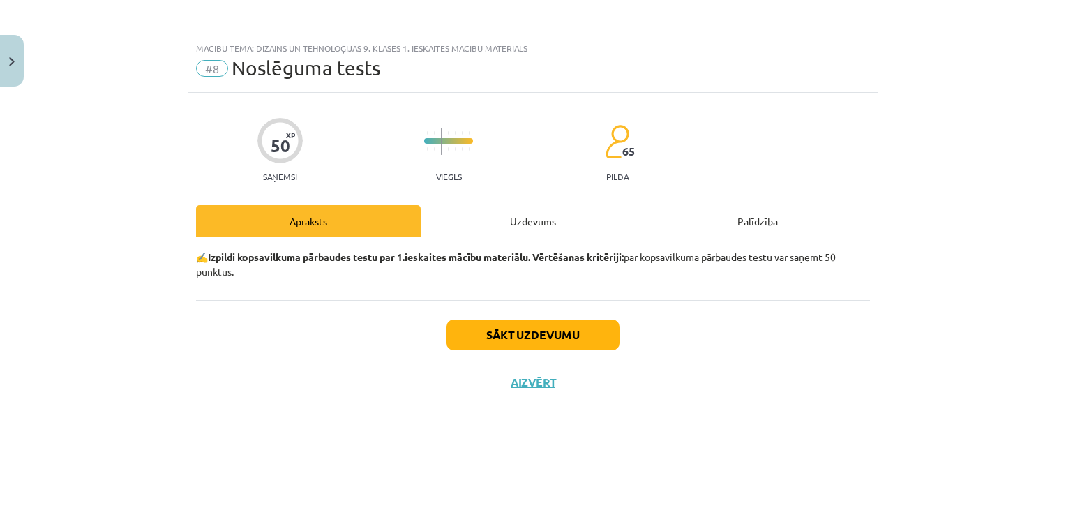
click at [603, 223] on div "Uzdevums" at bounding box center [533, 220] width 225 height 31
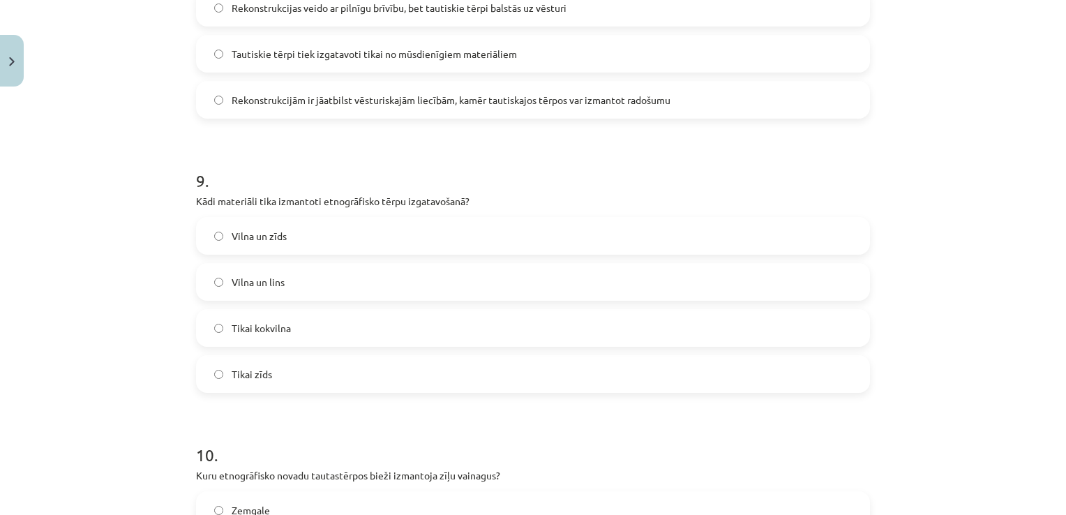
scroll to position [2638, 0]
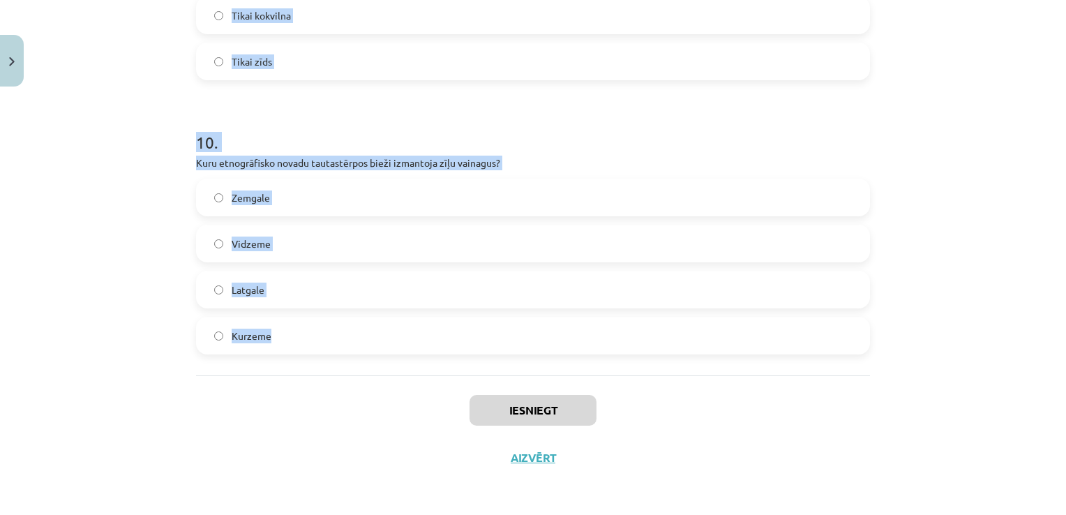
drag, startPoint x: 184, startPoint y: 289, endPoint x: 502, endPoint y: 349, distance: 323.8
copy form "1 . Kā tika saukta tautas daļa, kas apdzīvoja Latvijas teritorijas piekrastes u…"
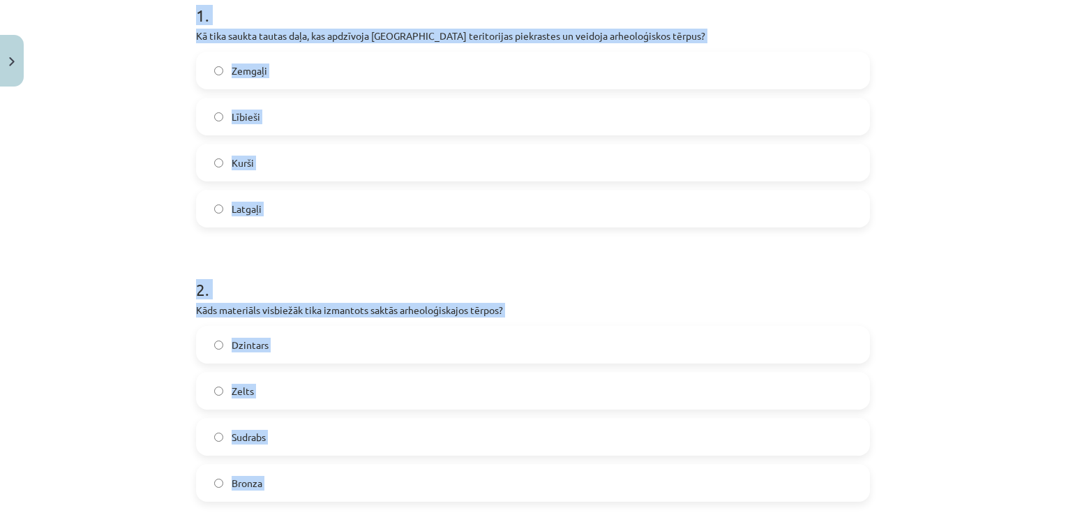
scroll to position [301, 0]
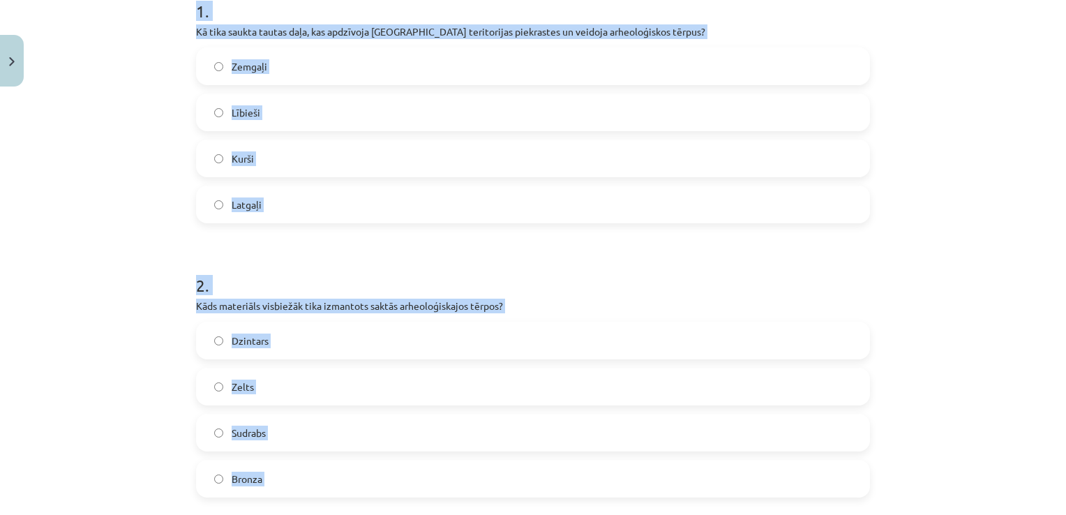
click at [914, 126] on div "Mācību tēma: Dizains un tehnoloģijas 9. klases 1. ieskaites mācību materiāls #8…" at bounding box center [533, 257] width 1066 height 515
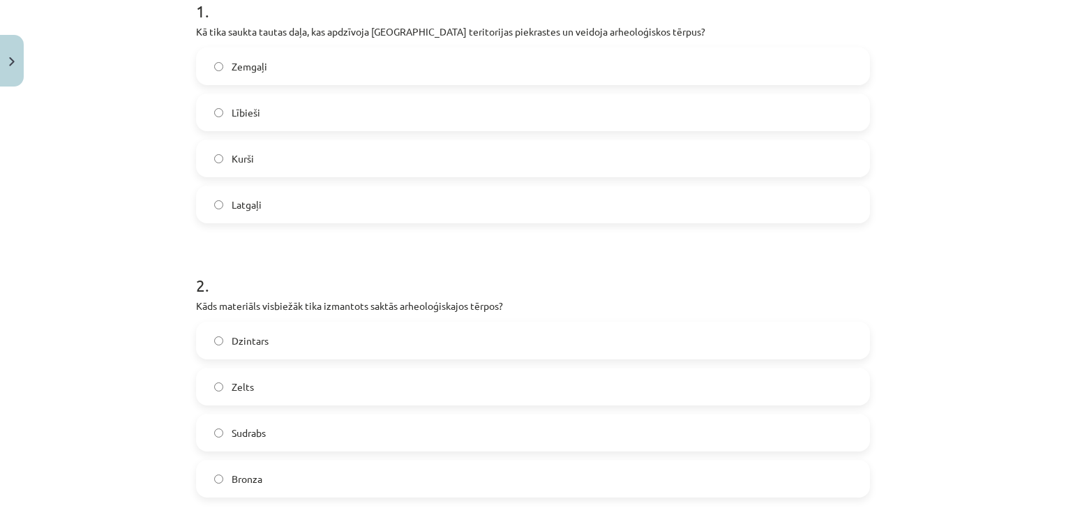
click at [318, 105] on label "Lībieši" at bounding box center [532, 112] width 671 height 35
click at [258, 468] on label "Bronza" at bounding box center [532, 478] width 671 height 35
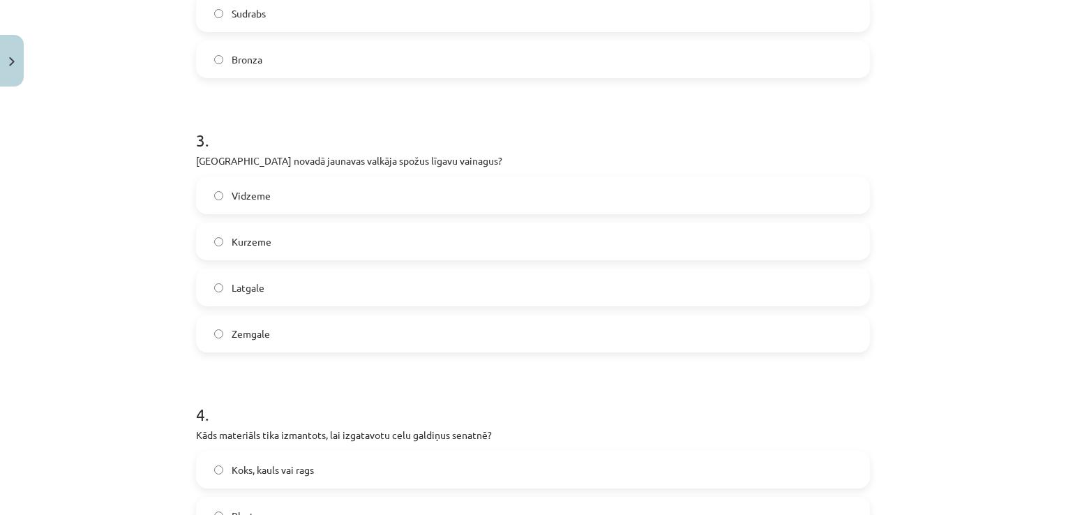
scroll to position [793, 0]
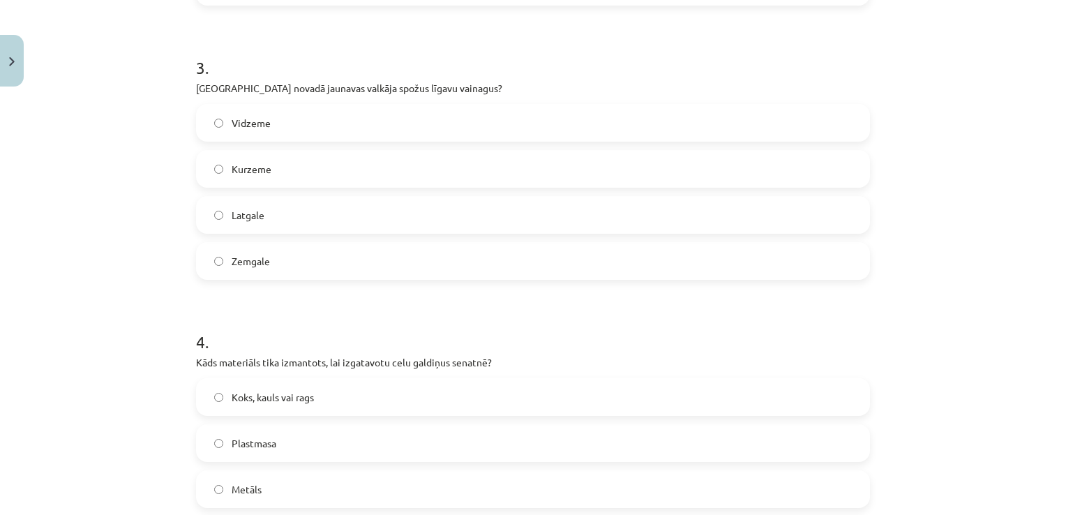
click at [309, 170] on label "Kurzeme" at bounding box center [532, 168] width 671 height 35
click at [318, 408] on label "Koks, kauls vai rags" at bounding box center [532, 397] width 671 height 35
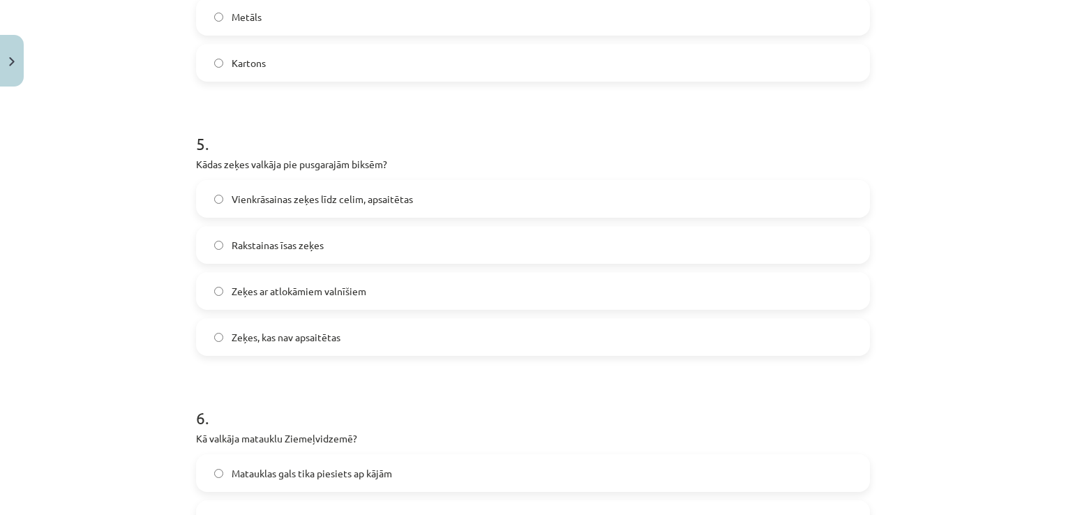
scroll to position [1273, 0]
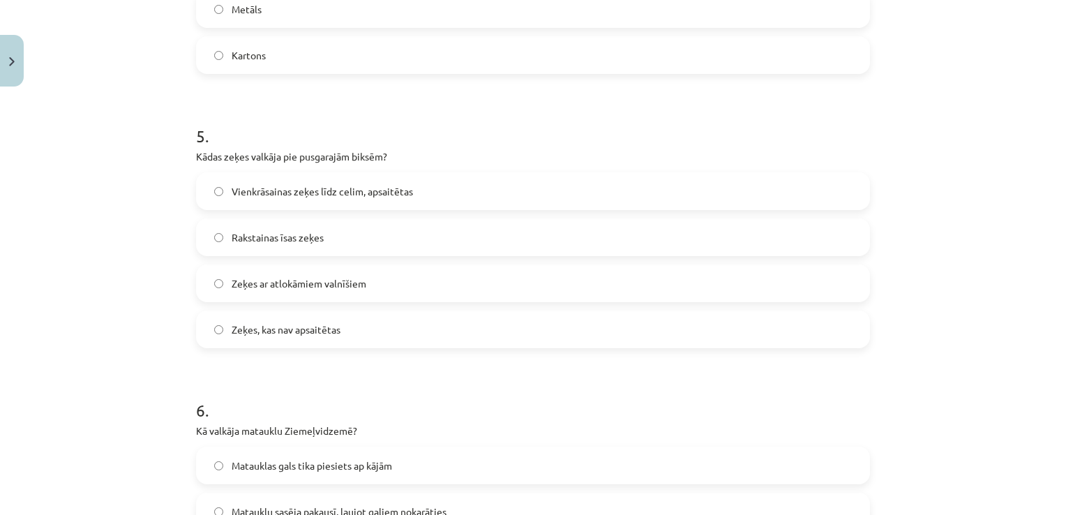
click at [359, 194] on span "Vienkrāsainas zeķes līdz celim, apsaitētas" at bounding box center [322, 191] width 181 height 15
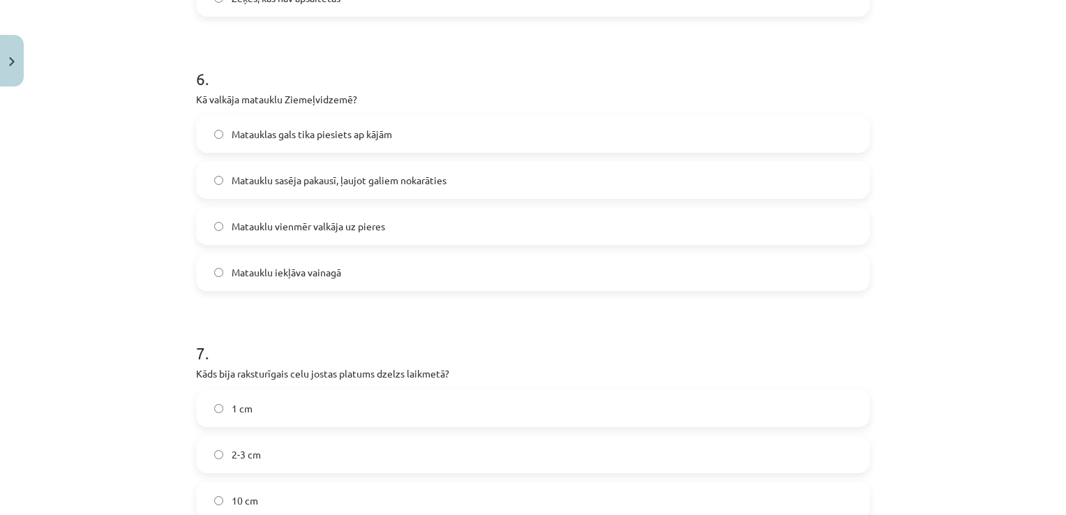
scroll to position [1659, 0]
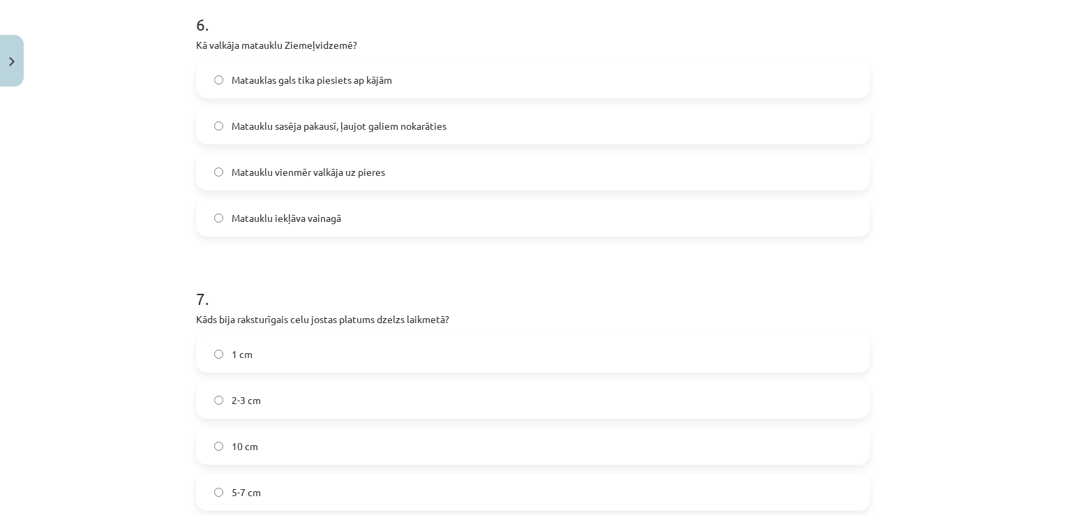
click at [332, 391] on label "2-3 cm" at bounding box center [532, 399] width 671 height 35
click at [405, 128] on span "Matauklu sasēja pakausī, ļaujot galiem nokarāties" at bounding box center [339, 126] width 215 height 15
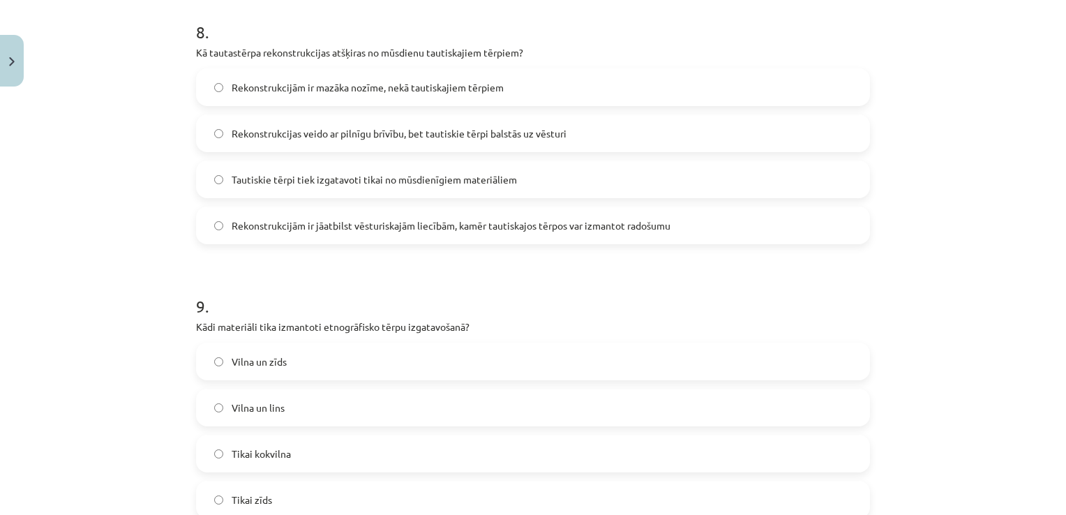
scroll to position [2214, 0]
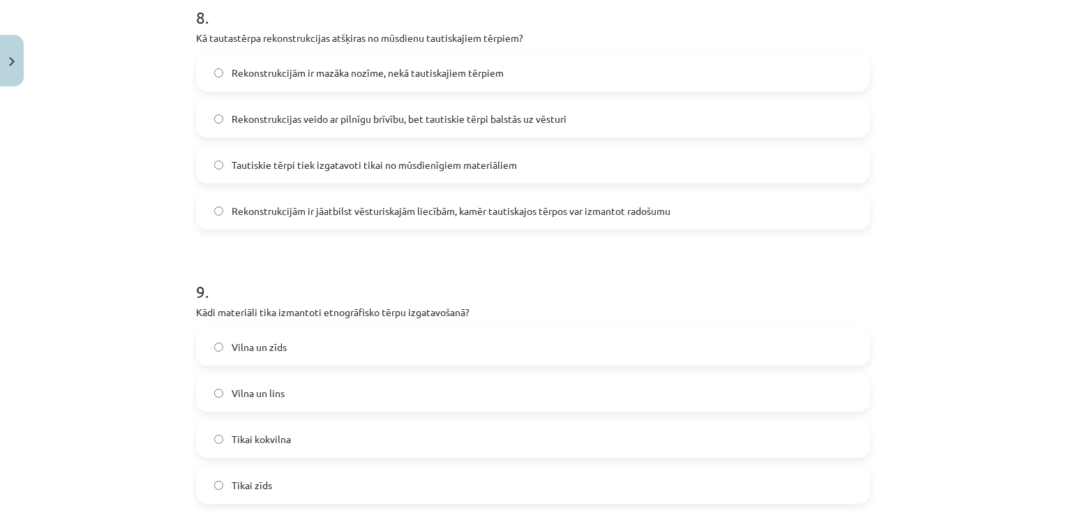
click at [246, 407] on label "Vilna un lins" at bounding box center [532, 392] width 671 height 35
click at [615, 214] on span "Rekonstrukcijām ir jāatbilst vēsturiskajām liecībām, kamēr tautiskajos tērpos v…" at bounding box center [451, 211] width 439 height 15
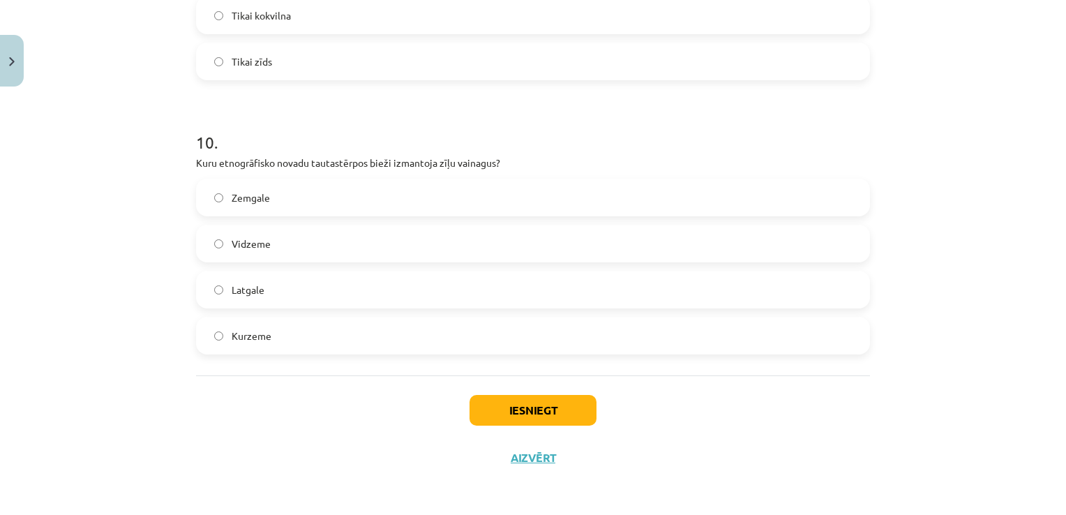
click at [268, 328] on label "Kurzeme" at bounding box center [532, 335] width 671 height 35
click at [537, 420] on button "Iesniegt" at bounding box center [533, 410] width 127 height 31
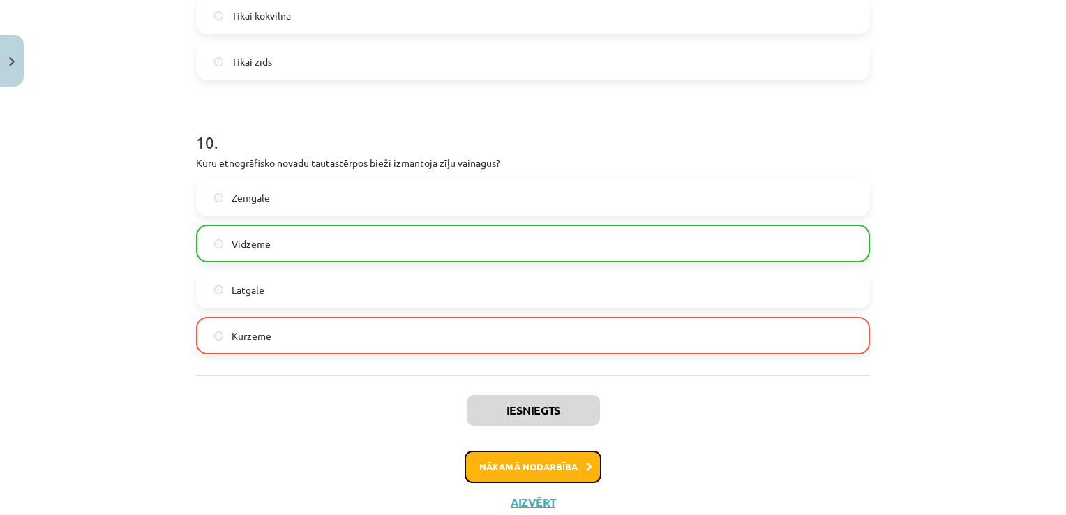
click at [558, 466] on button "Nākamā nodarbība" at bounding box center [533, 467] width 137 height 32
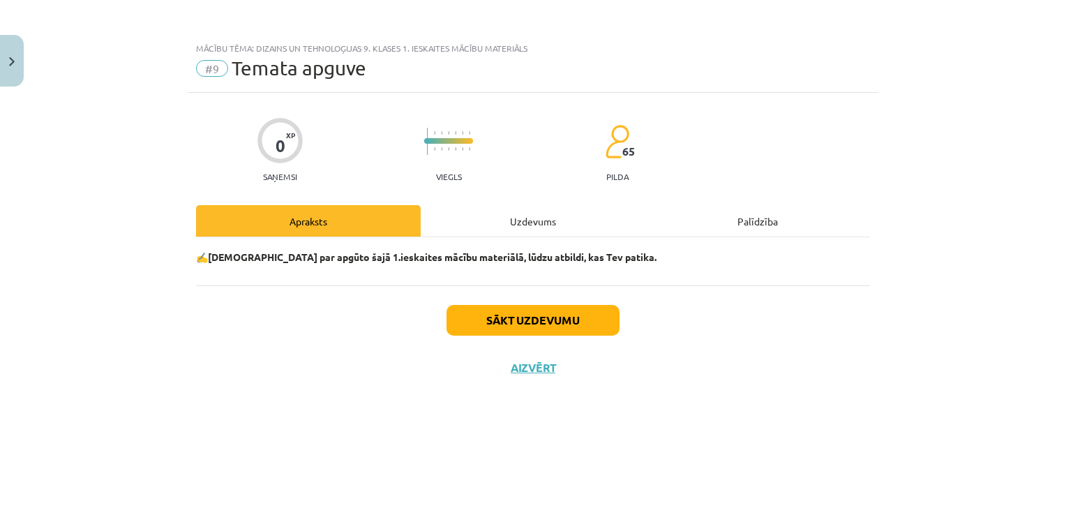
scroll to position [0, 0]
click at [514, 217] on div "Uzdevums" at bounding box center [533, 220] width 225 height 31
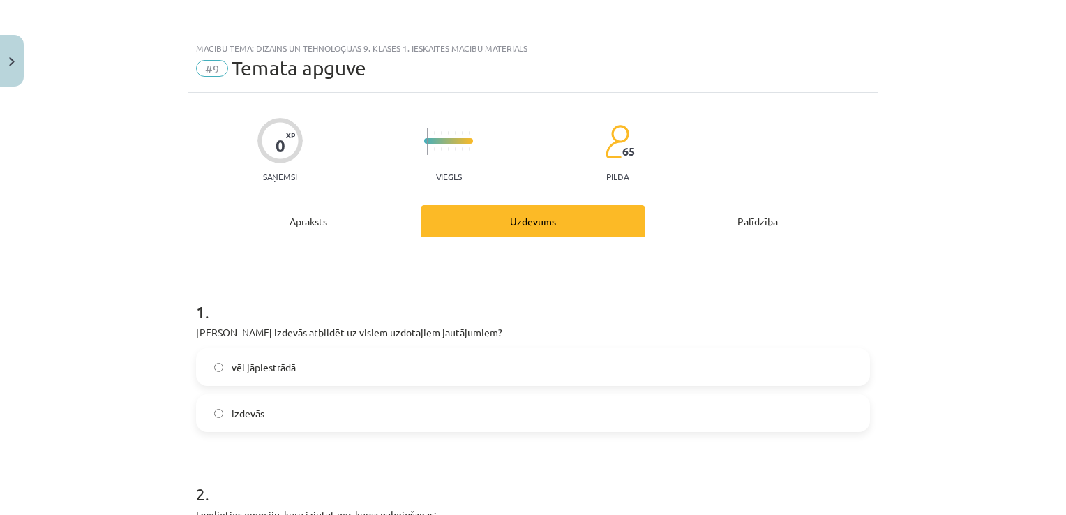
click at [290, 409] on label "izdevās" at bounding box center [532, 413] width 671 height 35
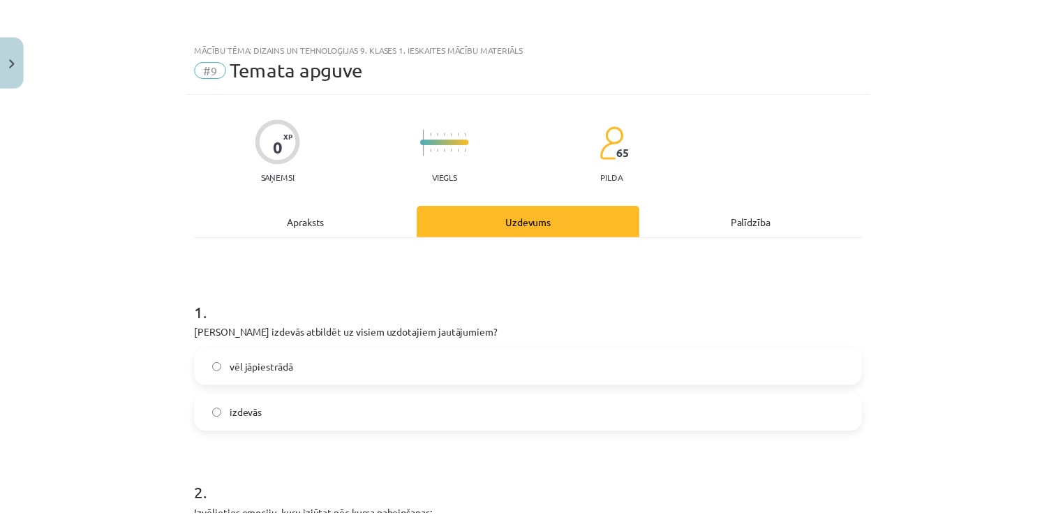
scroll to position [1179, 0]
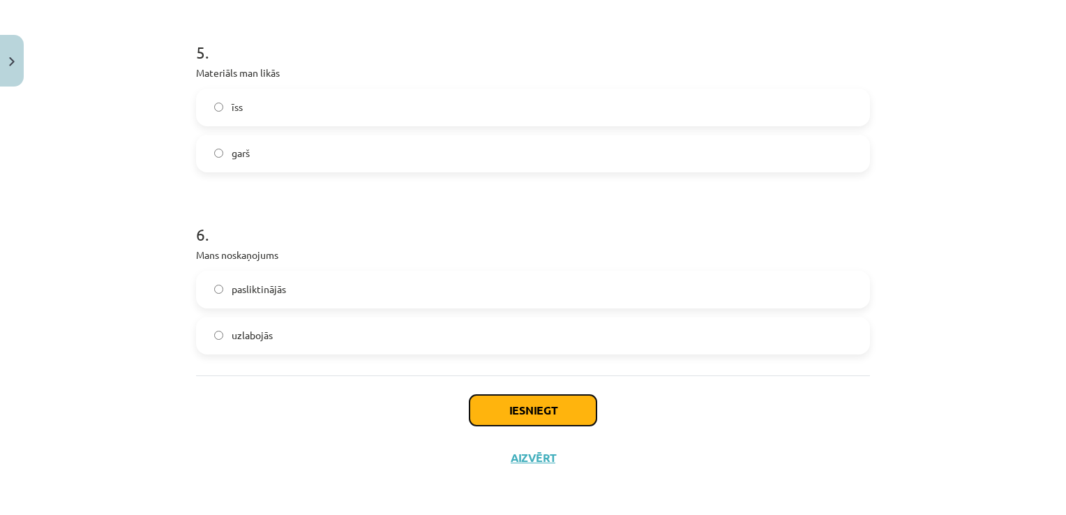
click at [538, 409] on button "Iesniegt" at bounding box center [533, 410] width 127 height 31
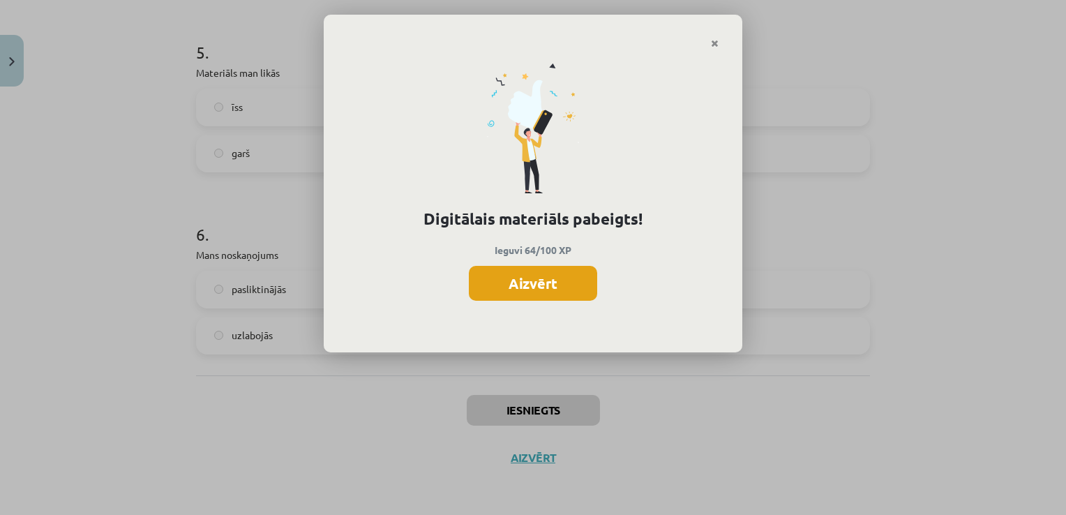
click at [537, 278] on button "Aizvērt" at bounding box center [533, 283] width 128 height 35
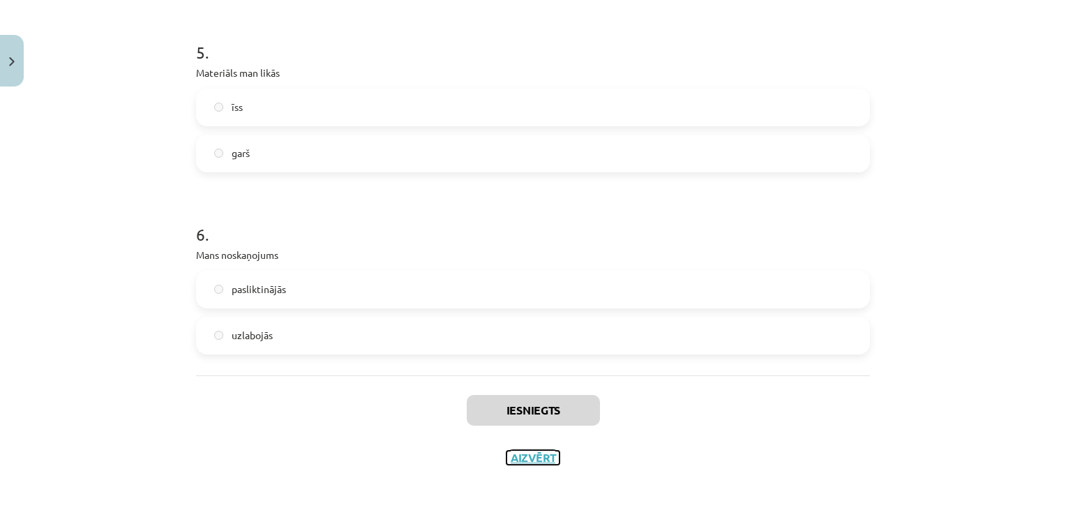
click at [523, 460] on button "Aizvērt" at bounding box center [533, 458] width 53 height 14
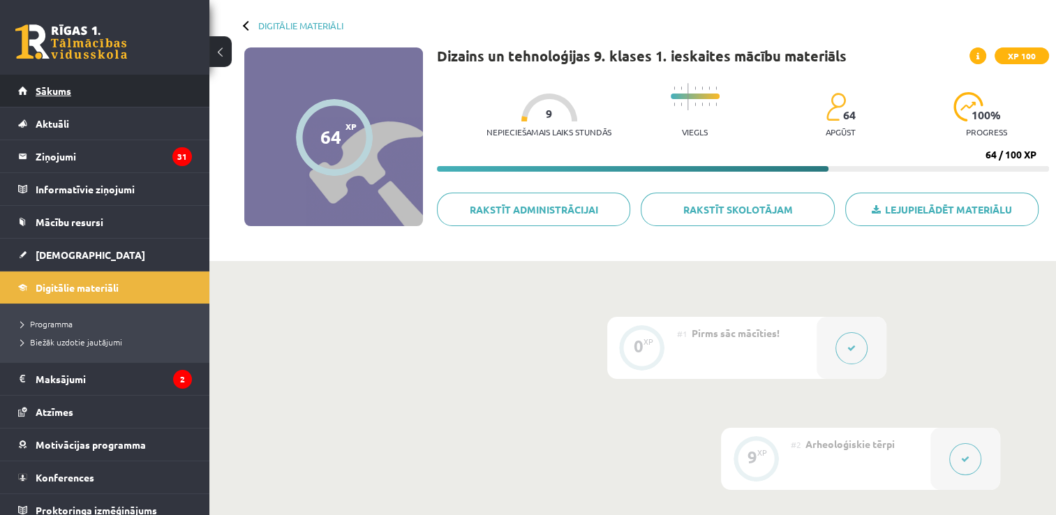
click at [96, 96] on link "Sākums" at bounding box center [105, 91] width 174 height 32
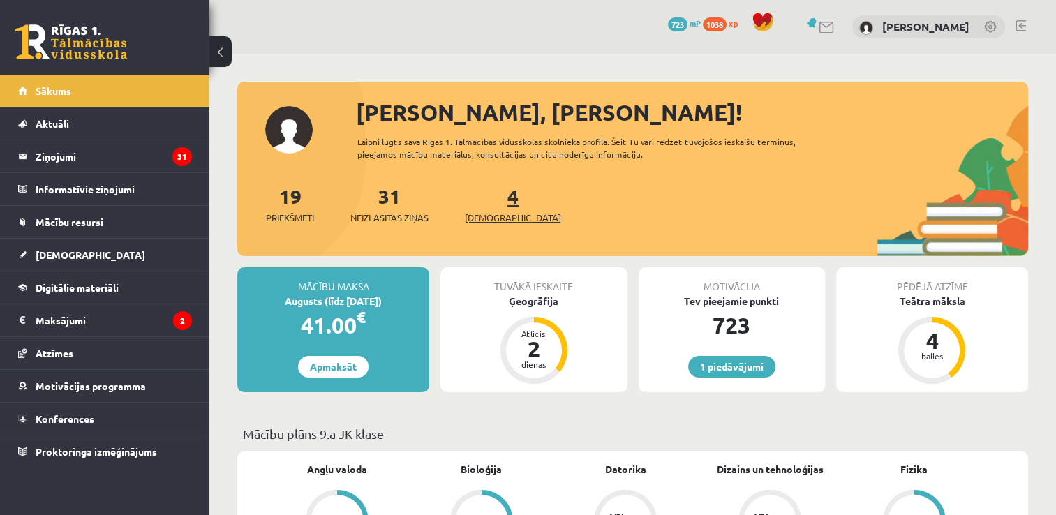
click at [494, 193] on link "4 Ieskaites" at bounding box center [513, 204] width 96 height 41
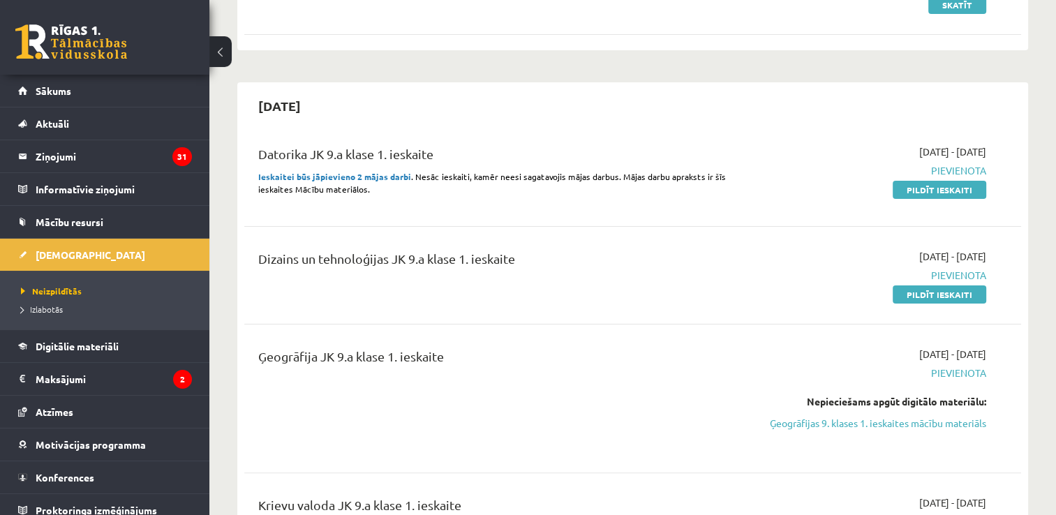
scroll to position [254, 0]
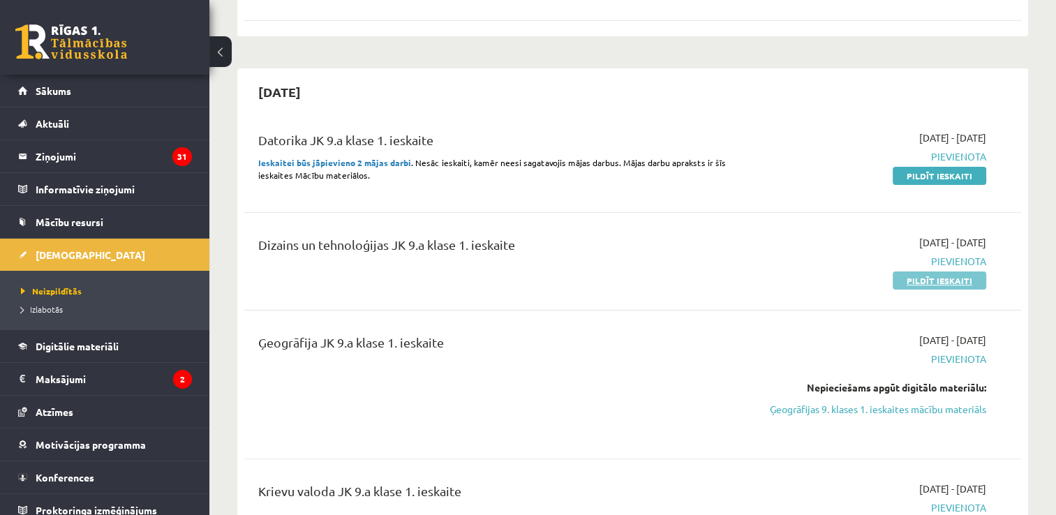
click at [971, 280] on link "Pildīt ieskaiti" at bounding box center [940, 280] width 94 height 18
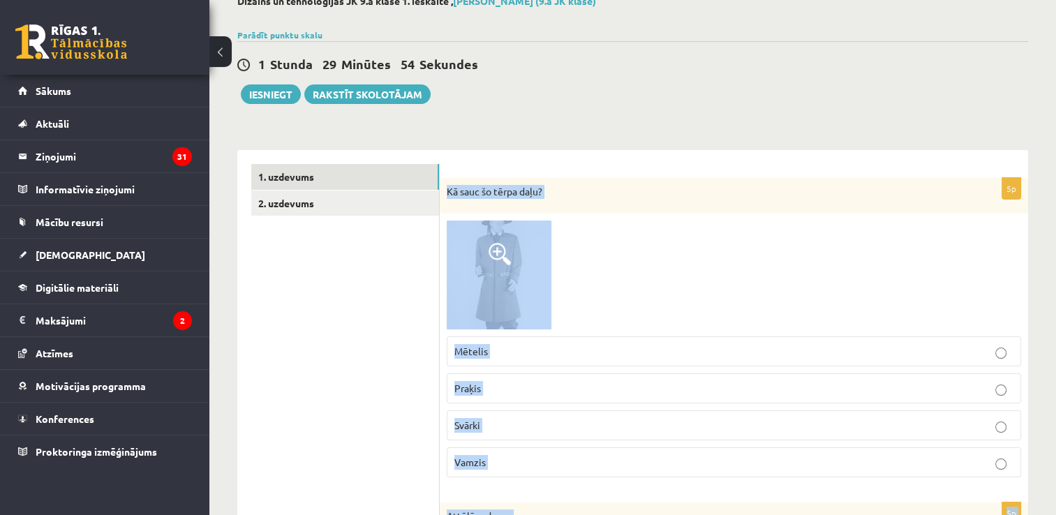
scroll to position [147, 0]
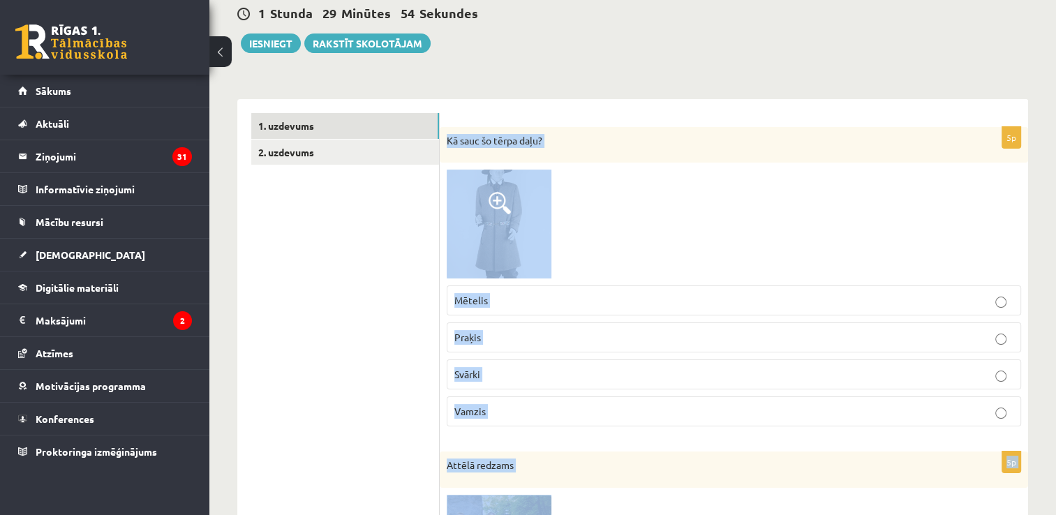
drag, startPoint x: 447, startPoint y: 269, endPoint x: 558, endPoint y: 509, distance: 264.8
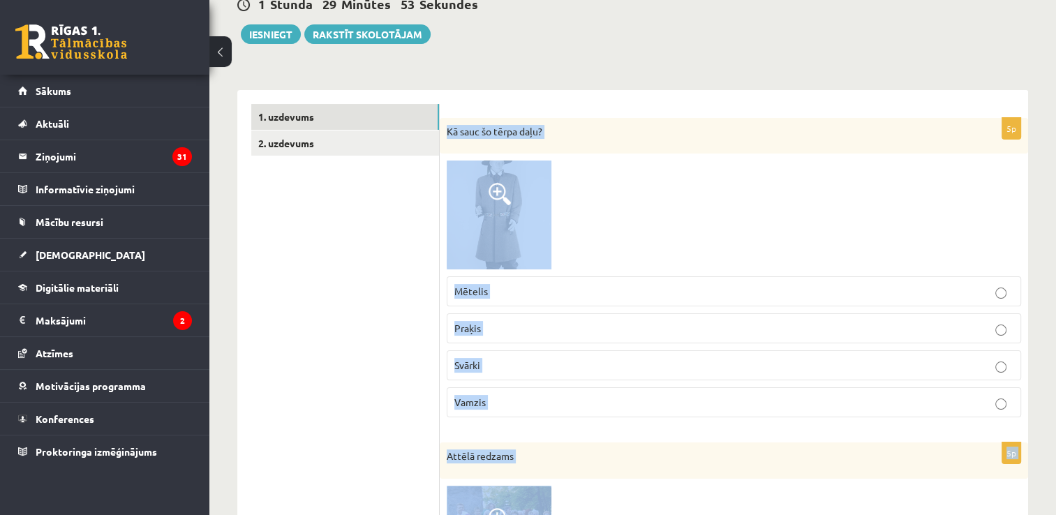
click at [650, 214] on div at bounding box center [734, 215] width 574 height 109
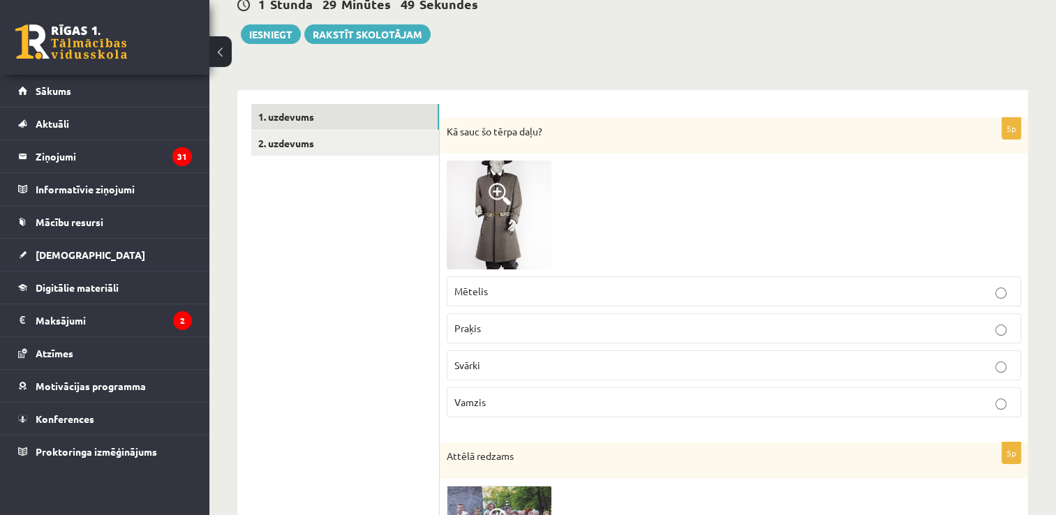
click at [493, 227] on img at bounding box center [499, 215] width 105 height 109
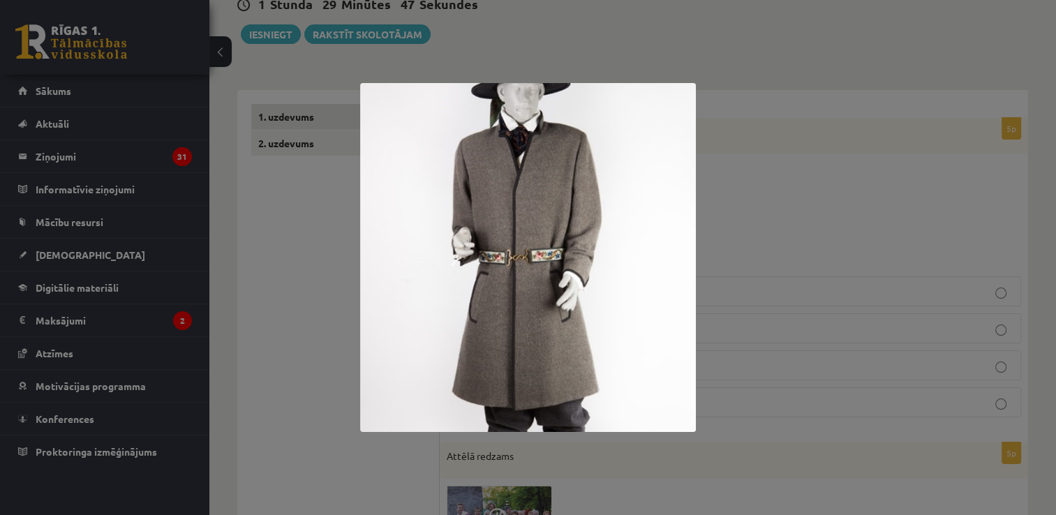
click at [763, 252] on div at bounding box center [528, 257] width 1056 height 515
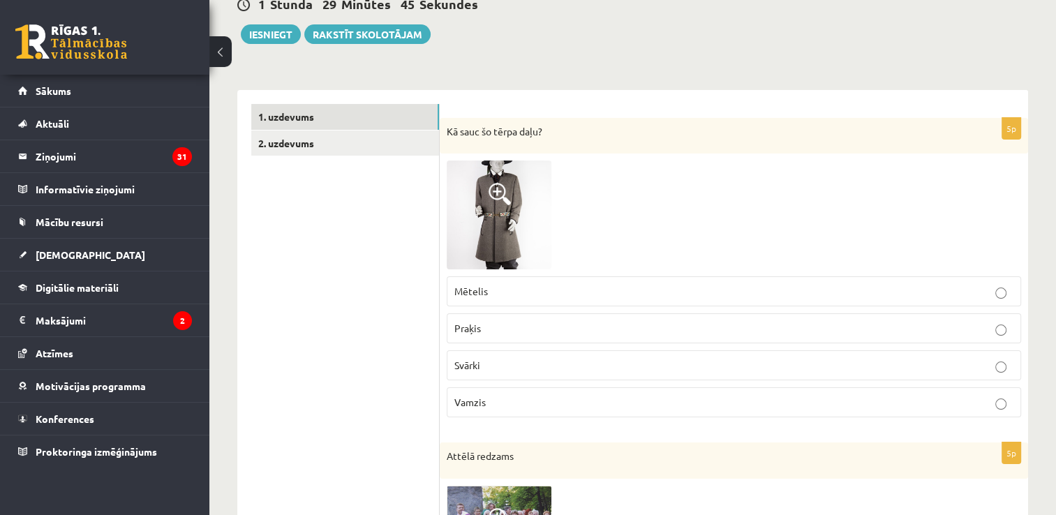
click at [484, 286] on span "Mētelis" at bounding box center [470, 291] width 33 height 13
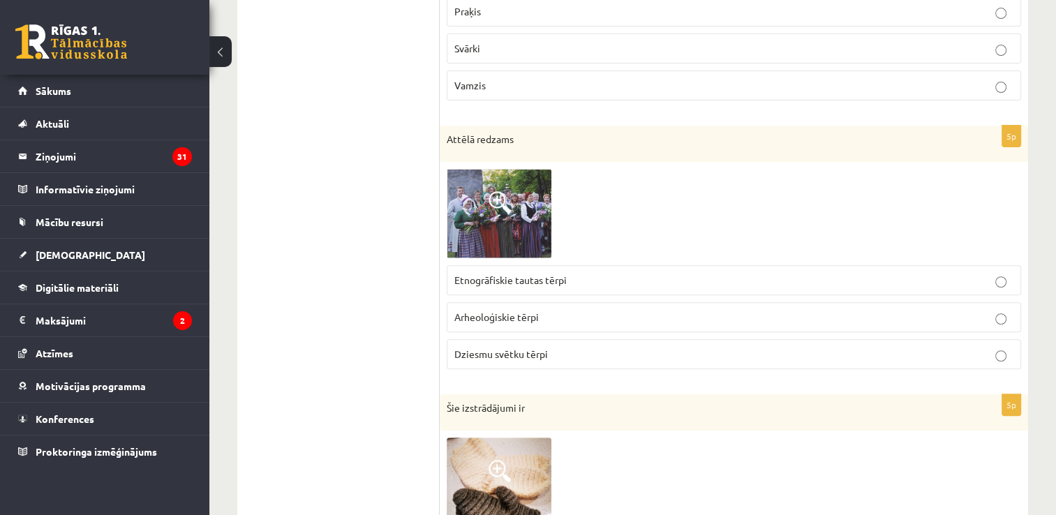
scroll to position [466, 0]
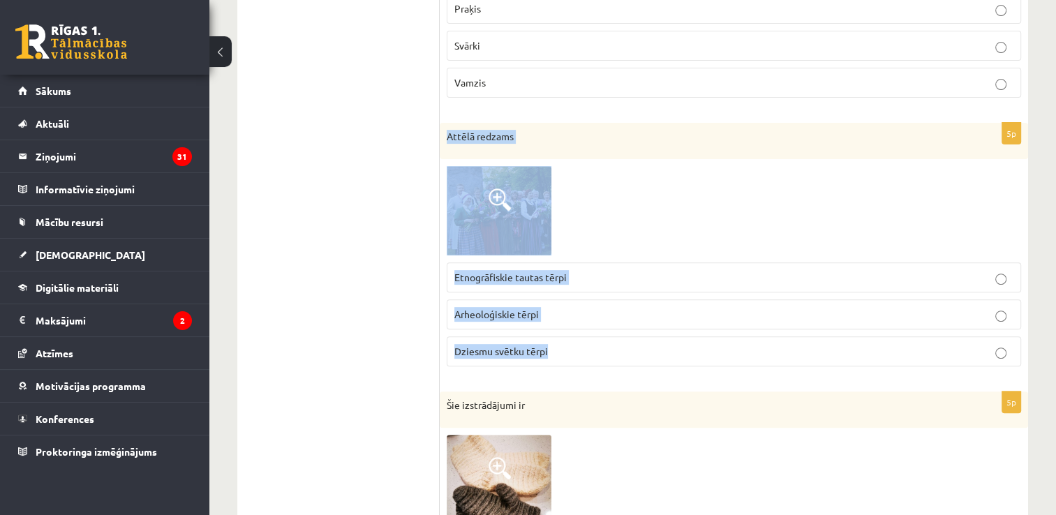
drag, startPoint x: 447, startPoint y: 135, endPoint x: 551, endPoint y: 354, distance: 242.5
click at [551, 354] on div "5p Attēlā redzams Etnogrāfiskie tautas tērpi Arheoloģiskie tērpi Dziesmu svētku…" at bounding box center [734, 250] width 588 height 255
copy div "Attēlā redzams Etnogrāfiskie tautas tērpi Arheoloģiskie tērpi Dziesmu svētku tē…"
click at [611, 230] on div at bounding box center [734, 211] width 574 height 90
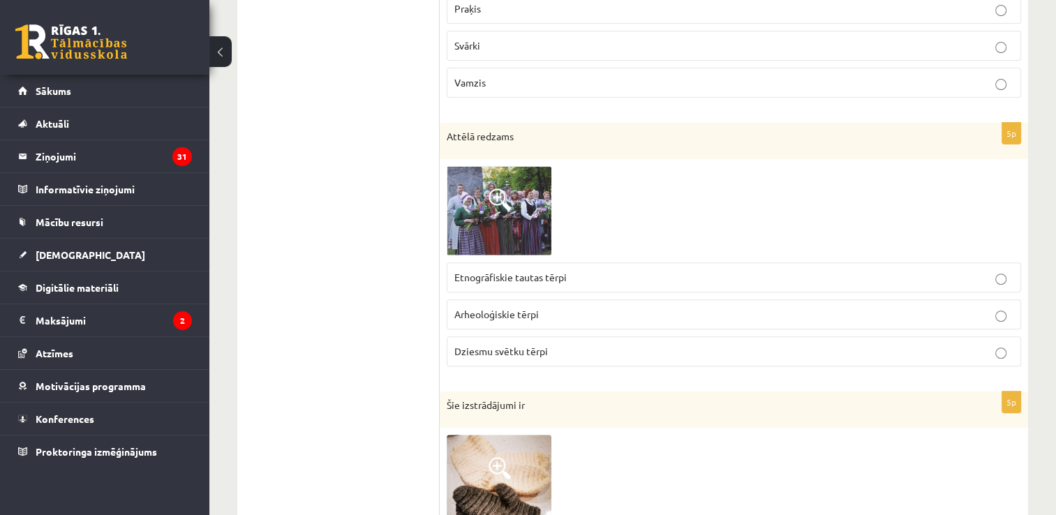
click at [549, 288] on label "Etnogrāfiskie tautas tērpi" at bounding box center [734, 277] width 574 height 30
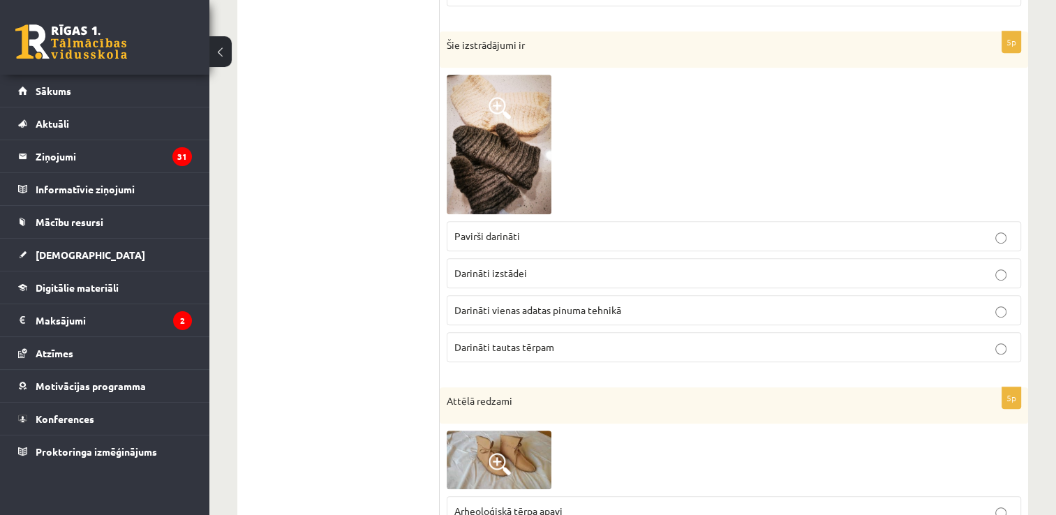
scroll to position [847, 0]
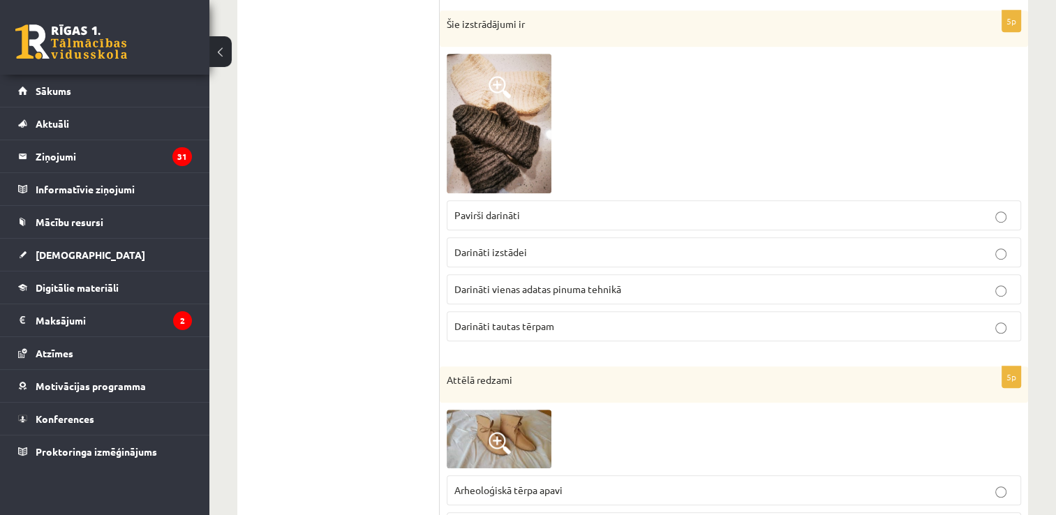
click at [571, 294] on label "Darināti vienas adatas pinuma tehnikā" at bounding box center [734, 289] width 574 height 30
click at [595, 330] on p "Darināti tautas tērpam" at bounding box center [733, 326] width 559 height 15
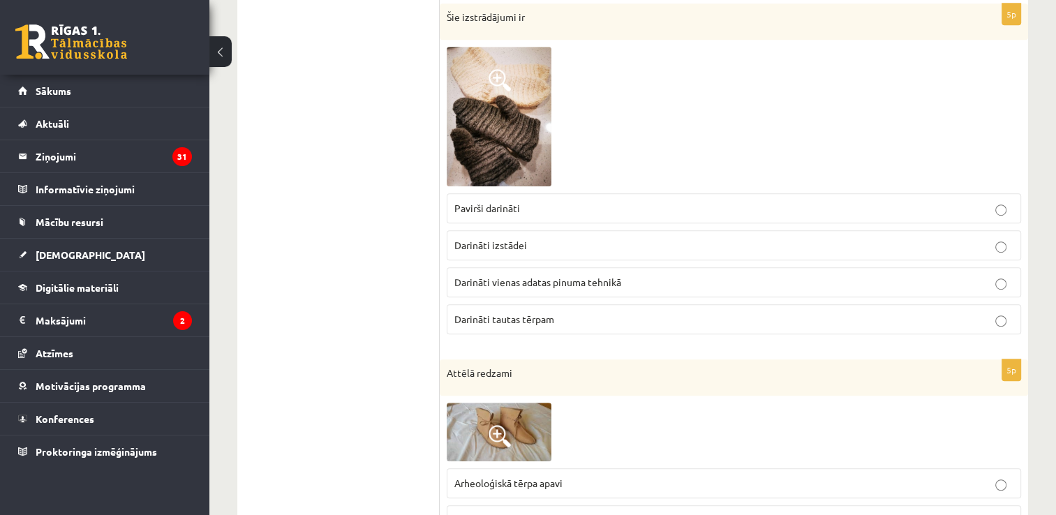
scroll to position [860, 0]
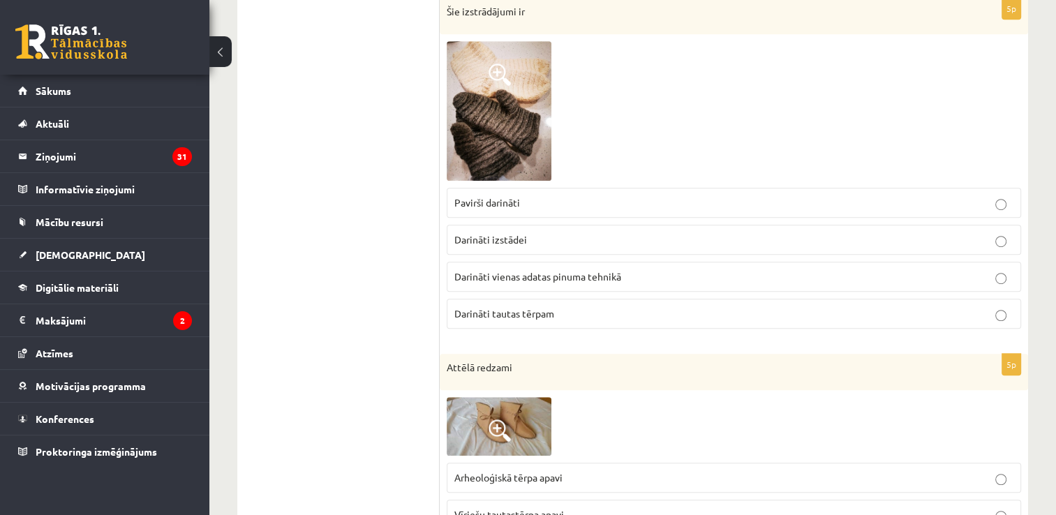
click at [984, 264] on label "Darināti vienas adatas pinuma tehnikā" at bounding box center [734, 277] width 574 height 30
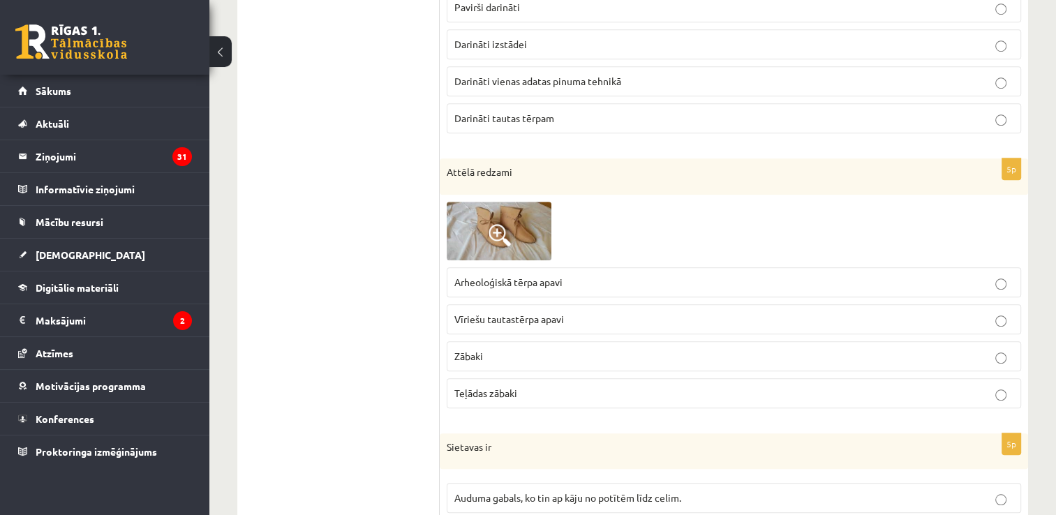
scroll to position [1064, 0]
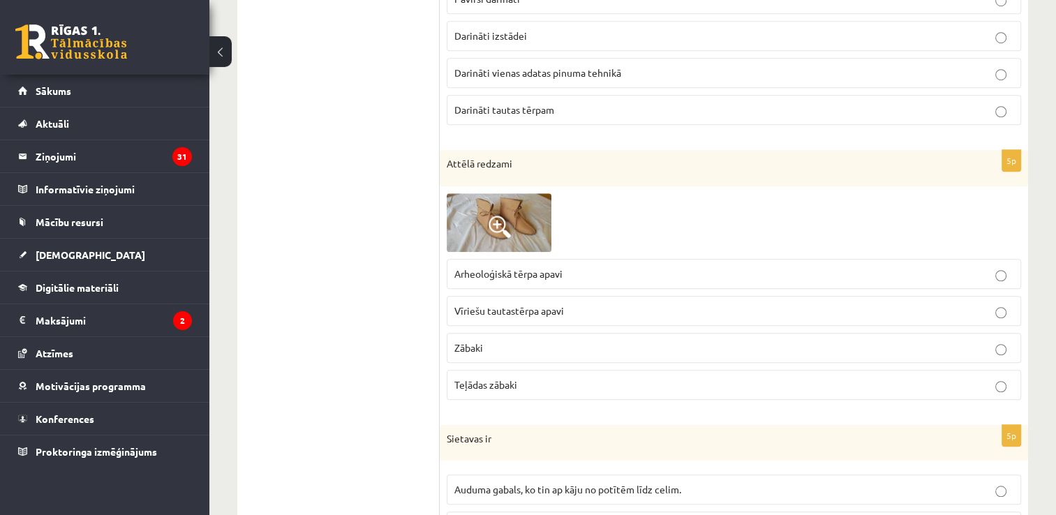
click at [484, 315] on label "Vīriešu tautastērpa apavi" at bounding box center [734, 311] width 574 height 30
click at [603, 103] on p "Darināti tautas tērpam" at bounding box center [733, 110] width 559 height 15
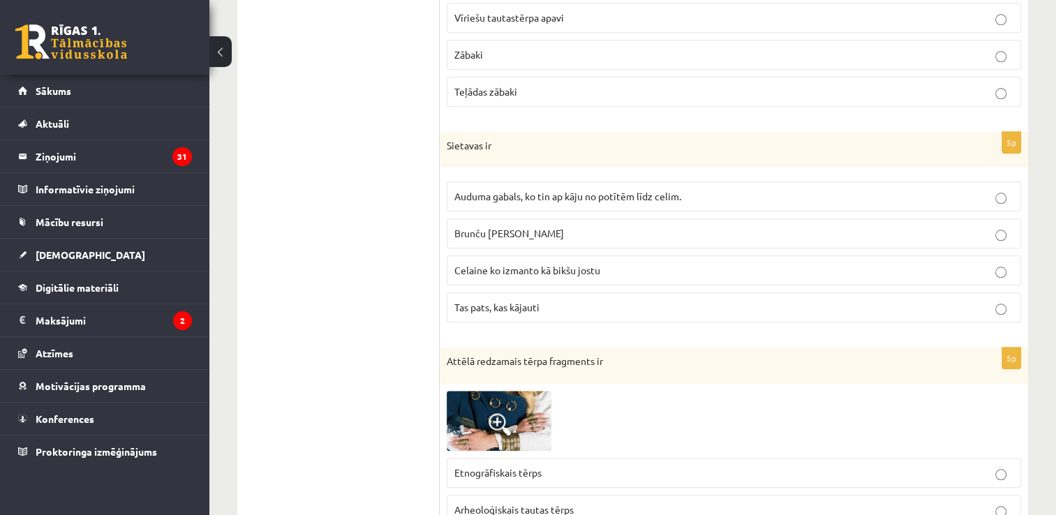
scroll to position [1359, 0]
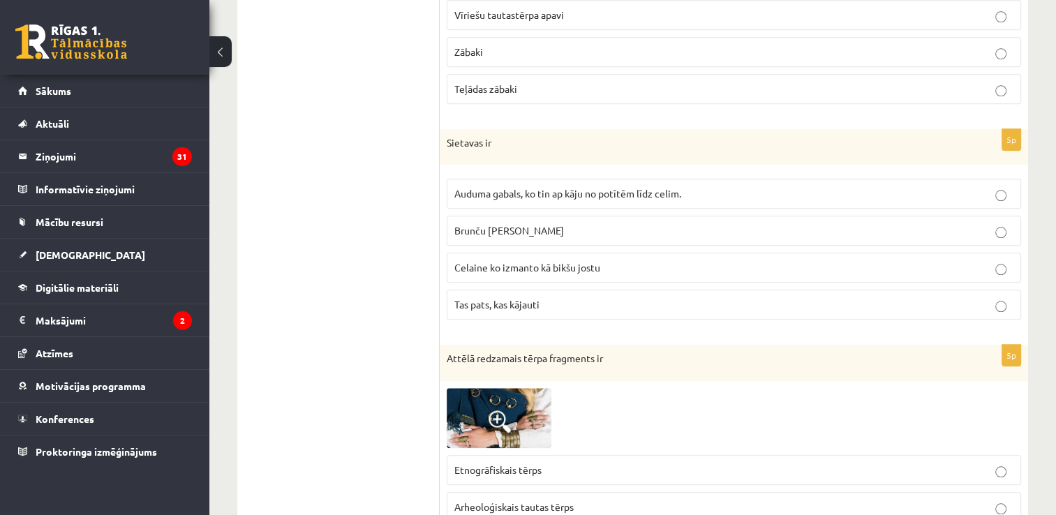
click at [648, 195] on p "Auduma gabals, ko tin ap kāju no potītēm līdz celim." at bounding box center [733, 193] width 559 height 15
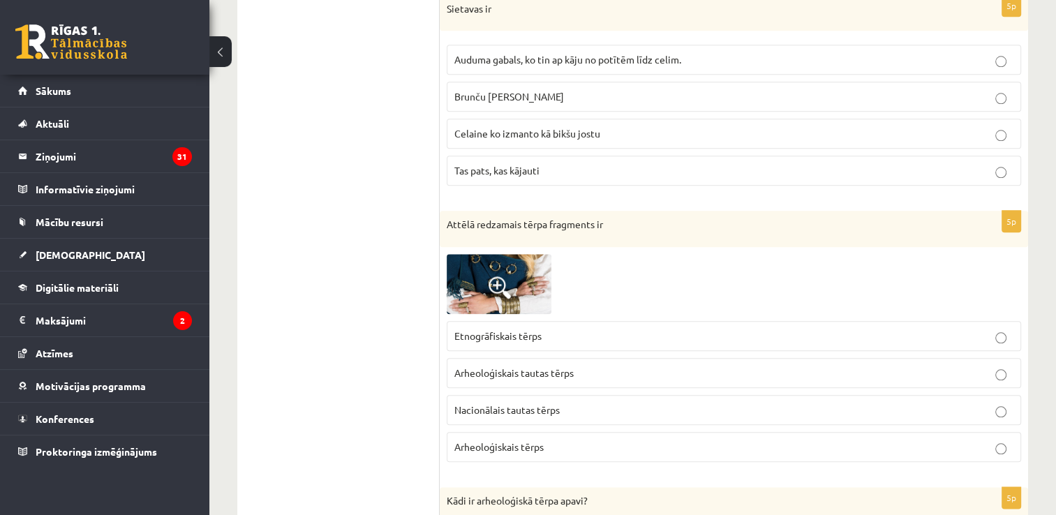
scroll to position [1539, 0]
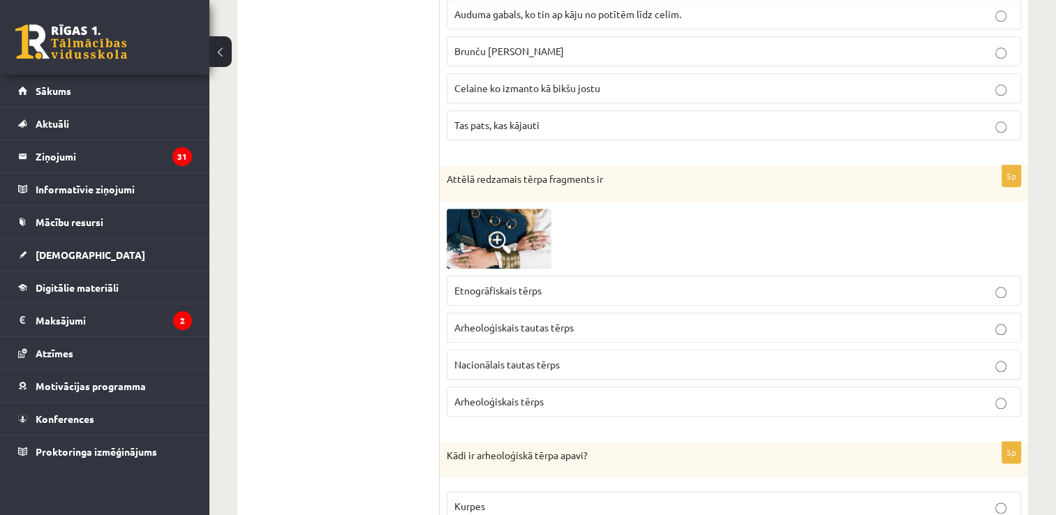
click at [496, 239] on span at bounding box center [499, 242] width 22 height 22
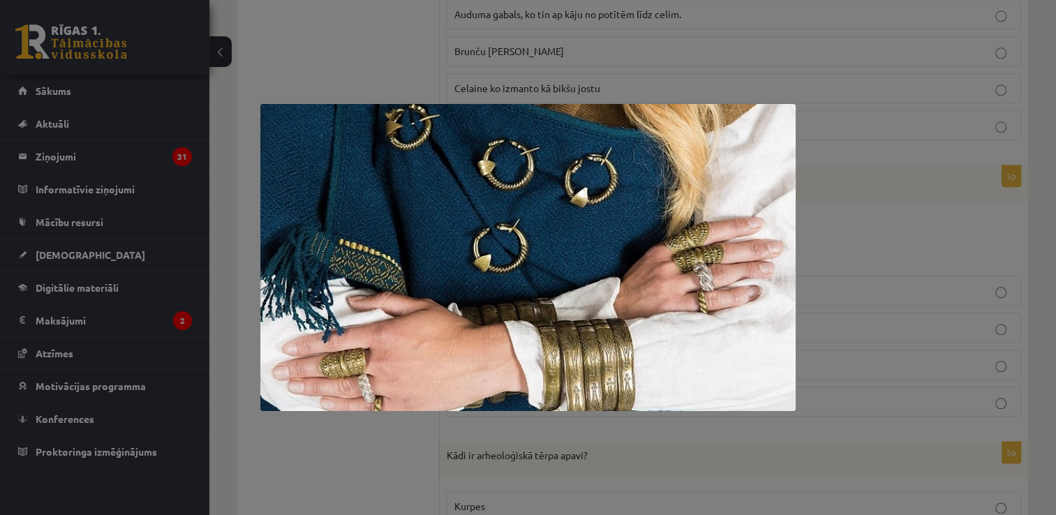
click at [943, 244] on div at bounding box center [528, 257] width 1056 height 515
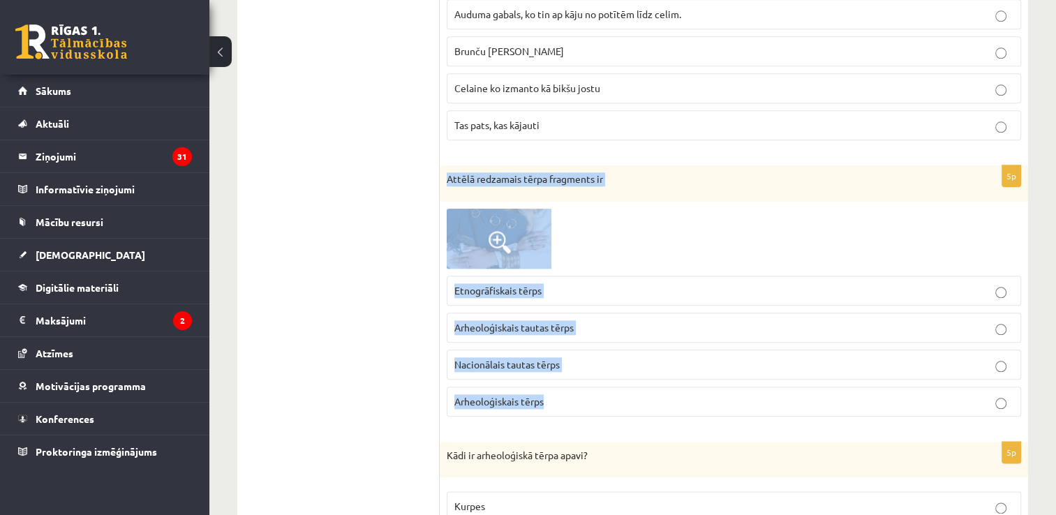
drag, startPoint x: 448, startPoint y: 166, endPoint x: 562, endPoint y: 411, distance: 270.4
click at [562, 411] on div "5p Attēlā redzamais tērpa fragments ir Etnogrāfiskais tērps Arheoloģiskais taut…" at bounding box center [734, 296] width 588 height 262
copy div "Attēlā redzamais tērpa fragments ir Etnogrāfiskais tērps Arheoloģiskais tautas …"
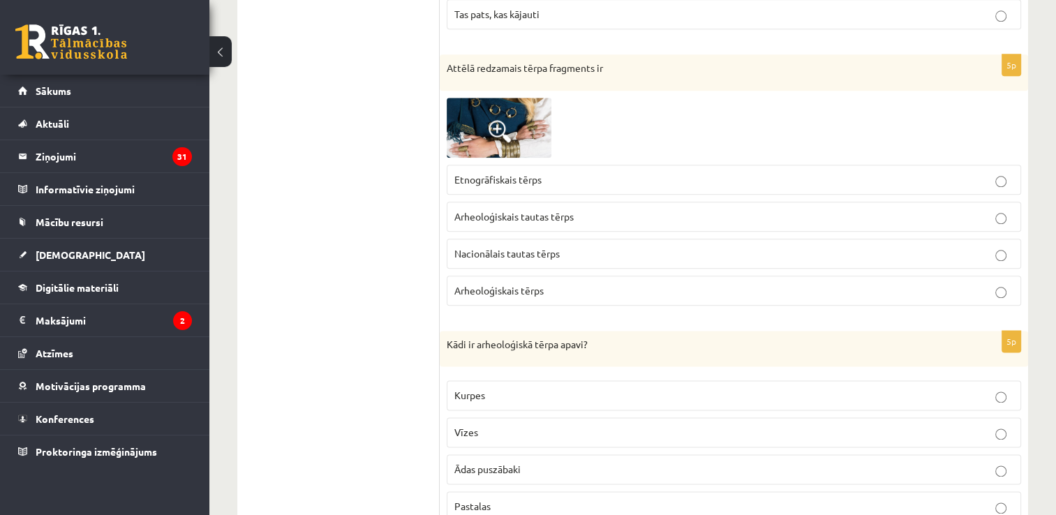
scroll to position [1667, 0]
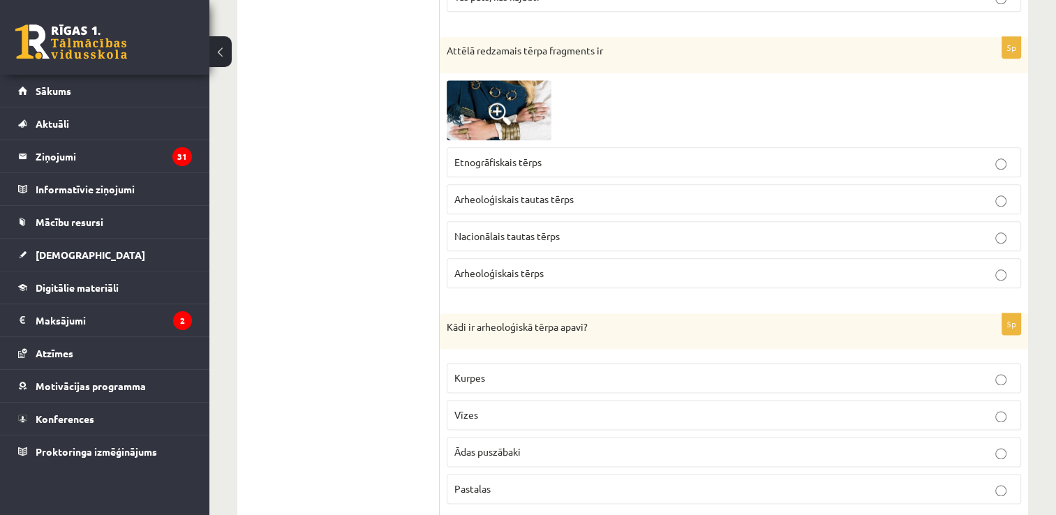
click at [532, 258] on label "Arheoloģiskais tērps" at bounding box center [734, 273] width 574 height 30
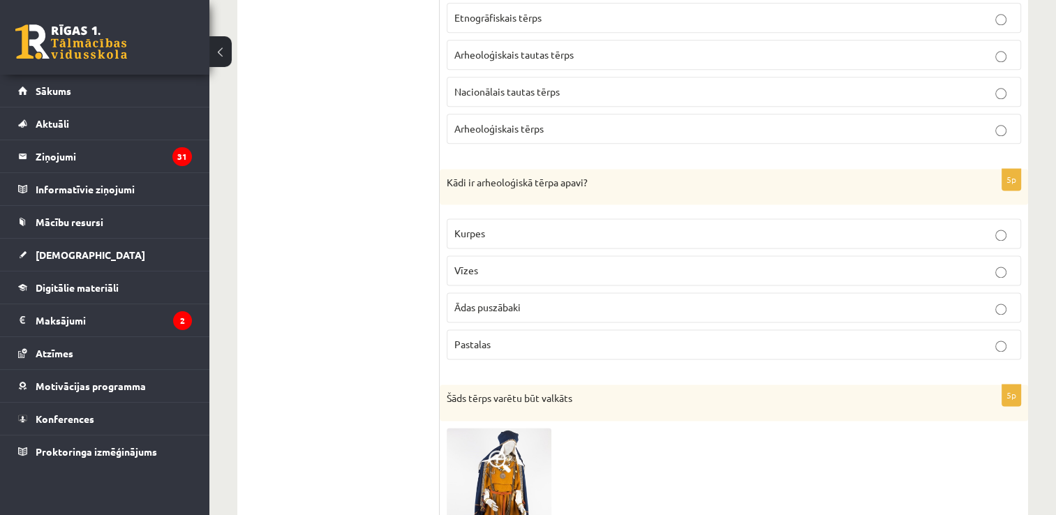
scroll to position [1853, 0]
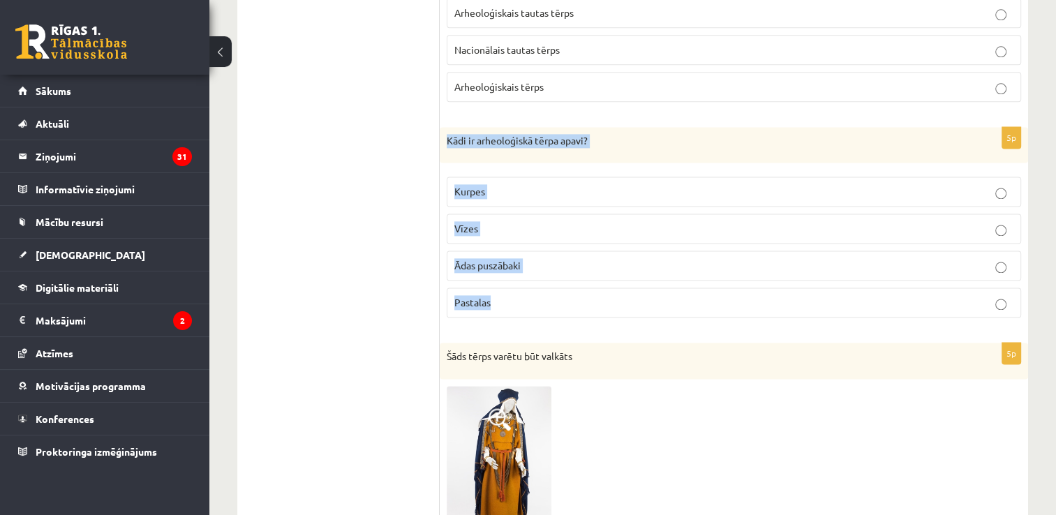
drag, startPoint x: 447, startPoint y: 124, endPoint x: 516, endPoint y: 301, distance: 191.1
click at [516, 301] on div "5p Kādi ir arheoloģiskā tērpa apavi? Kurpes Vīzes Ādas puszābaki Pastalas" at bounding box center [734, 228] width 588 height 202
copy div "Kādi ir arheoloģiskā tērpa apavi? Kurpes Vīzes Ādas puszābaki Pastalas"
click at [514, 261] on span "Ādas puszābaki" at bounding box center [487, 265] width 66 height 13
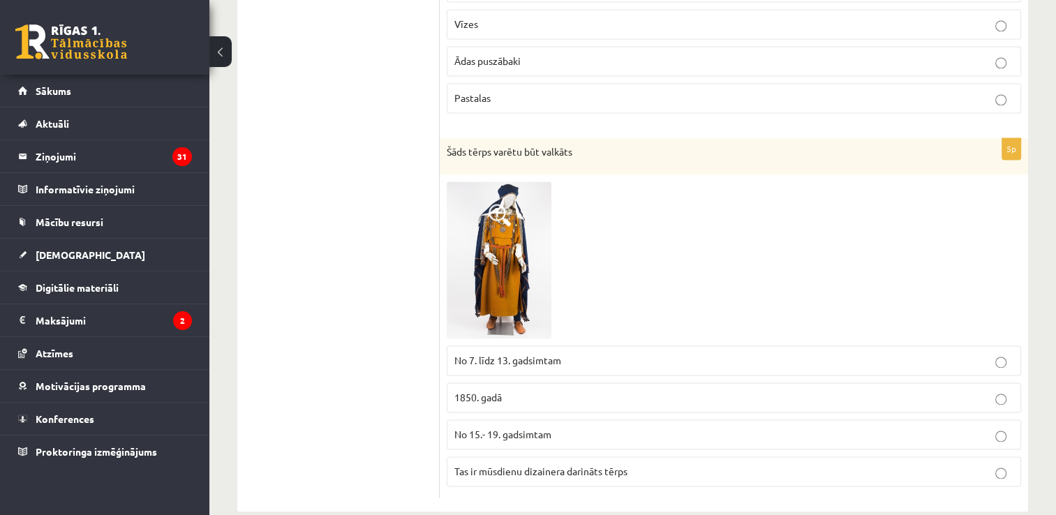
scroll to position [2073, 0]
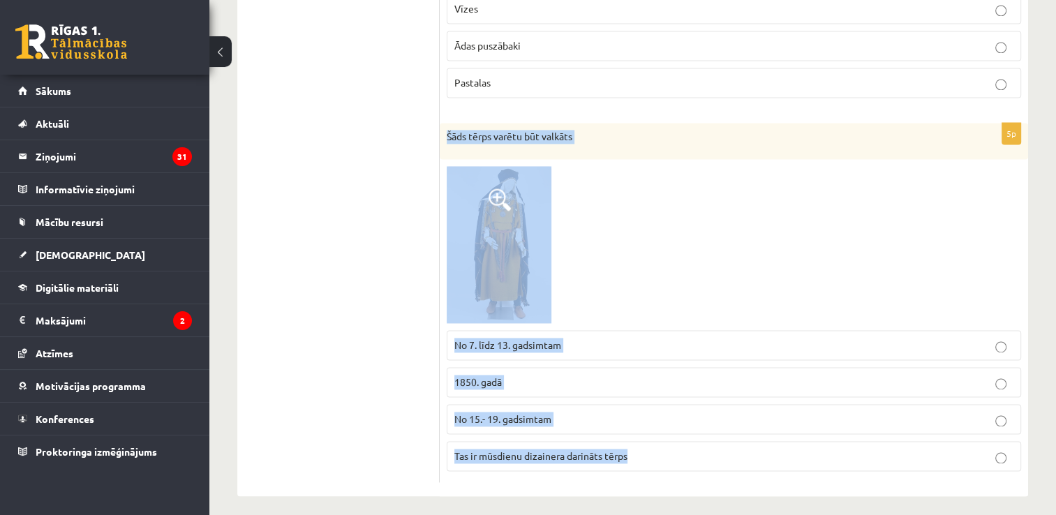
drag, startPoint x: 447, startPoint y: 117, endPoint x: 684, endPoint y: 440, distance: 399.9
click at [684, 440] on div "5p Šāds tērps varētu būt valkāts No 7. līdz 13. gadsimtam 1850. gadā No 15.- 19…" at bounding box center [734, 302] width 588 height 359
copy div "Šāds tērps varētu būt valkāts No 7. līdz 13. gadsimtam 1850. gadā No 15.- 19. g…"
click at [650, 256] on div at bounding box center [734, 244] width 574 height 157
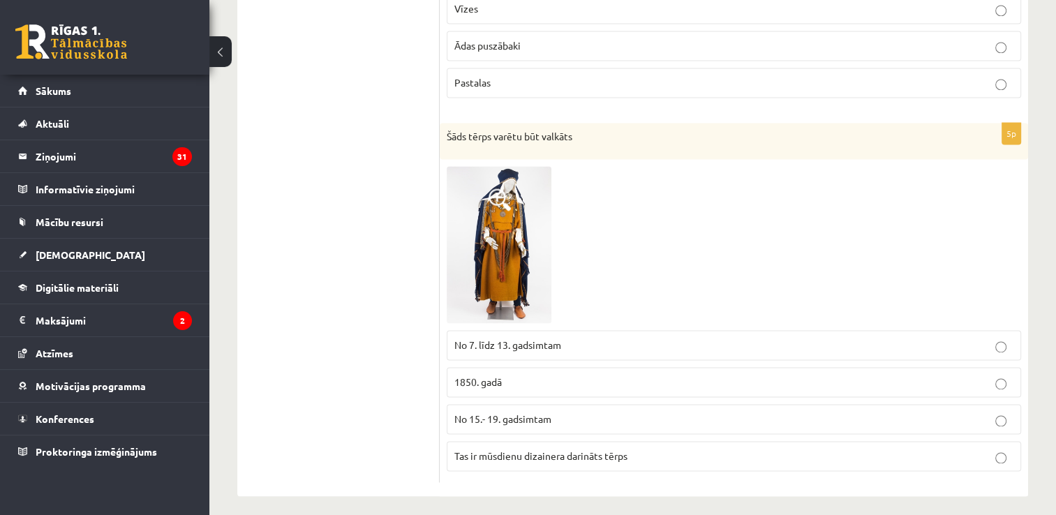
click at [519, 345] on label "No 7. līdz 13. gadsimtam" at bounding box center [734, 345] width 574 height 30
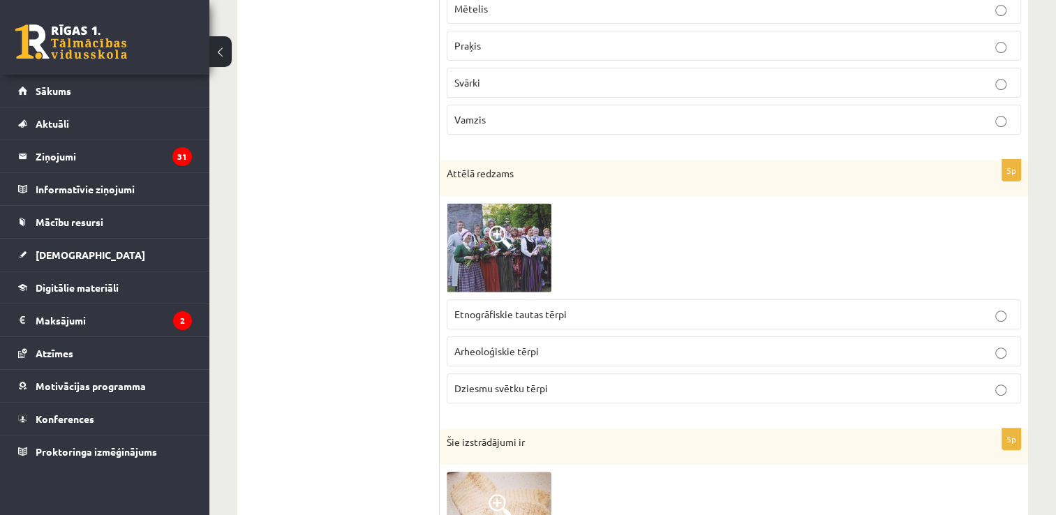
scroll to position [85, 0]
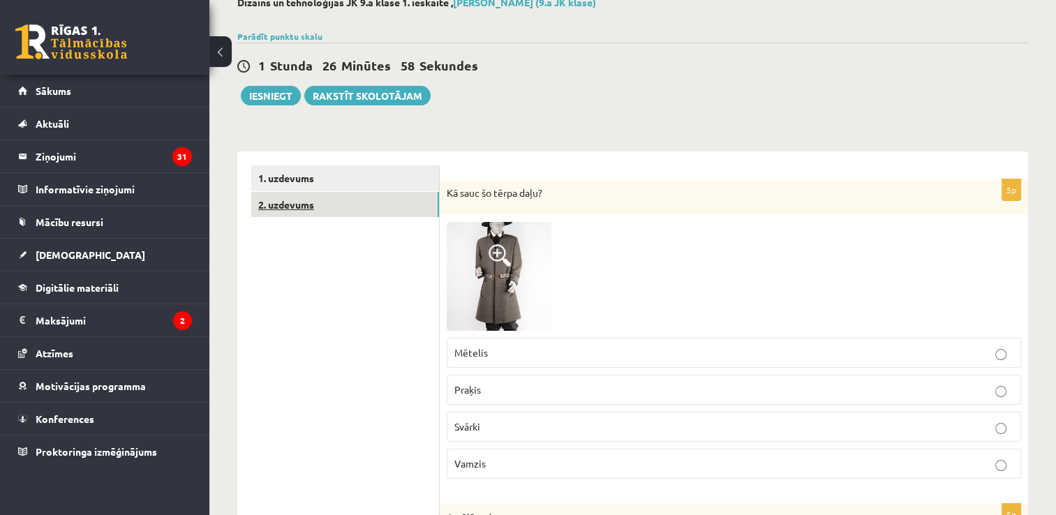
click at [411, 205] on link "2. uzdevums" at bounding box center [345, 205] width 188 height 26
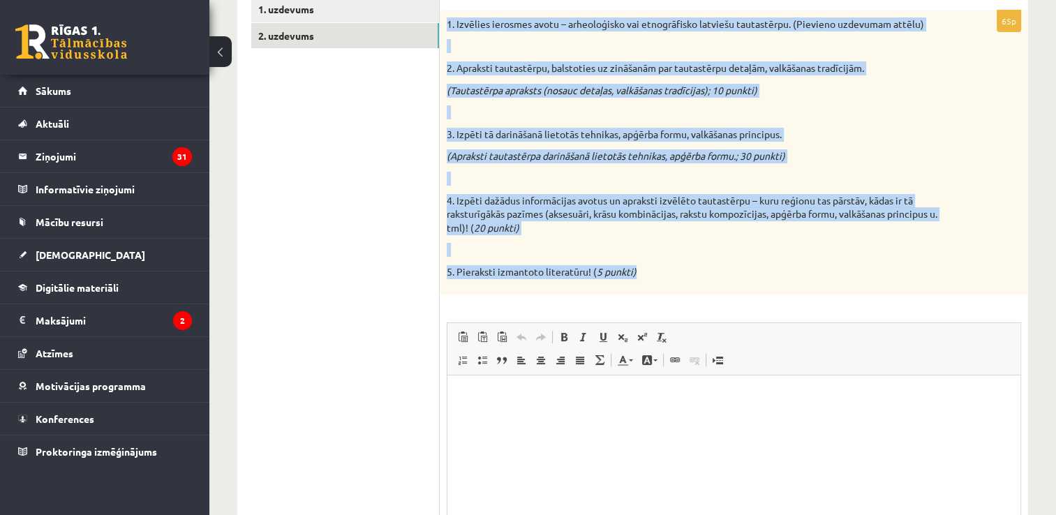
scroll to position [0, 0]
drag, startPoint x: 443, startPoint y: 184, endPoint x: 774, endPoint y: 285, distance: 345.9
click at [774, 285] on div "1. Izvēlies ierosmes avotu – arheoloģisko vai etnogrāfisko latviešu tautastērpu…" at bounding box center [734, 152] width 588 height 284
copy div "1. Izvēlies ierosmes avotu – arheoloģisko vai etnogrāfisko latviešu tautastērpu…"
click at [818, 249] on p at bounding box center [699, 250] width 505 height 14
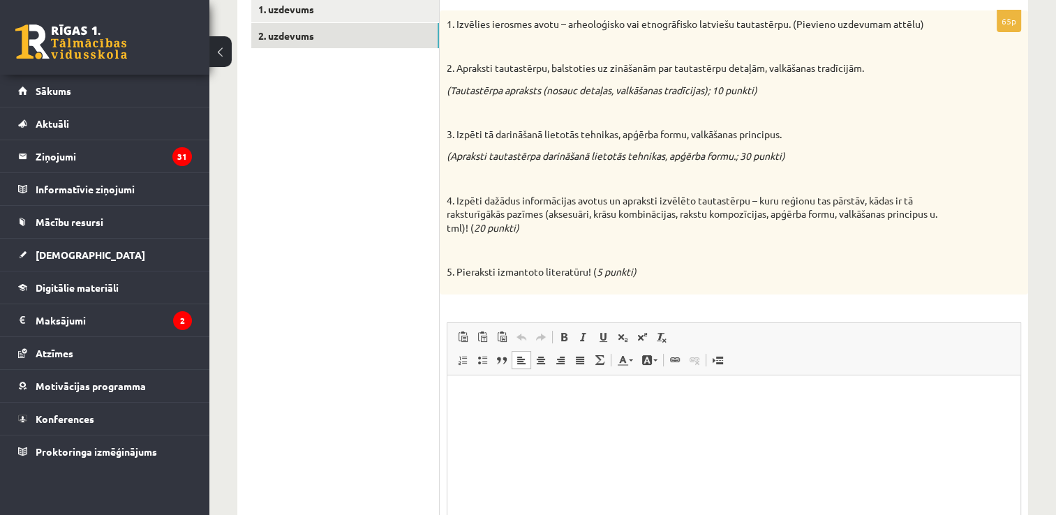
click at [537, 417] on html at bounding box center [733, 396] width 573 height 43
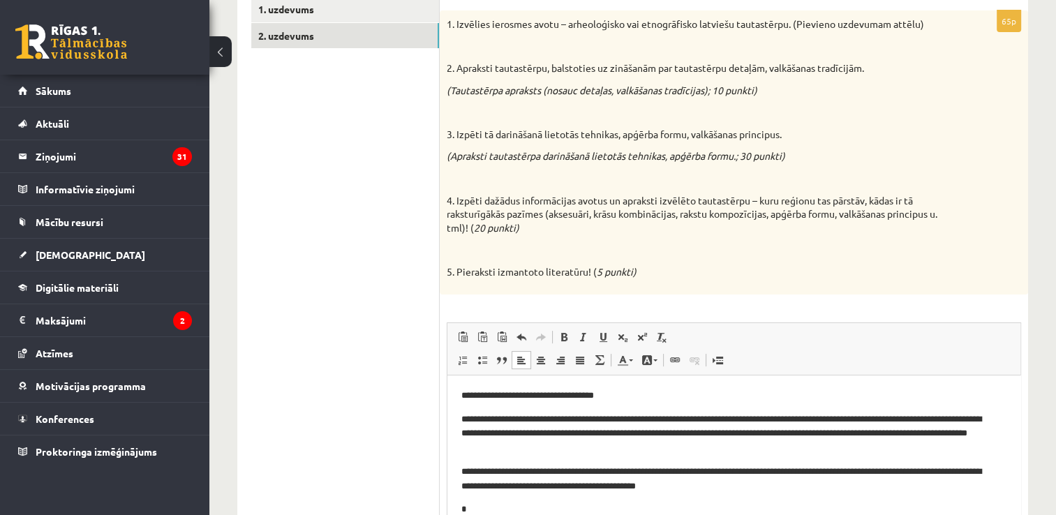
scroll to position [15, 0]
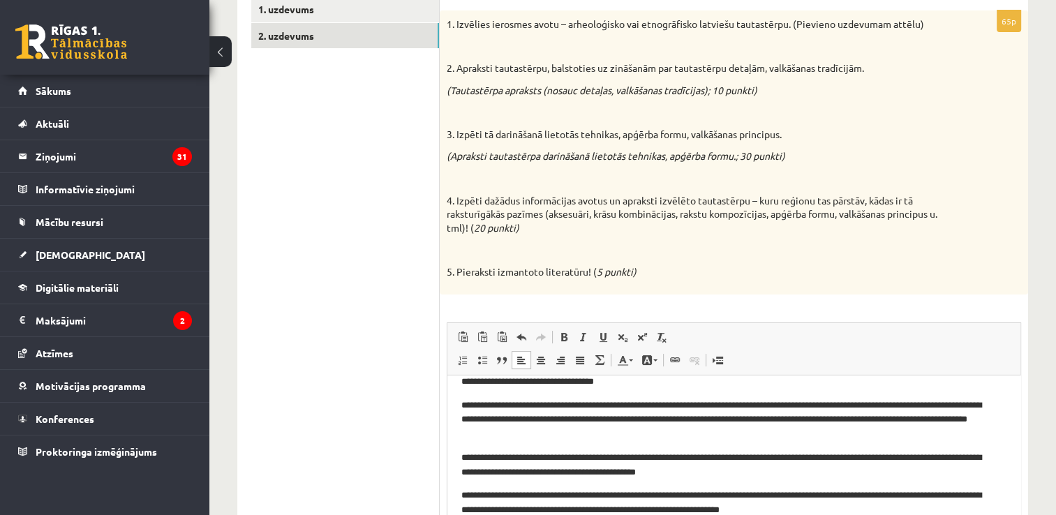
click at [465, 497] on p "**********" at bounding box center [728, 502] width 535 height 29
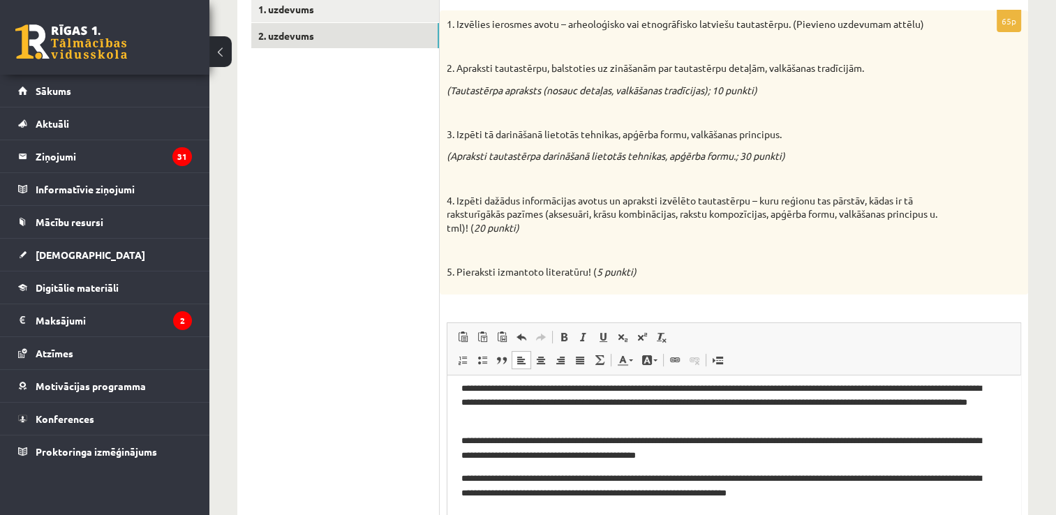
click at [894, 502] on html "**********" at bounding box center [733, 428] width 573 height 171
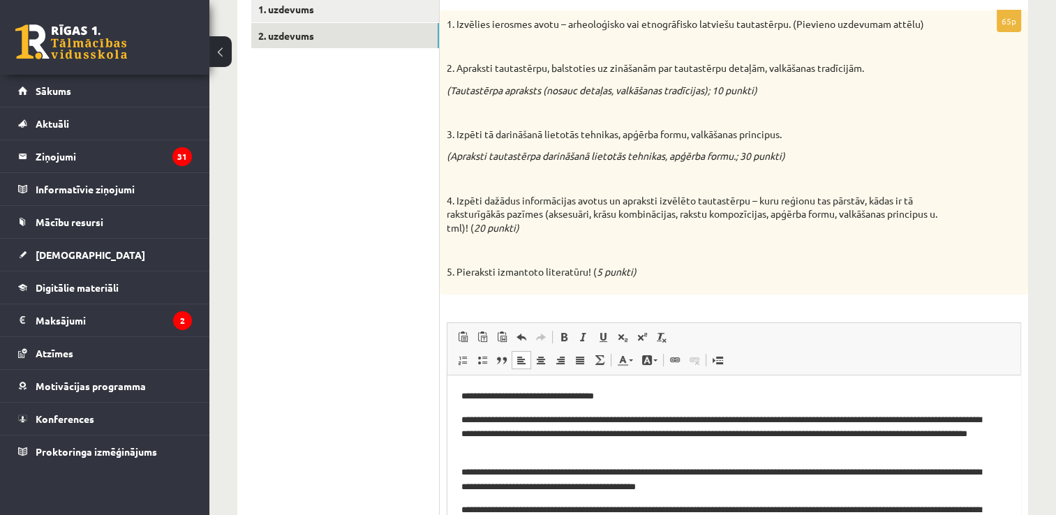
scroll to position [0, 0]
drag, startPoint x: 1015, startPoint y: 447, endPoint x: 1455, endPoint y: 739, distance: 528.6
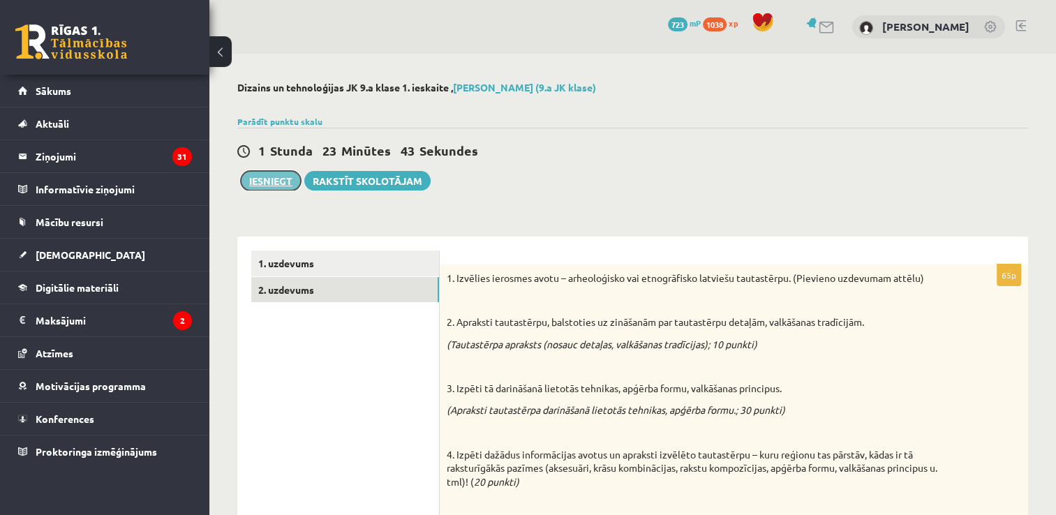
click at [276, 183] on button "Iesniegt" at bounding box center [271, 181] width 60 height 20
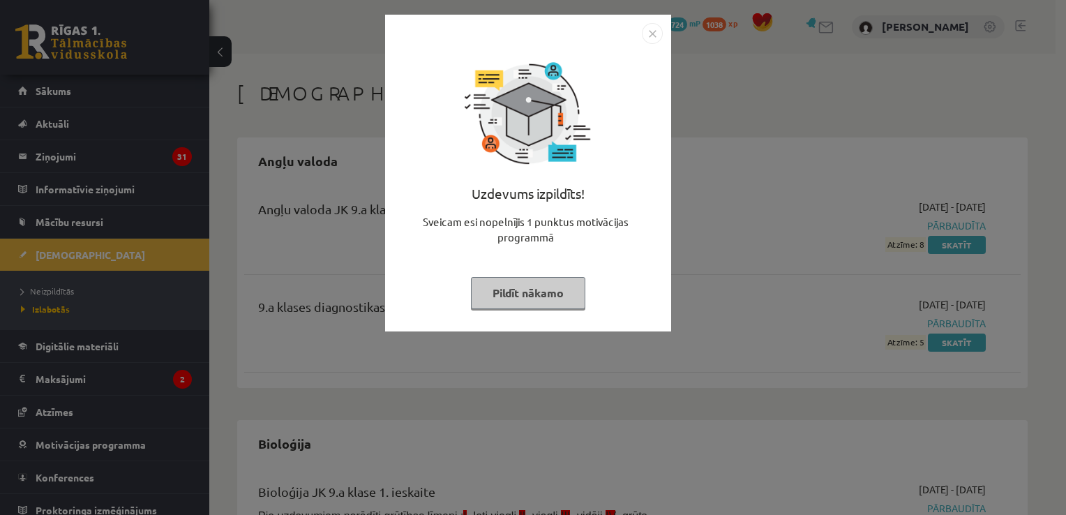
click at [519, 279] on button "Pildīt nākamo" at bounding box center [528, 293] width 114 height 32
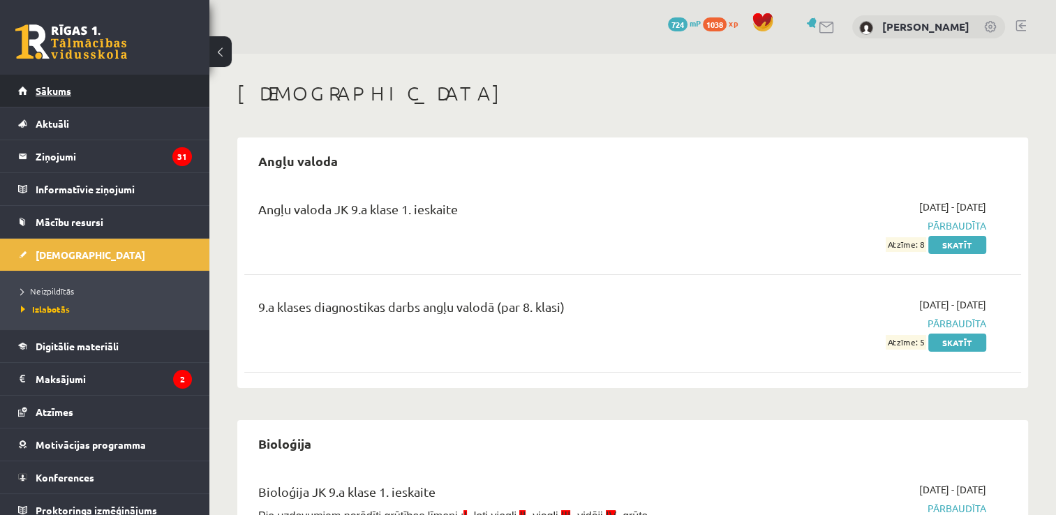
click at [109, 91] on link "Sākums" at bounding box center [105, 91] width 174 height 32
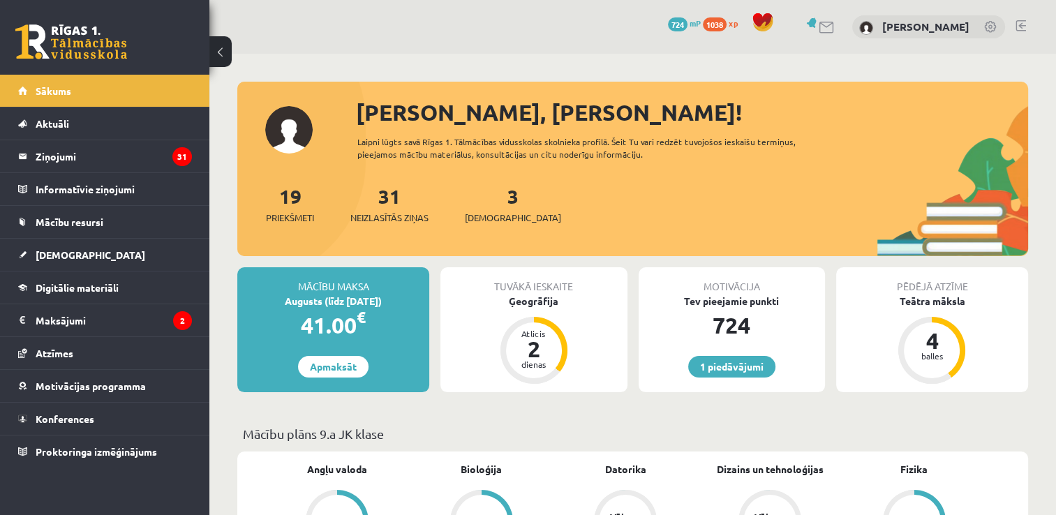
click at [483, 202] on div "3 Ieskaites" at bounding box center [513, 202] width 96 height 43
click at [486, 200] on link "3 Ieskaites" at bounding box center [513, 204] width 96 height 41
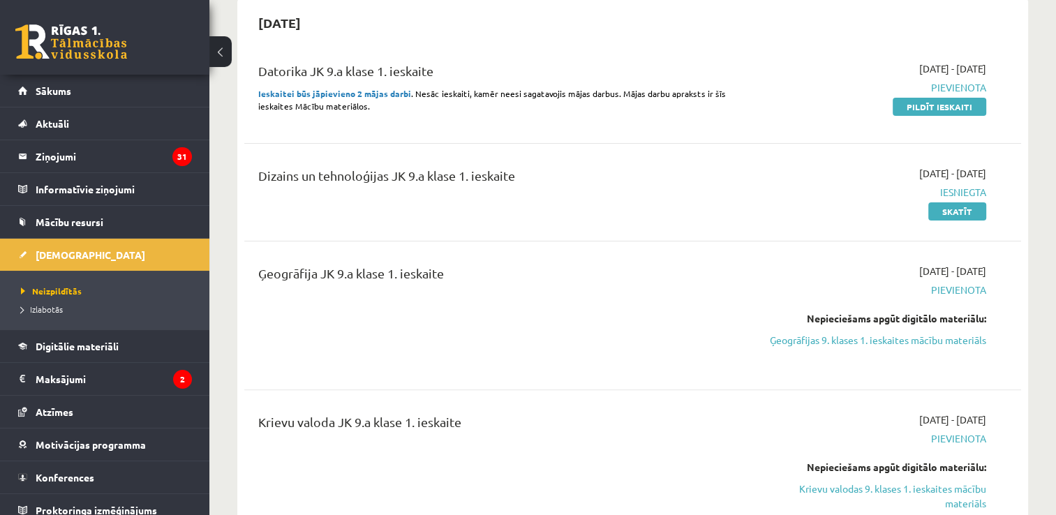
scroll to position [350, 0]
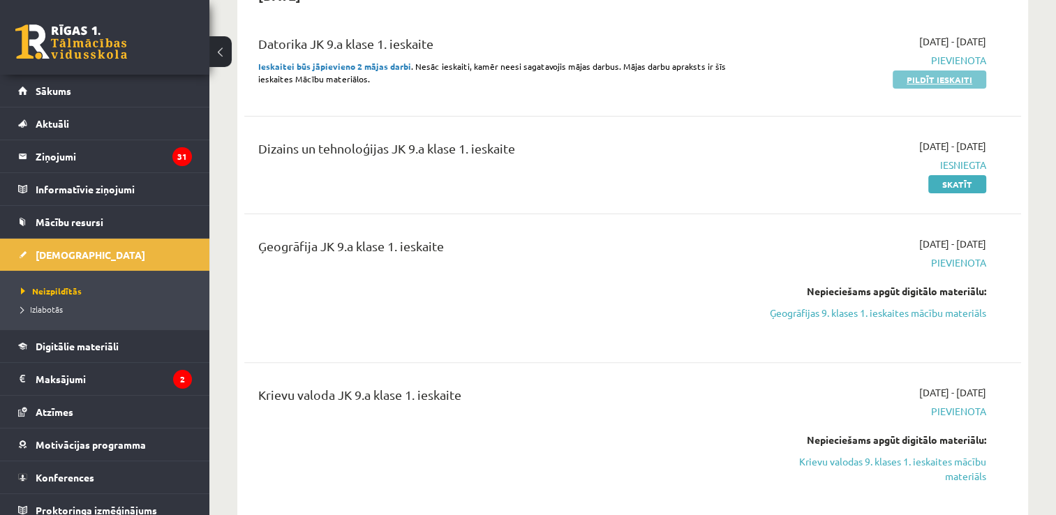
click at [926, 85] on link "Pildīt ieskaiti" at bounding box center [940, 79] width 94 height 18
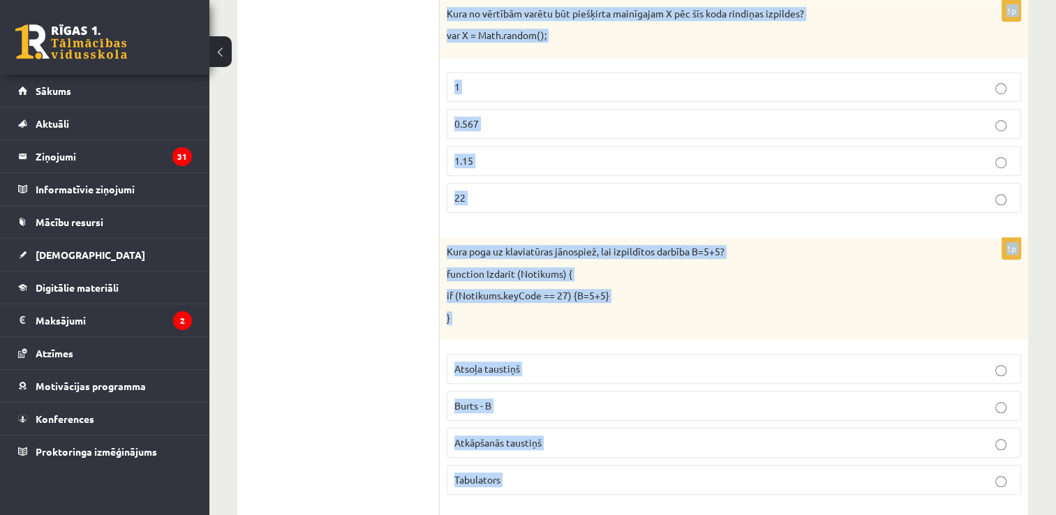
scroll to position [1211, 0]
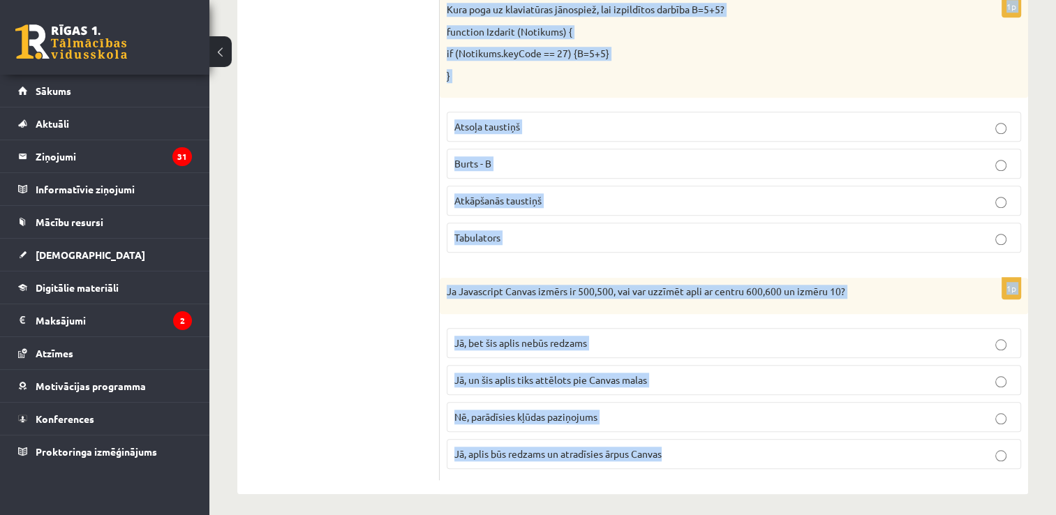
drag, startPoint x: 443, startPoint y: 295, endPoint x: 872, endPoint y: 438, distance: 451.7
copy form "Lore ipsu DoloRsitam consect adipiscinge seddoeius "Temporinc"? 47 12 39 42 0u …"
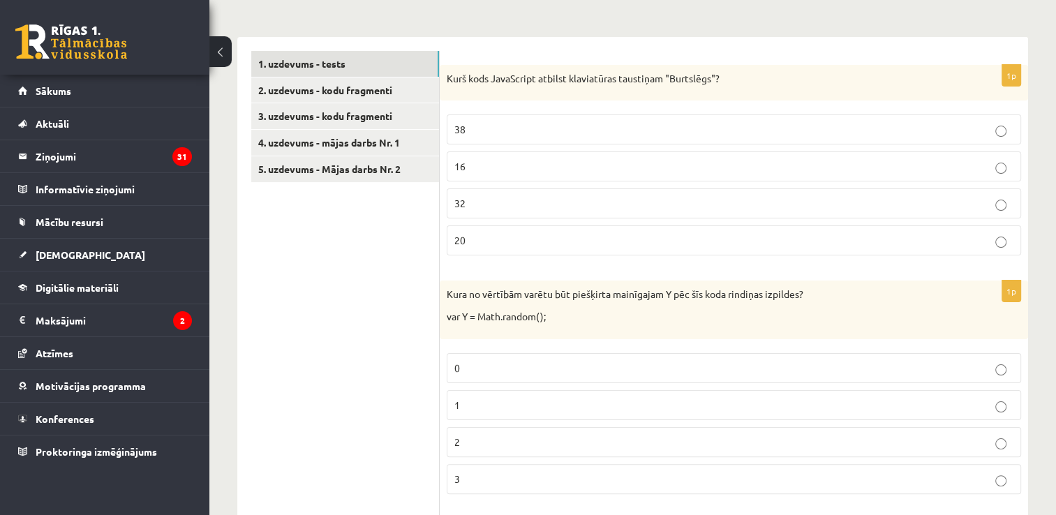
scroll to position [237, 0]
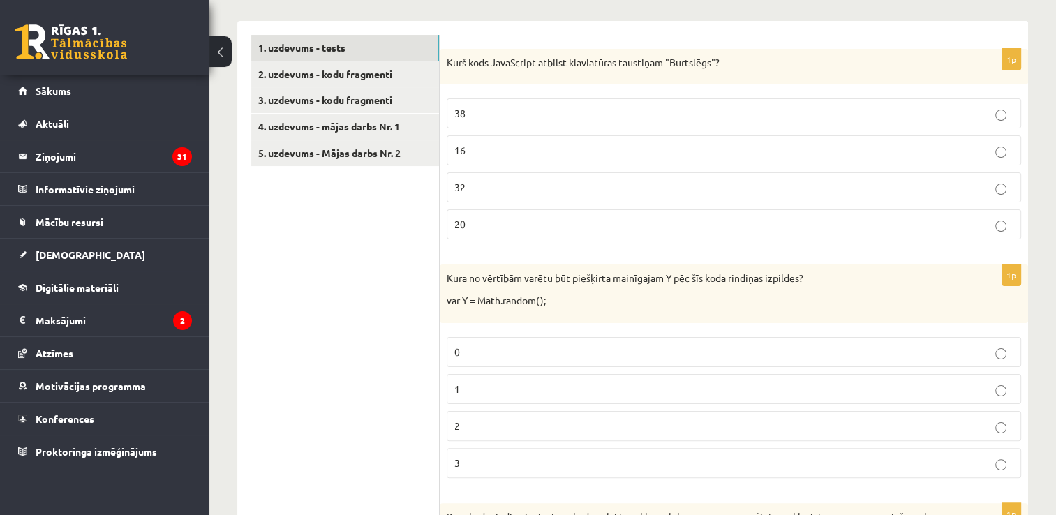
click at [529, 217] on p "20" at bounding box center [733, 224] width 559 height 15
click at [516, 357] on p "0" at bounding box center [733, 352] width 559 height 15
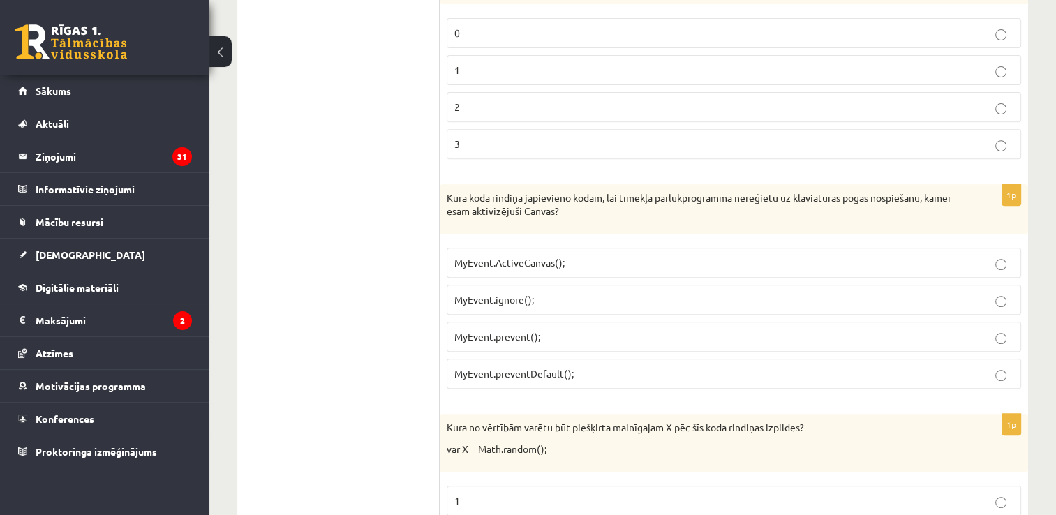
scroll to position [575, 0]
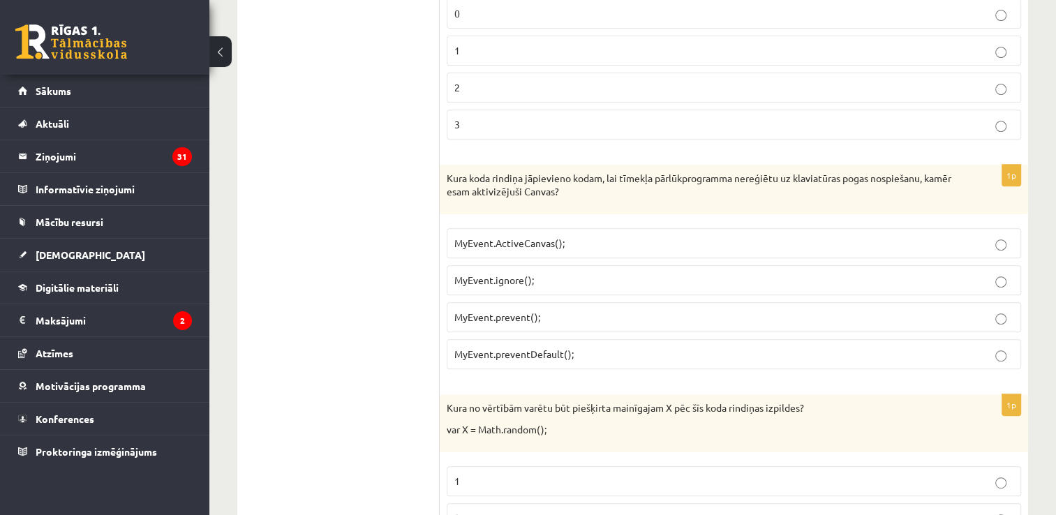
click at [575, 353] on p "MyEvent.preventDefault();" at bounding box center [733, 354] width 559 height 15
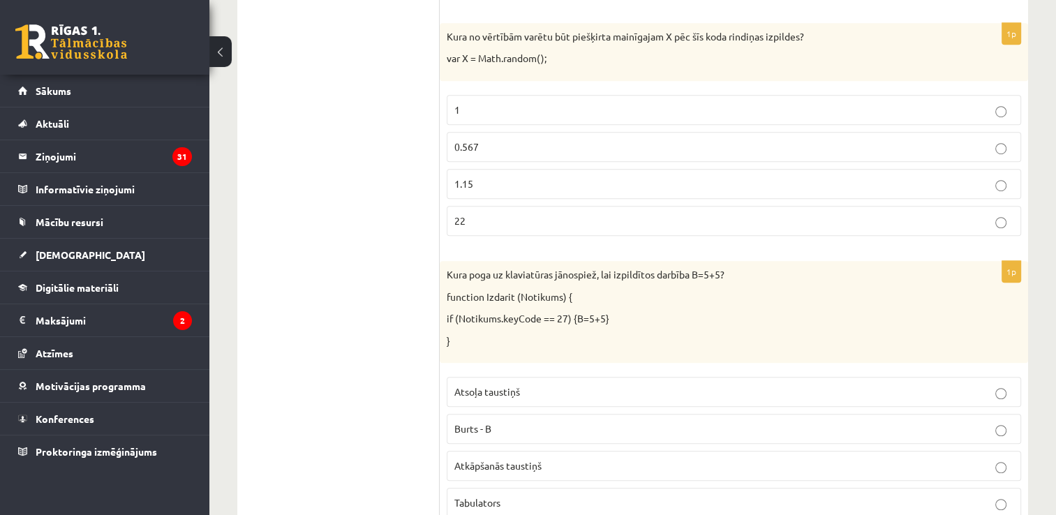
scroll to position [976, 0]
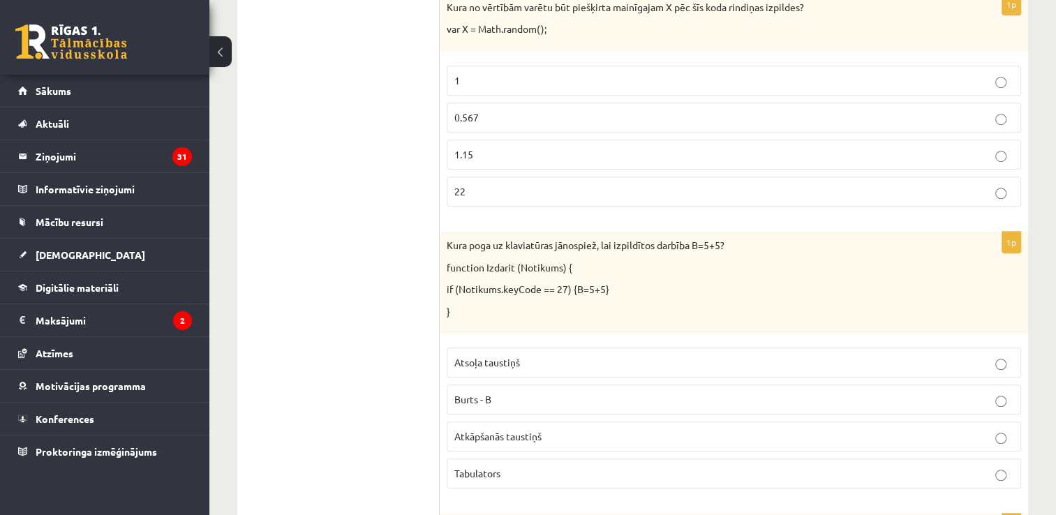
click at [567, 422] on label "Atkāpšanās taustiņš" at bounding box center [734, 436] width 574 height 30
click at [518, 116] on p "0.567" at bounding box center [733, 117] width 559 height 15
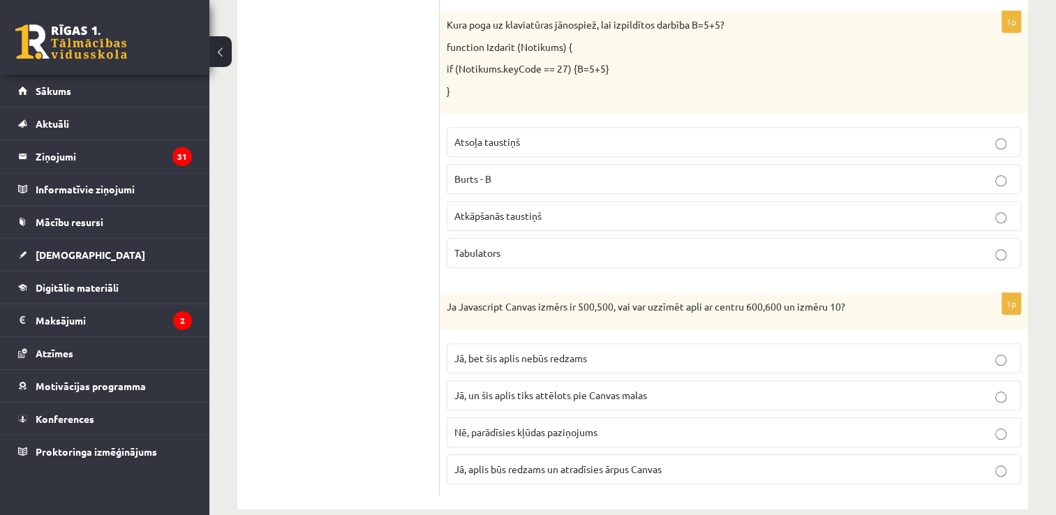
scroll to position [1211, 0]
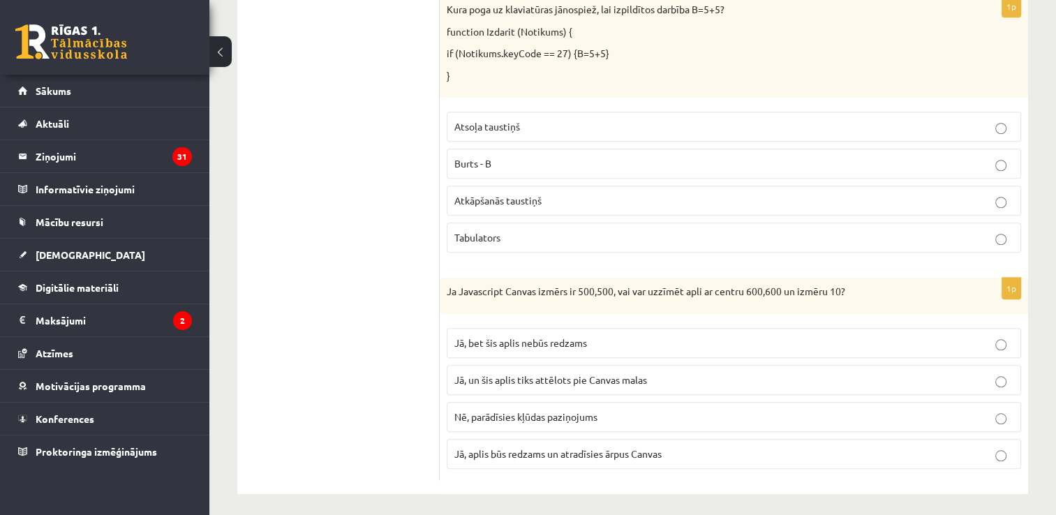
click at [542, 337] on span "Jā, bet šis aplis nebūs redzams" at bounding box center [520, 342] width 133 height 13
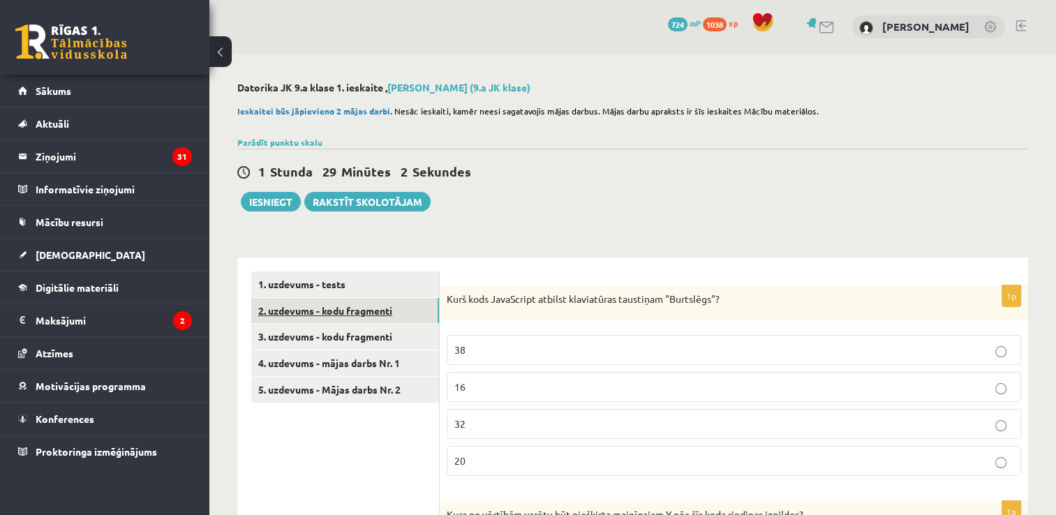
click at [355, 309] on link "2. uzdevums - kodu fragmenti" at bounding box center [345, 311] width 188 height 26
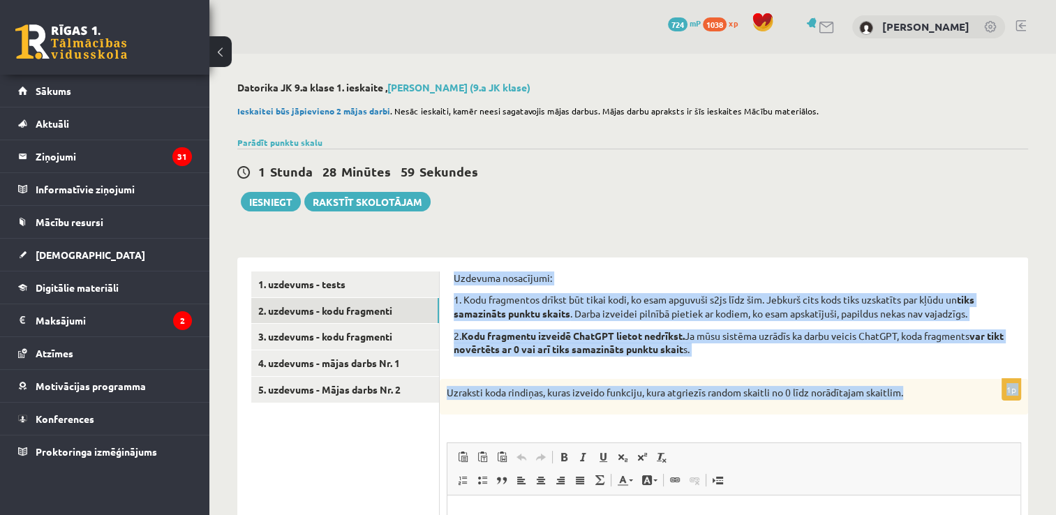
drag, startPoint x: 452, startPoint y: 271, endPoint x: 949, endPoint y: 385, distance: 510.2
copy form "Uzdevuma nosacījumi: 1. Kodu fragmentos drīkst būt tikai kodi, ko esam apguvuši…"
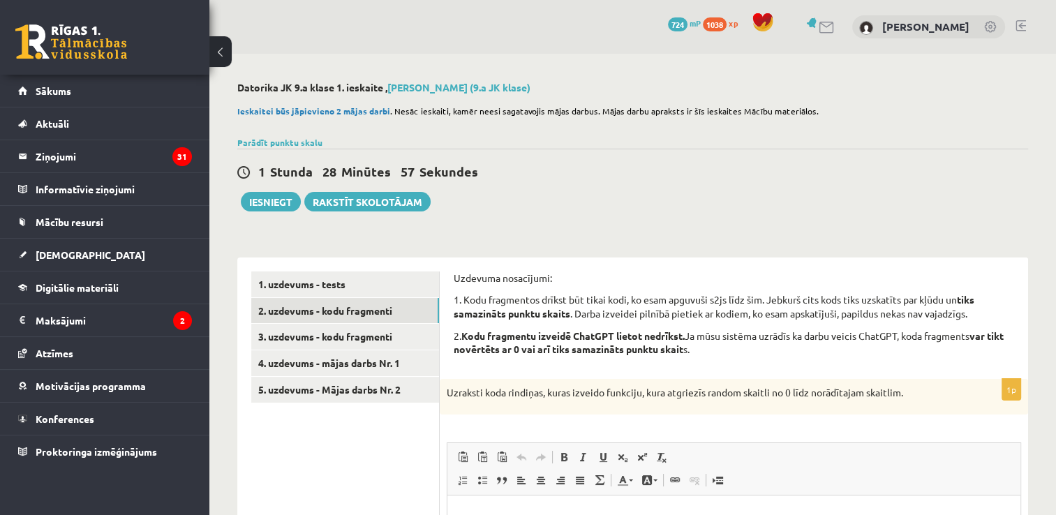
click at [830, 200] on div "1 Stunda 28 Minūtes 57 Sekundes Ieskaite saglabāta! Iesniegt Rakstīt skolotājam" at bounding box center [632, 180] width 791 height 63
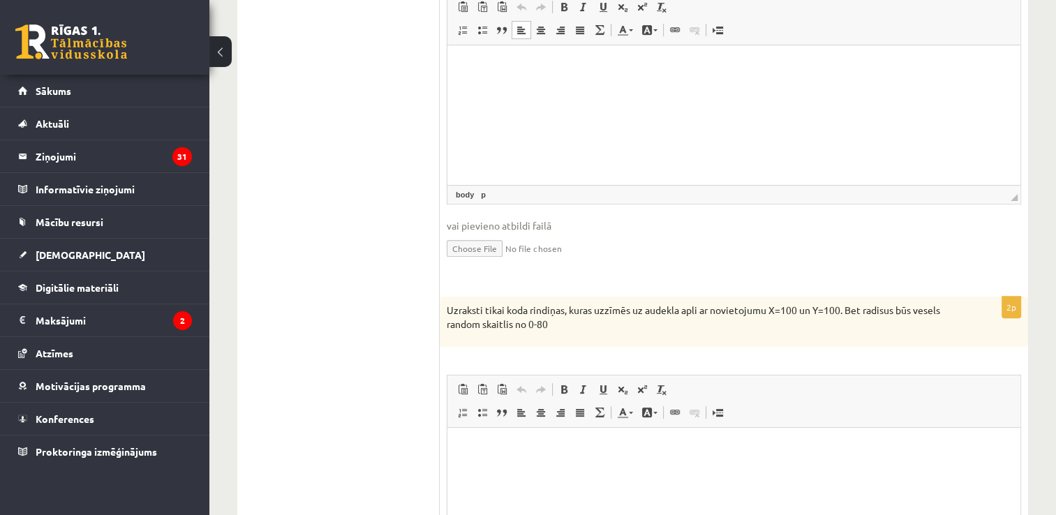
click at [806, 88] on html at bounding box center [733, 66] width 573 height 43
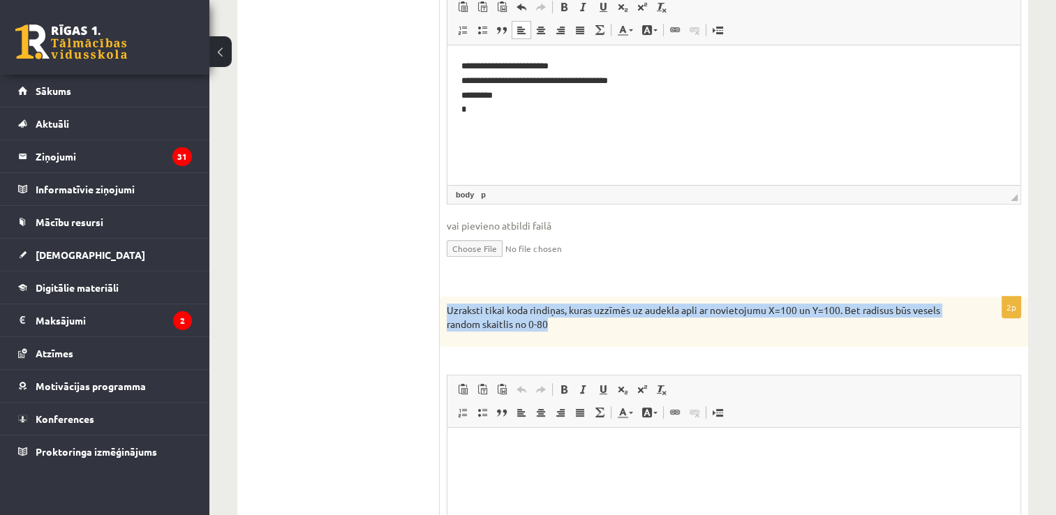
drag, startPoint x: 445, startPoint y: 304, endPoint x: 569, endPoint y: 329, distance: 127.3
click at [569, 329] on div "Uzraksti tikai koda rindiņas, kuras uzzīmēs uz audekla apli ar novietojumu X=10…" at bounding box center [734, 322] width 588 height 50
copy p "Uzraksti tikai koda rindiņas, kuras uzzīmēs uz audekla apli ar novietojumu X=10…"
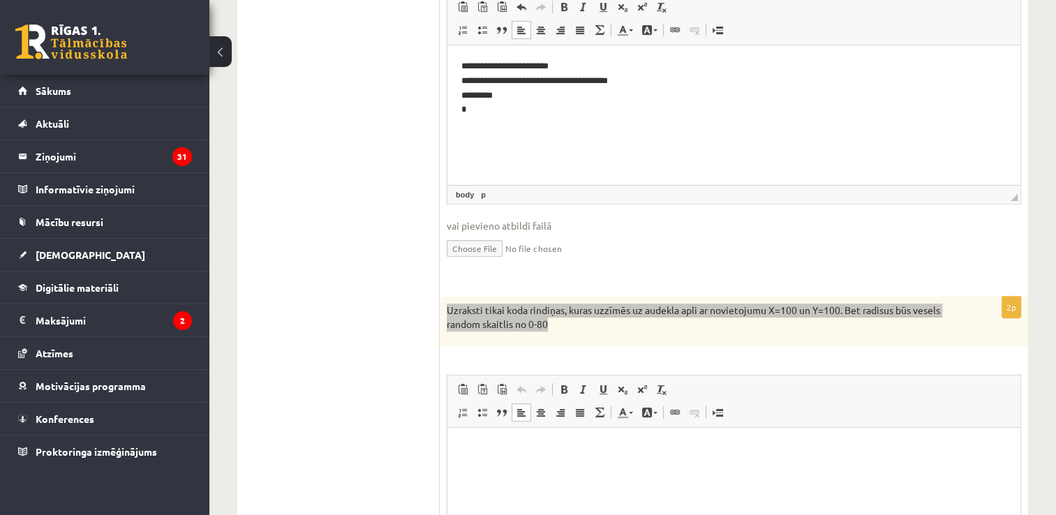
click at [525, 442] on p "Bagātinātā teksta redaktors, wiswyg-editor-user-answer-47433739432600" at bounding box center [733, 448] width 545 height 15
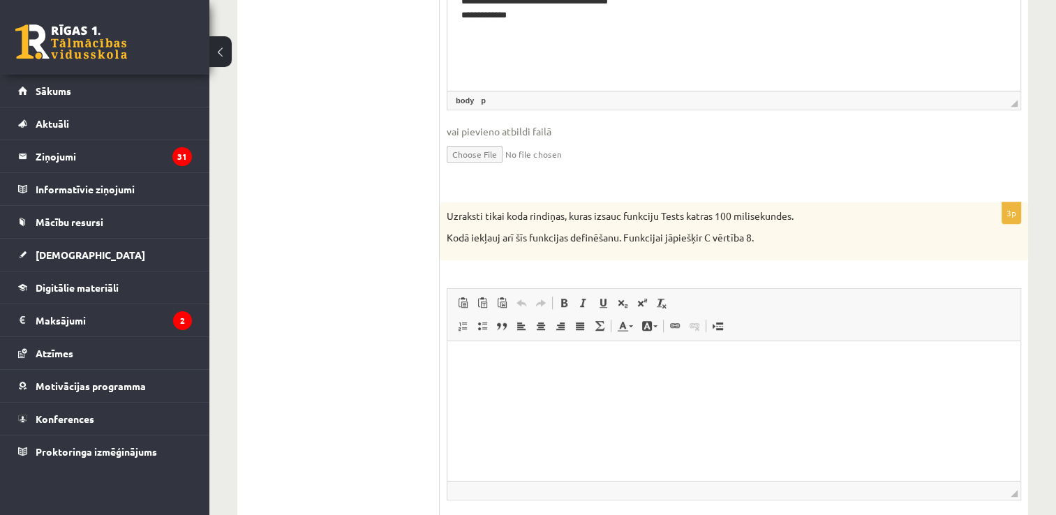
scroll to position [948, 0]
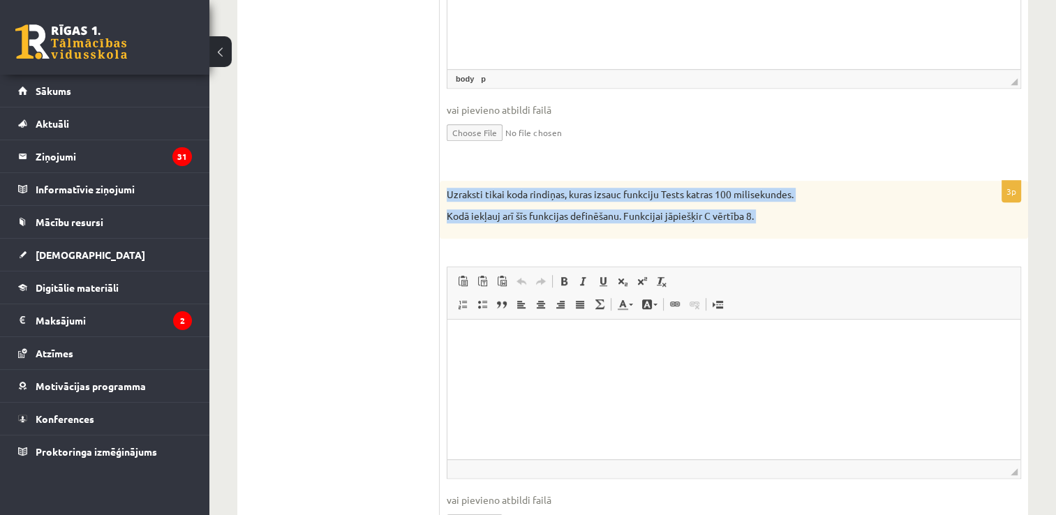
drag, startPoint x: 441, startPoint y: 186, endPoint x: 810, endPoint y: 272, distance: 379.2
click at [810, 272] on div "3p Uzraksti tikai koda rindiņas, kuras izsauc funkciju Tests katras 100 milisek…" at bounding box center [734, 369] width 588 height 376
copy div "Loremips dolor sita consecte, adipi elitse doeiusmo Tempo incidi 089 utlaboreet…"
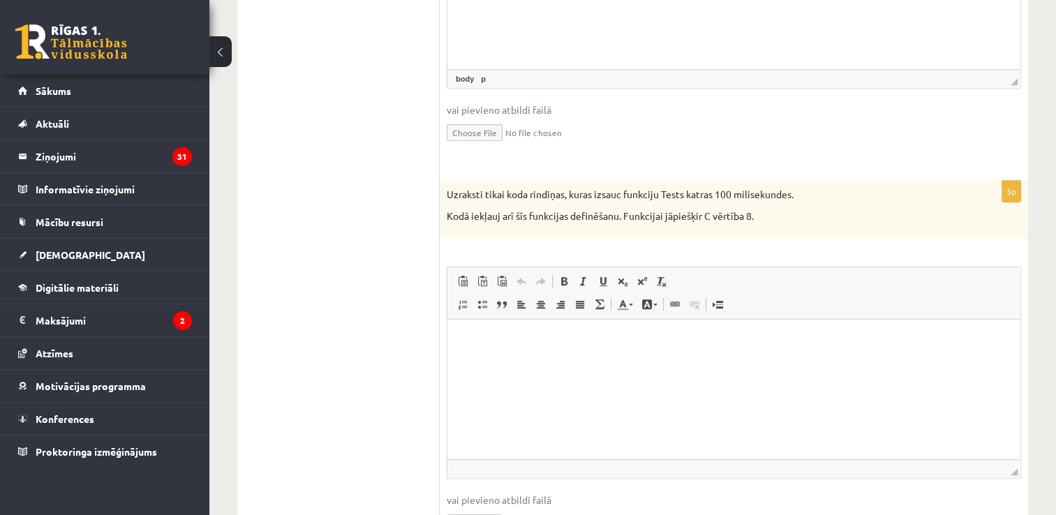
click at [530, 361] on html at bounding box center [733, 340] width 573 height 43
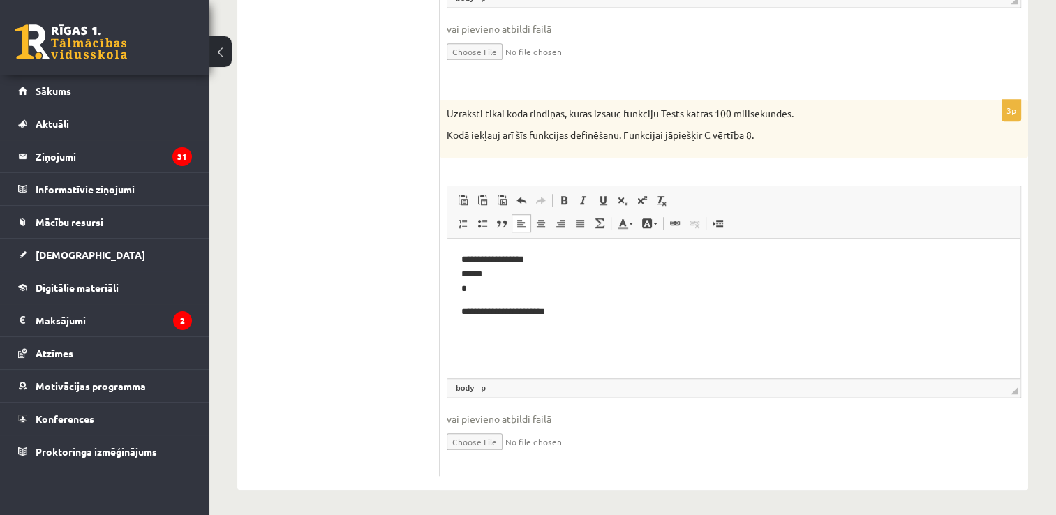
scroll to position [0, 0]
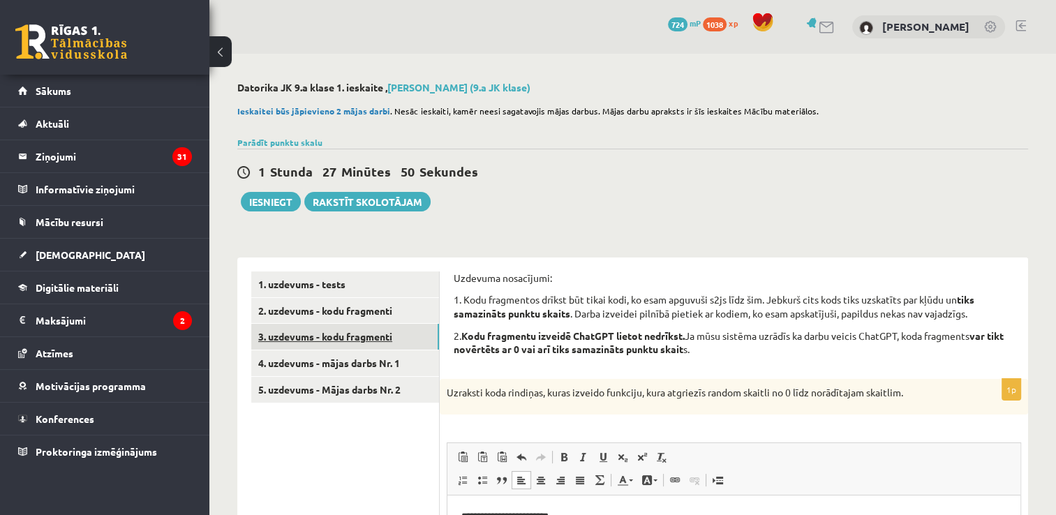
click at [367, 345] on link "3. uzdevums - kodu fragmenti" at bounding box center [345, 337] width 188 height 26
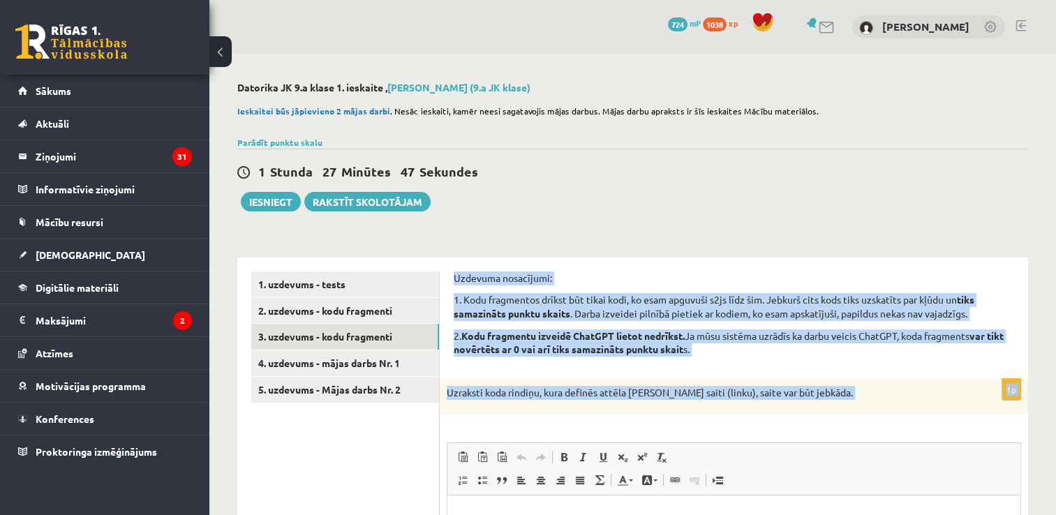
drag, startPoint x: 449, startPoint y: 271, endPoint x: 880, endPoint y: 421, distance: 455.7
copy form "Loremips dolorsitam: 4. Cons adipiscing elitse doe tempo inci, ut labo etdolore…"
click at [847, 387] on p "Uzraksti koda rindiņu, kura definēs attēla [PERSON_NAME] saiti (linku), saite v…" at bounding box center [699, 393] width 505 height 14
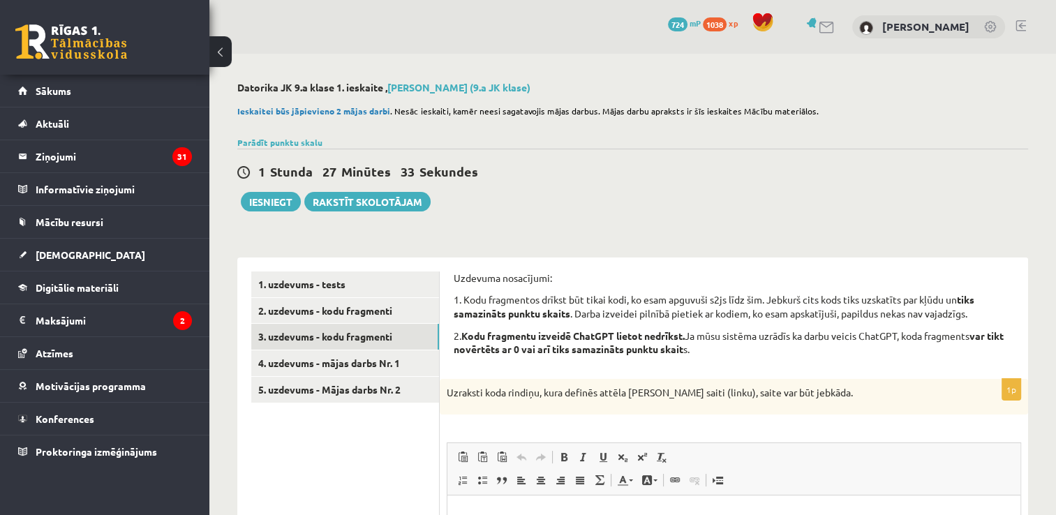
scroll to position [170, 0]
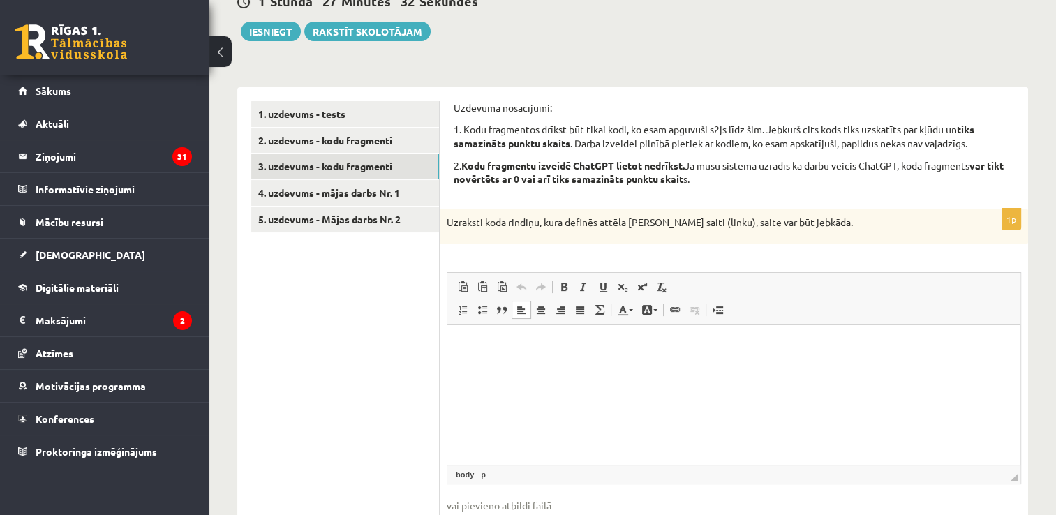
click at [651, 368] on html at bounding box center [733, 346] width 573 height 43
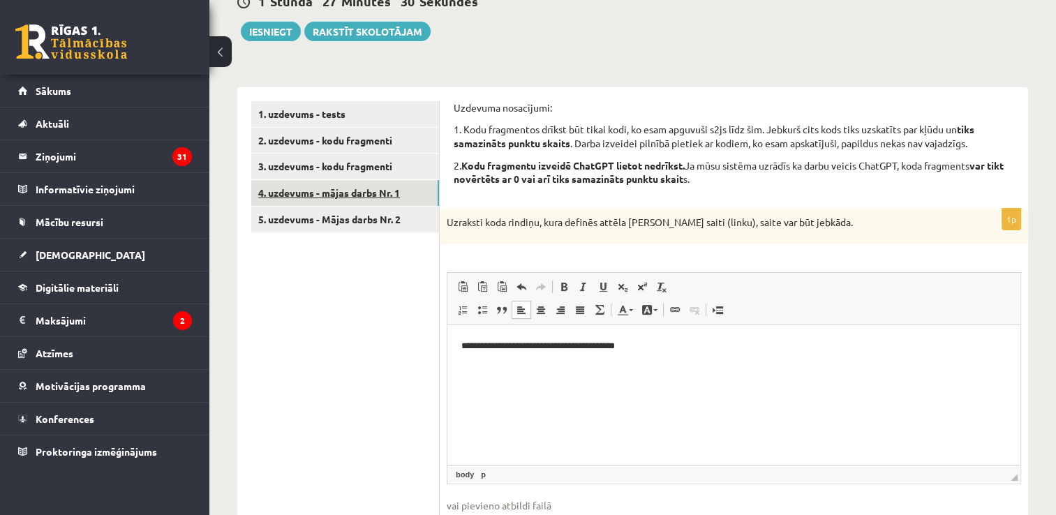
click at [313, 196] on link "4. uzdevums - mājas darbs Nr. 1" at bounding box center [345, 193] width 188 height 26
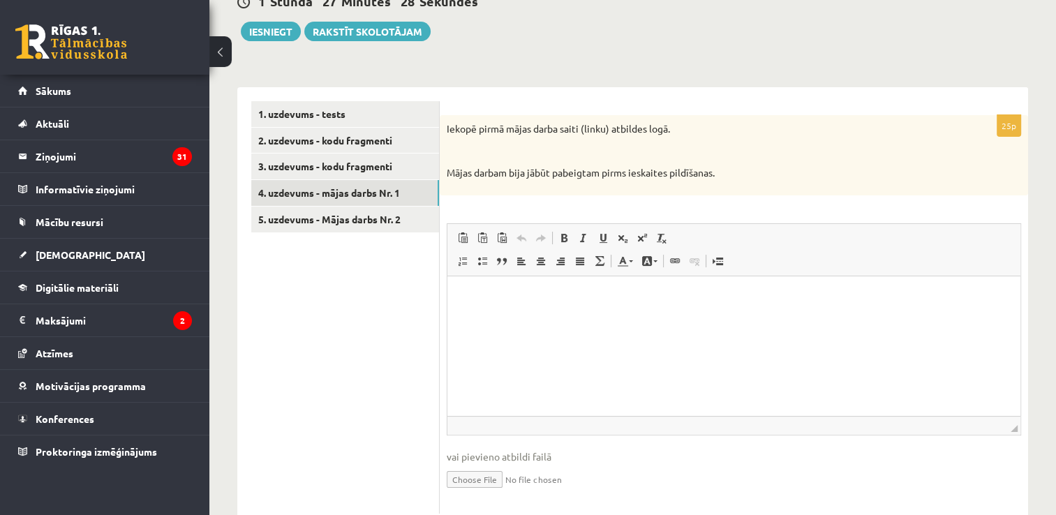
scroll to position [0, 0]
click at [355, 221] on link "5. uzdevums - Mājas darbs Nr. 2" at bounding box center [345, 220] width 188 height 26
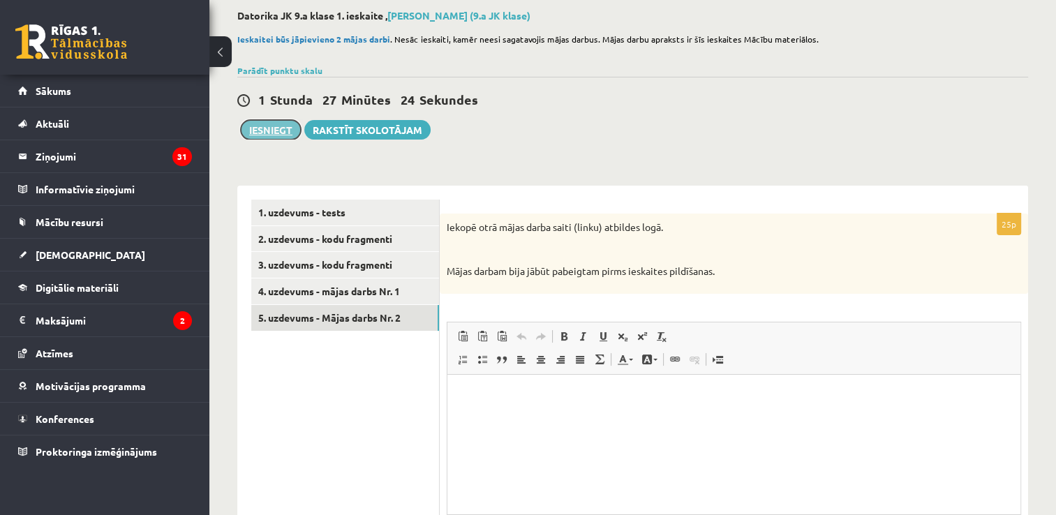
click at [281, 124] on button "Iesniegt" at bounding box center [271, 130] width 60 height 20
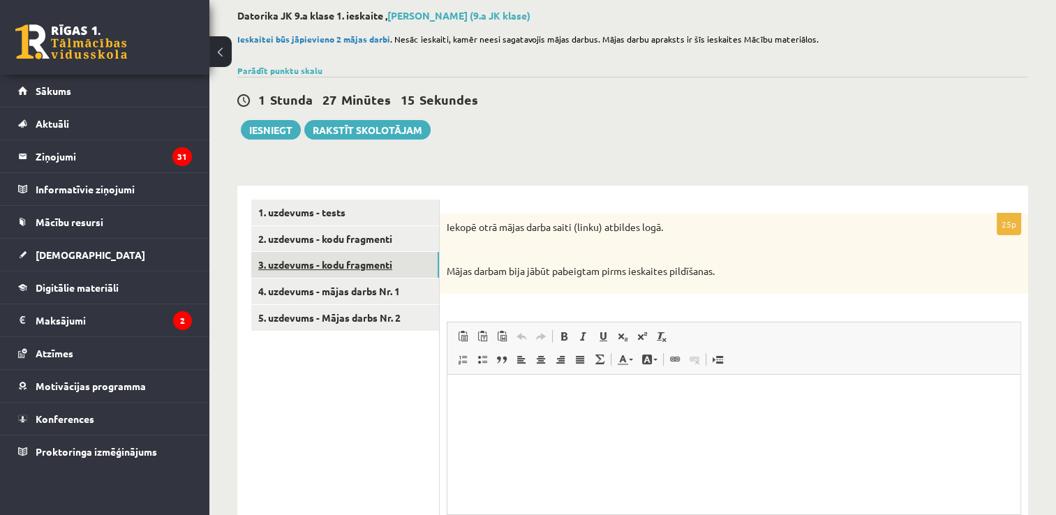
click at [398, 262] on link "3. uzdevums - kodu fragmenti" at bounding box center [345, 265] width 188 height 26
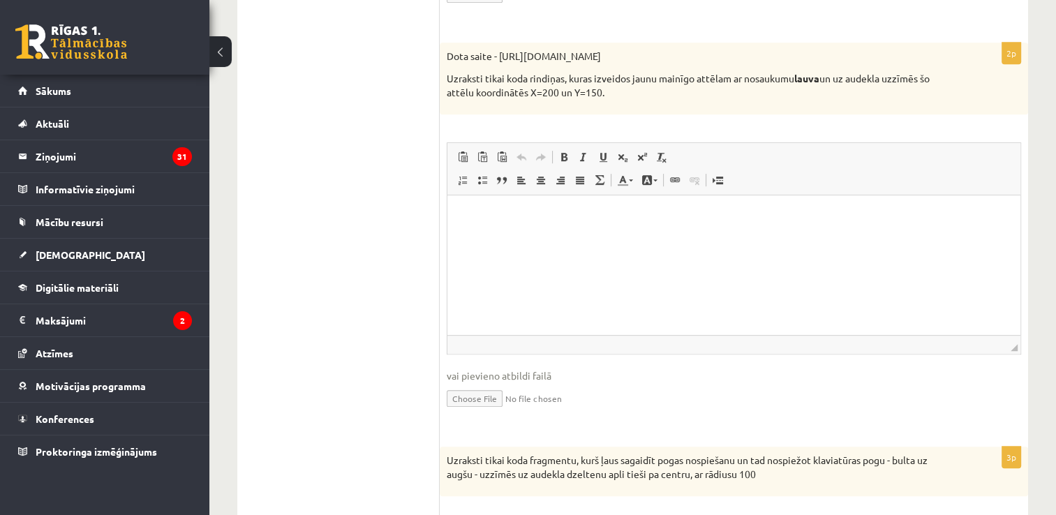
scroll to position [701, 0]
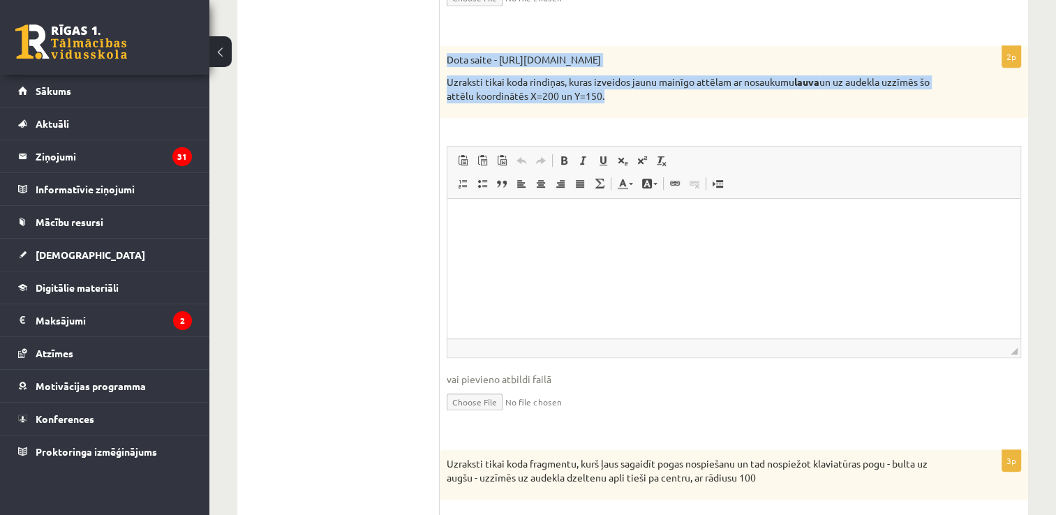
drag, startPoint x: 442, startPoint y: 52, endPoint x: 744, endPoint y: 116, distance: 308.9
click at [744, 116] on div "Dota saite - [URL][DOMAIN_NAME] Uzraksti tikai koda rindiņas, kuras izveidos ja…" at bounding box center [734, 82] width 588 height 72
copy div "Dota saite - [URL][DOMAIN_NAME] Uzraksti tikai koda rindiņas, kuras izveidos ja…"
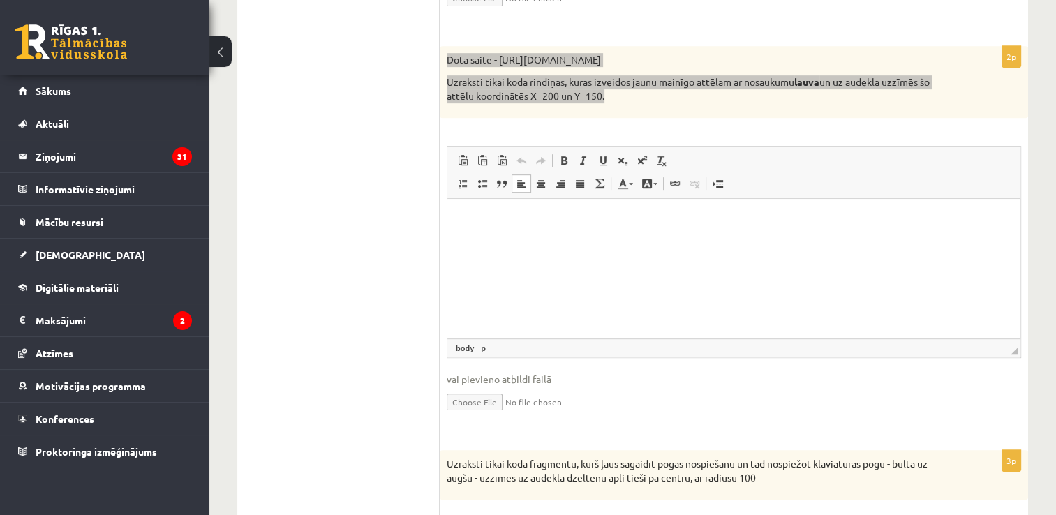
click at [505, 241] on html at bounding box center [733, 220] width 573 height 43
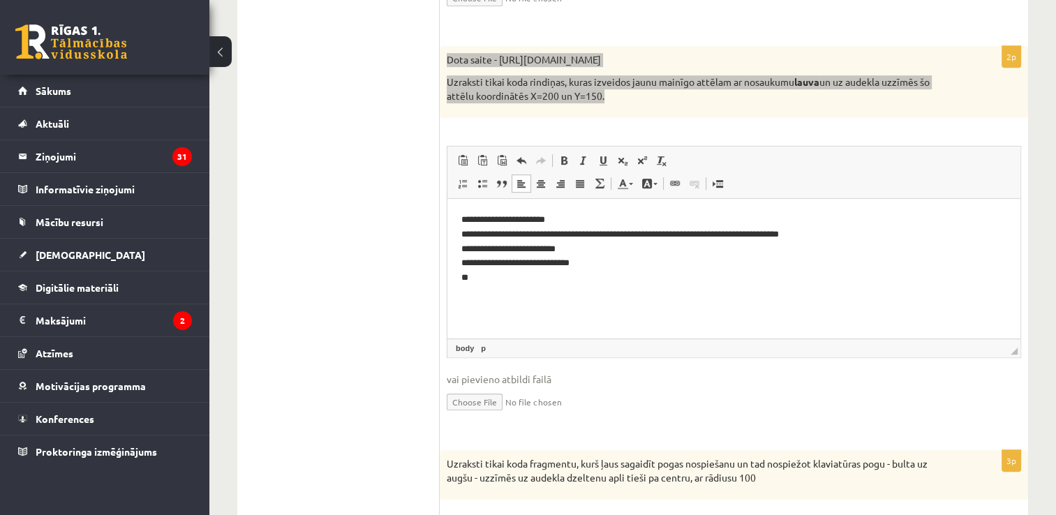
scroll to position [1043, 0]
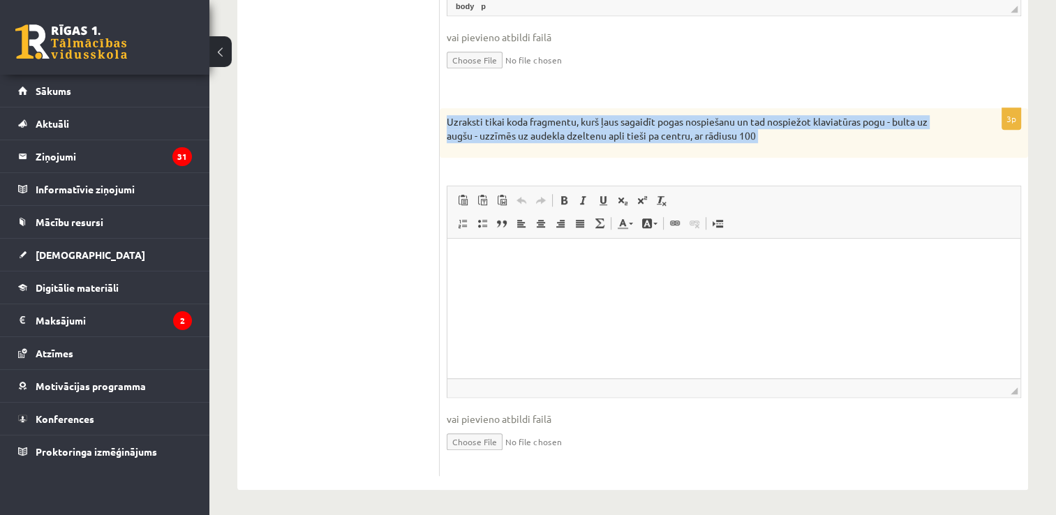
drag, startPoint x: 444, startPoint y: 113, endPoint x: 801, endPoint y: 176, distance: 362.8
click at [801, 176] on div "3p Uzraksti tikai koda fragmentu, kurš ļaus sagaidīt pogas nospiešanu un tad no…" at bounding box center [734, 292] width 588 height 368
copy div "Loremips dolor sita consectet, adip elit seddoeiu tempo incididunt ut lab etdol…"
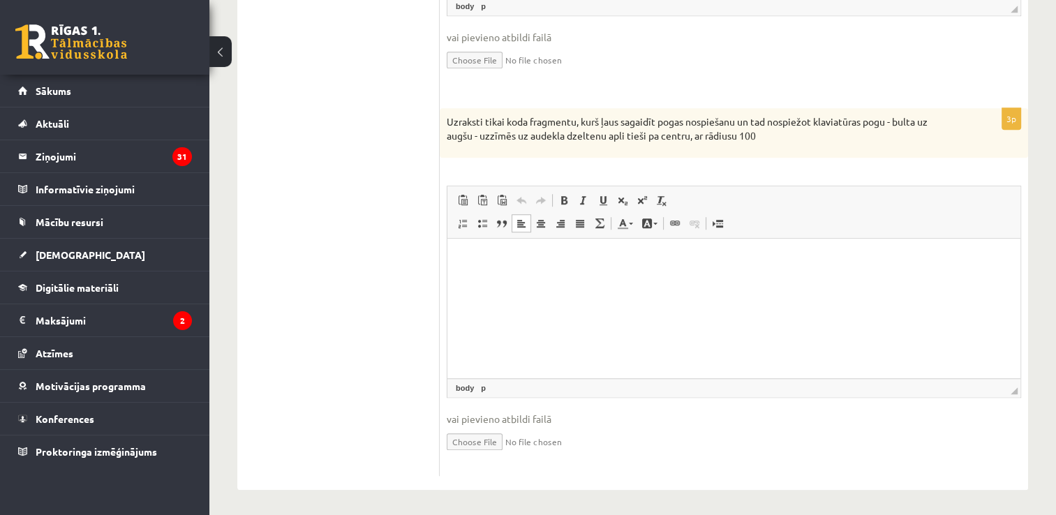
click at [570, 281] on html at bounding box center [733, 260] width 573 height 43
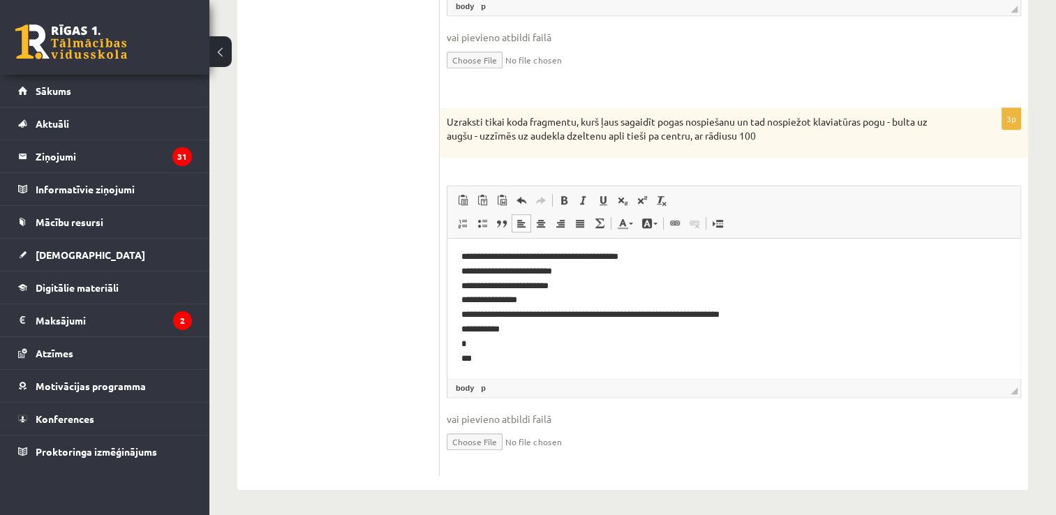
scroll to position [0, 0]
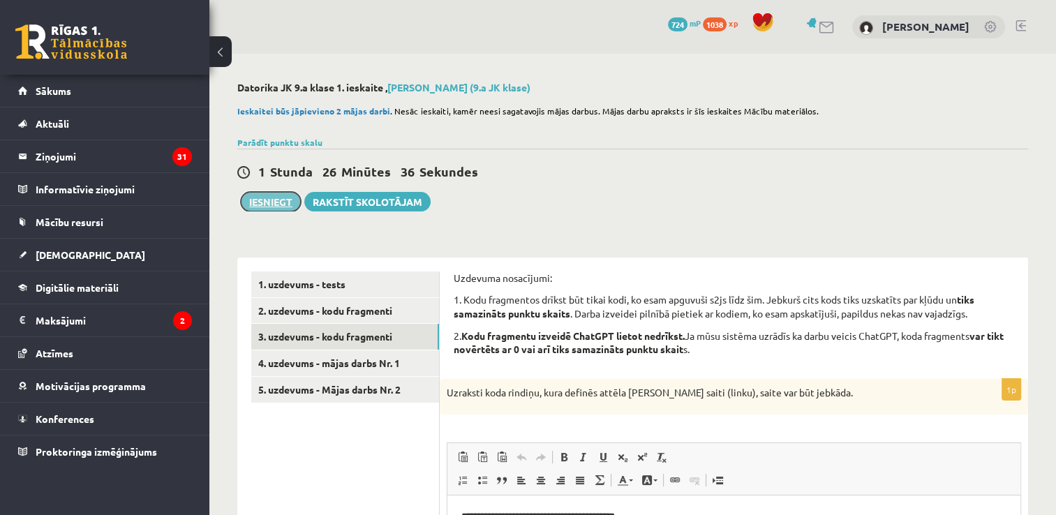
click at [268, 198] on button "Iesniegt" at bounding box center [271, 202] width 60 height 20
